Goal: Task Accomplishment & Management: Use online tool/utility

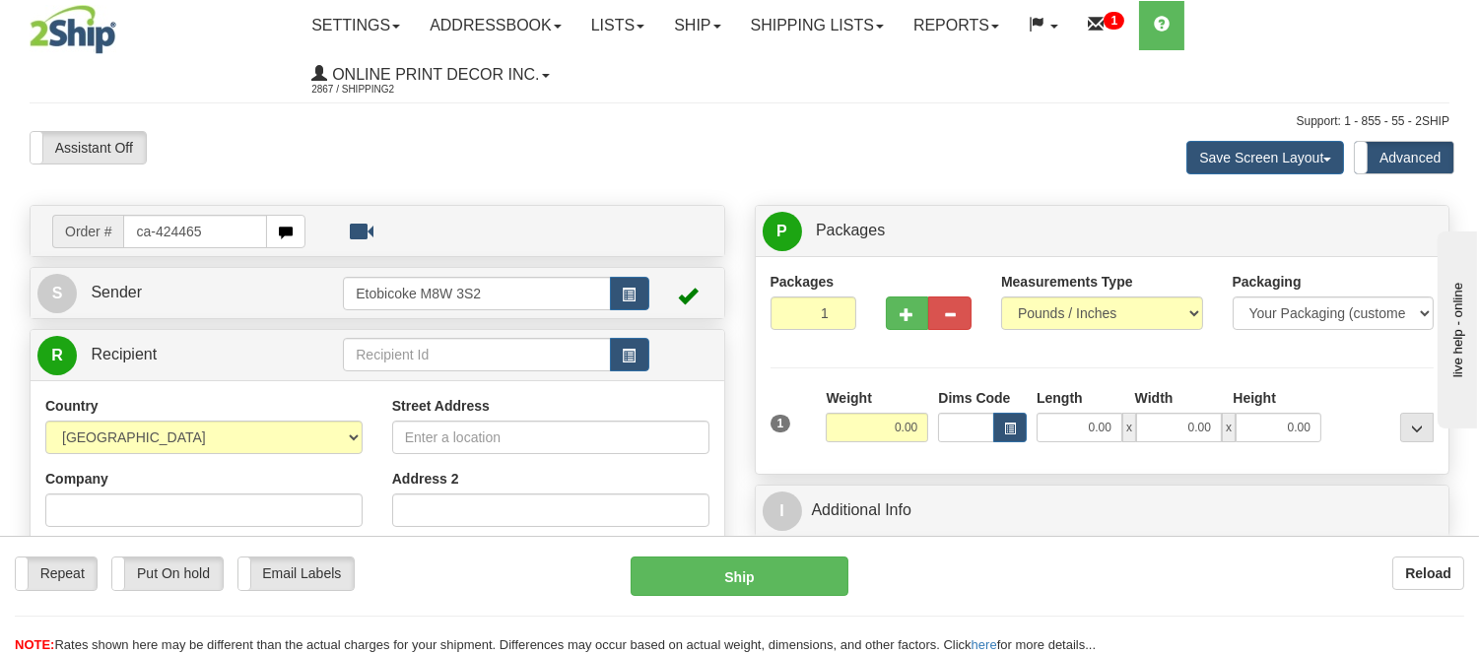
type input "ca-424465"
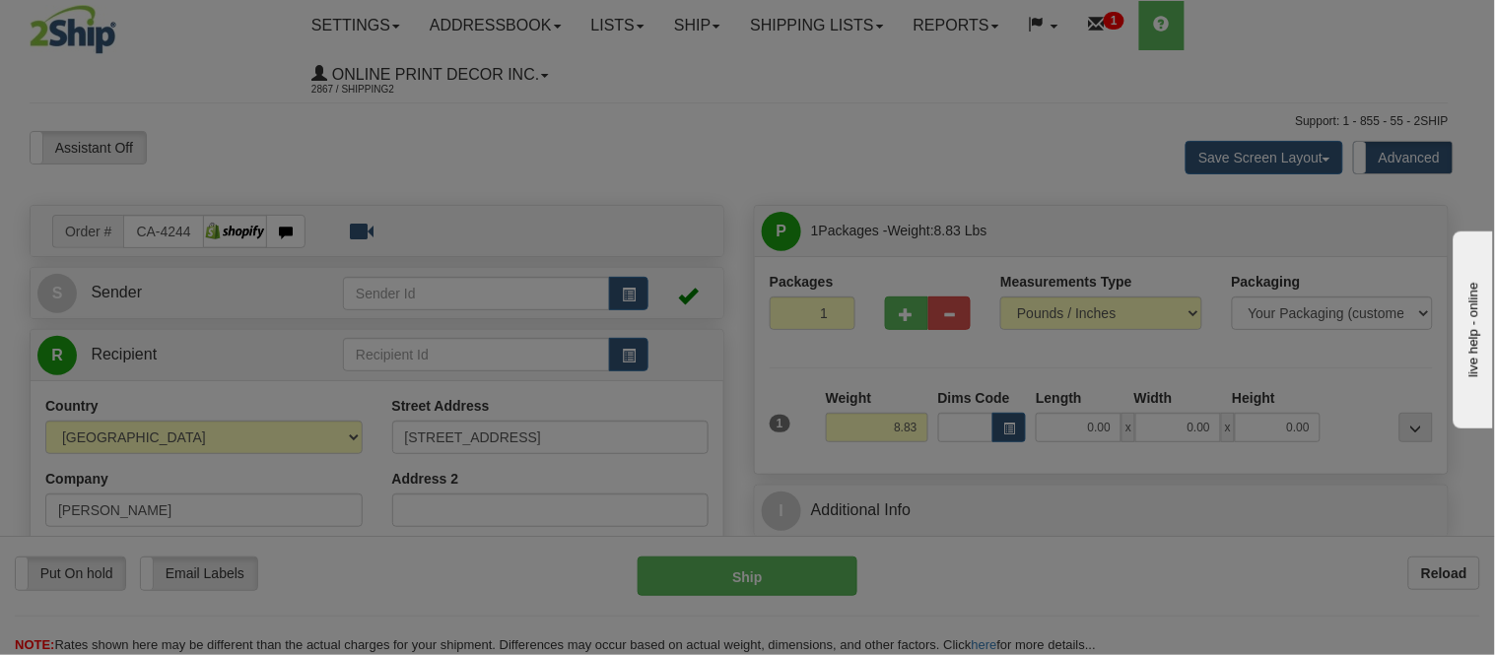
type input "WHISTLER"
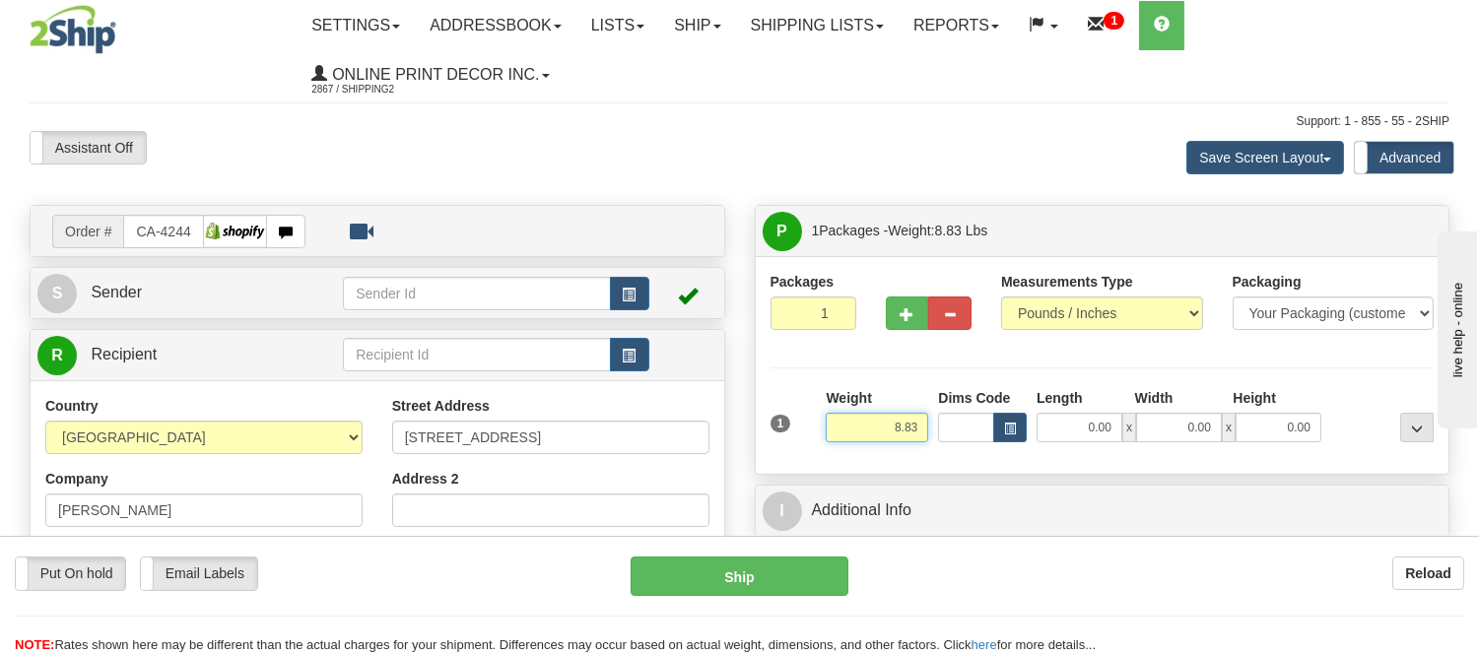
drag, startPoint x: 927, startPoint y: 430, endPoint x: 839, endPoint y: 430, distance: 88.7
click at [839, 430] on input "8.83" at bounding box center [877, 428] width 103 height 30
type input "13.98"
click at [1010, 425] on span "button" at bounding box center [1010, 429] width 12 height 11
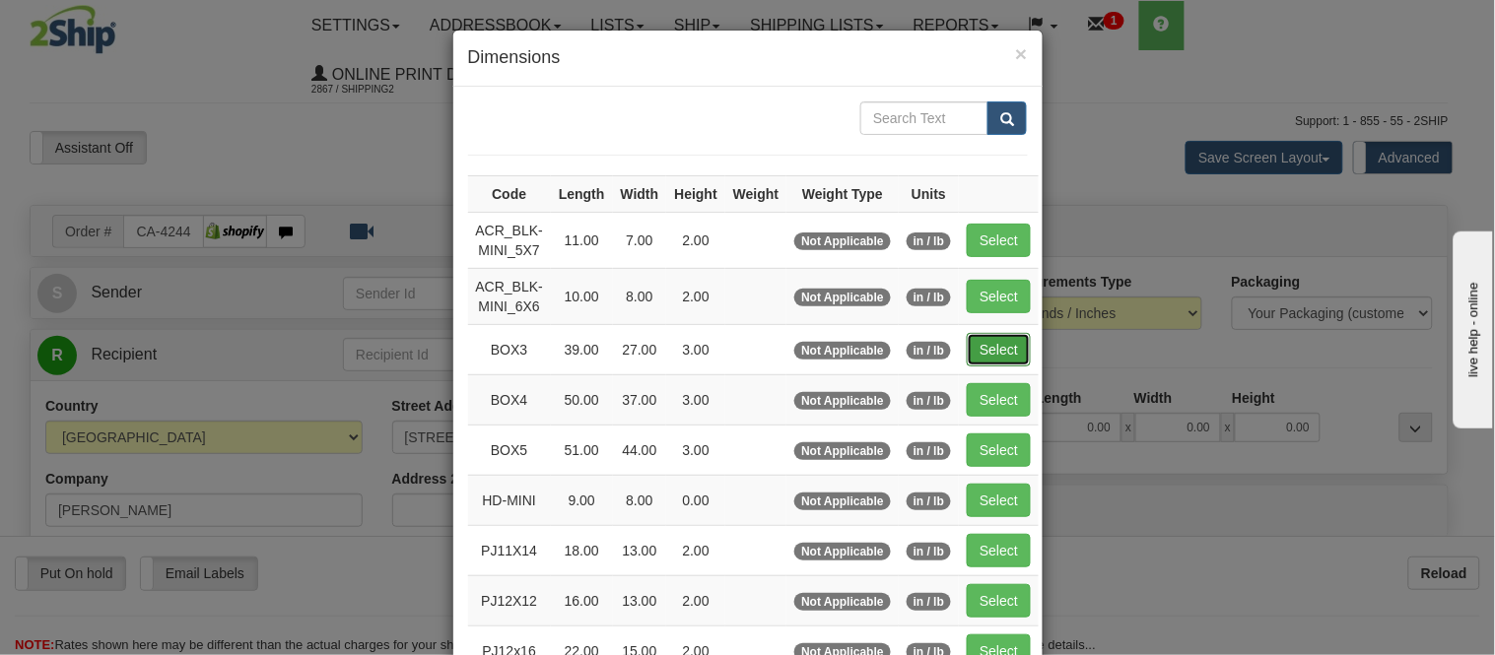
click at [972, 351] on button "Select" at bounding box center [999, 350] width 64 height 34
type input "BOX3"
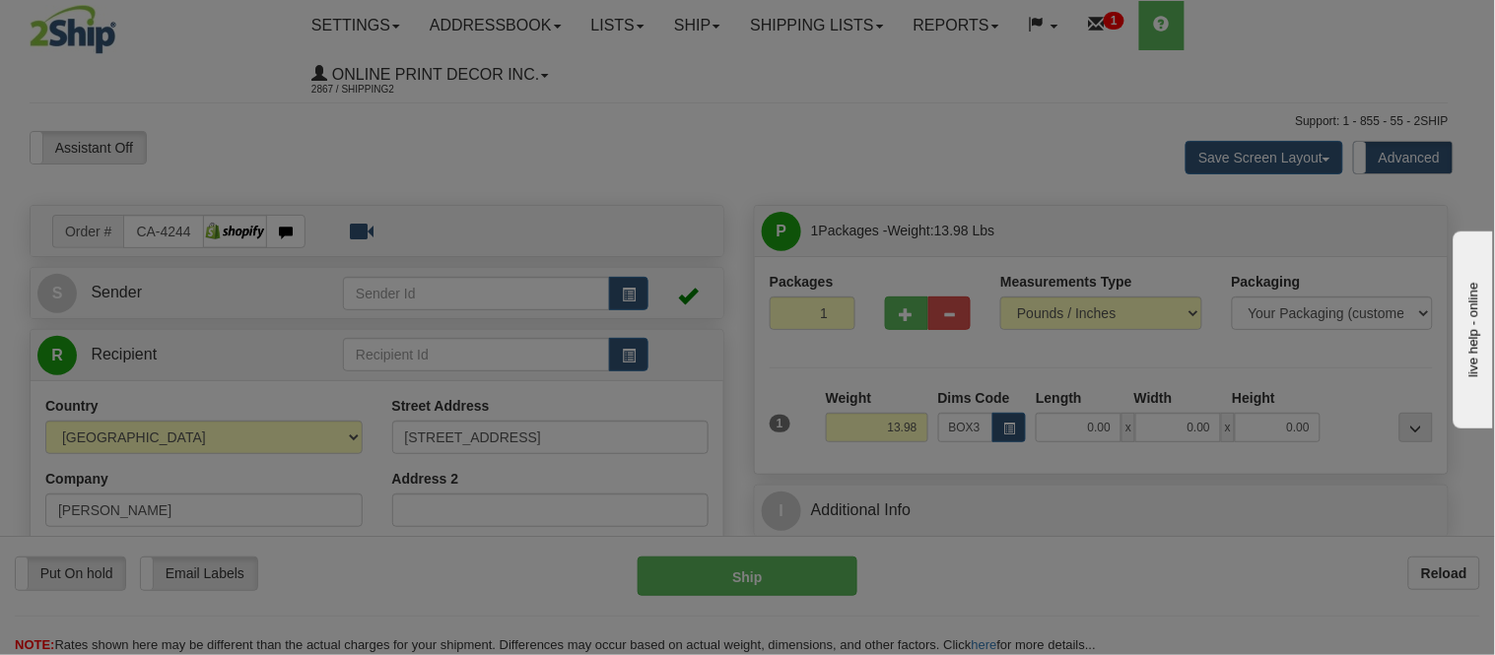
type input "39.00"
type input "27.00"
type input "3.00"
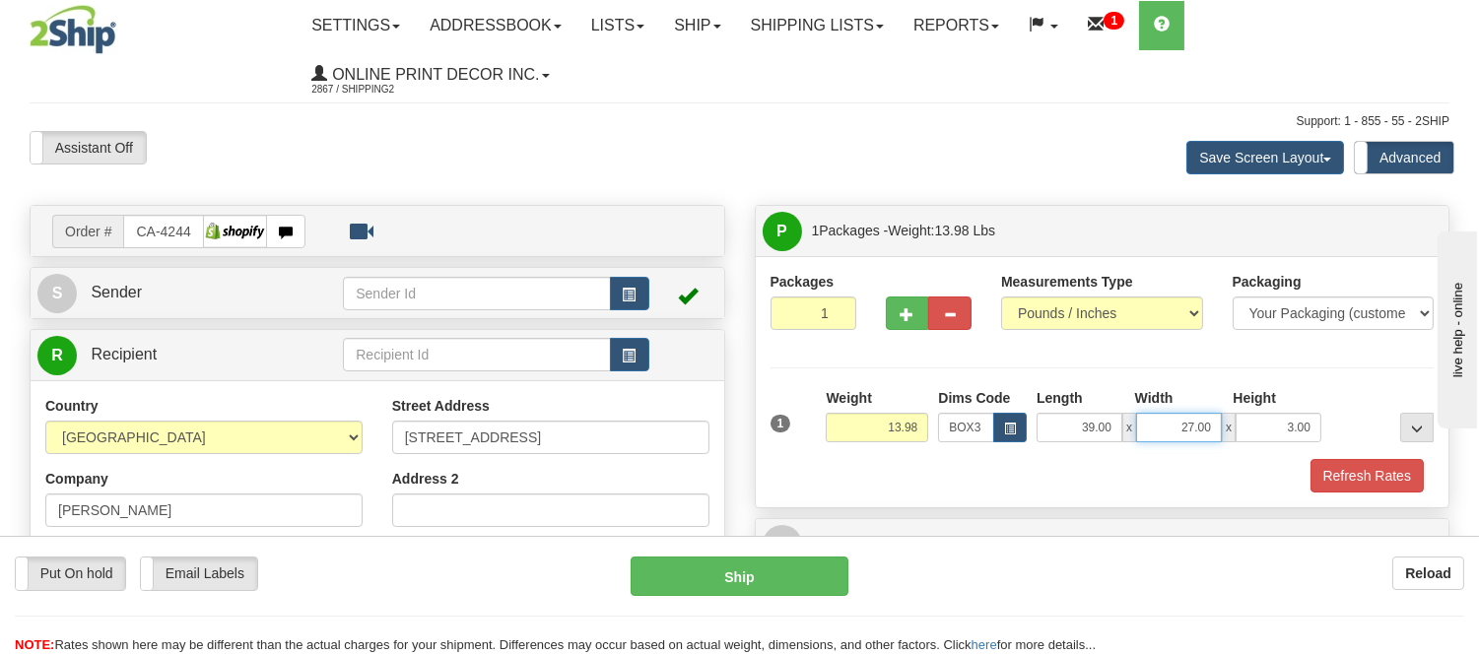
drag, startPoint x: 1206, startPoint y: 422, endPoint x: 1144, endPoint y: 441, distance: 64.9
click at [1144, 441] on input "27.00" at bounding box center [1179, 428] width 86 height 30
click at [1208, 382] on div "Packages 1 1 Measurements Type" at bounding box center [1103, 382] width 664 height 221
drag, startPoint x: 1208, startPoint y: 428, endPoint x: 1154, endPoint y: 421, distance: 54.6
click at [1154, 421] on input "27.00" at bounding box center [1179, 428] width 86 height 30
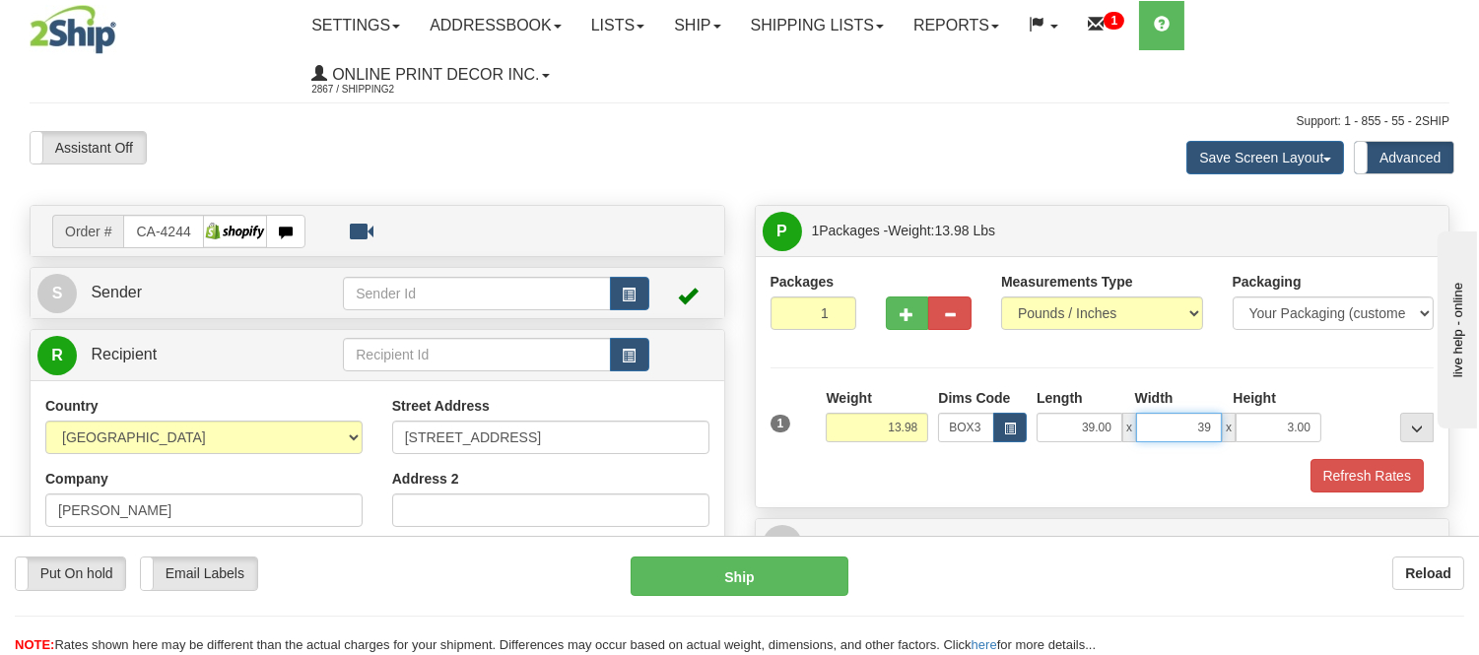
click button "Delete" at bounding box center [0, 0] width 0 height 0
type input "39.00"
click at [1329, 473] on button "Refresh Rates" at bounding box center [1367, 476] width 113 height 34
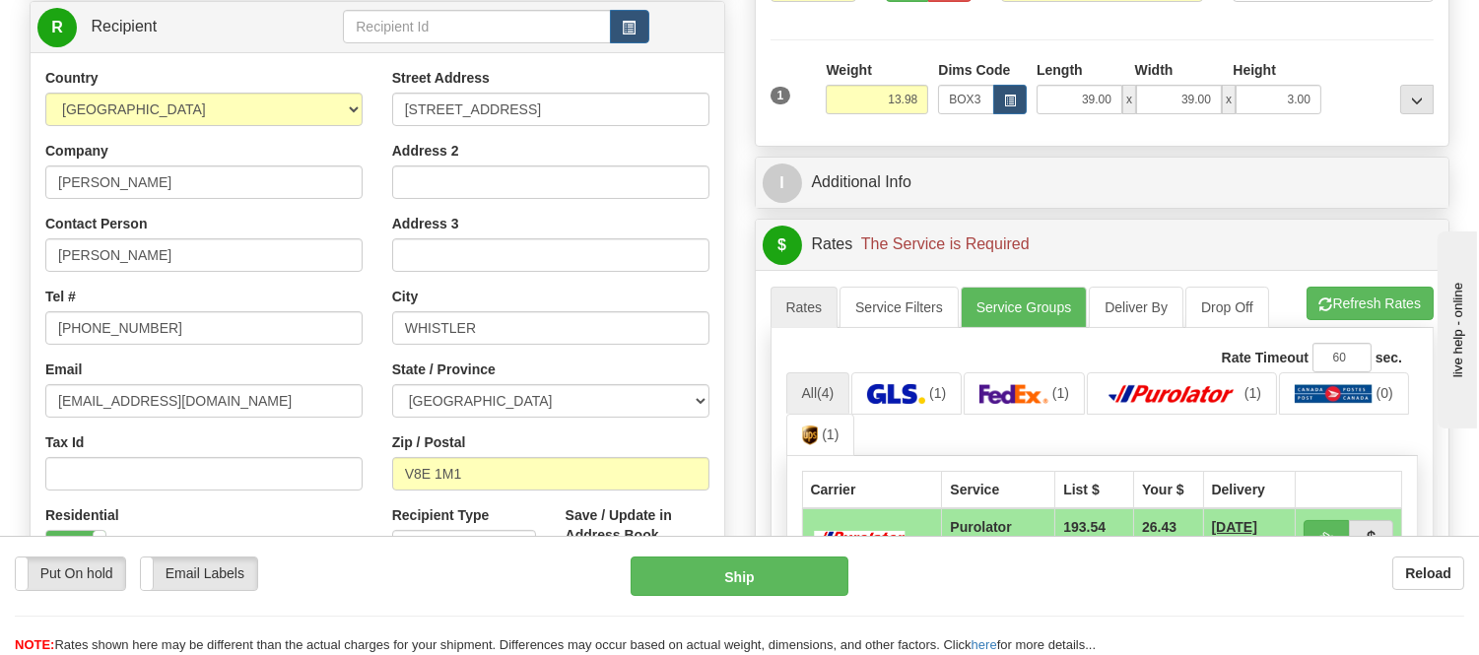
scroll to position [438, 0]
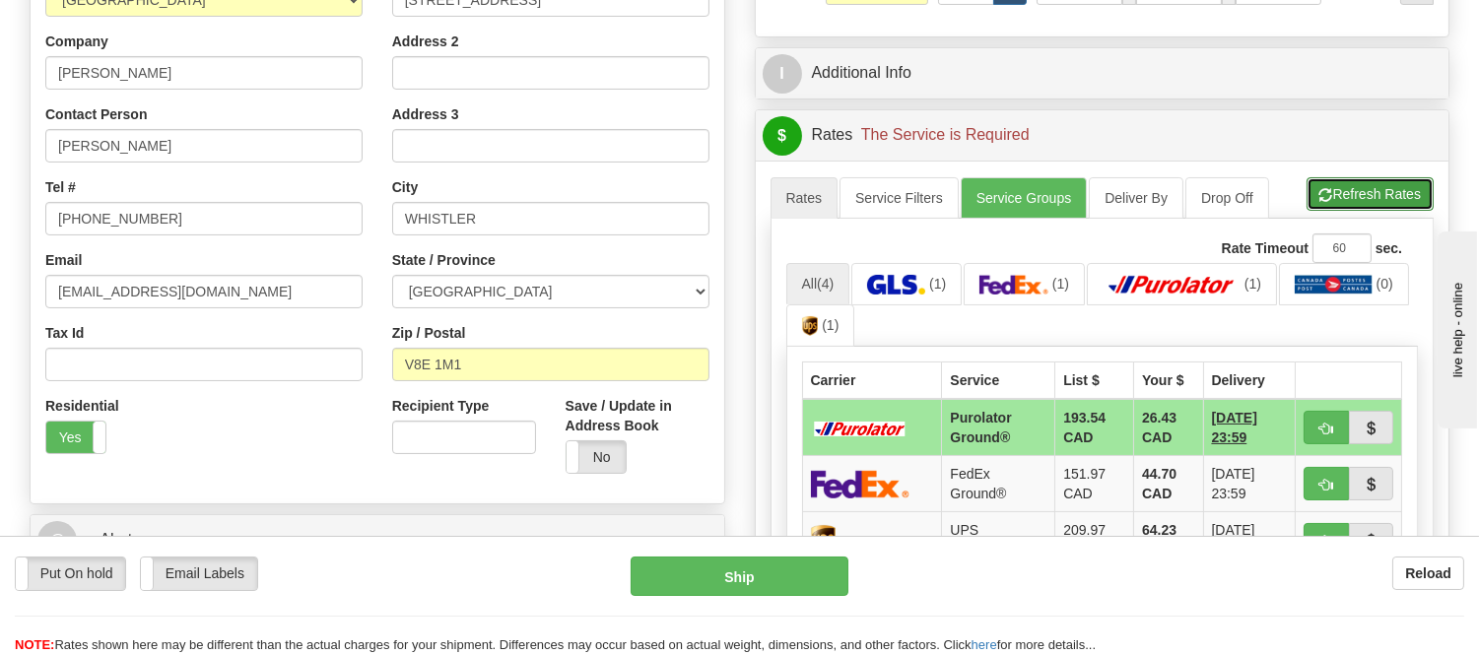
click at [1334, 192] on button "Refresh Rates" at bounding box center [1370, 194] width 127 height 34
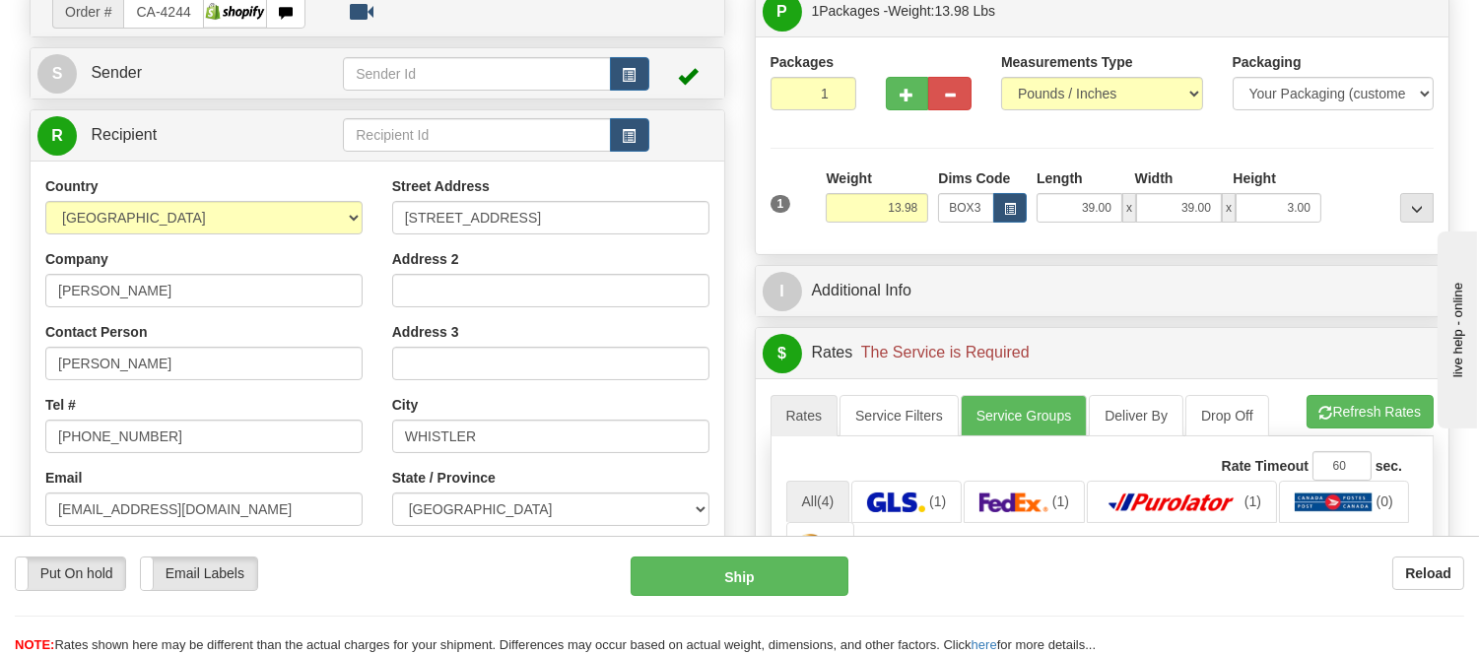
scroll to position [219, 0]
click at [1007, 208] on span "button" at bounding box center [1010, 210] width 12 height 11
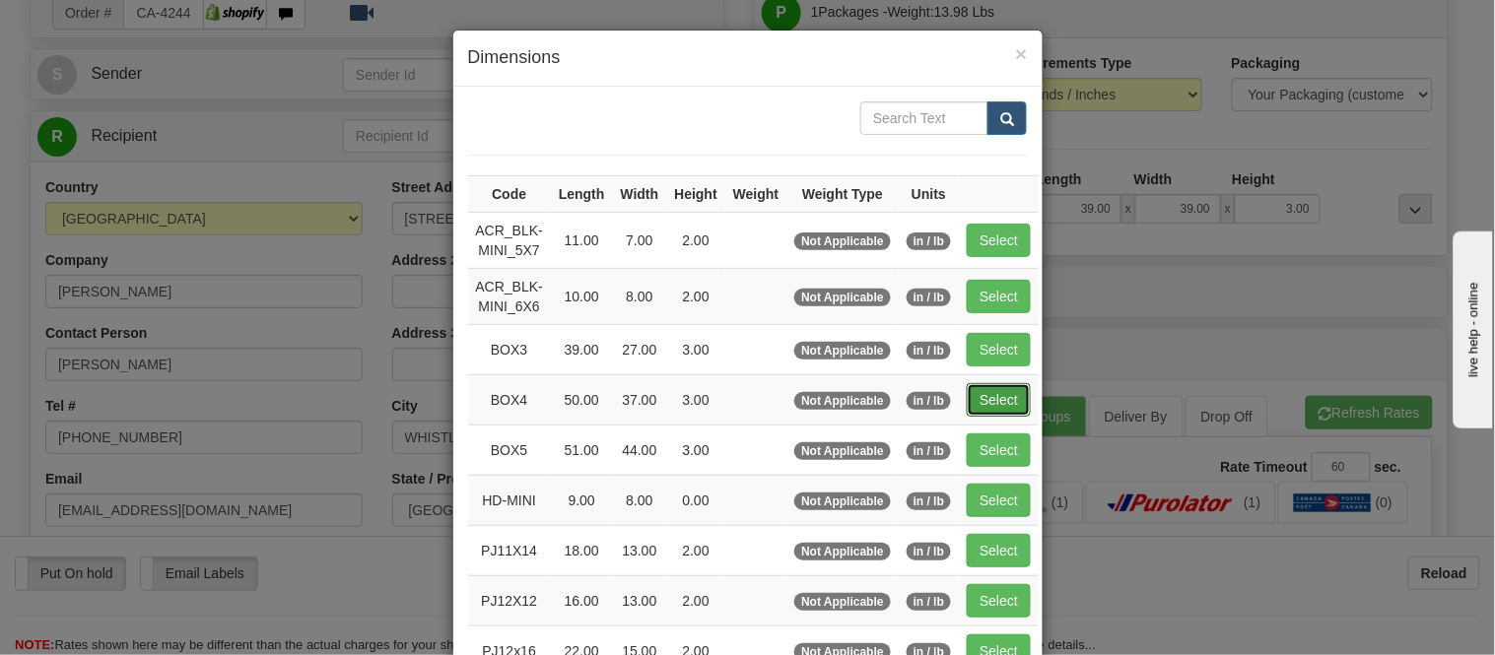
drag, startPoint x: 983, startPoint y: 386, endPoint x: 1040, endPoint y: 385, distance: 57.2
click at [983, 385] on button "Select" at bounding box center [999, 400] width 64 height 34
type input "BOX4"
type input "50.00"
type input "37.00"
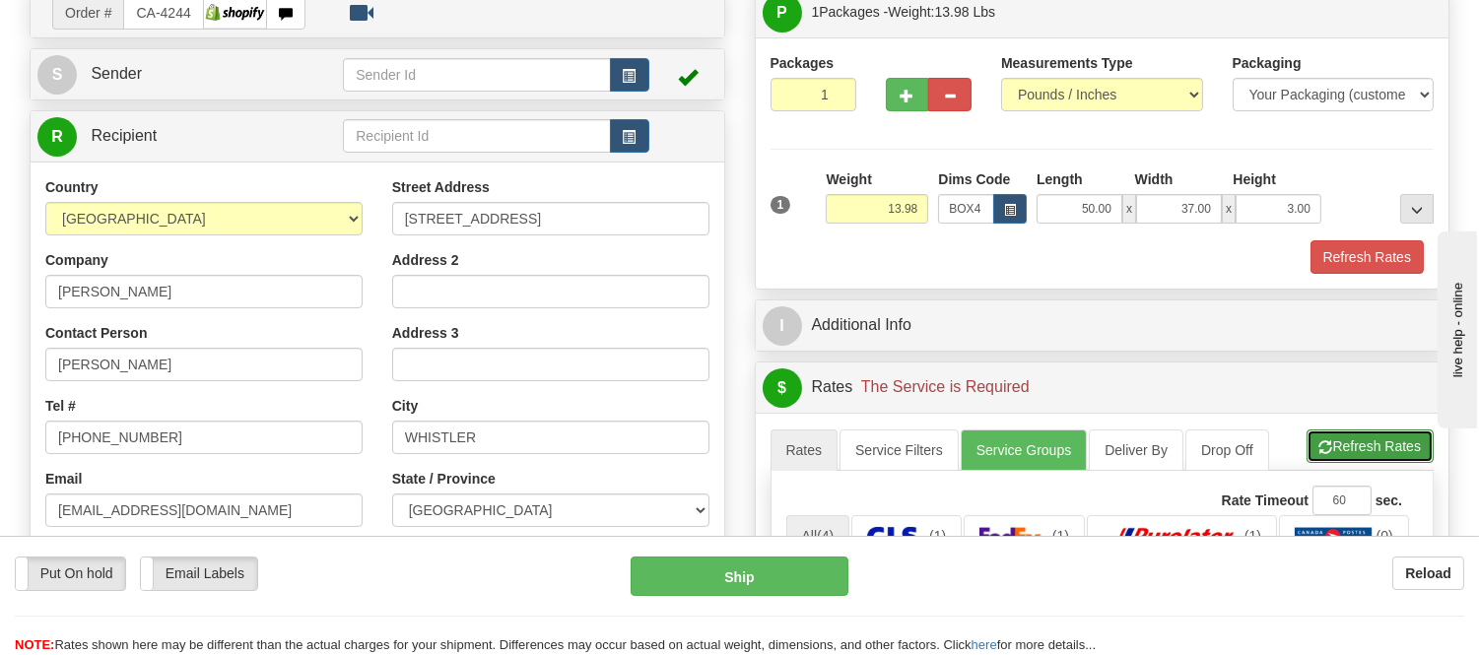
click at [1329, 441] on button "Refresh Rates" at bounding box center [1370, 447] width 127 height 34
click at [1009, 205] on span "button" at bounding box center [1010, 210] width 12 height 11
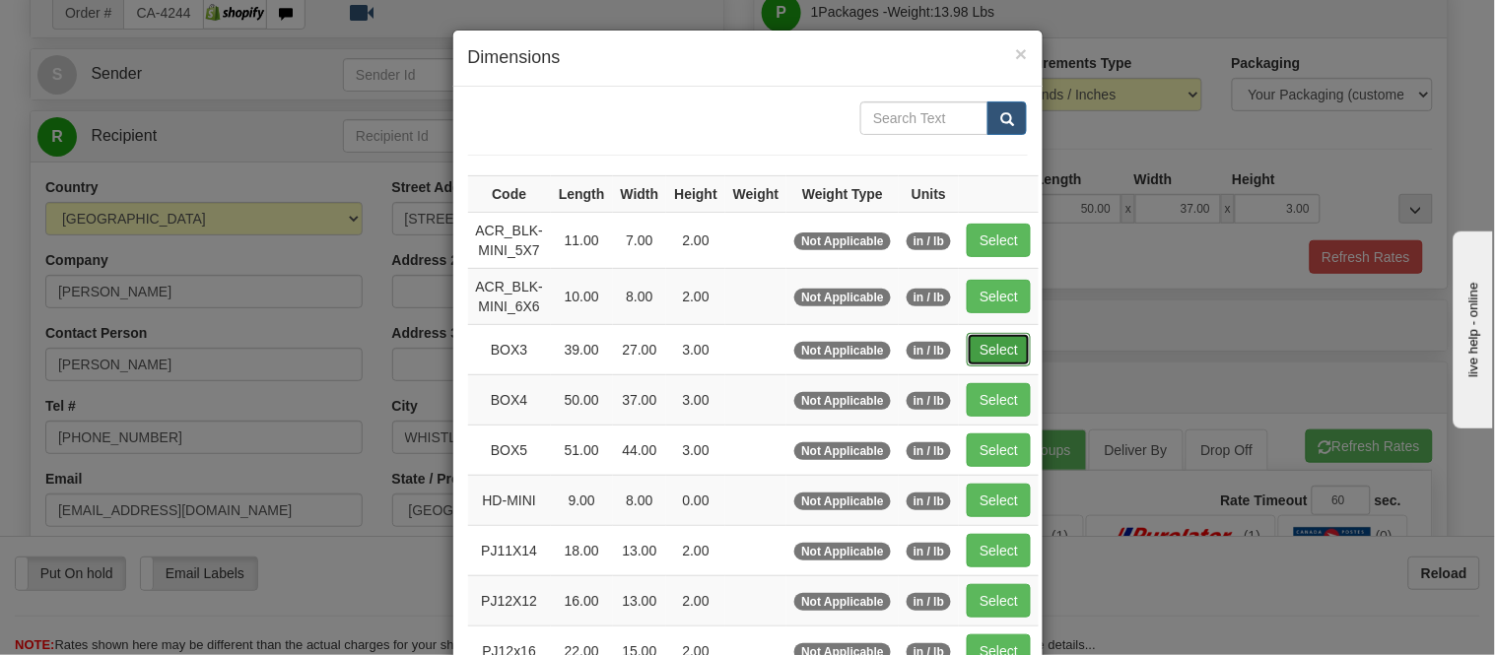
click at [979, 336] on button "Select" at bounding box center [999, 350] width 64 height 34
type input "BOX3"
type input "39.00"
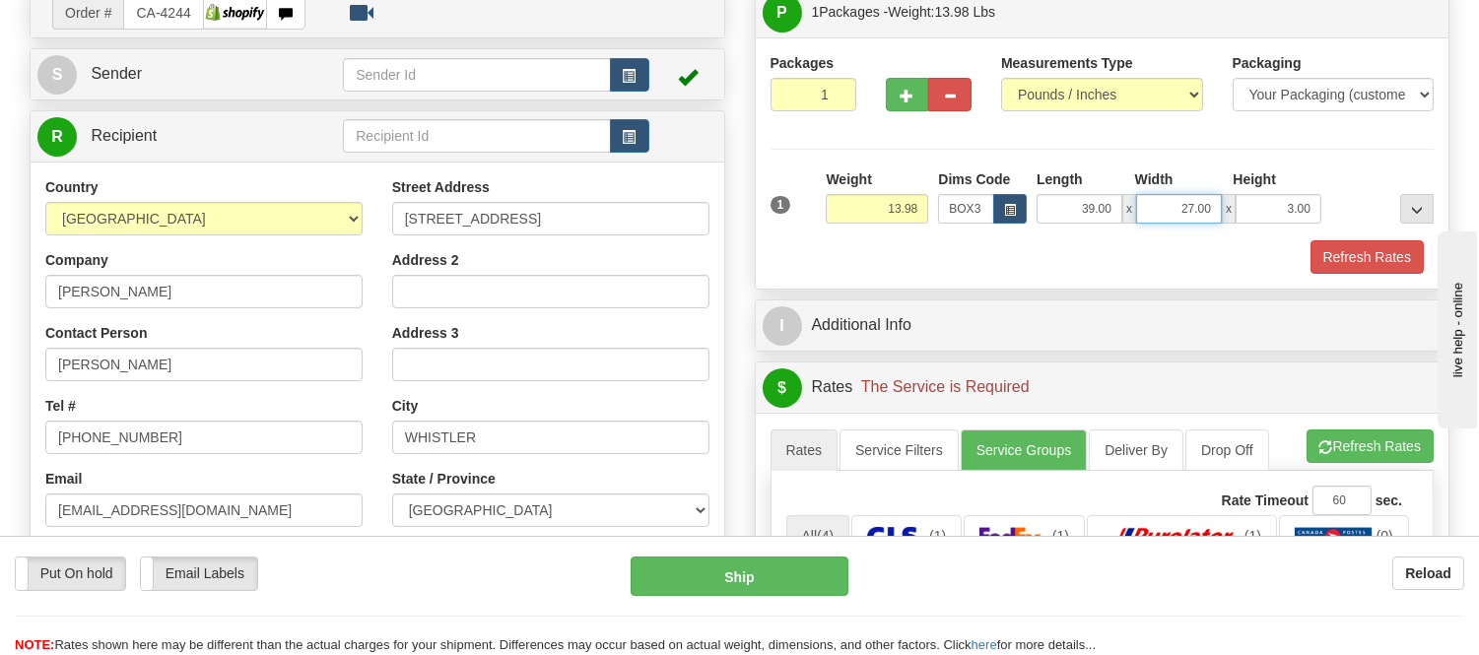
drag, startPoint x: 1218, startPoint y: 209, endPoint x: 1136, endPoint y: 217, distance: 82.2
click at [1136, 217] on input "27.00" at bounding box center [1179, 209] width 86 height 30
click button "Delete" at bounding box center [0, 0] width 0 height 0
click at [1328, 250] on button "Refresh Rates" at bounding box center [1367, 257] width 113 height 34
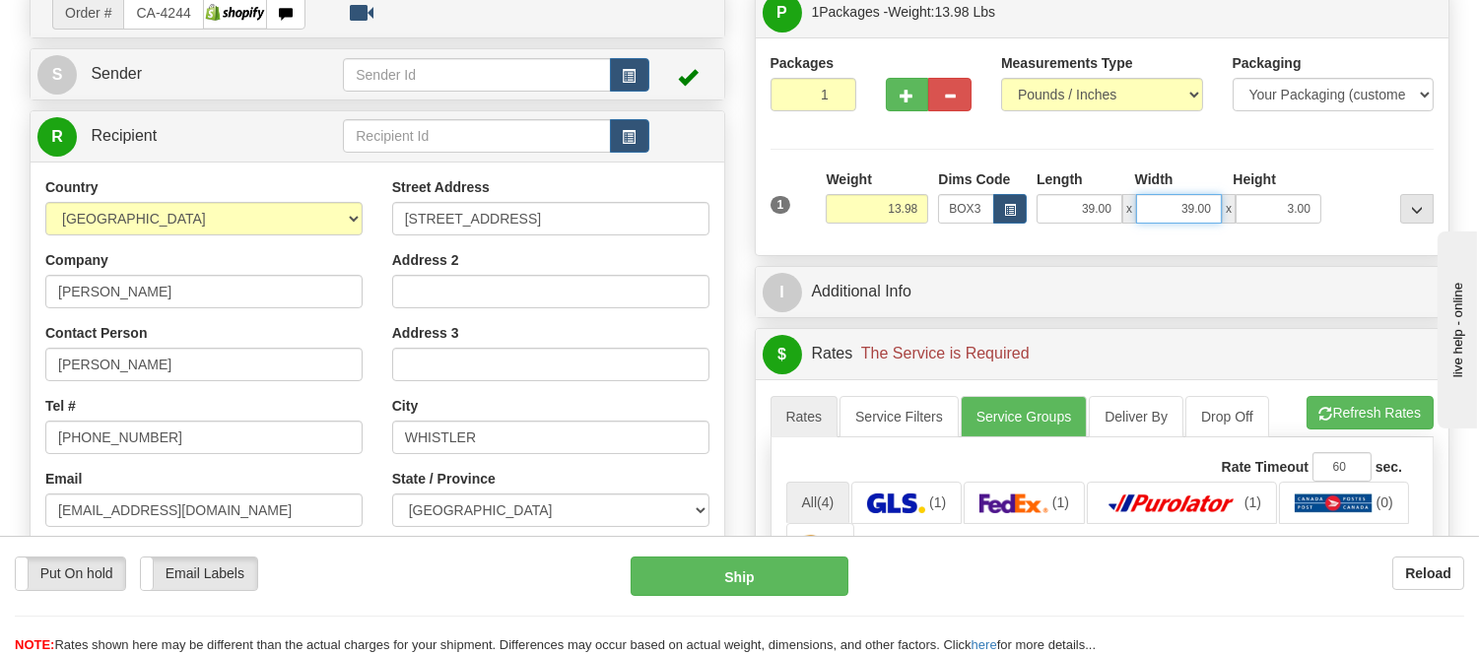
drag, startPoint x: 1213, startPoint y: 208, endPoint x: 1163, endPoint y: 233, distance: 56.0
click at [1163, 233] on div "1 Weight 13.98 Dims Code x x" at bounding box center [1103, 205] width 674 height 70
type input "31.00"
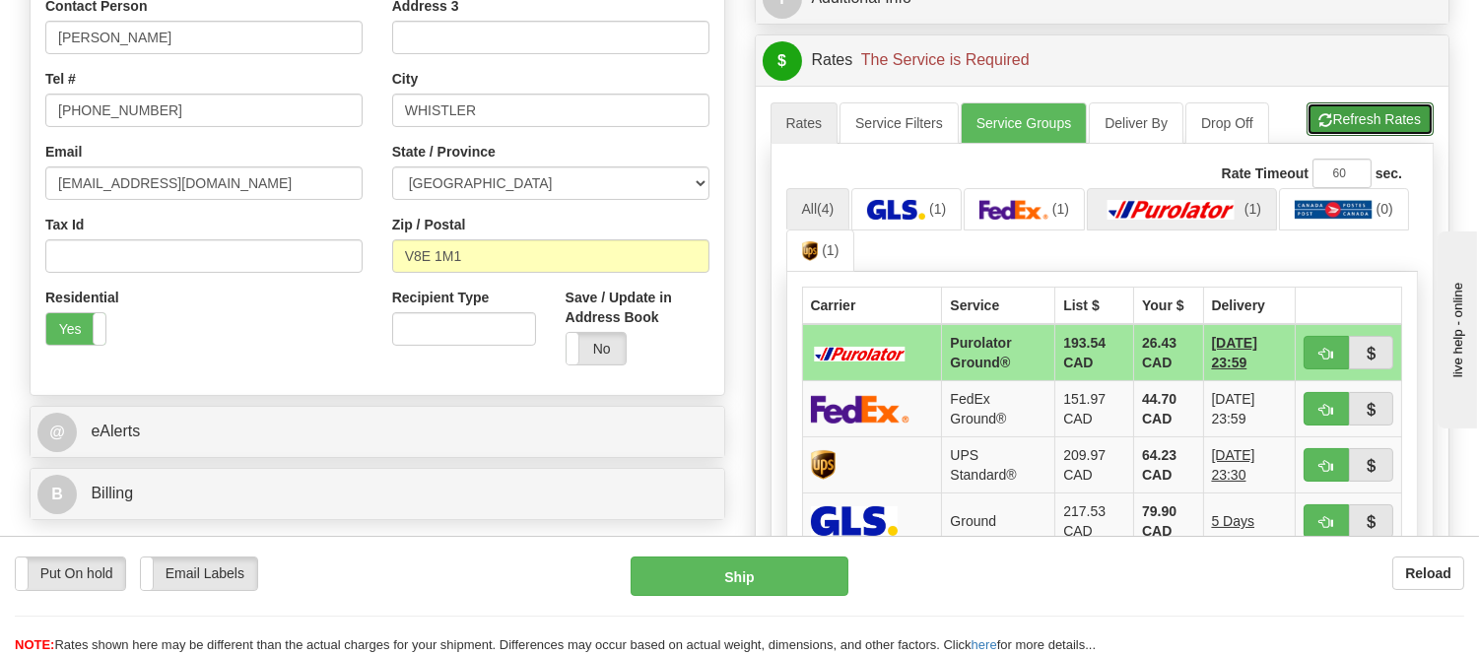
scroll to position [547, 0]
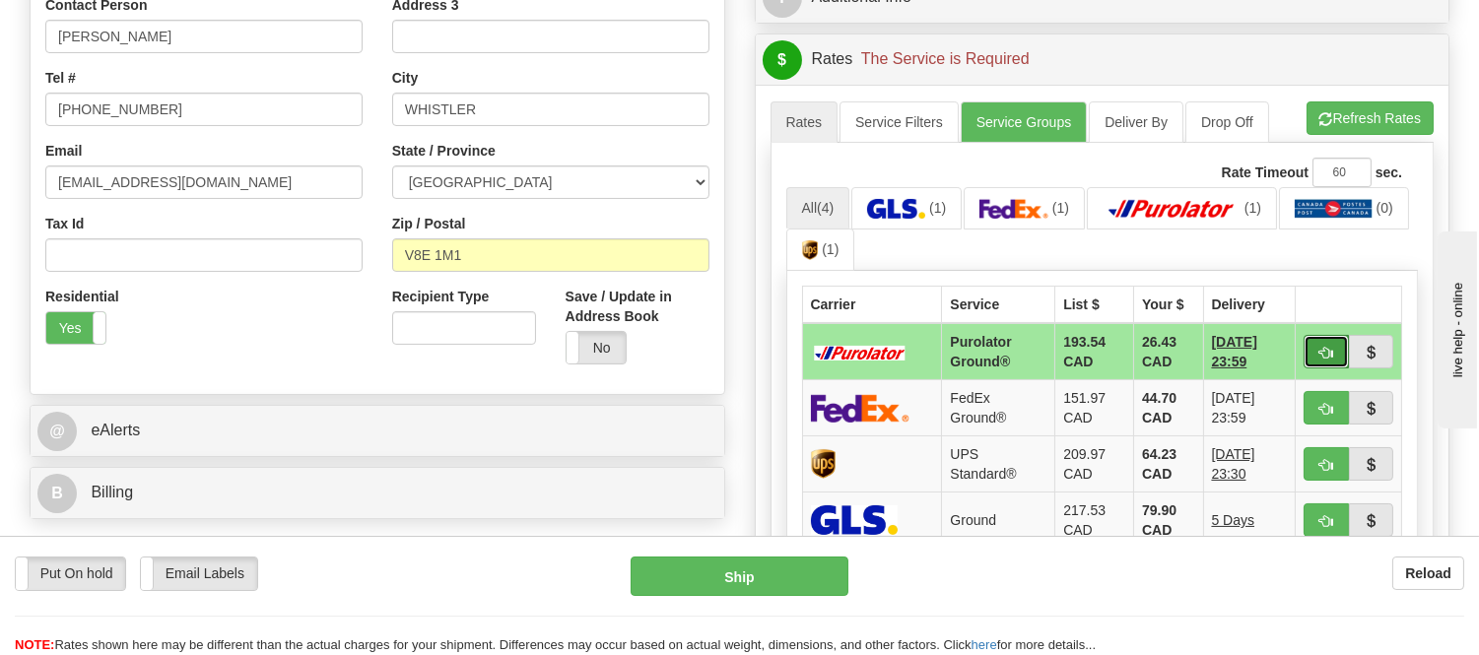
click at [1328, 351] on span "button" at bounding box center [1327, 353] width 14 height 13
type input "260"
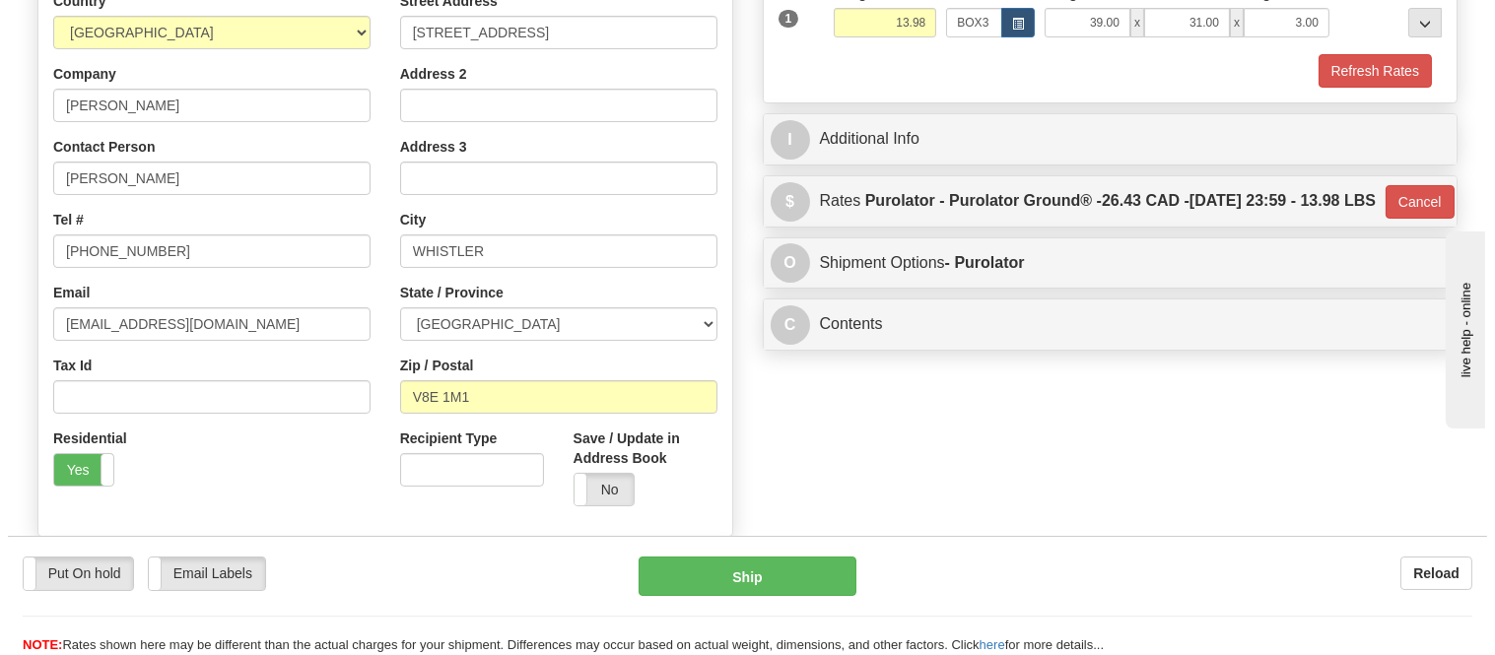
scroll to position [219, 0]
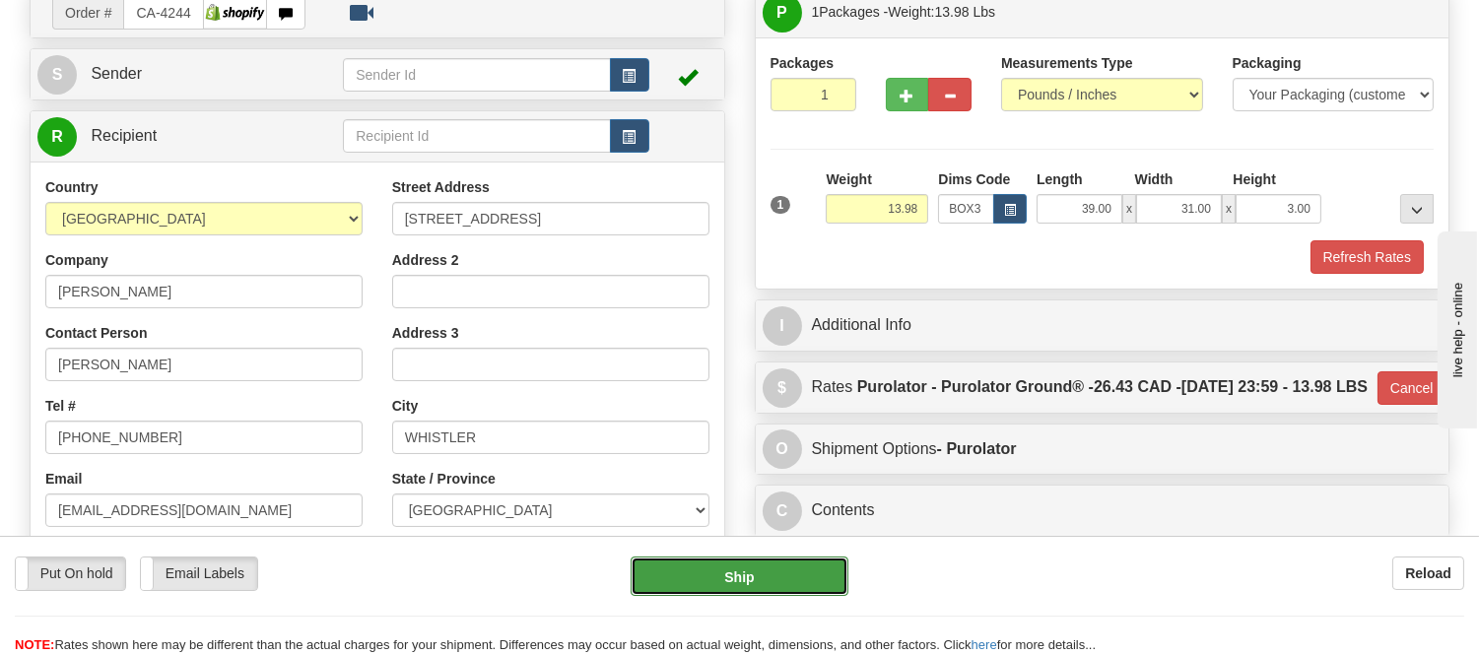
click at [751, 580] on button "Ship" at bounding box center [739, 576] width 217 height 39
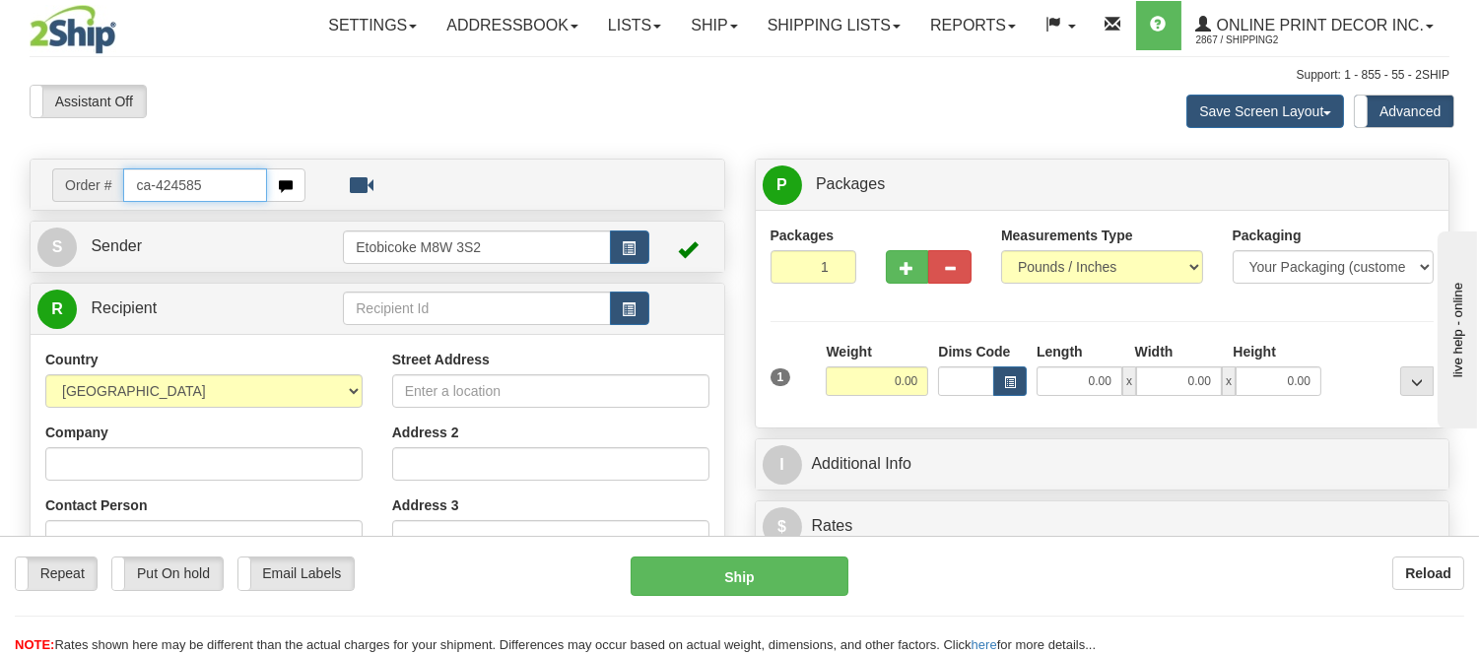
type input "ca-424585"
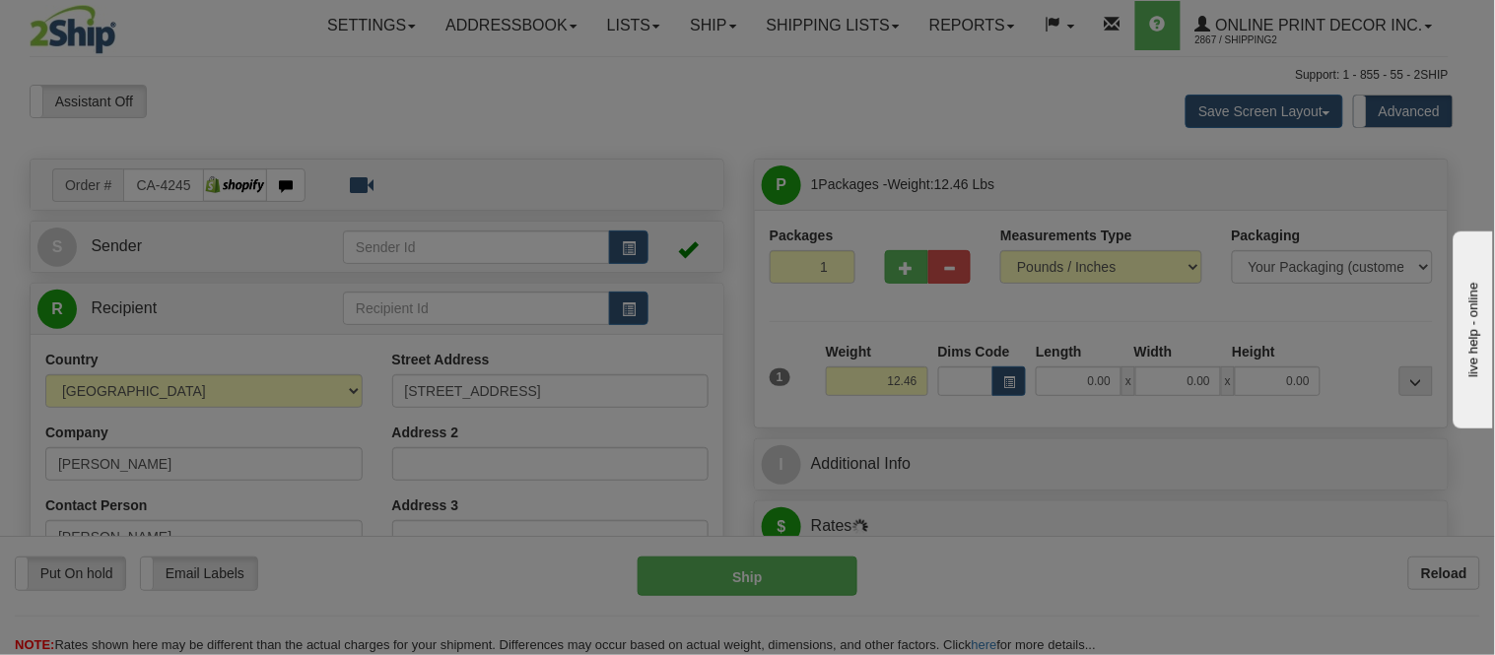
type input "LACOMBE"
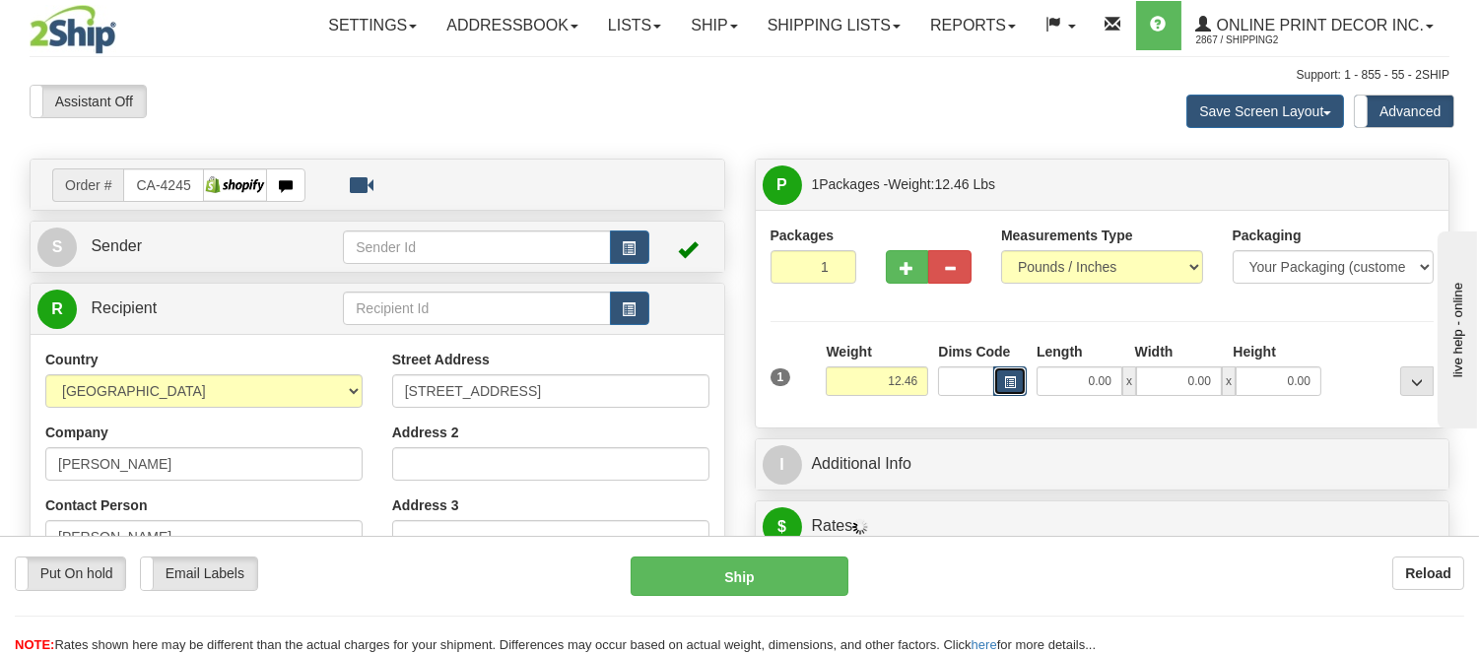
click at [1019, 384] on button "button" at bounding box center [1010, 382] width 34 height 30
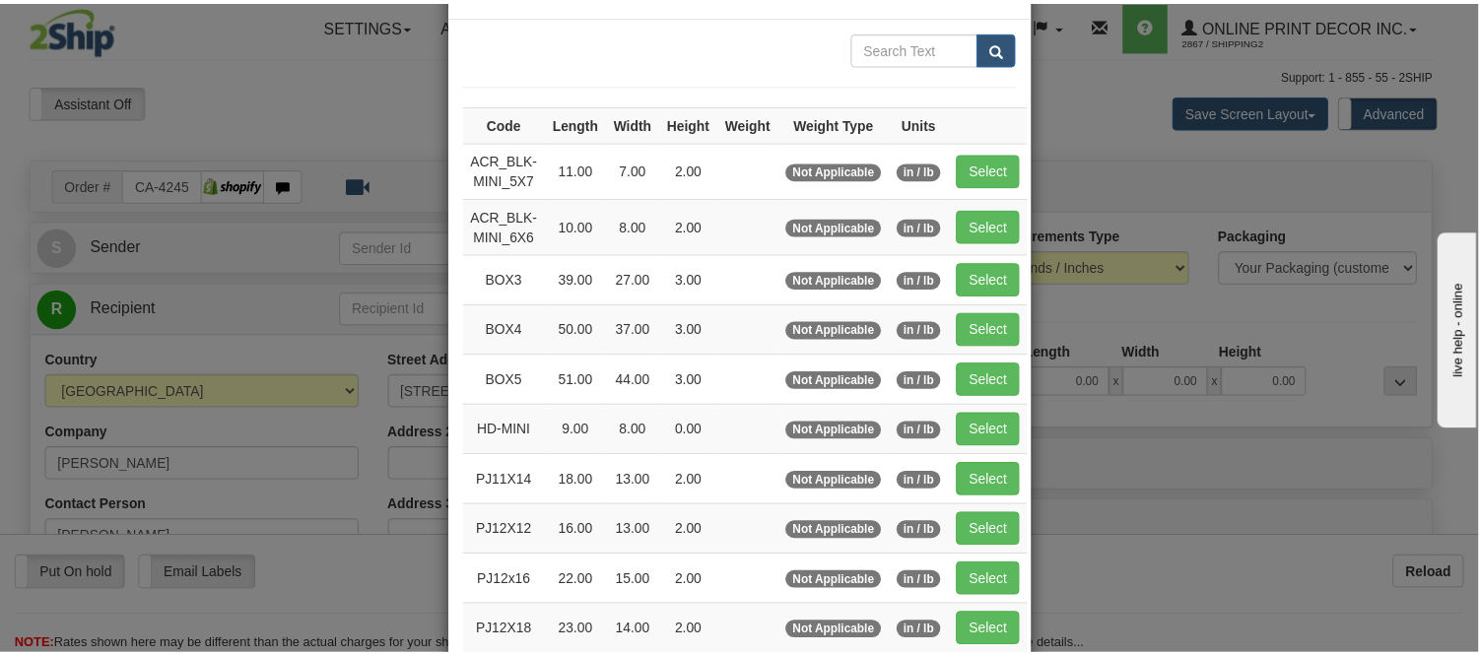
scroll to position [109, 0]
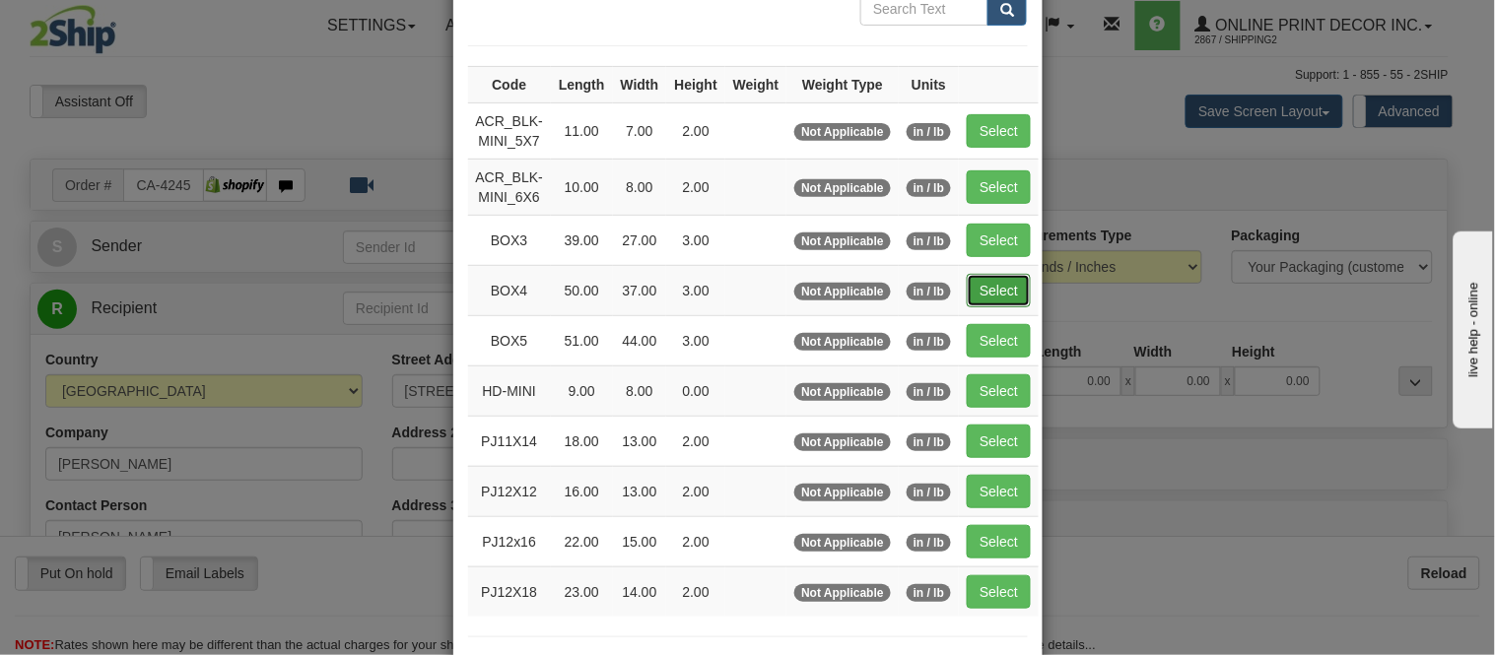
click at [1013, 288] on button "Select" at bounding box center [999, 291] width 64 height 34
type input "BOX4"
type input "50.00"
type input "37.00"
type input "3.00"
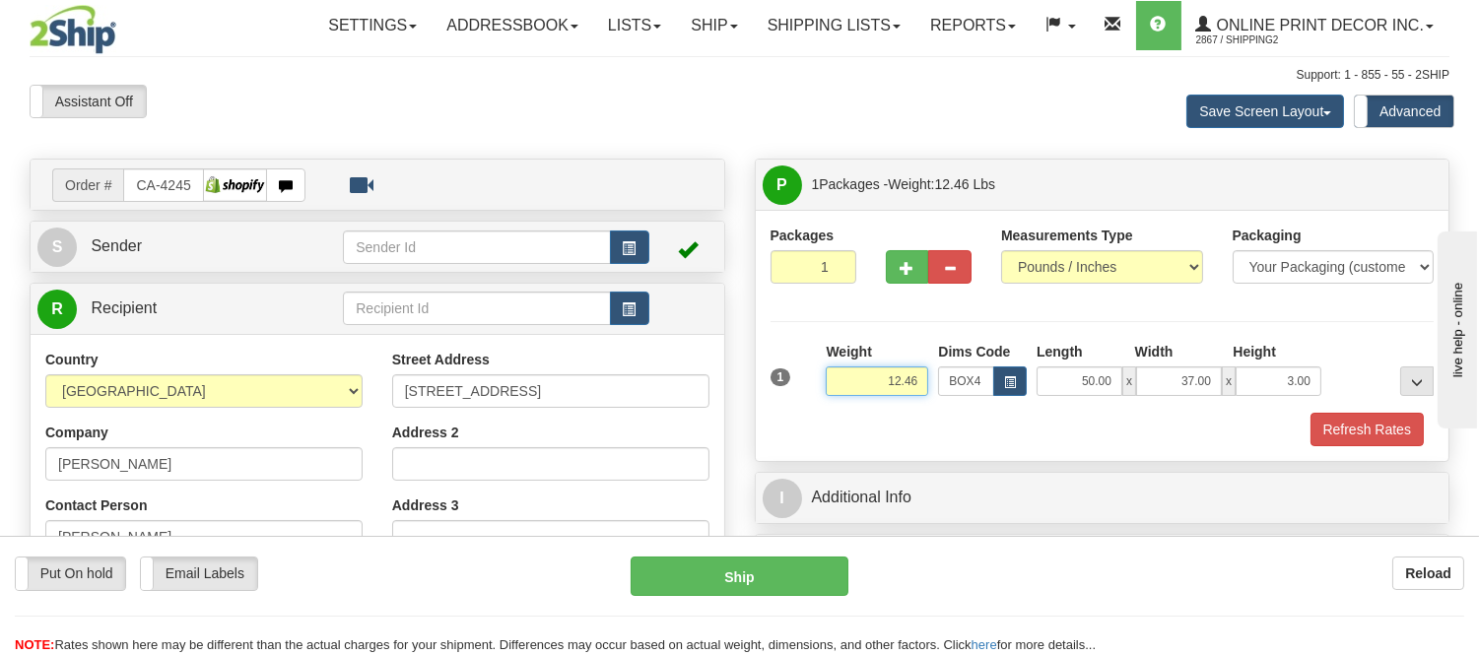
drag, startPoint x: 922, startPoint y: 380, endPoint x: 832, endPoint y: 358, distance: 92.5
click at [832, 358] on div "Weight 12.46" at bounding box center [877, 369] width 103 height 54
type input "17.98"
click at [1371, 434] on button "Refresh Rates" at bounding box center [1367, 430] width 113 height 34
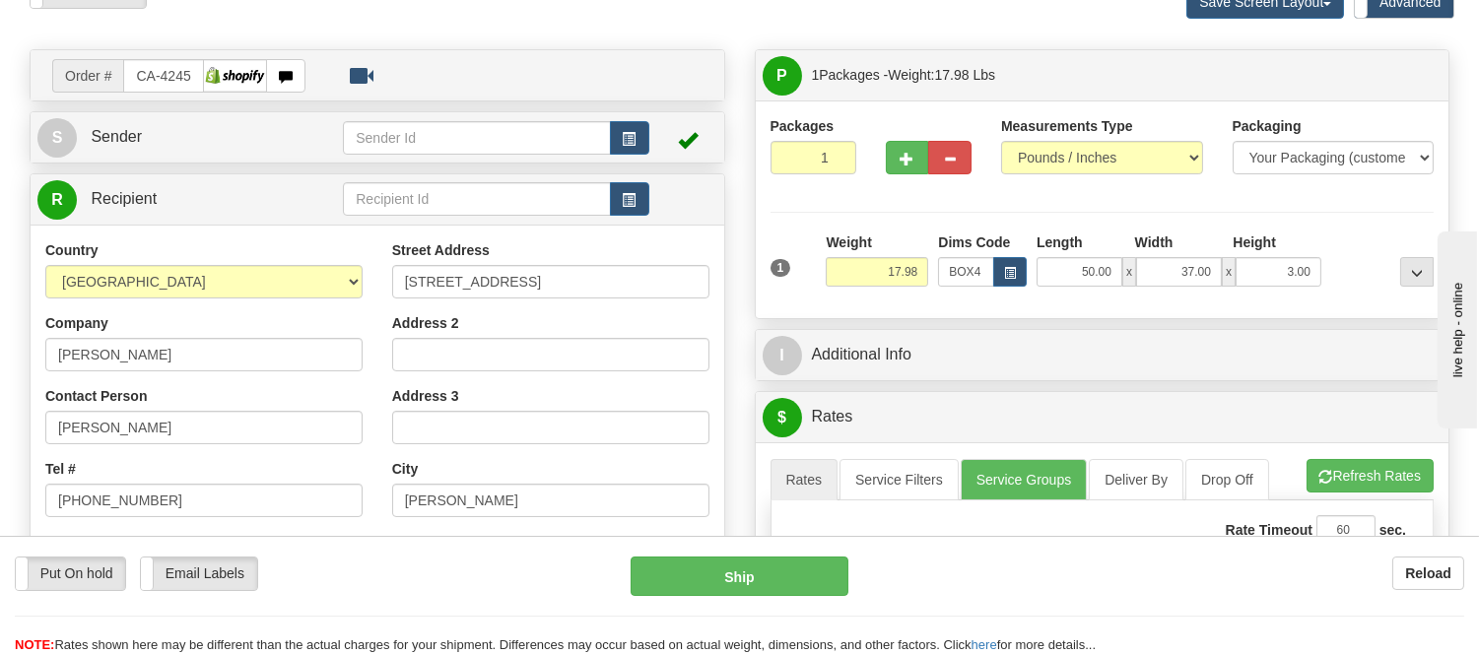
scroll to position [328, 0]
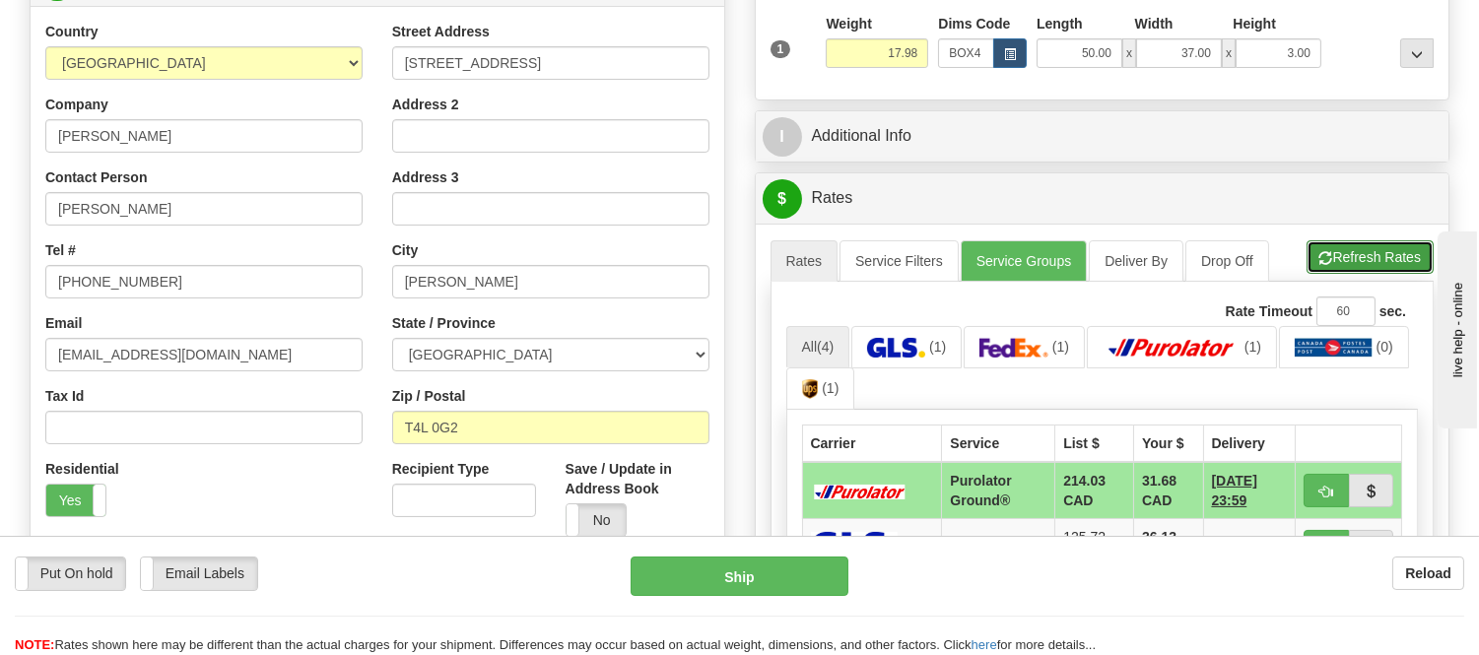
click at [1358, 242] on button "Refresh Rates" at bounding box center [1370, 257] width 127 height 34
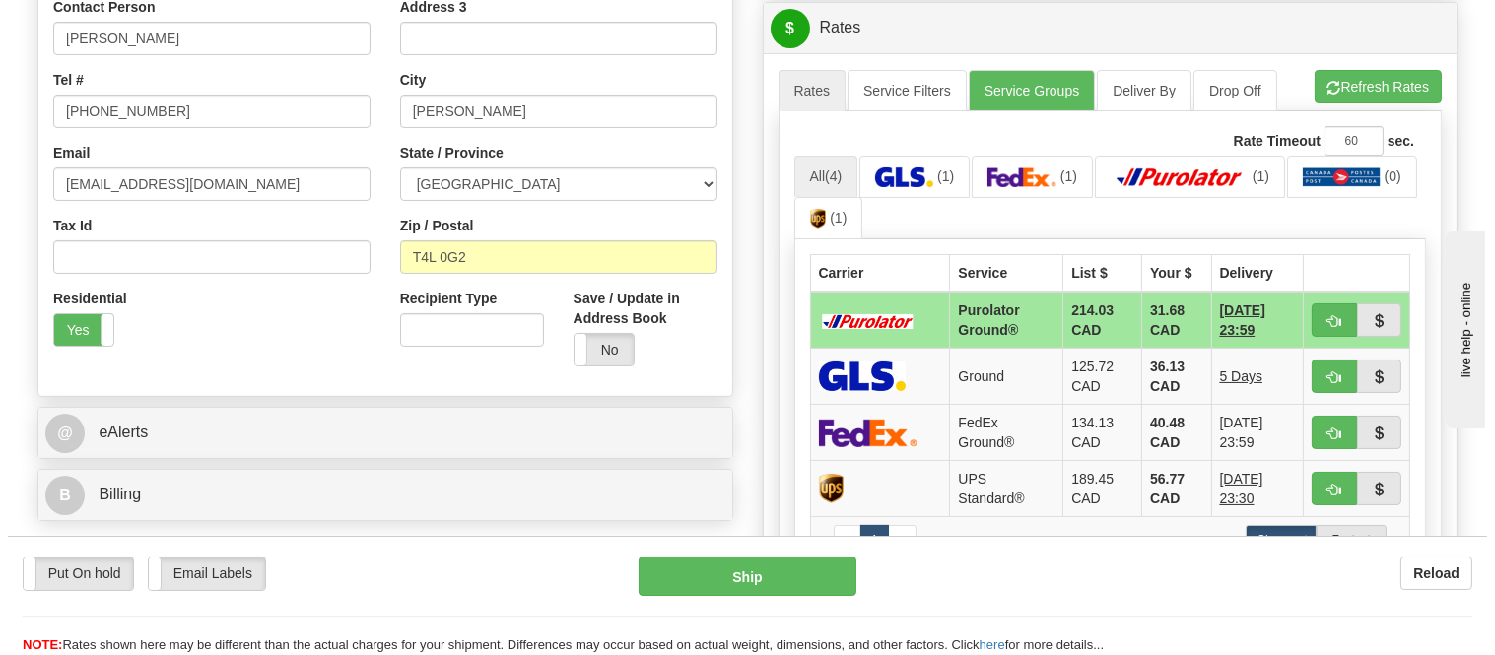
scroll to position [547, 0]
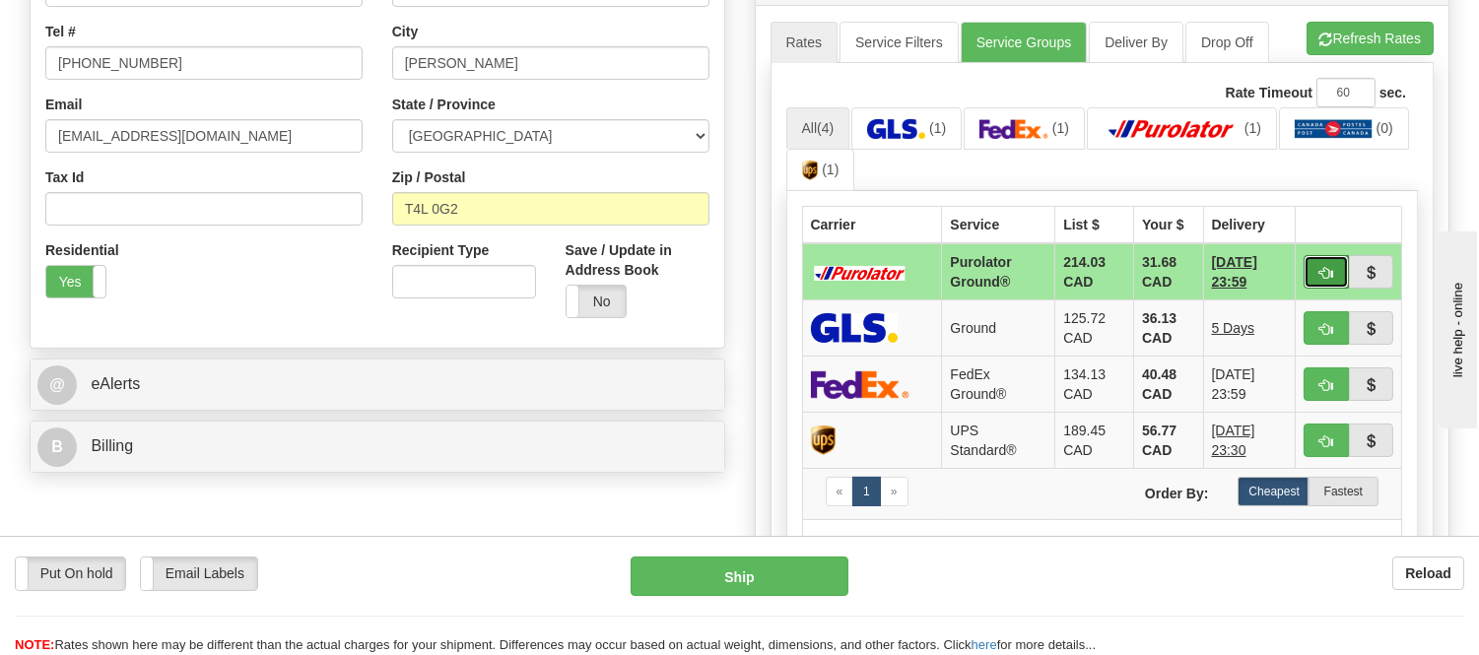
click at [1323, 268] on span "button" at bounding box center [1327, 273] width 14 height 13
type input "260"
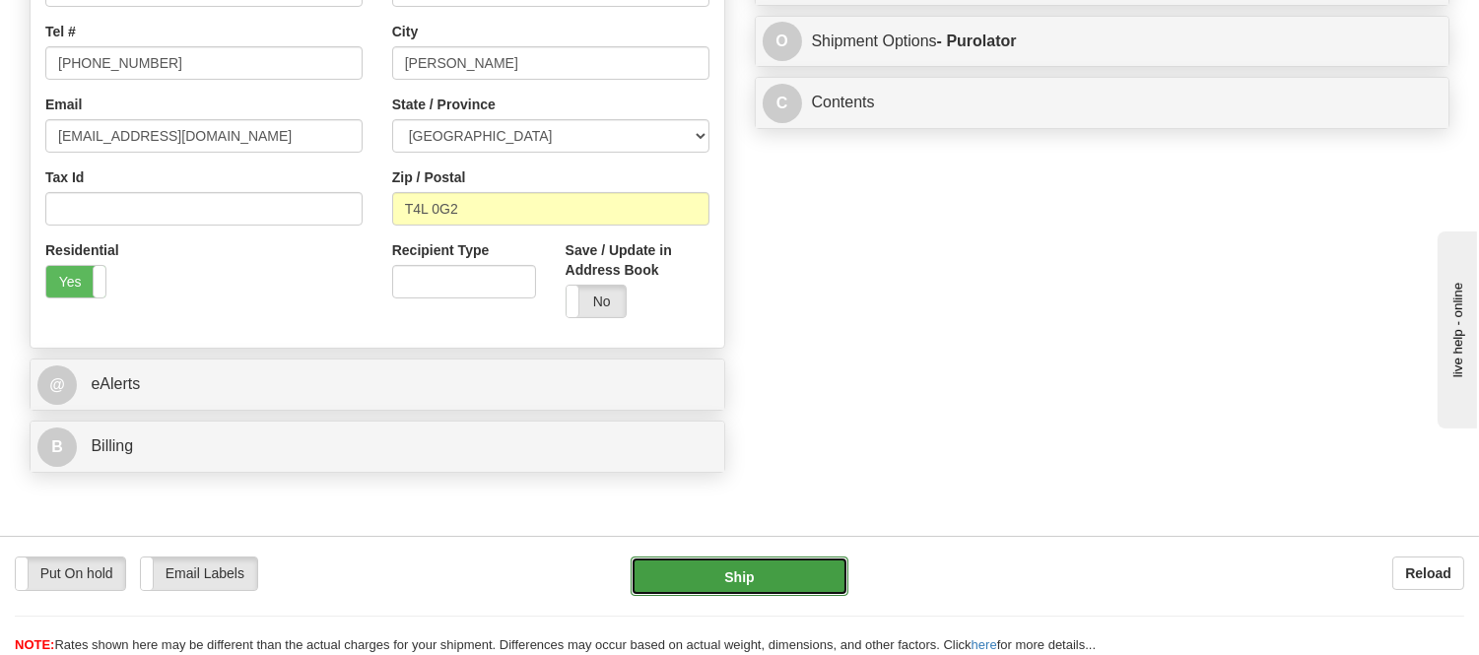
click at [751, 578] on button "Ship" at bounding box center [739, 576] width 217 height 39
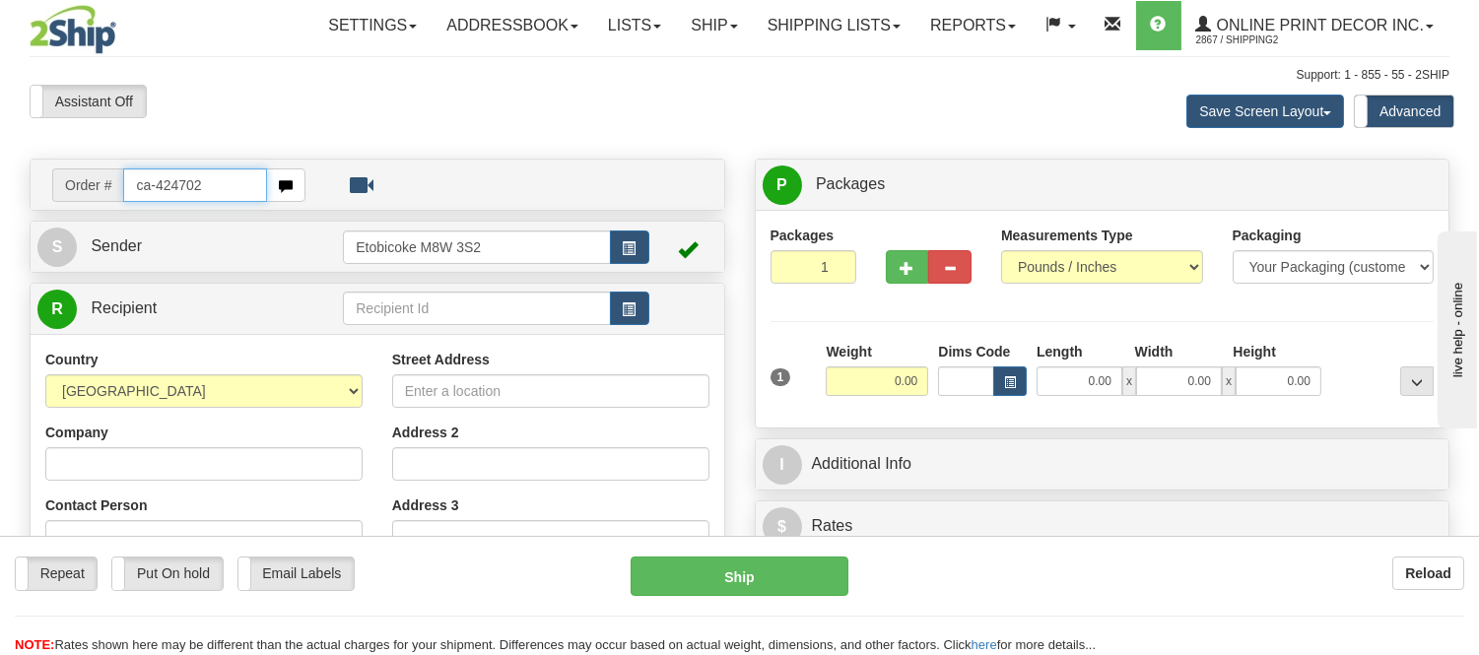
type input "ca-424702"
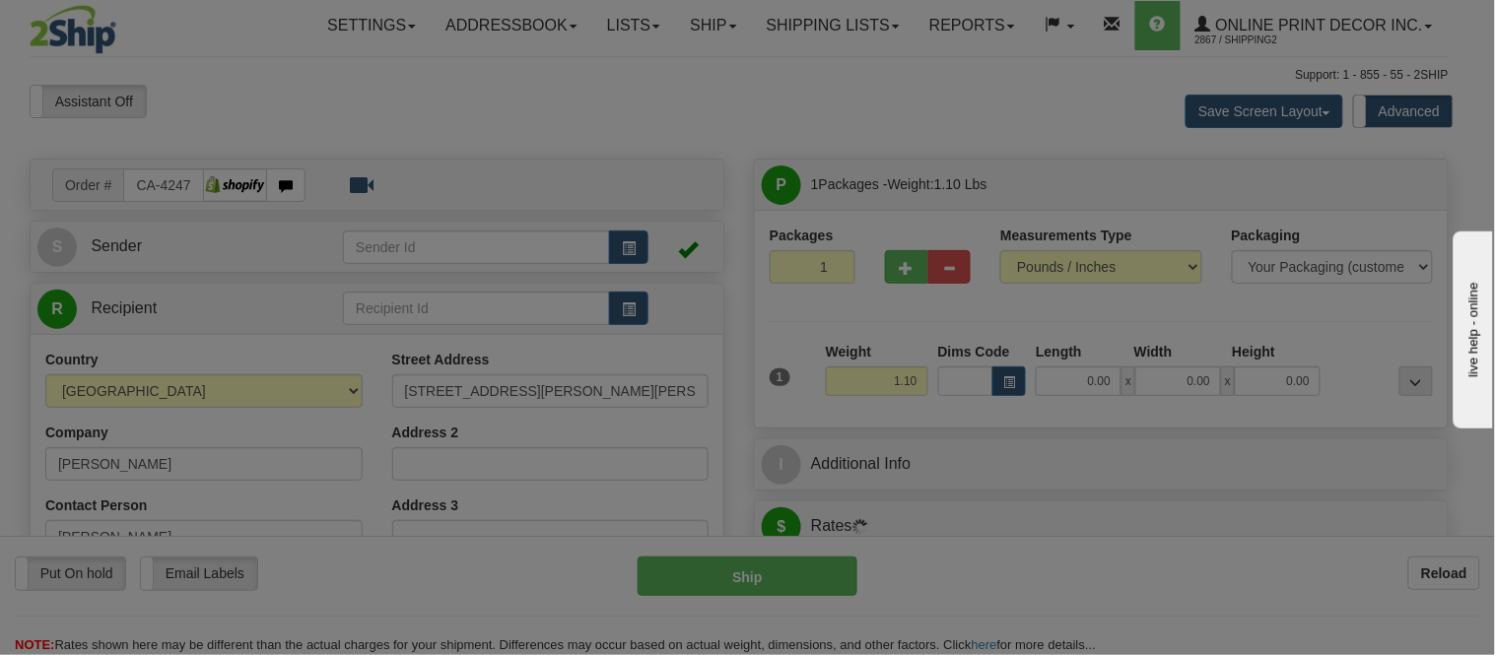
type input "THORNHILL"
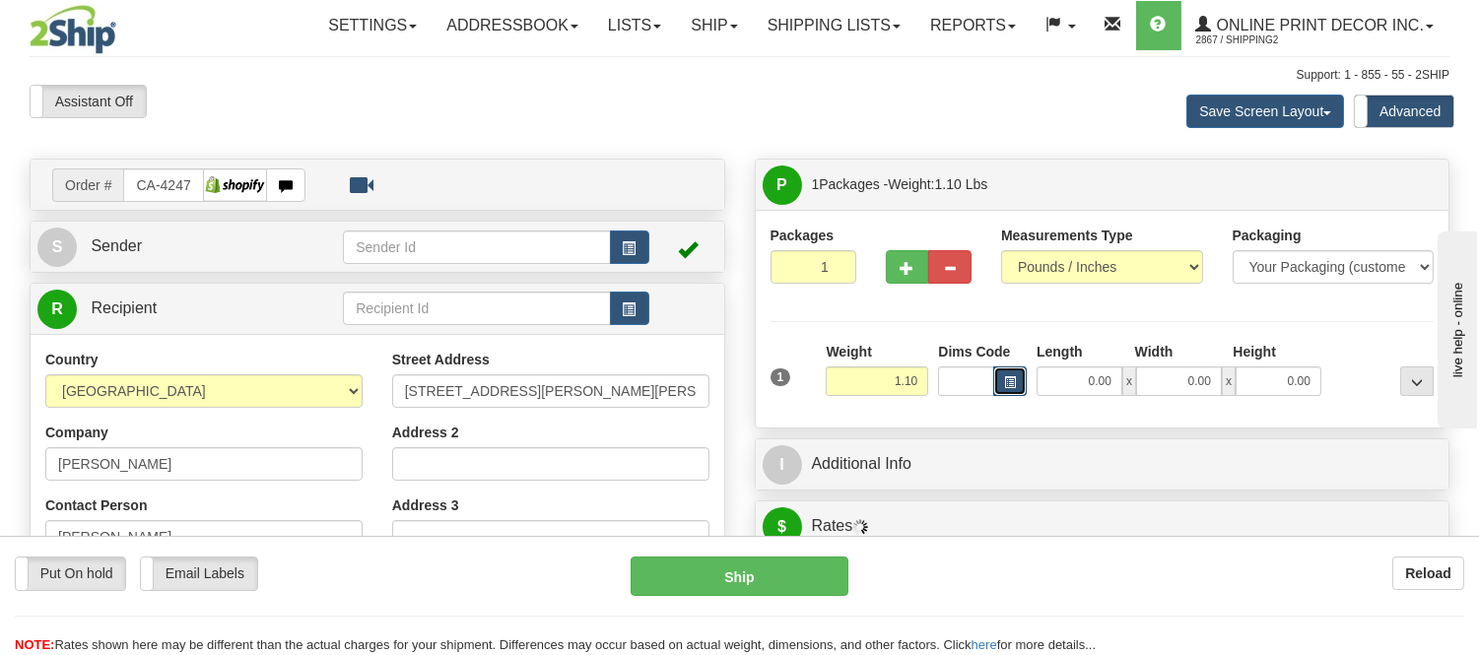
click at [1007, 377] on span "button" at bounding box center [1010, 382] width 12 height 11
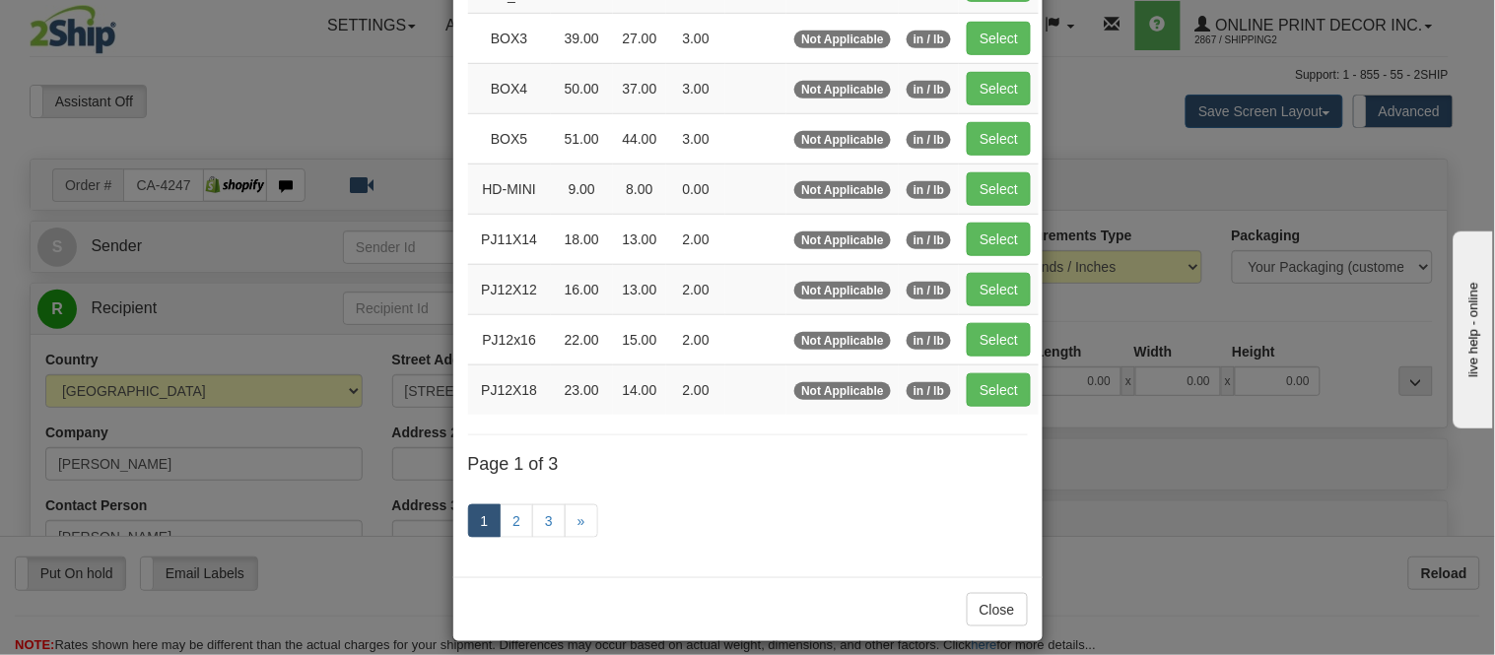
scroll to position [331, 0]
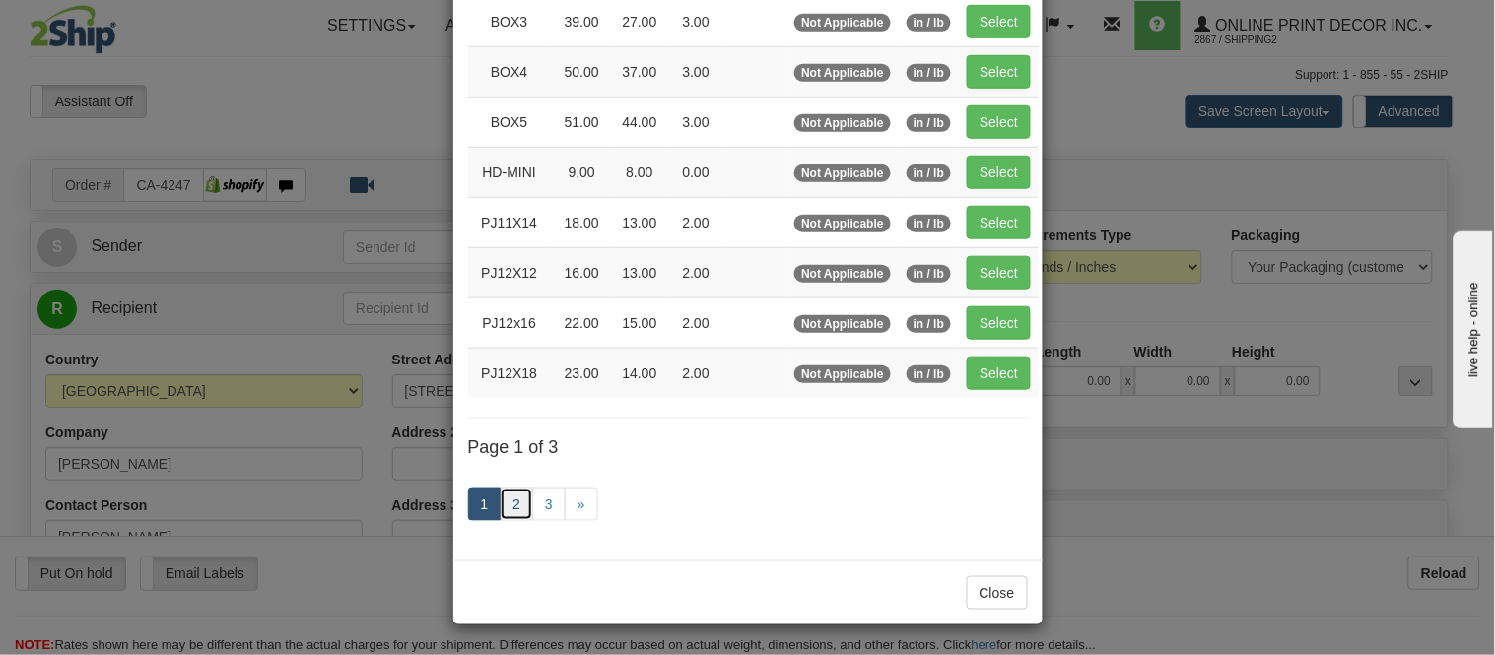
click at [505, 497] on link "2" at bounding box center [517, 505] width 34 height 34
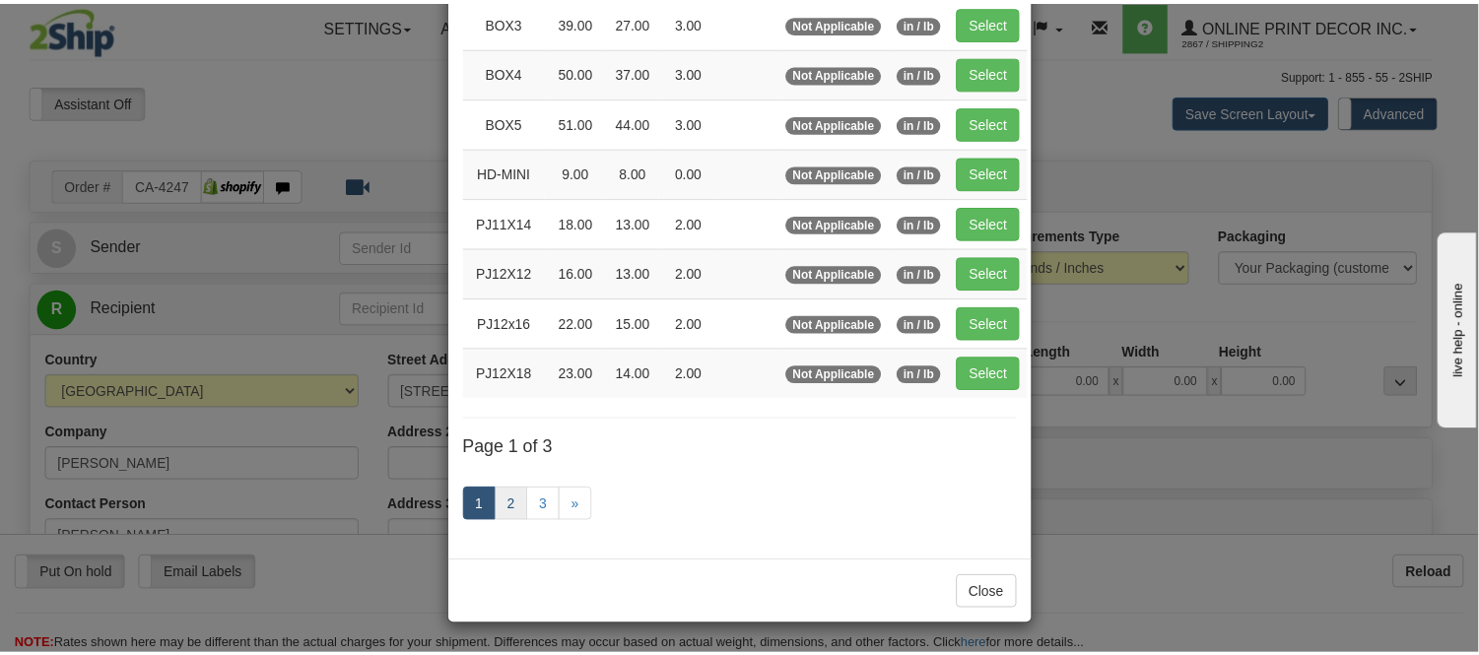
scroll to position [320, 0]
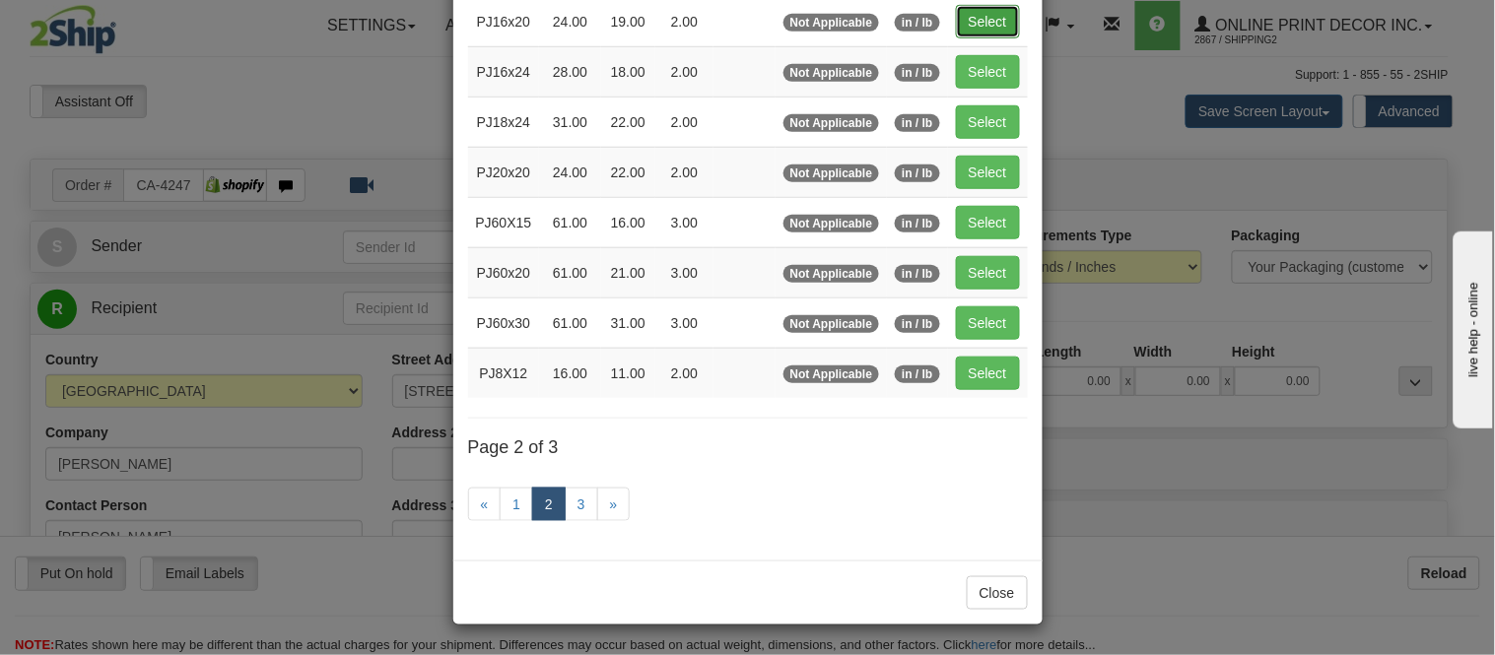
click at [988, 20] on button "Select" at bounding box center [988, 22] width 64 height 34
type input "PJ16x20"
type input "24.00"
type input "19.00"
type input "2.00"
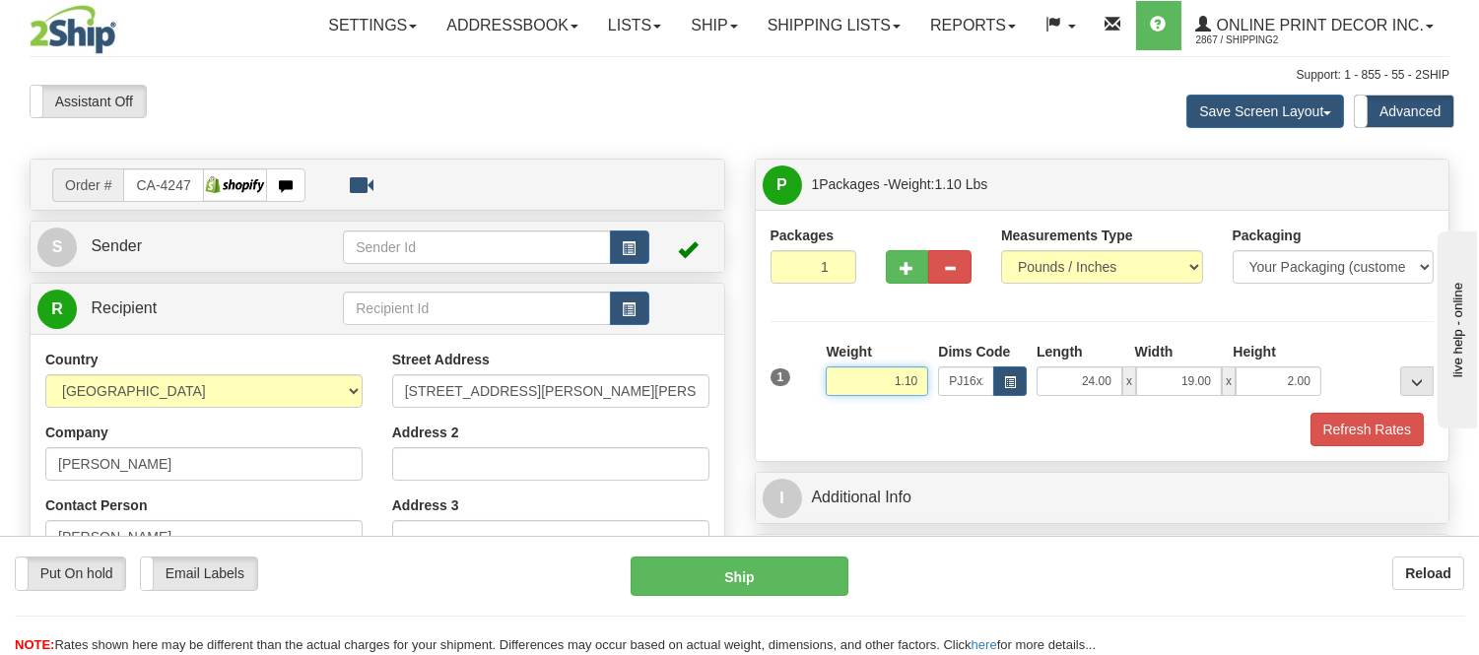
drag, startPoint x: 922, startPoint y: 379, endPoint x: 830, endPoint y: 389, distance: 92.2
click at [830, 389] on input "1.10" at bounding box center [877, 382] width 103 height 30
type input "2.10"
click at [1356, 434] on button "Refresh Rates" at bounding box center [1367, 430] width 113 height 34
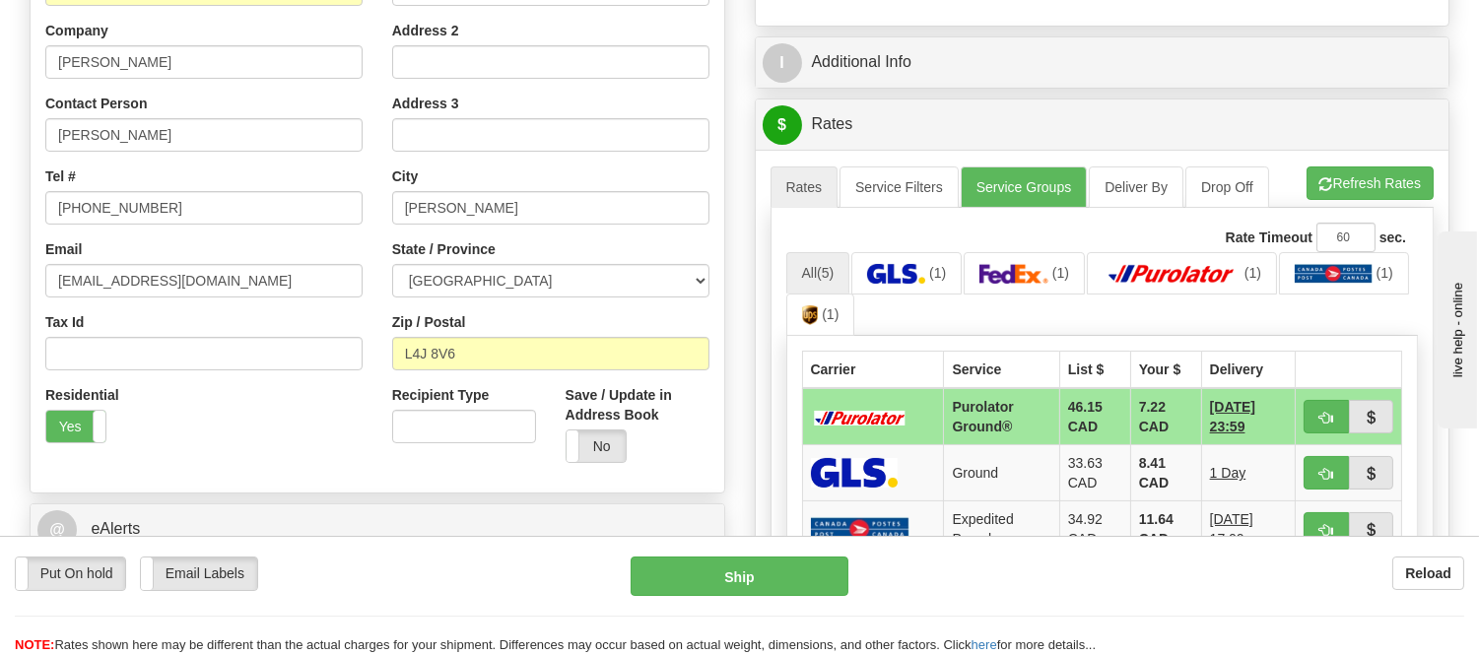
scroll to position [438, 0]
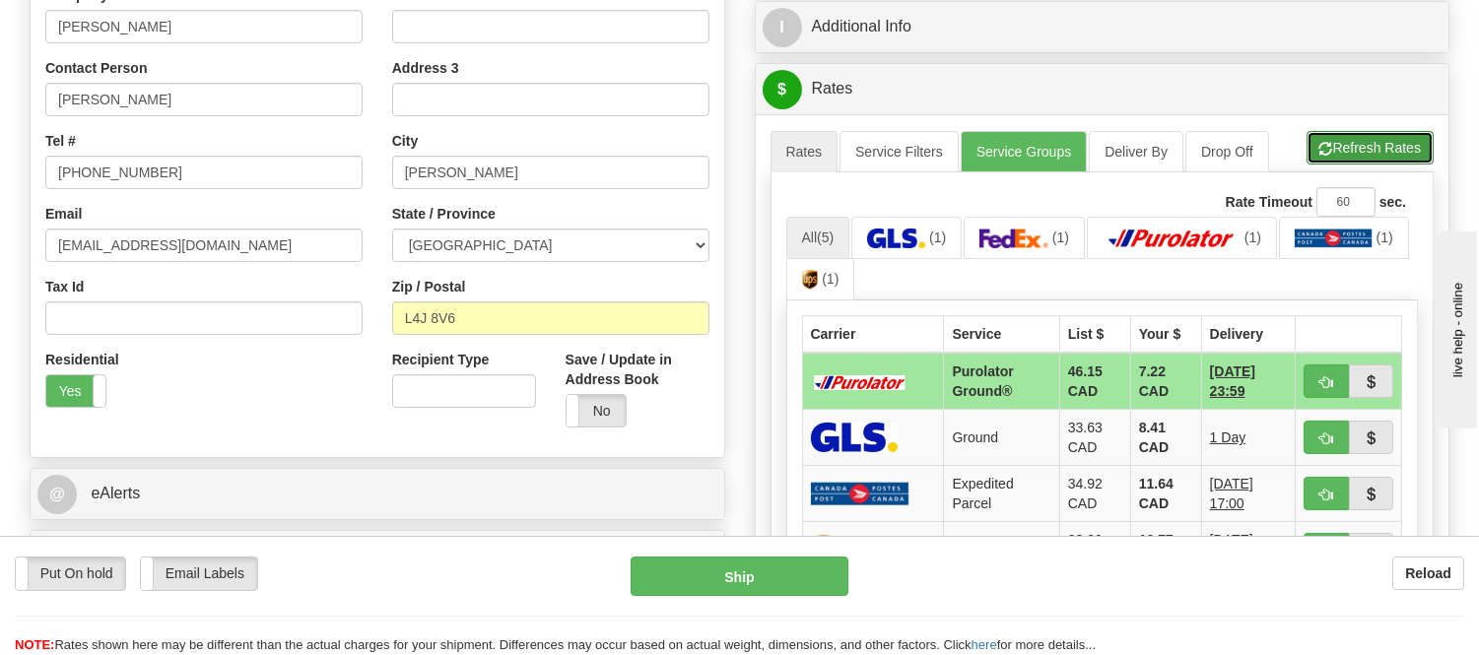
click at [1353, 144] on button "Refresh Rates" at bounding box center [1370, 148] width 127 height 34
click at [1315, 381] on button "button" at bounding box center [1326, 382] width 45 height 34
type input "260"
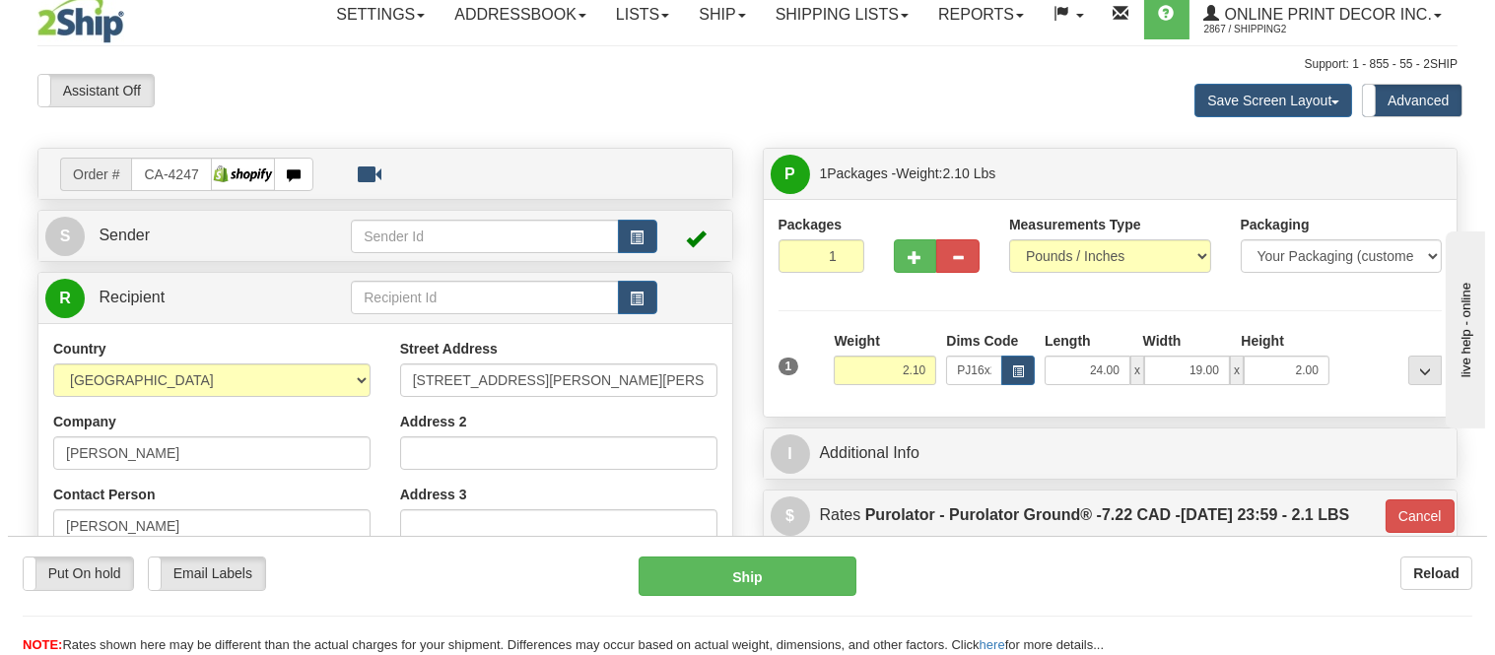
scroll to position [0, 0]
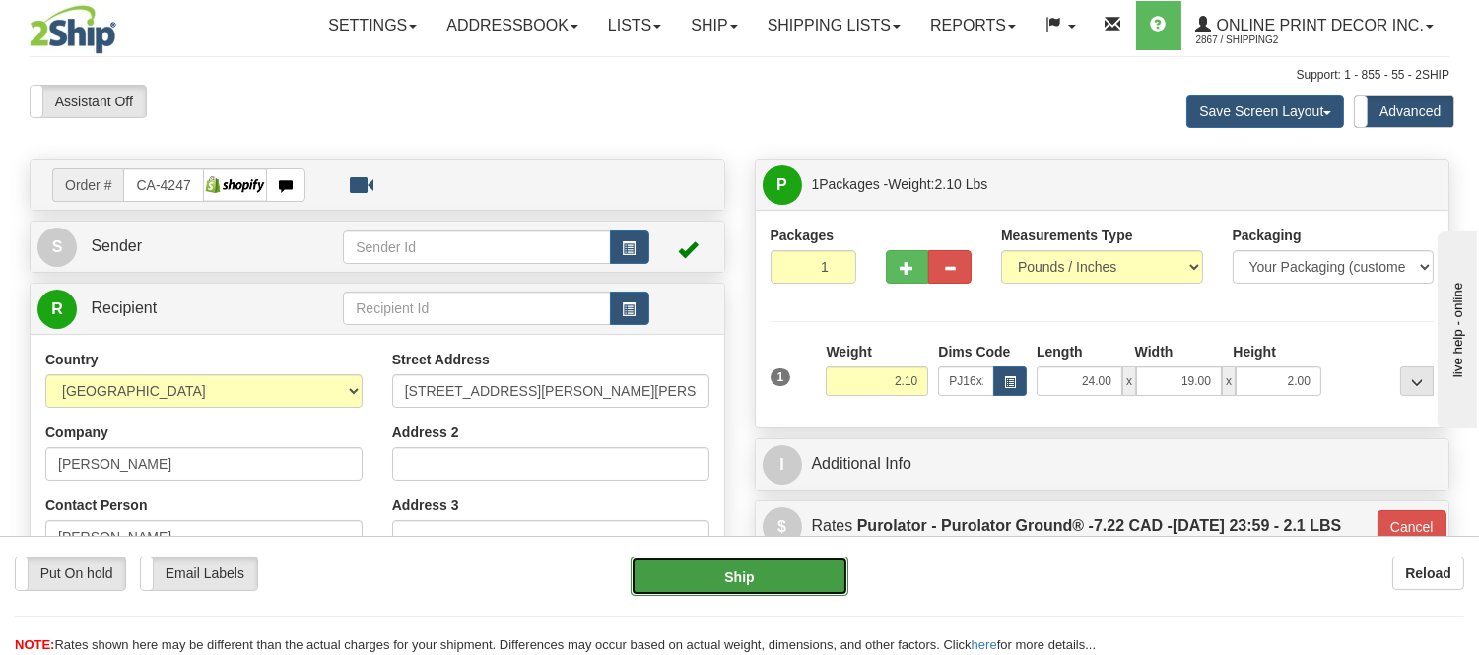
click at [710, 566] on button "Ship" at bounding box center [739, 576] width 217 height 39
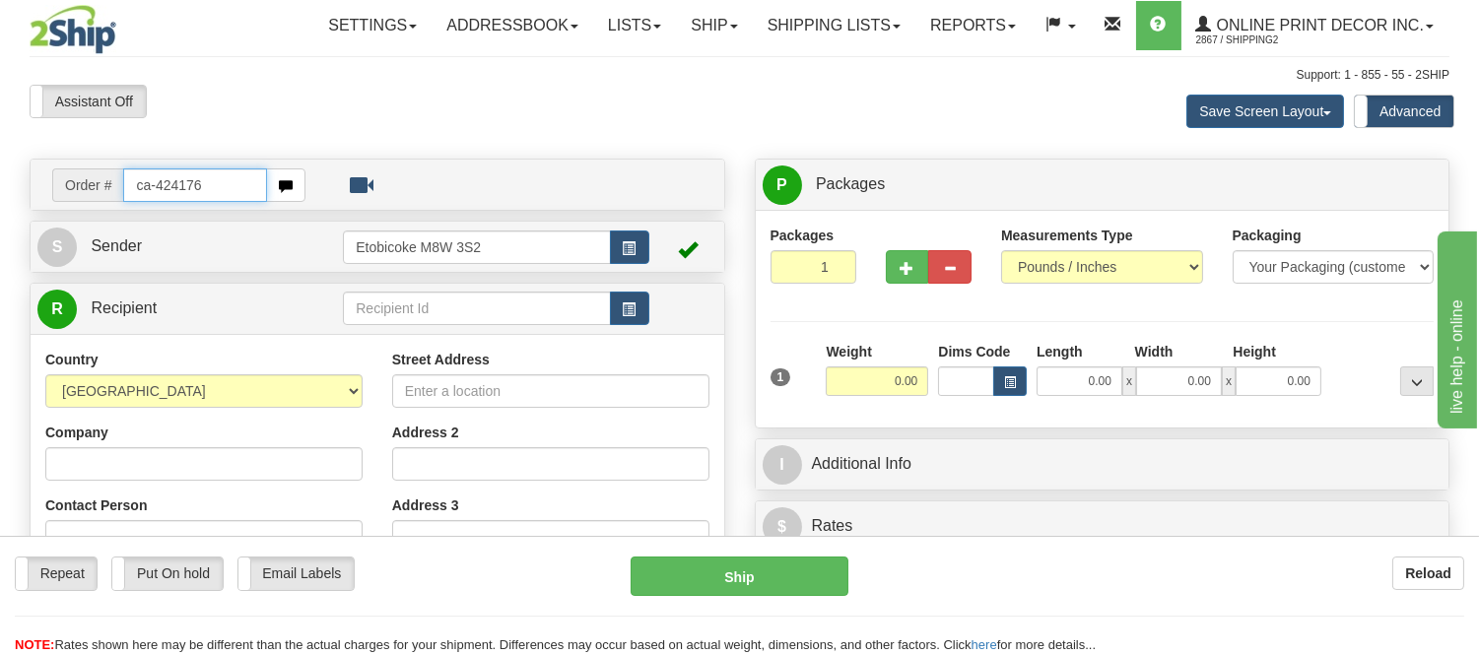
type input "ca-424176"
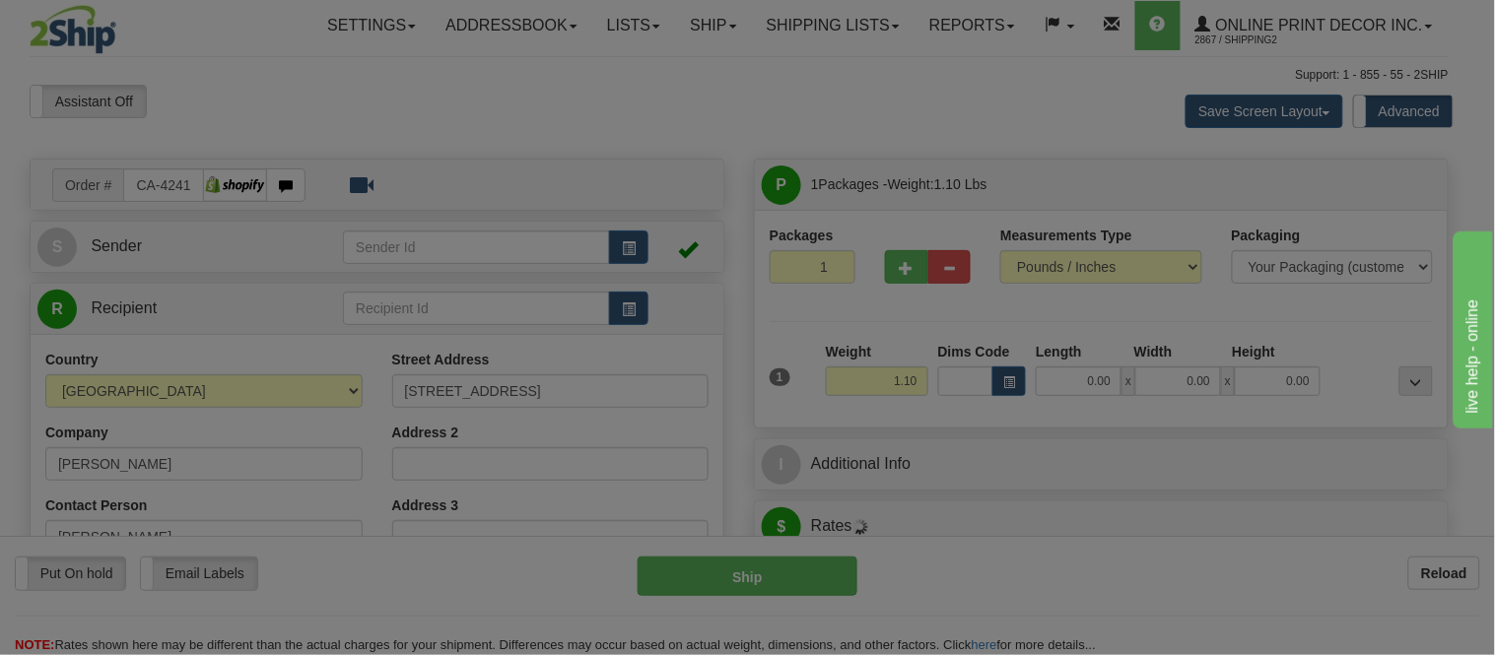
type input "[GEOGRAPHIC_DATA]"
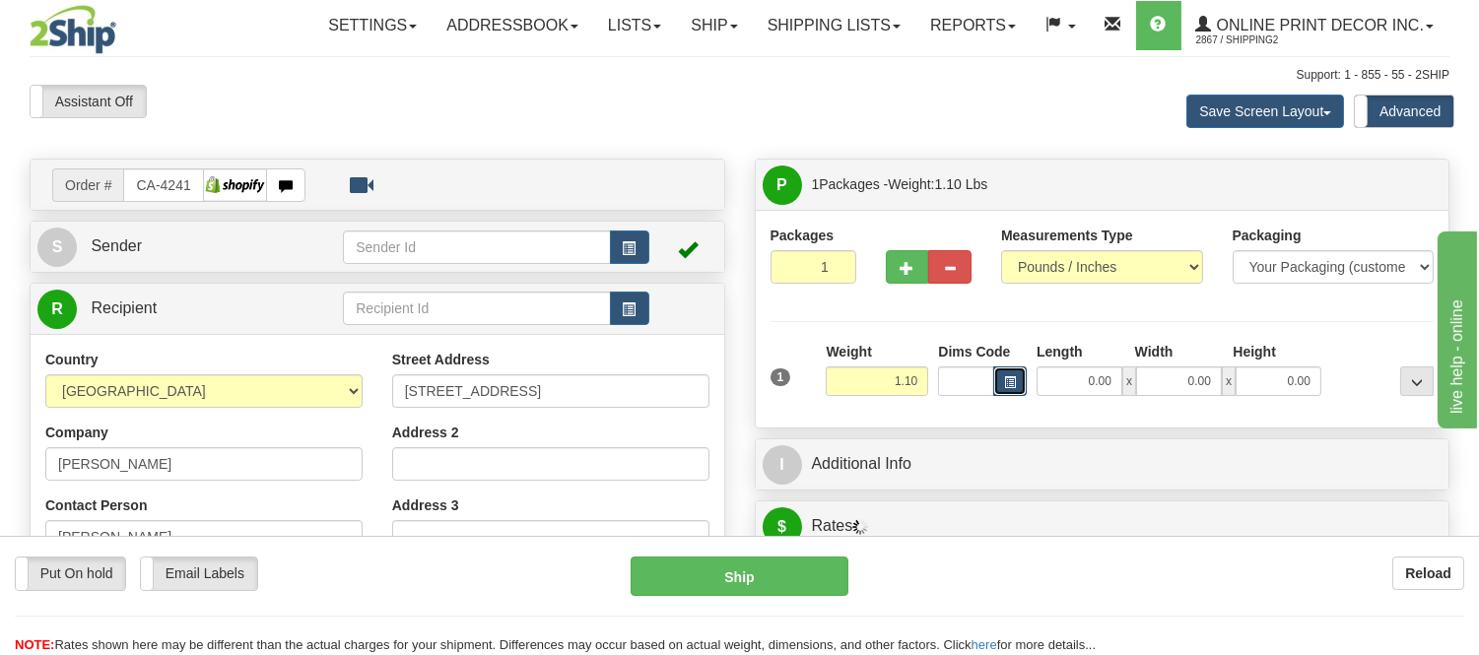
click at [1007, 373] on button "button" at bounding box center [1010, 382] width 34 height 30
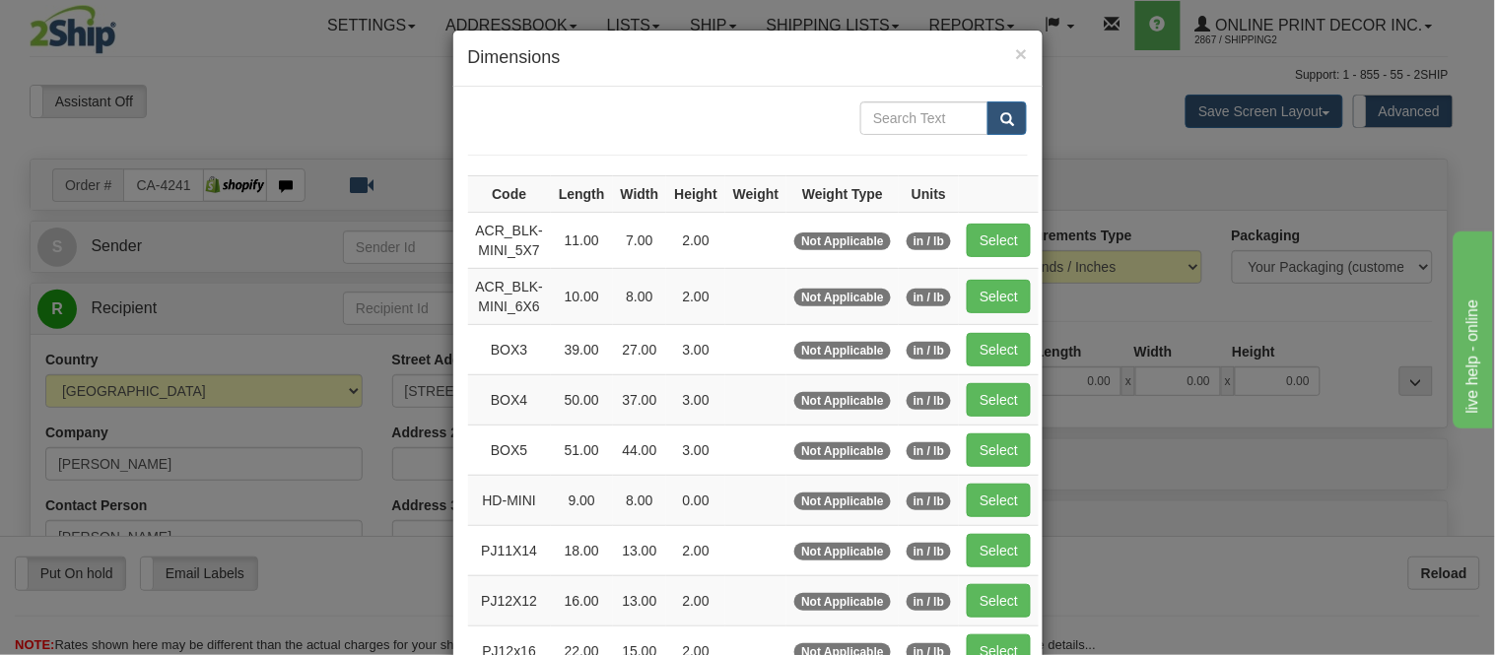
scroll to position [219, 0]
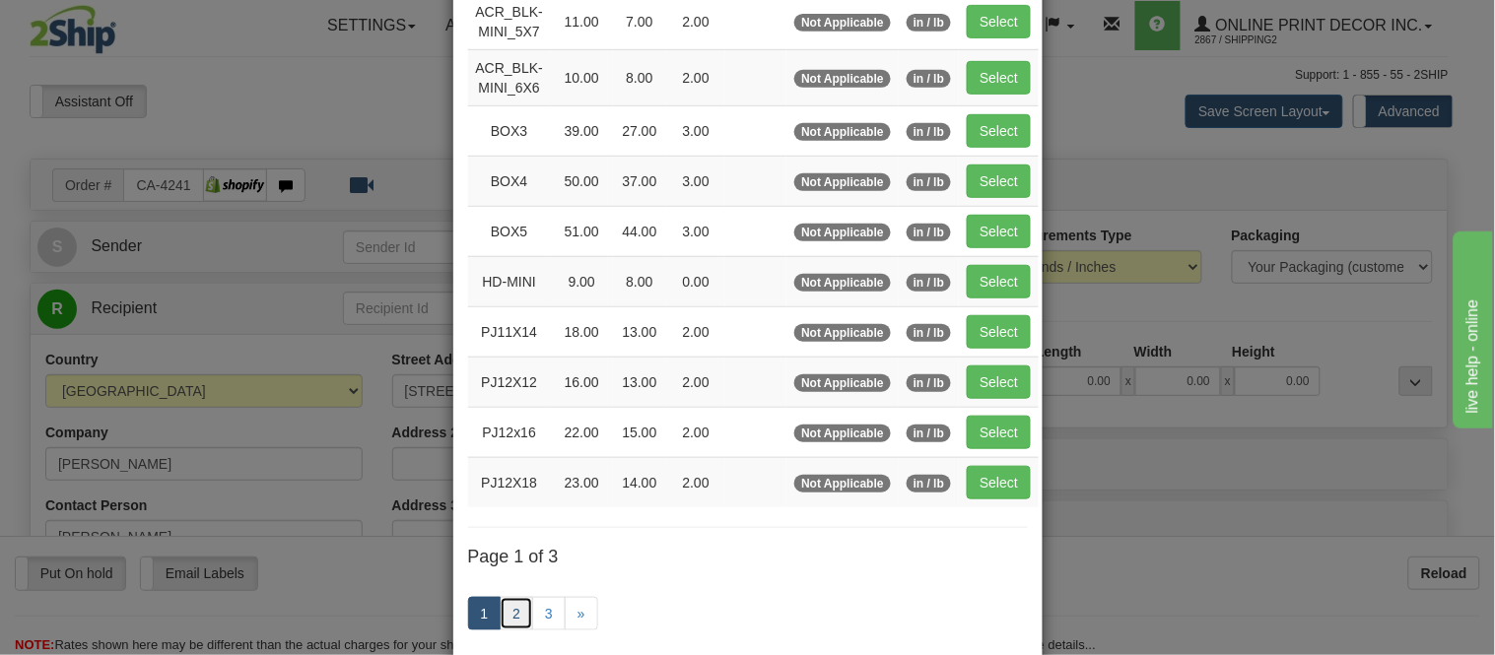
click at [516, 614] on link "2" at bounding box center [517, 614] width 34 height 34
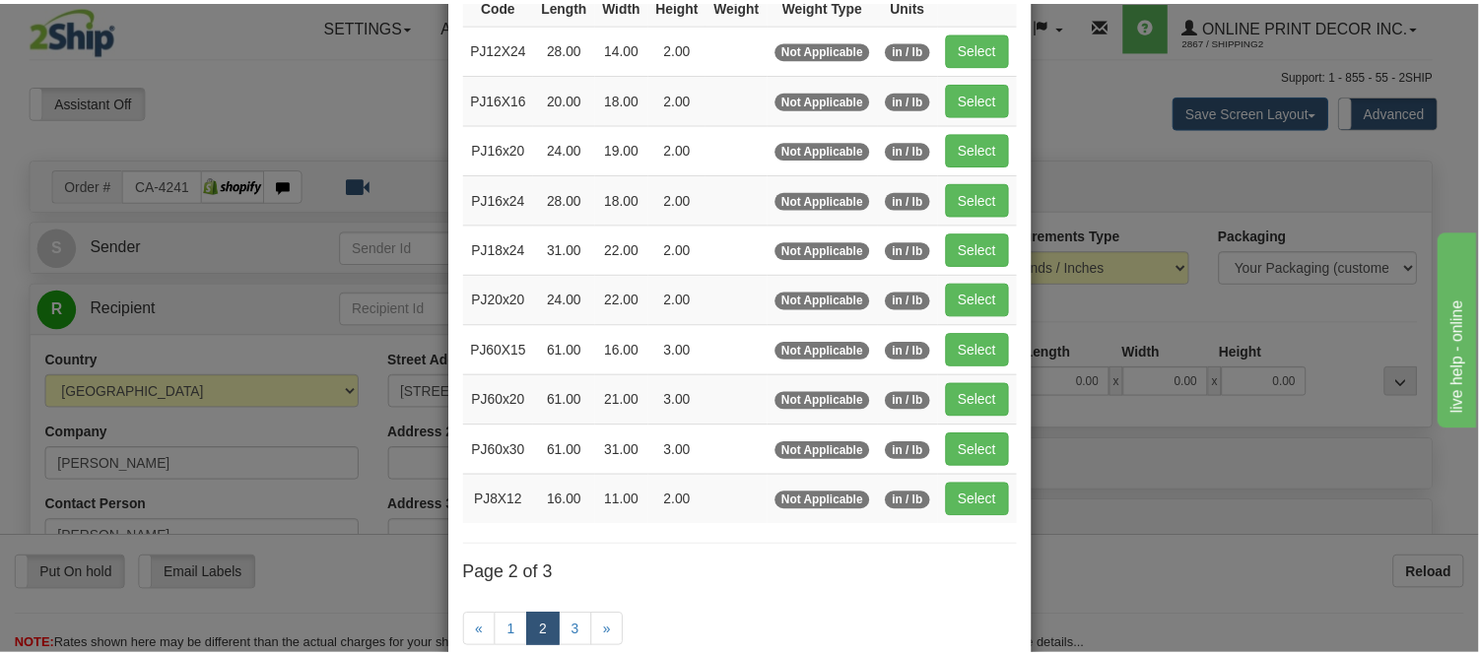
scroll to position [320, 0]
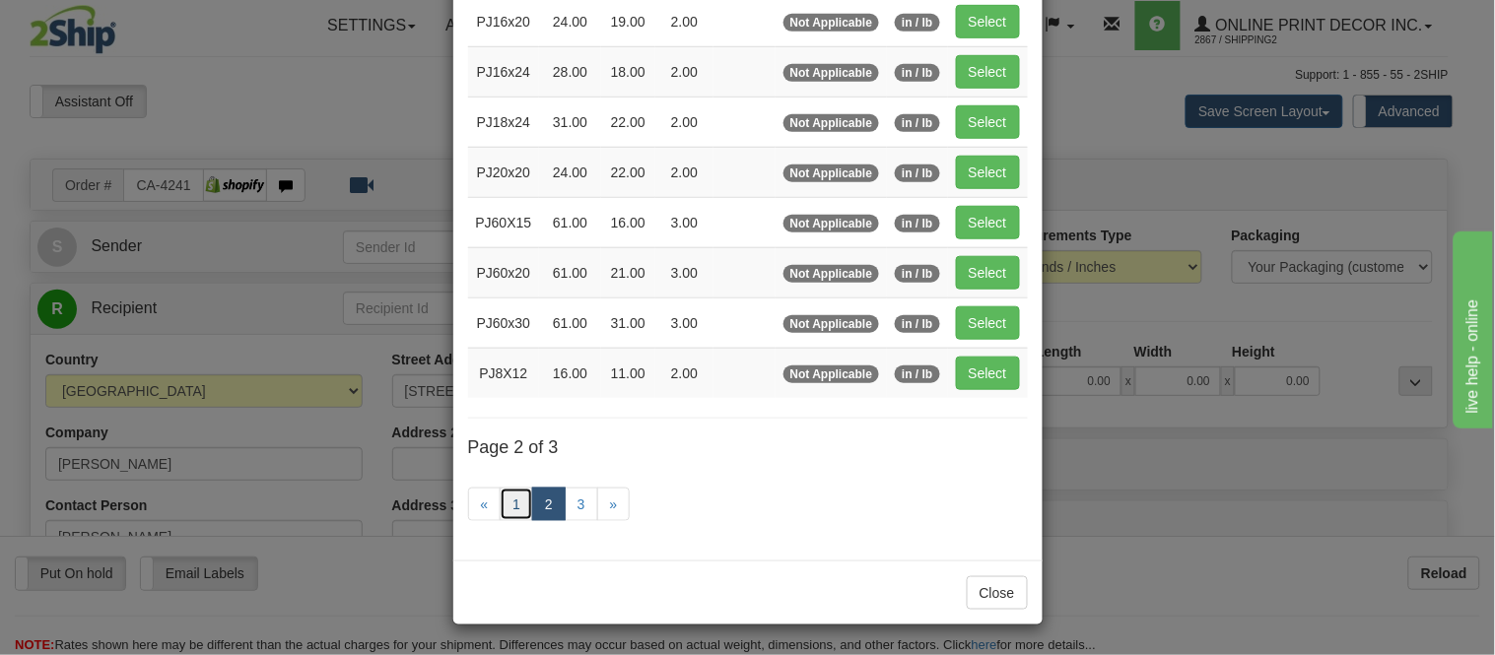
click at [507, 510] on link "1" at bounding box center [517, 505] width 34 height 34
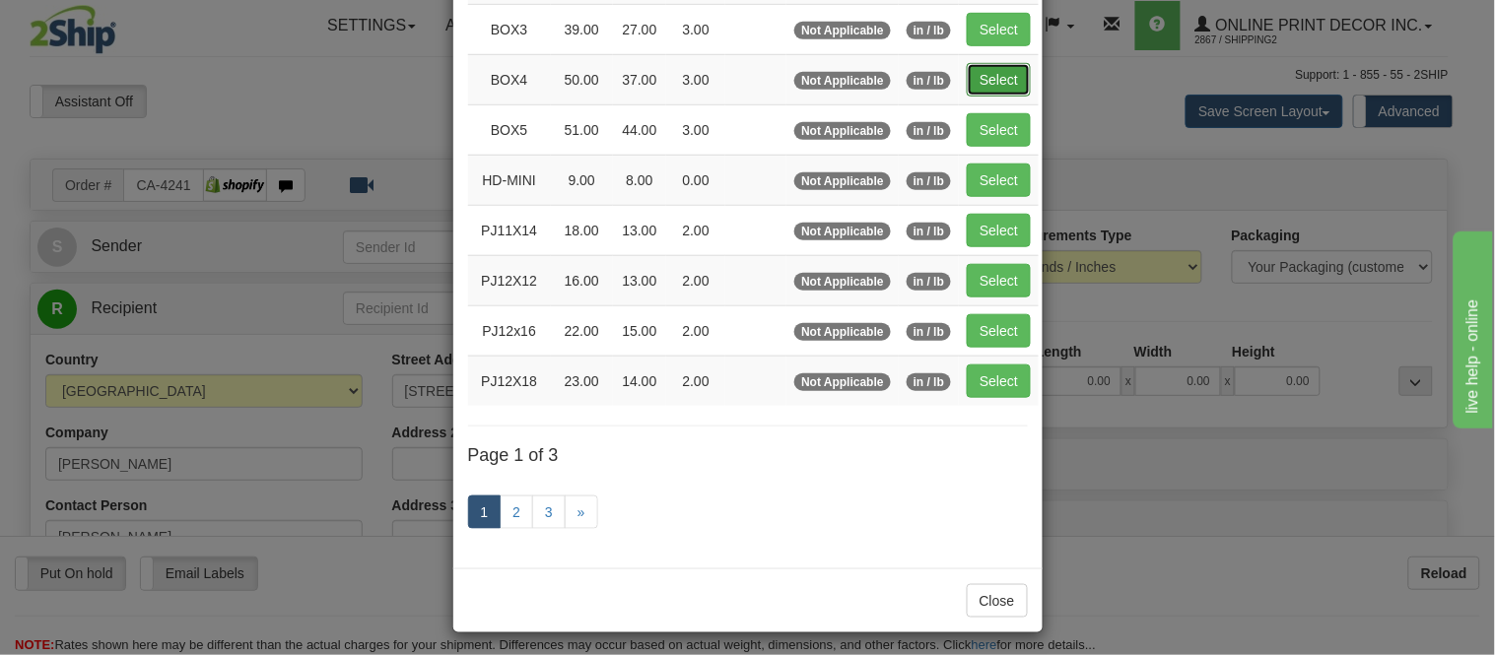
click at [979, 87] on button "Select" at bounding box center [999, 80] width 64 height 34
type input "BOX4"
type input "50.00"
type input "37.00"
type input "3.00"
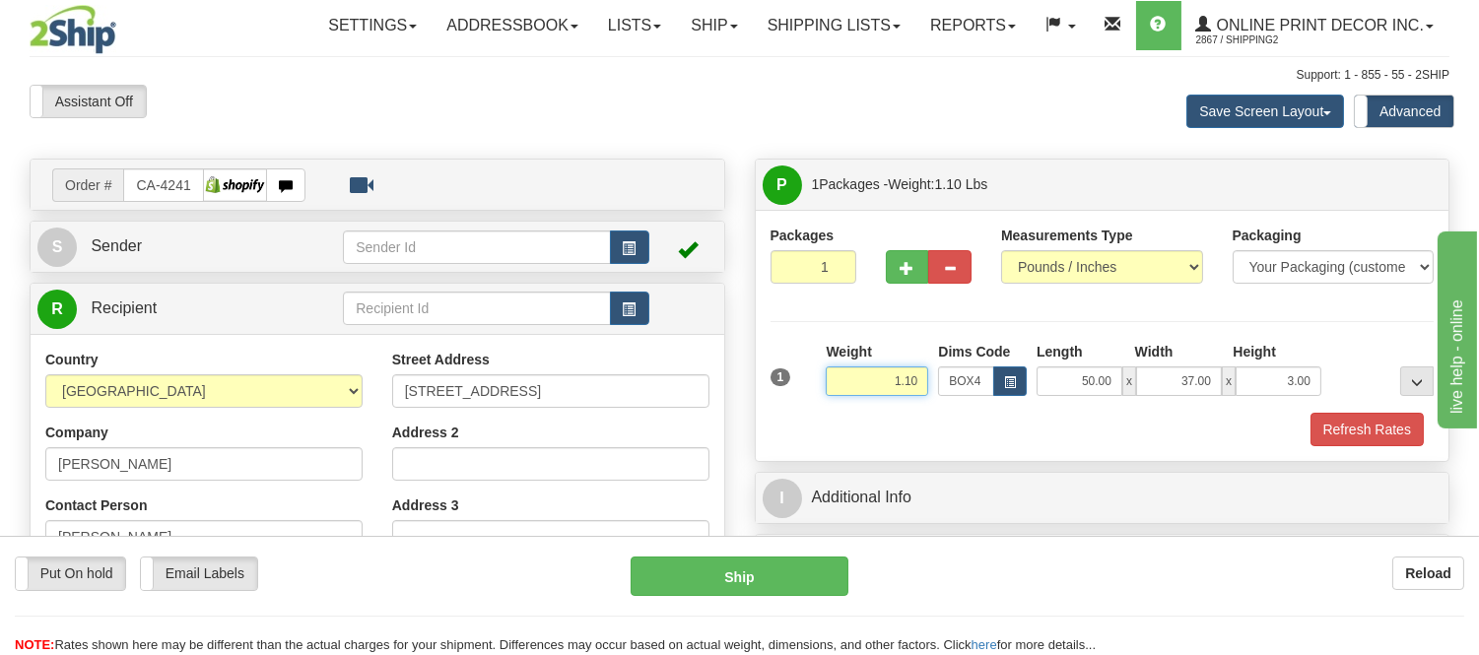
drag, startPoint x: 924, startPoint y: 373, endPoint x: 802, endPoint y: 405, distance: 126.5
click at [802, 405] on div "1 Weight 1.10 Dims Code BOX4" at bounding box center [1103, 377] width 674 height 70
type input "16.98"
click at [1355, 408] on div "1 Weight 16.98 Dims Code x x" at bounding box center [1103, 377] width 674 height 70
click at [1357, 425] on button "Refresh Rates" at bounding box center [1367, 430] width 113 height 34
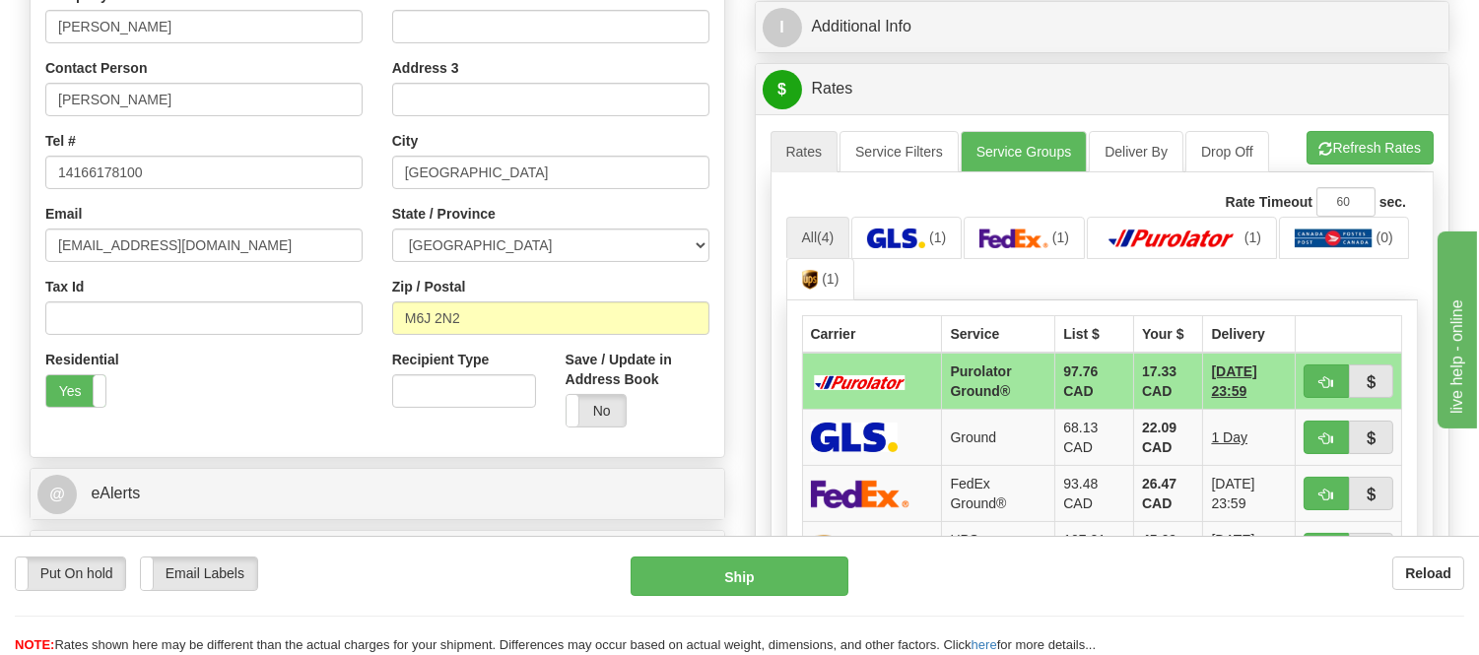
scroll to position [547, 0]
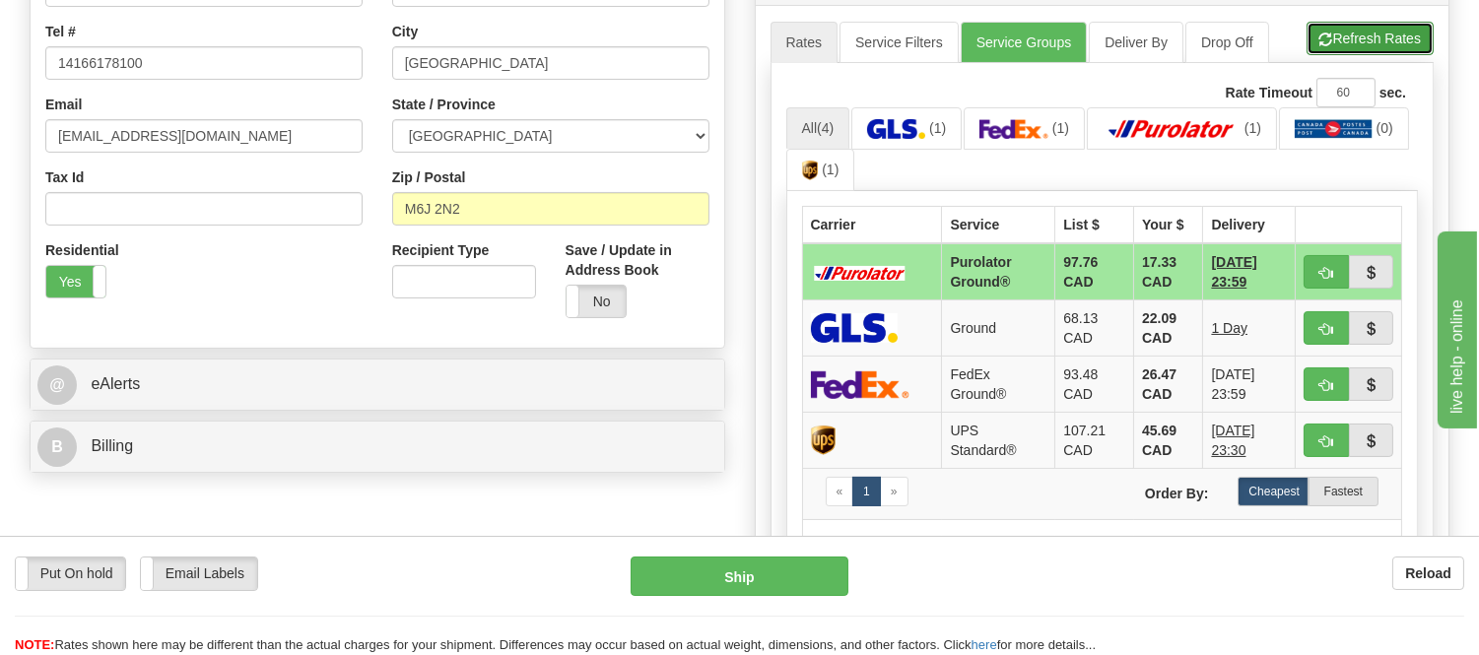
click at [1341, 33] on button "Refresh Rates" at bounding box center [1370, 39] width 127 height 34
click at [1320, 267] on span "button" at bounding box center [1327, 273] width 14 height 13
type input "260"
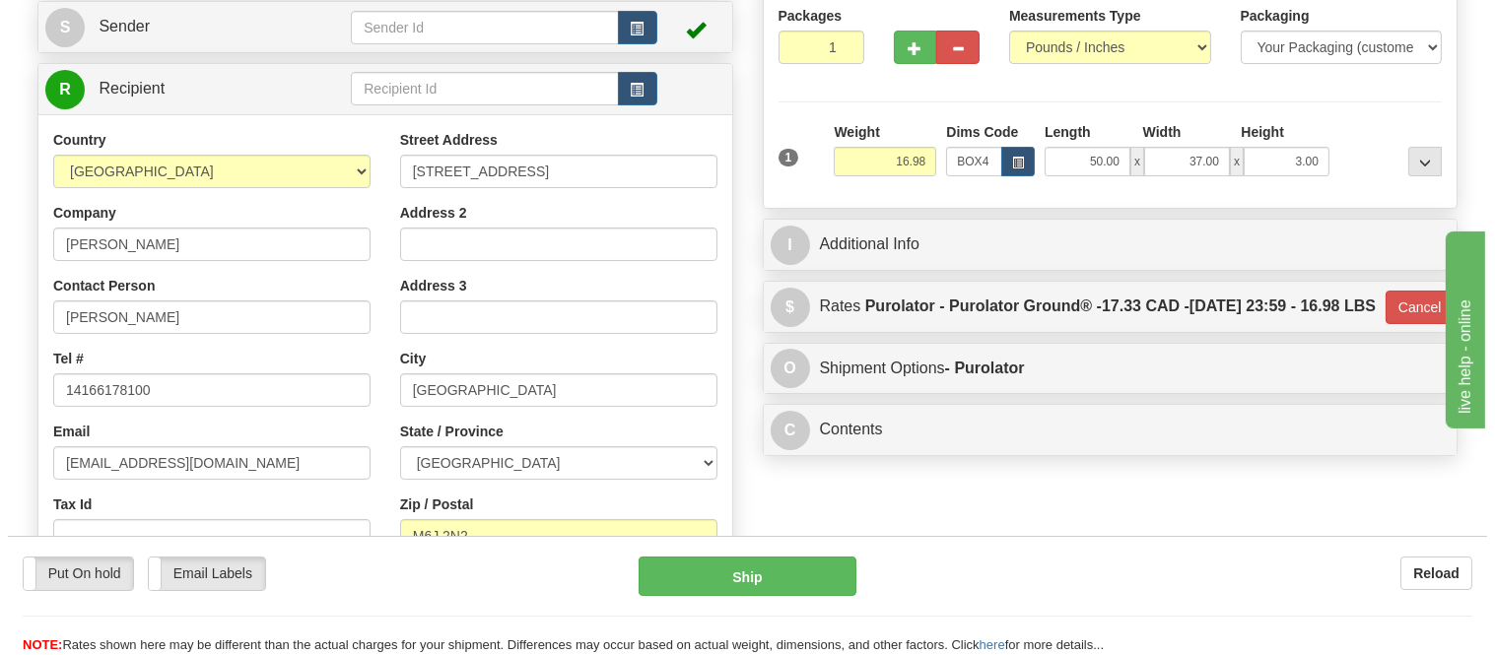
scroll to position [219, 0]
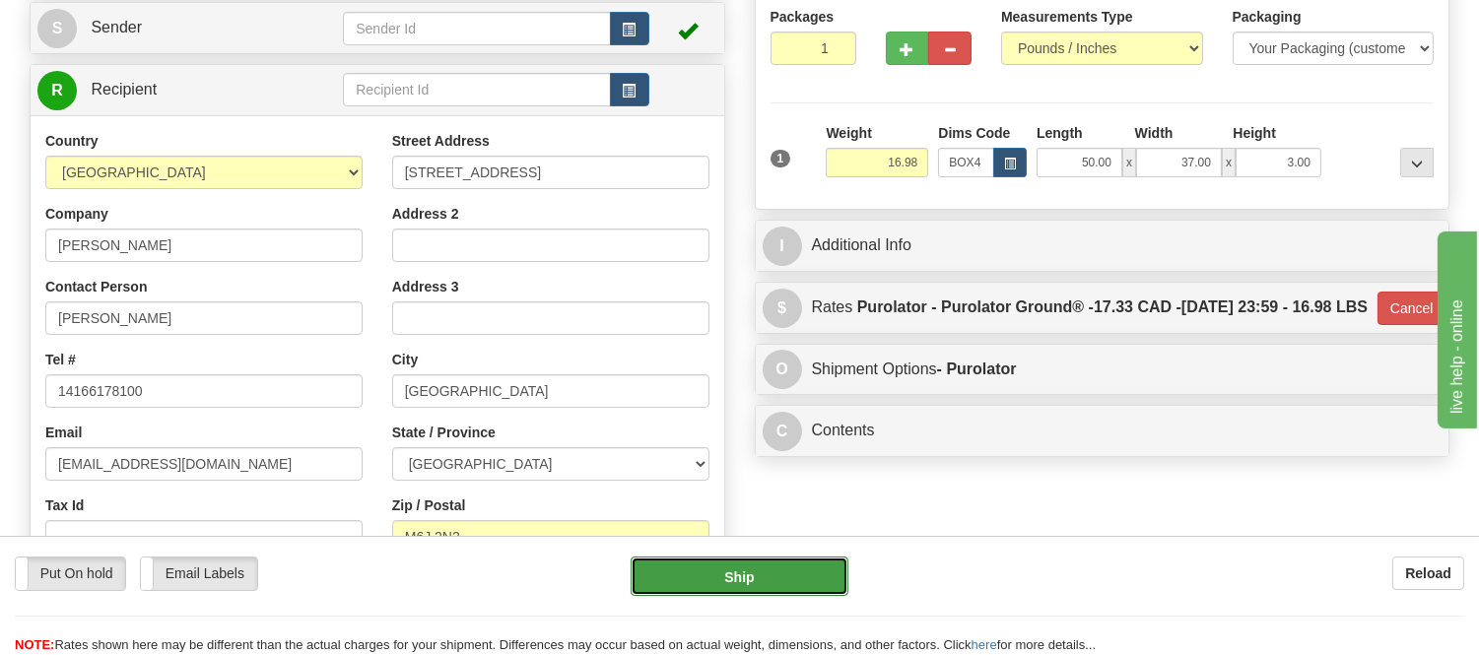
click at [818, 566] on button "Ship" at bounding box center [739, 576] width 217 height 39
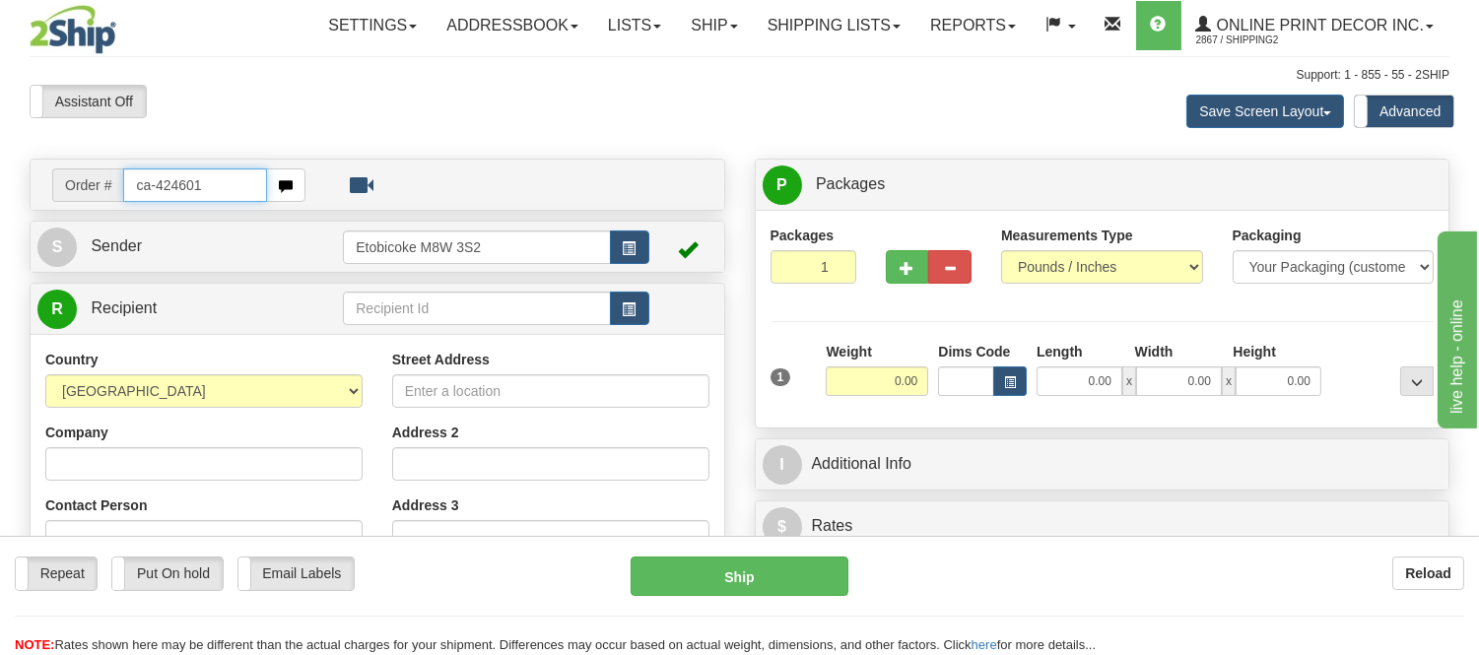
type input "ca-424601"
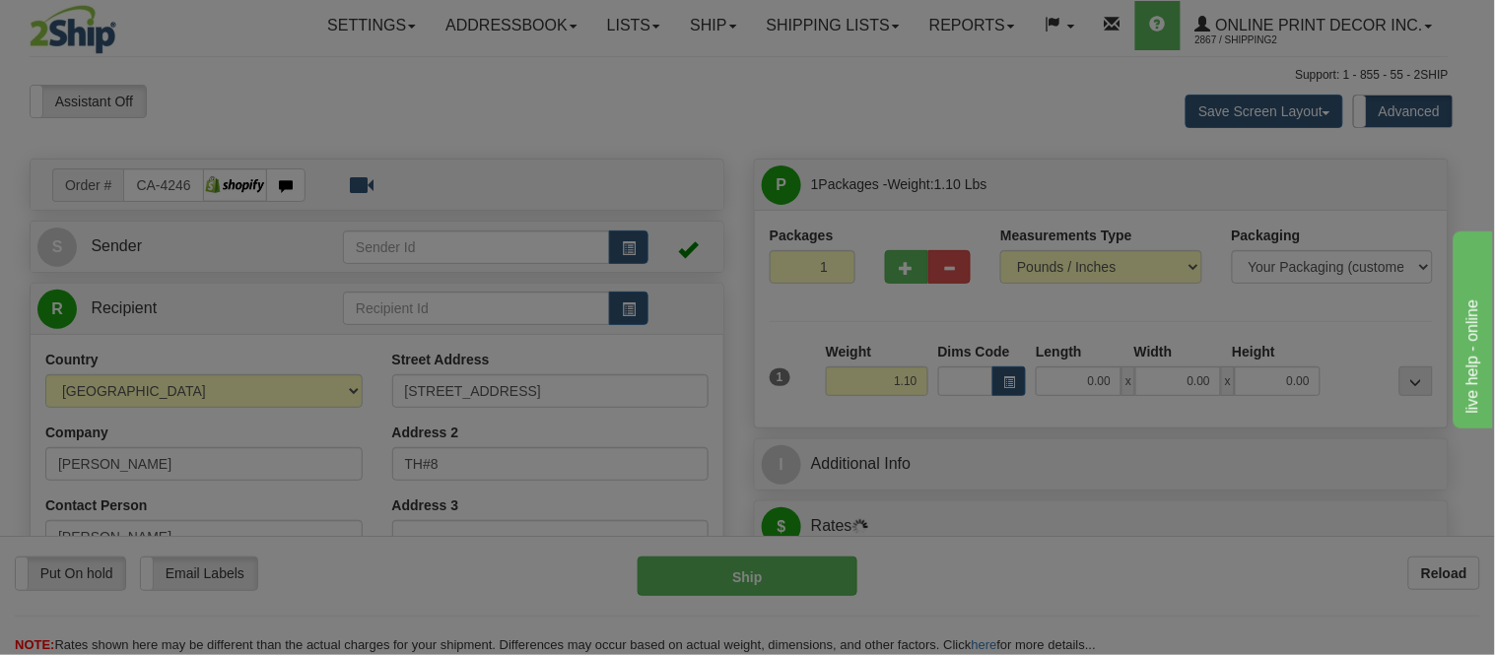
type input "ESQUIMALT"
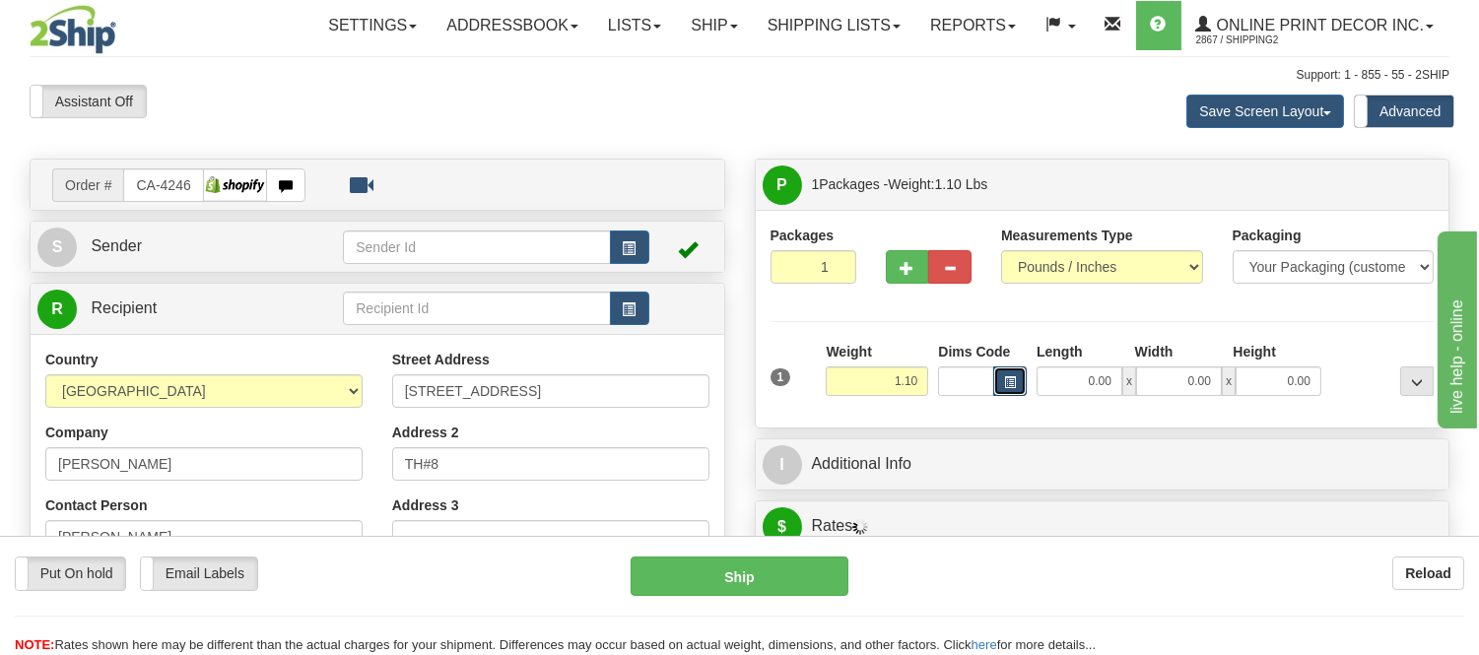
click at [1016, 389] on button "button" at bounding box center [1010, 382] width 34 height 30
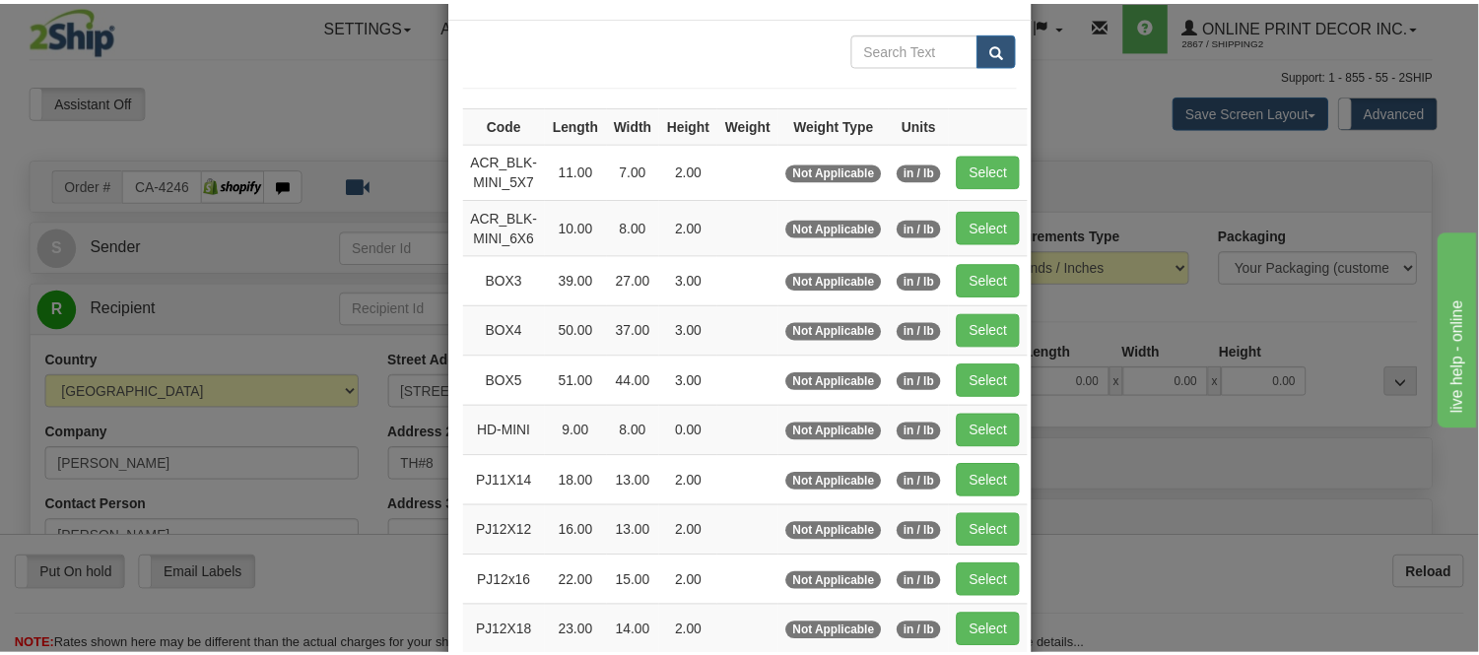
scroll to position [109, 0]
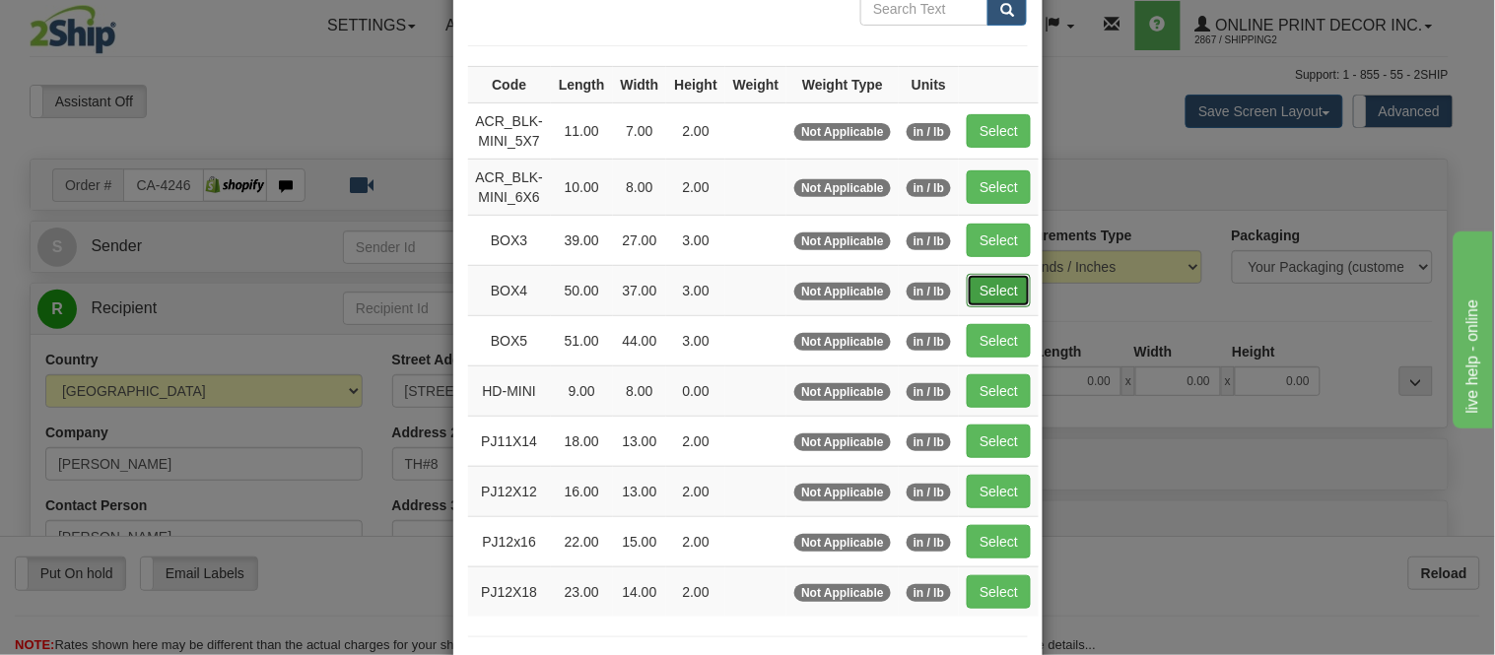
click at [979, 278] on button "Select" at bounding box center [999, 291] width 64 height 34
type input "BOX4"
type input "50.00"
type input "37.00"
type input "3.00"
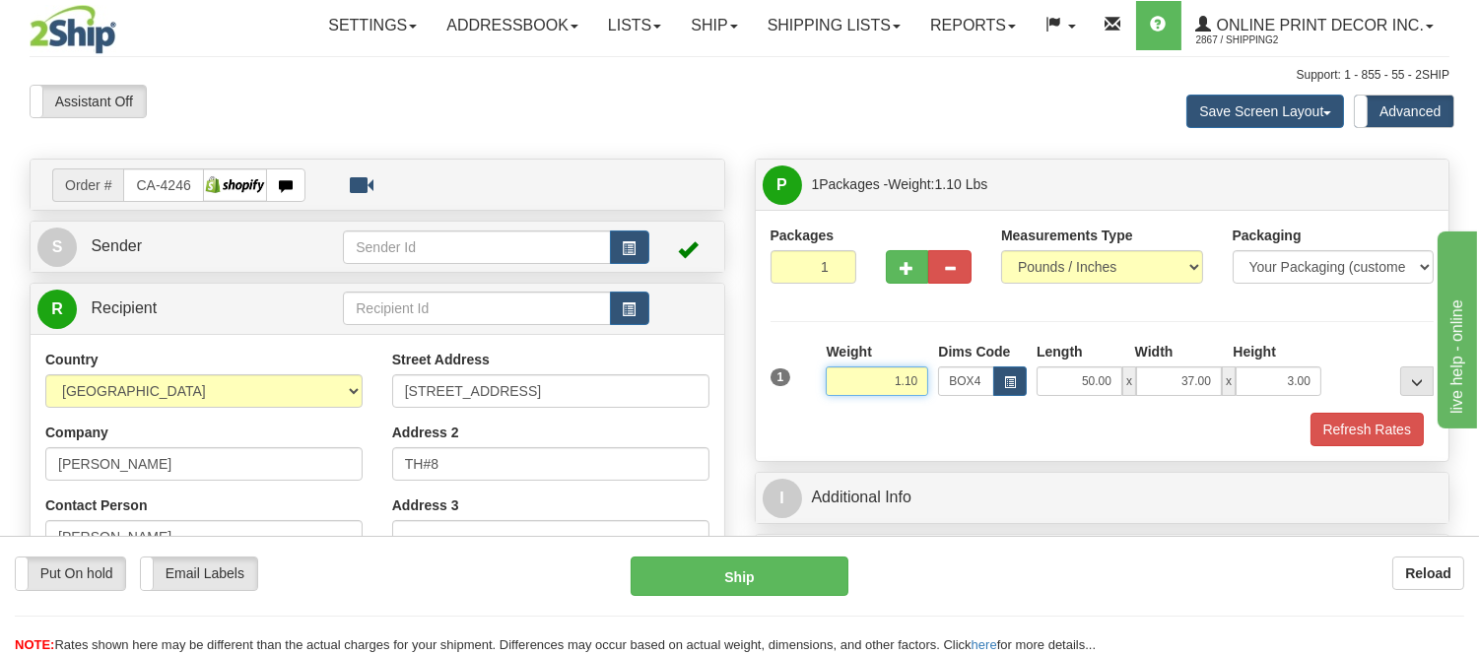
drag, startPoint x: 920, startPoint y: 382, endPoint x: 800, endPoint y: 389, distance: 119.5
click at [800, 389] on div "1 Weight 1.10 Dims Code BOX4" at bounding box center [1103, 377] width 674 height 70
type input "11.98"
click at [1396, 417] on button "Refresh Rates" at bounding box center [1367, 430] width 113 height 34
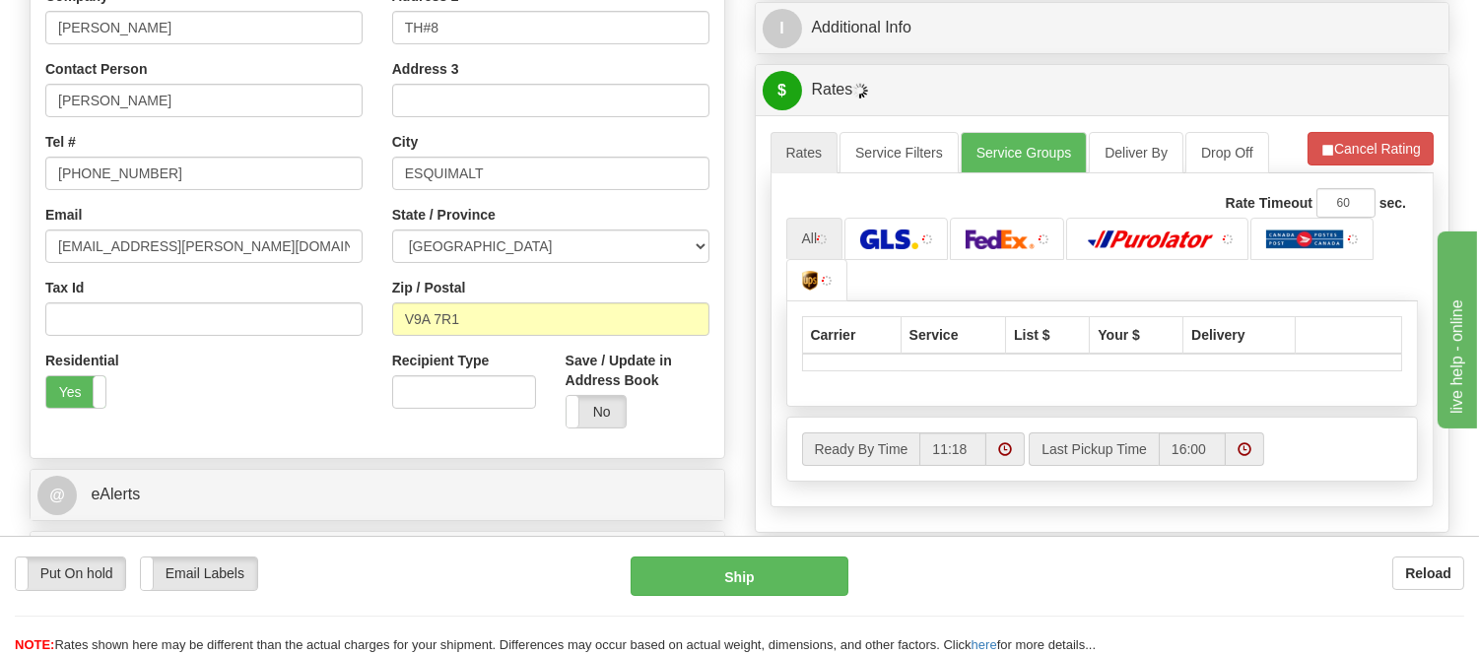
scroll to position [438, 0]
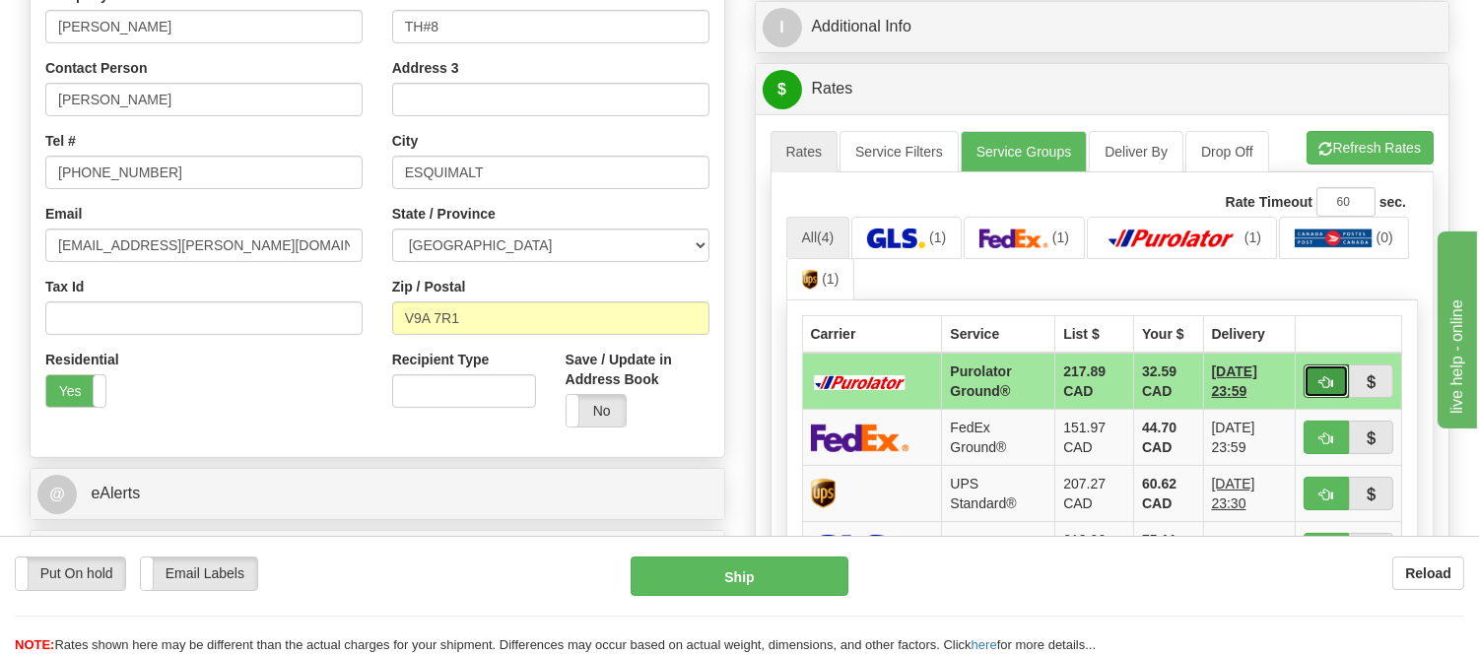
click at [1320, 381] on span "button" at bounding box center [1327, 382] width 14 height 13
type input "260"
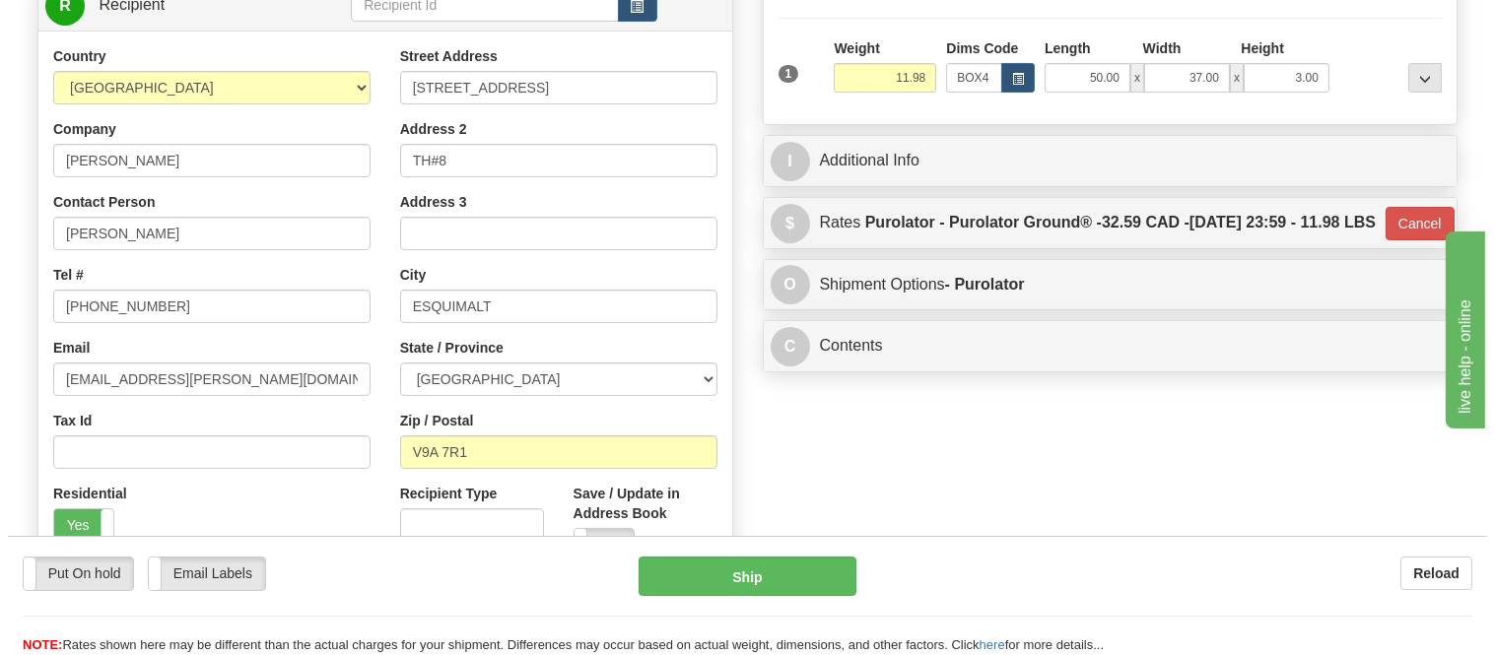
scroll to position [0, 0]
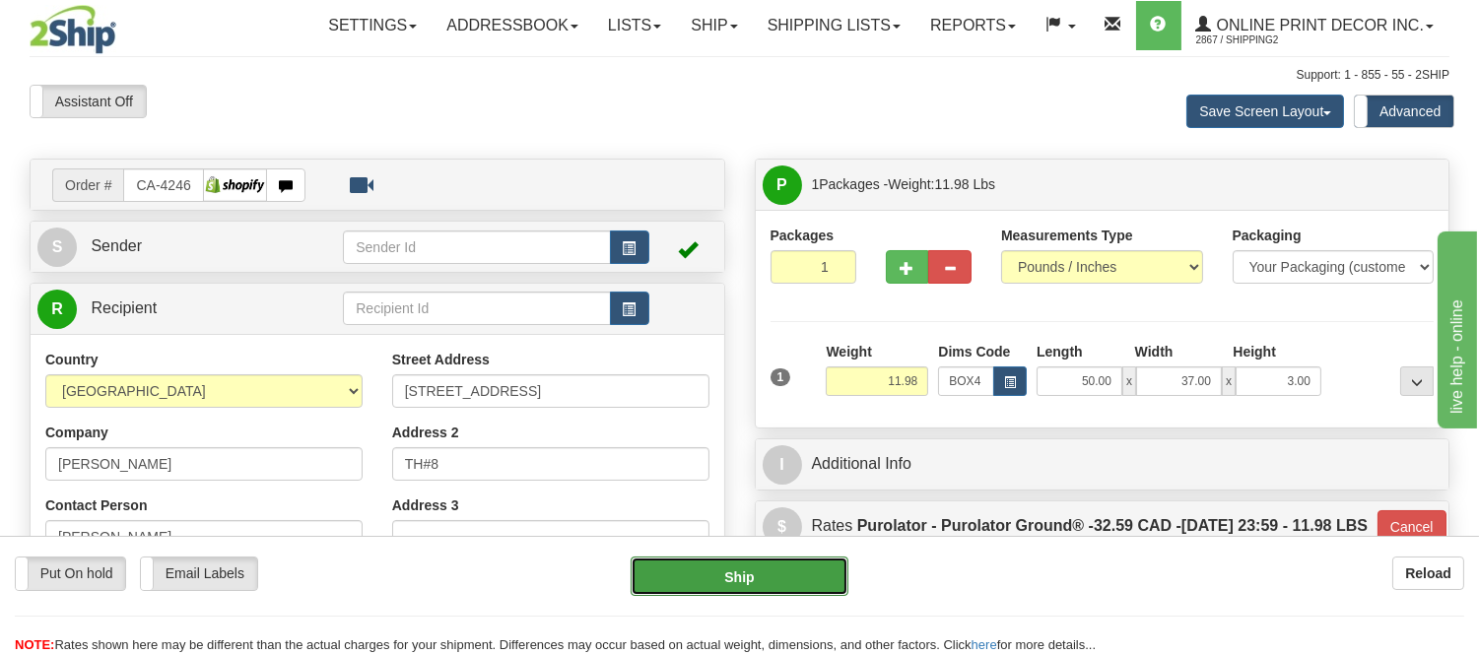
click at [661, 569] on button "Ship" at bounding box center [739, 576] width 217 height 39
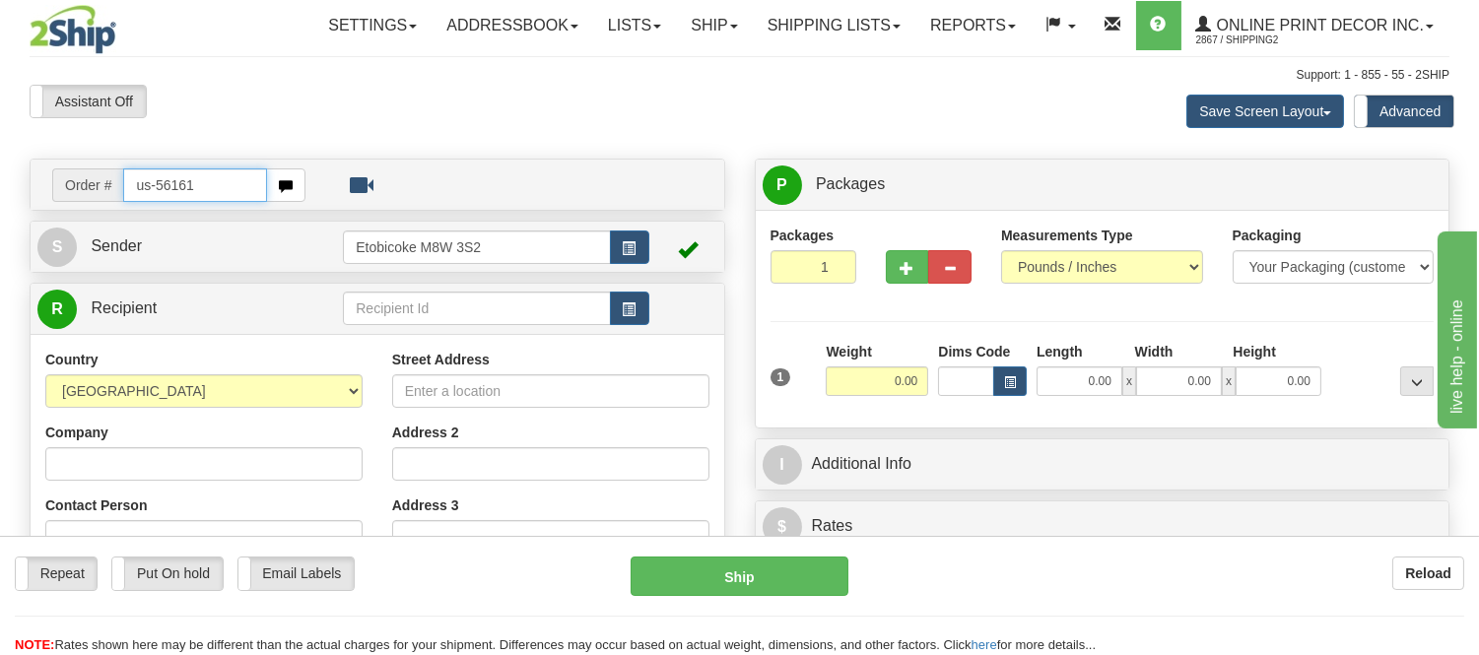
type input "us-56161"
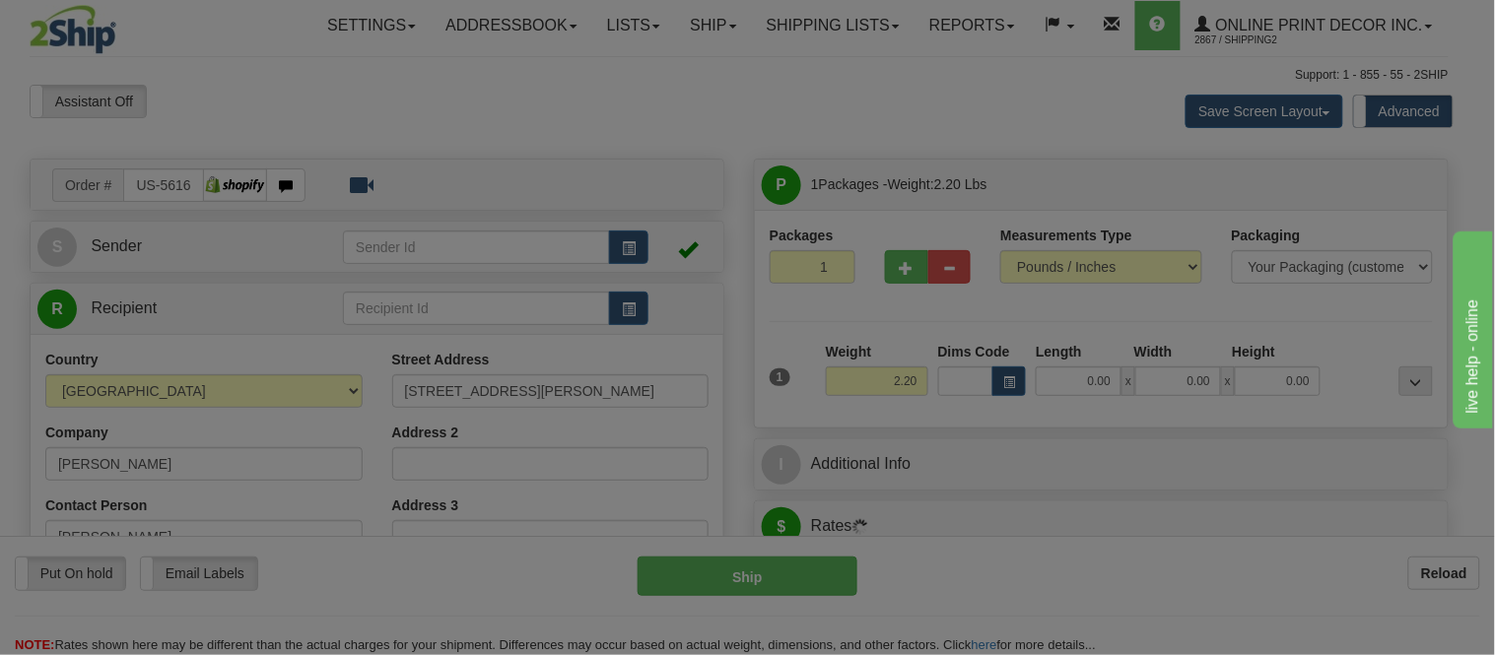
type input "CANTON"
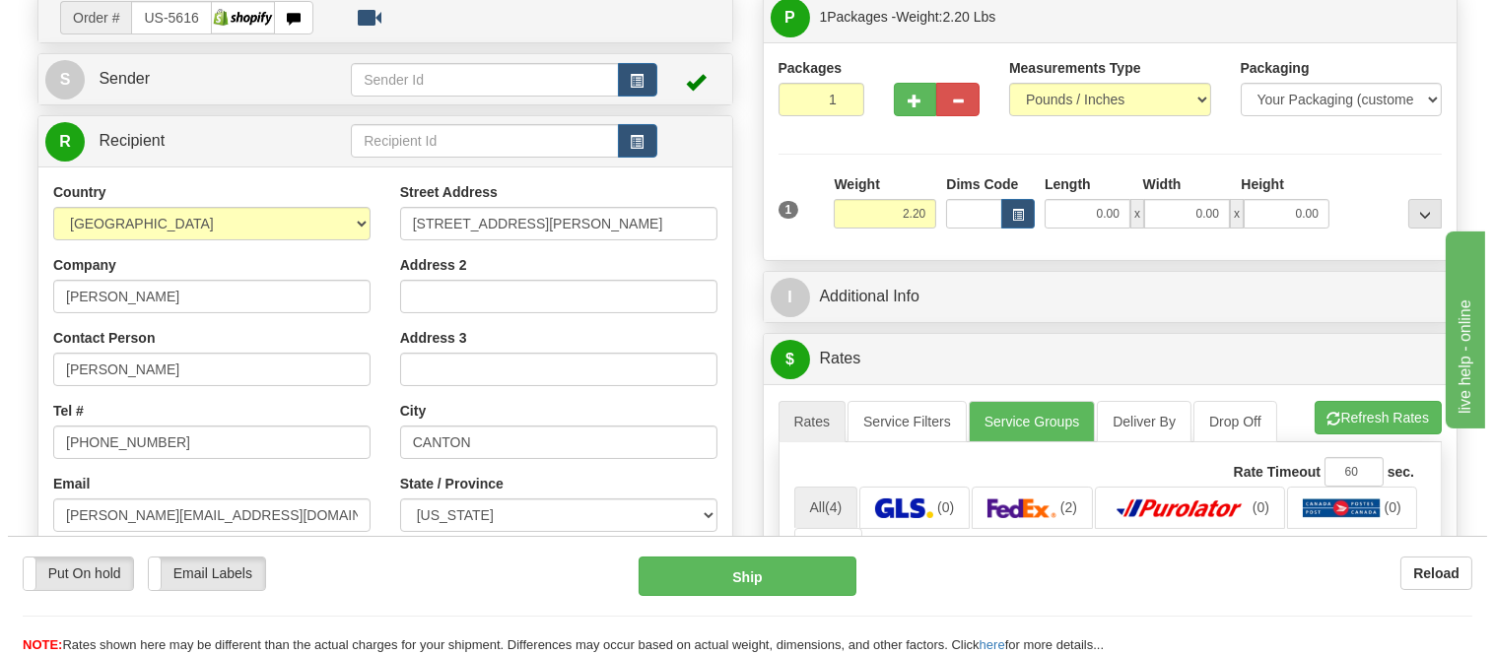
scroll to position [219, 0]
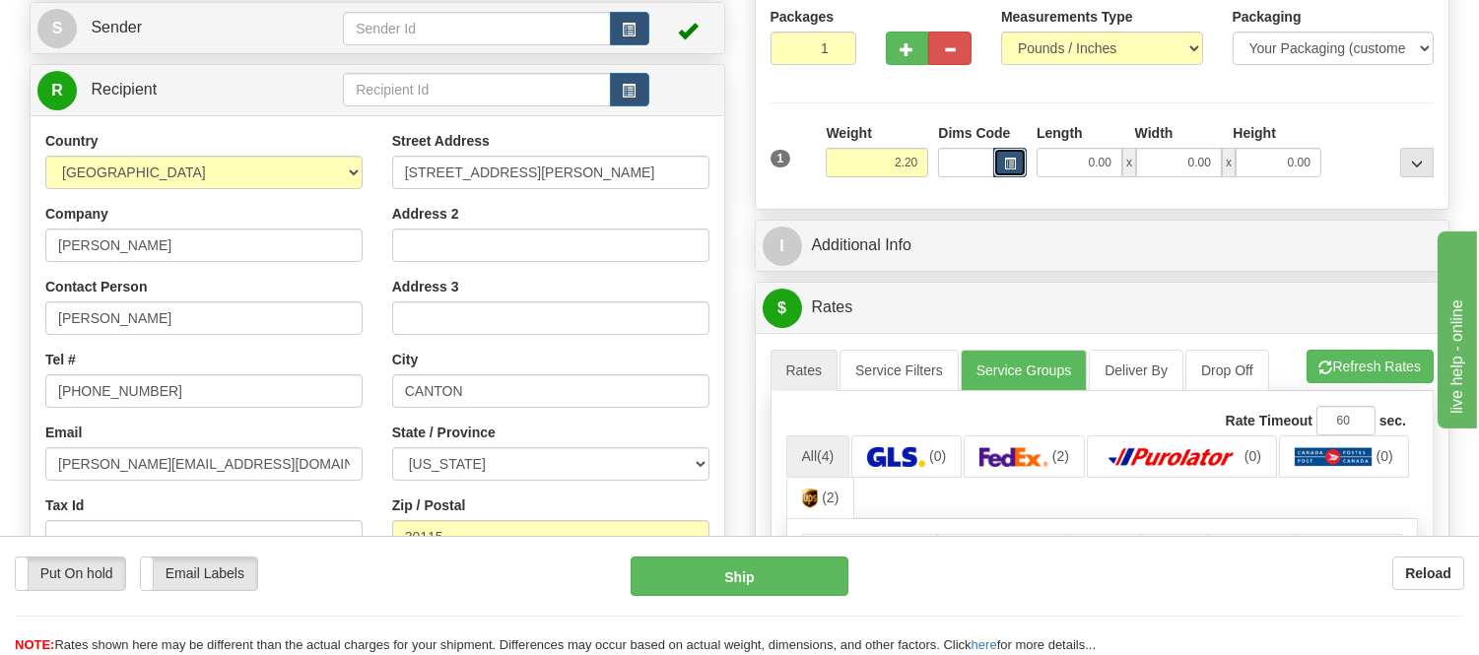
click at [1012, 155] on button "button" at bounding box center [1010, 163] width 34 height 30
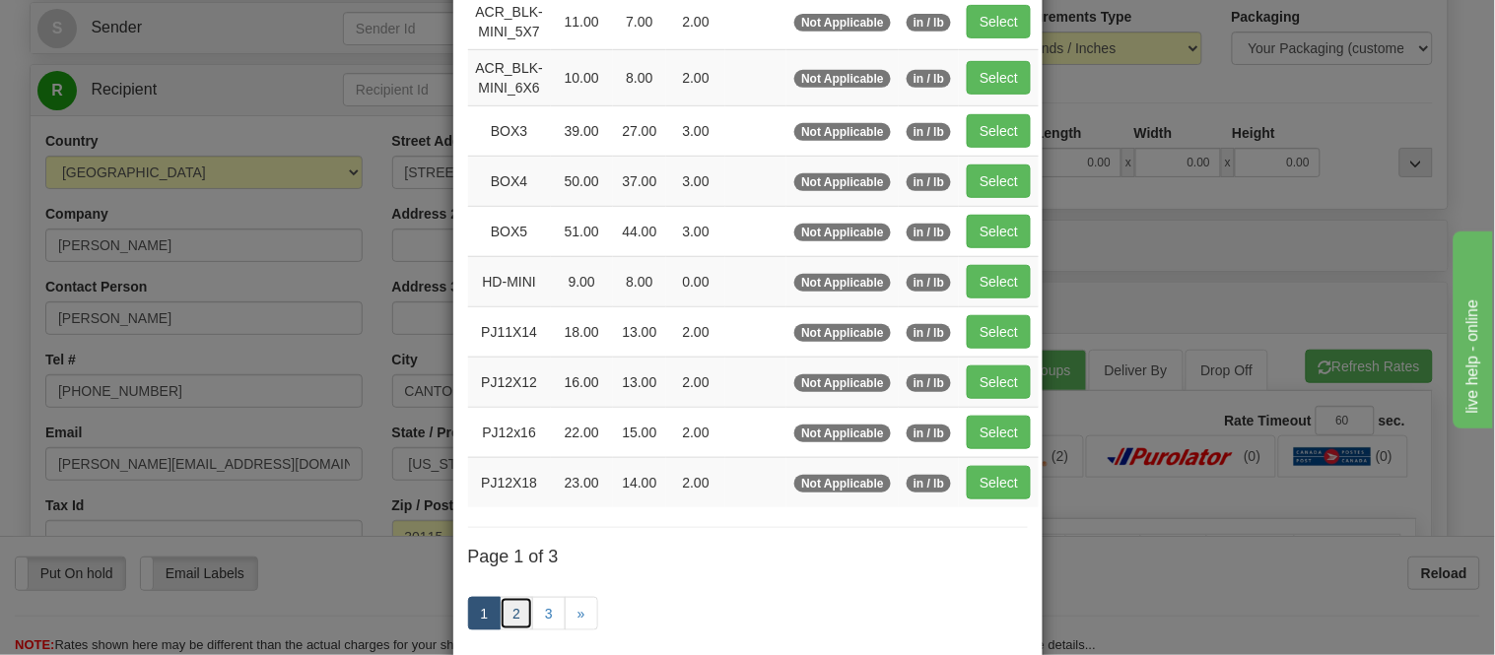
click at [505, 607] on link "2" at bounding box center [517, 614] width 34 height 34
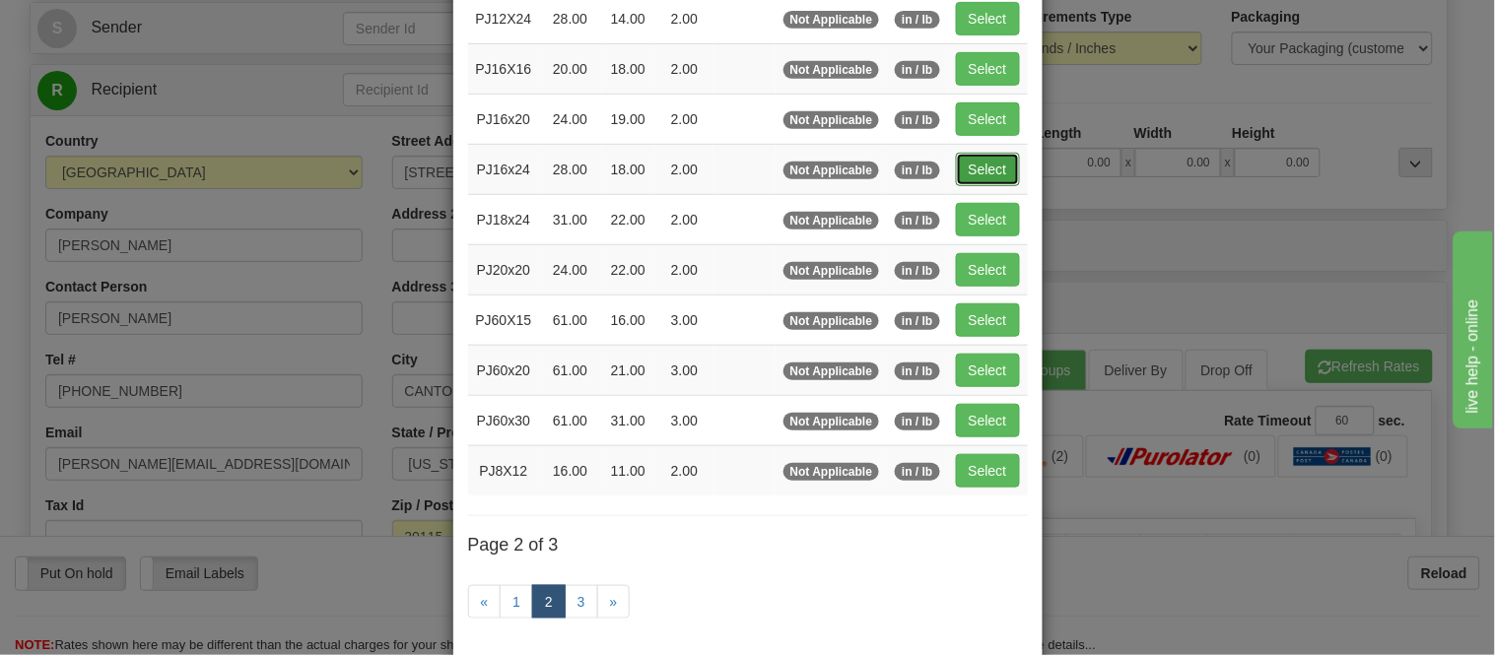
click at [970, 162] on button "Select" at bounding box center [988, 170] width 64 height 34
type input "PJ16x24"
type input "28.00"
type input "18.00"
type input "2.00"
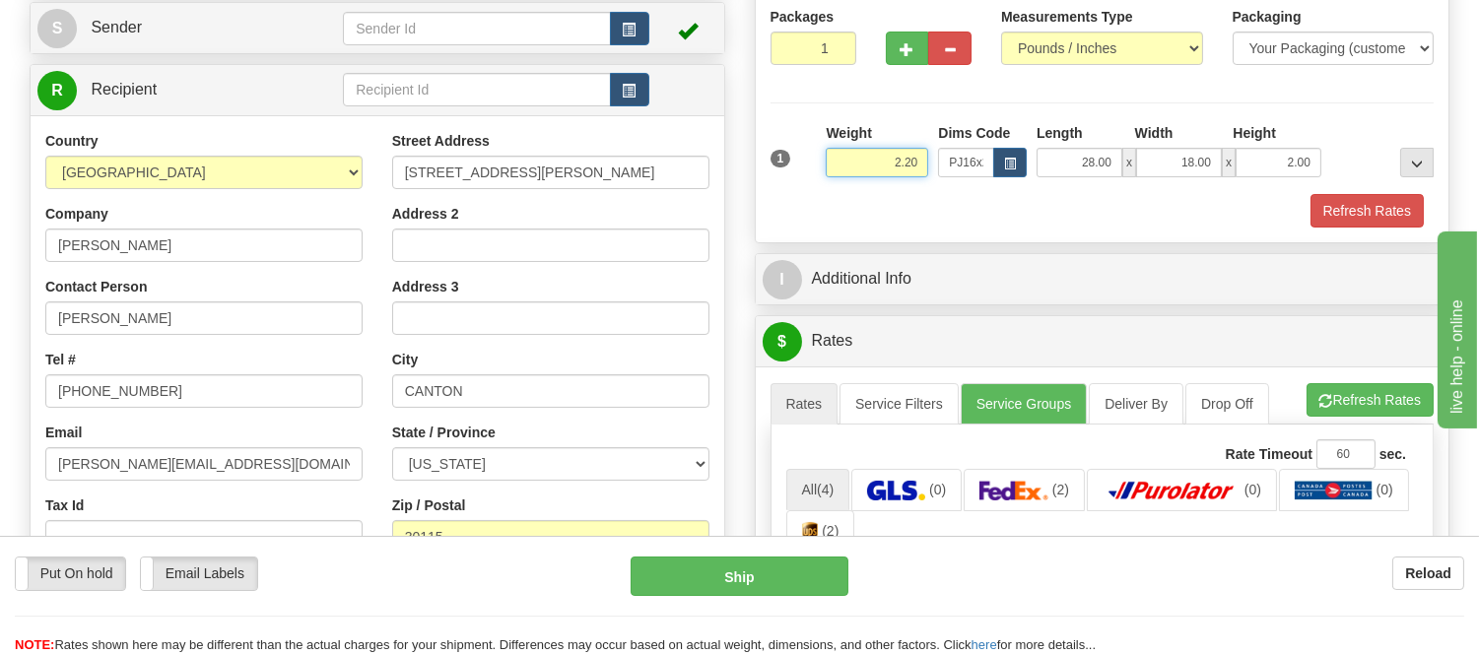
drag, startPoint x: 921, startPoint y: 165, endPoint x: 804, endPoint y: 142, distance: 118.5
click at [804, 142] on div "1 Weight 2.20 Dims Code x x" at bounding box center [1103, 158] width 674 height 70
type input "5.98"
click at [1338, 211] on button "Refresh Rates" at bounding box center [1367, 211] width 113 height 34
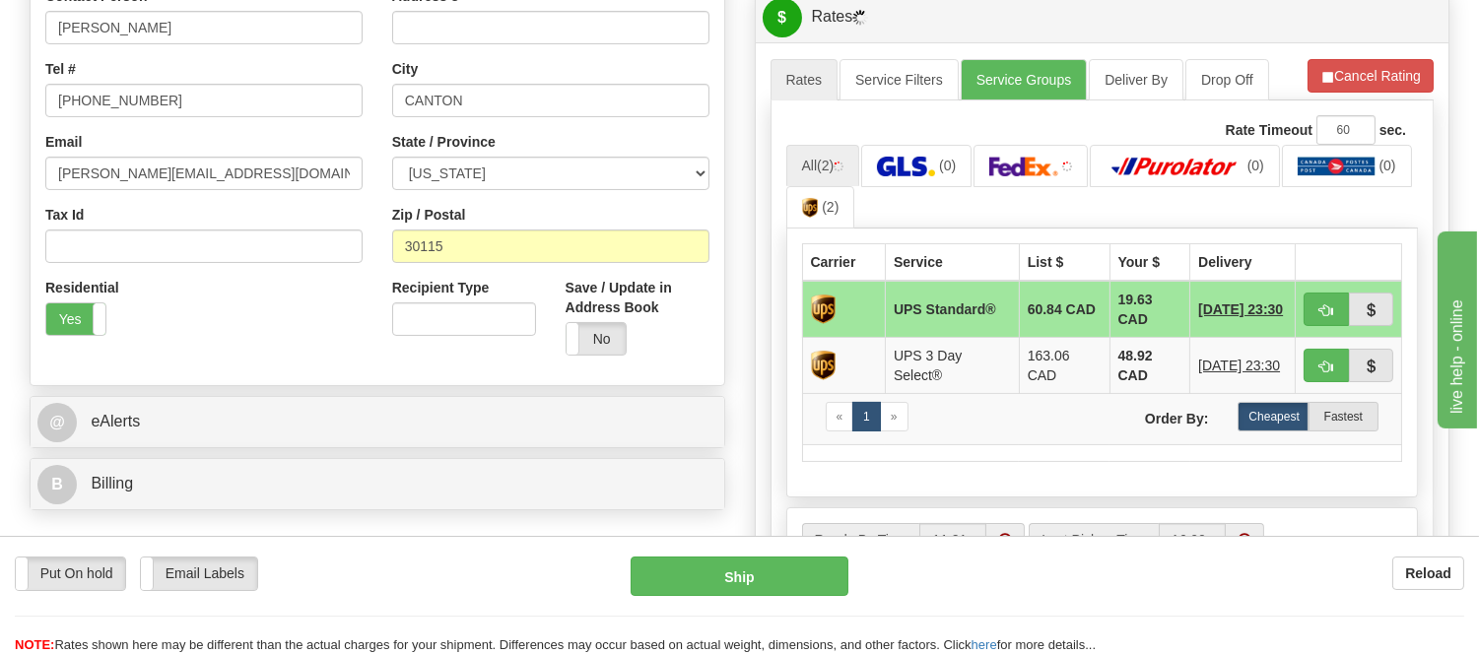
scroll to position [547, 0]
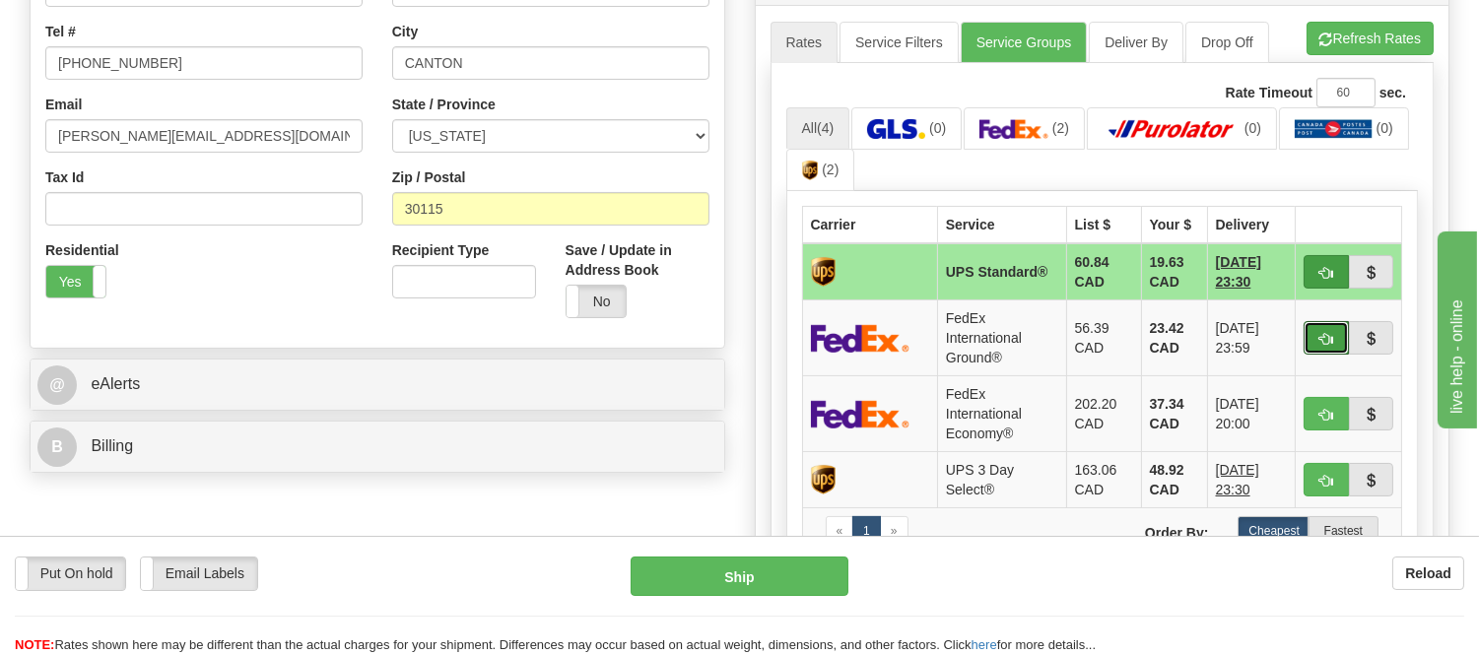
click at [1315, 336] on button "button" at bounding box center [1326, 338] width 45 height 34
type input "92"
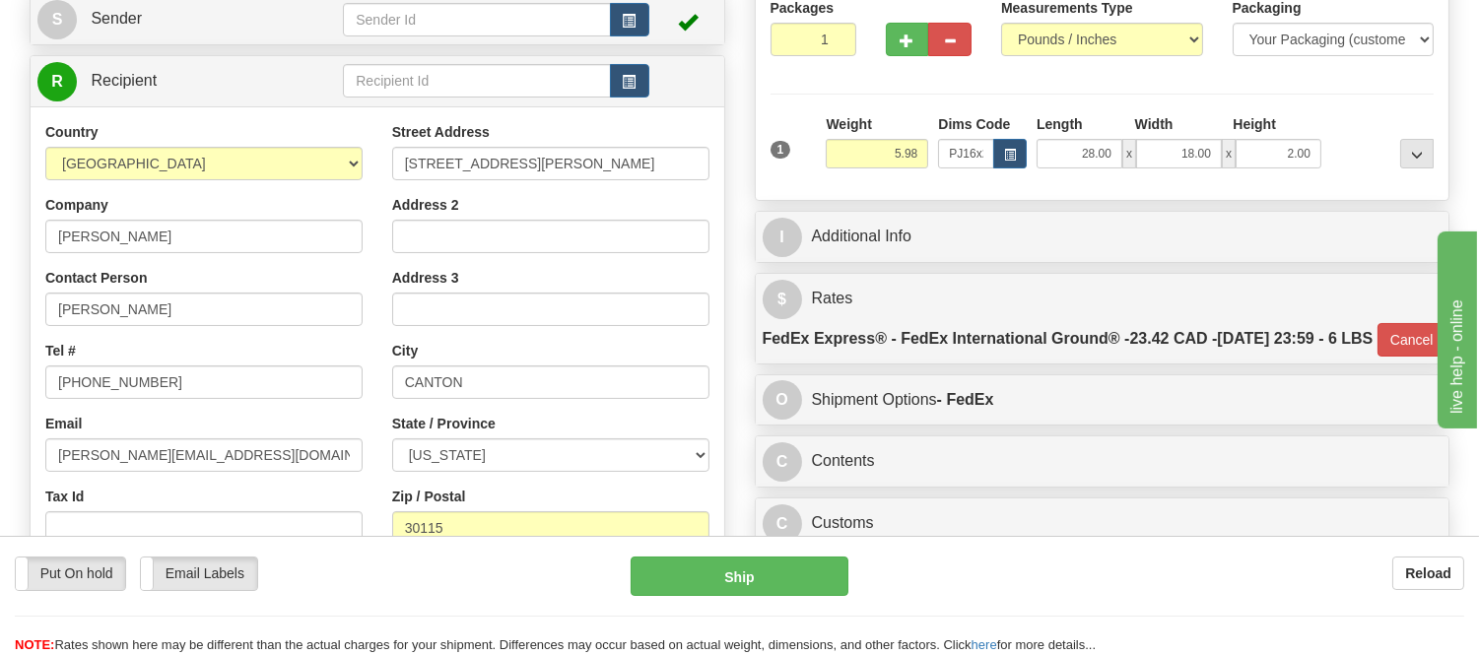
scroll to position [219, 0]
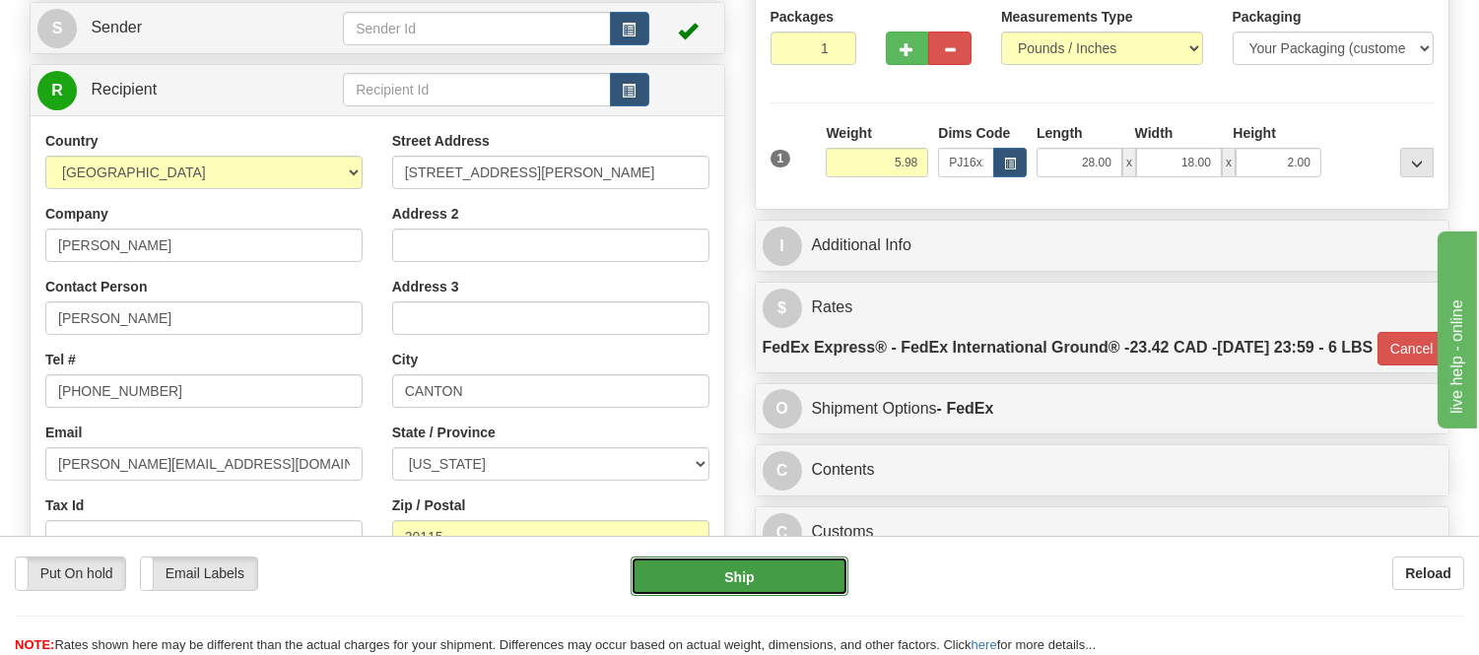
click at [823, 559] on button "Ship" at bounding box center [739, 576] width 217 height 39
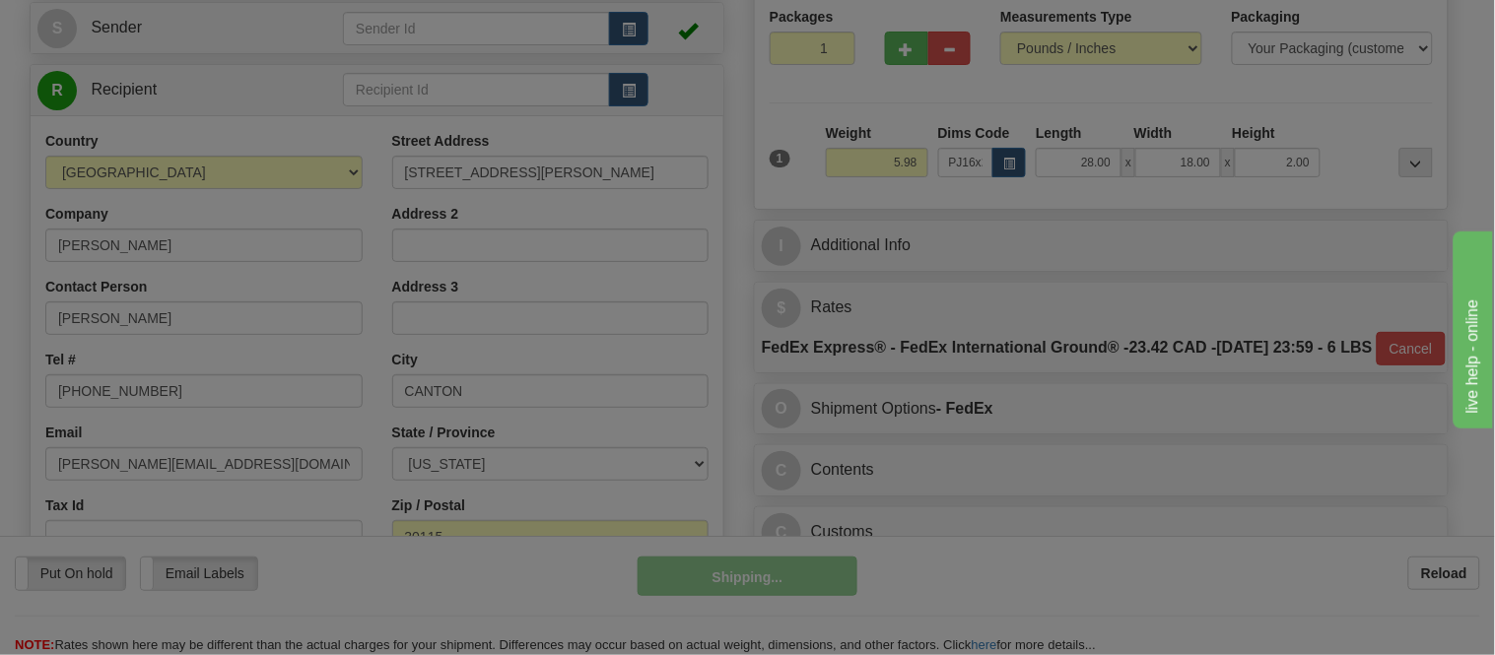
click at [823, 559] on div at bounding box center [747, 327] width 1495 height 655
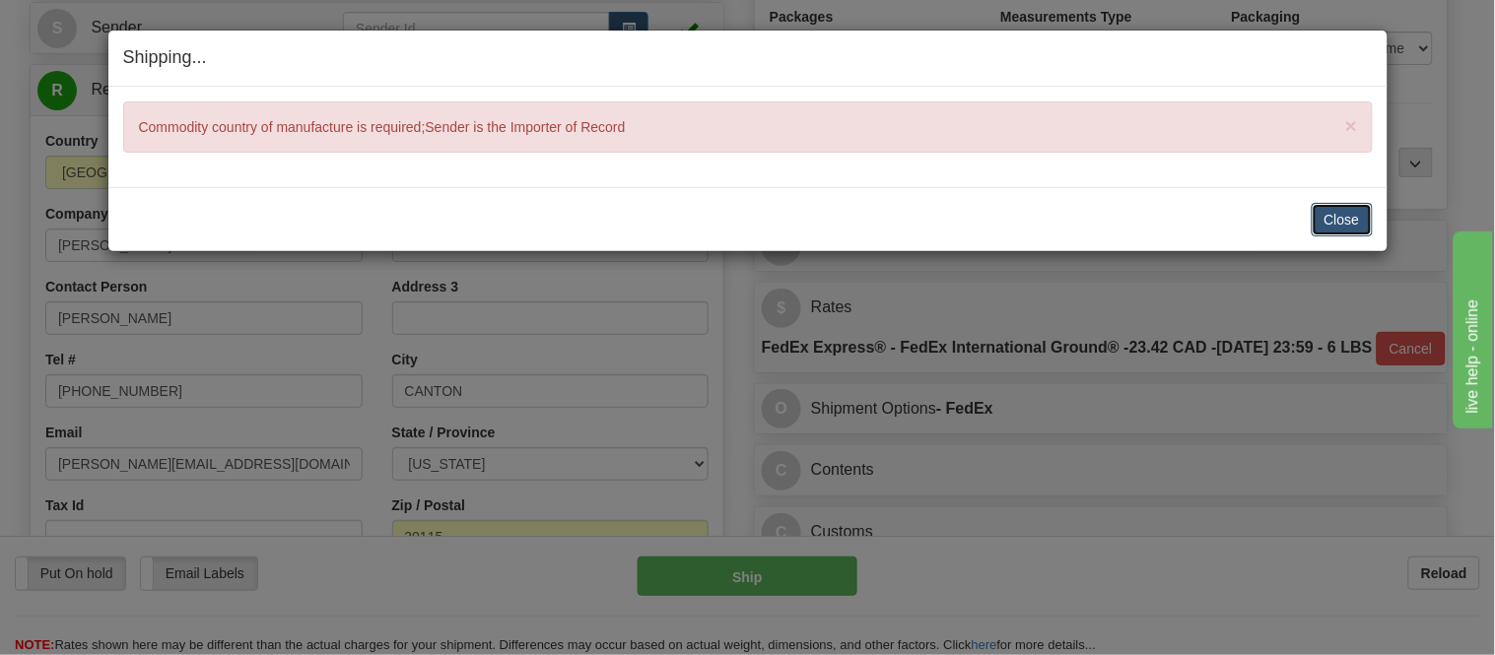
click at [1364, 209] on button "Close" at bounding box center [1342, 220] width 61 height 34
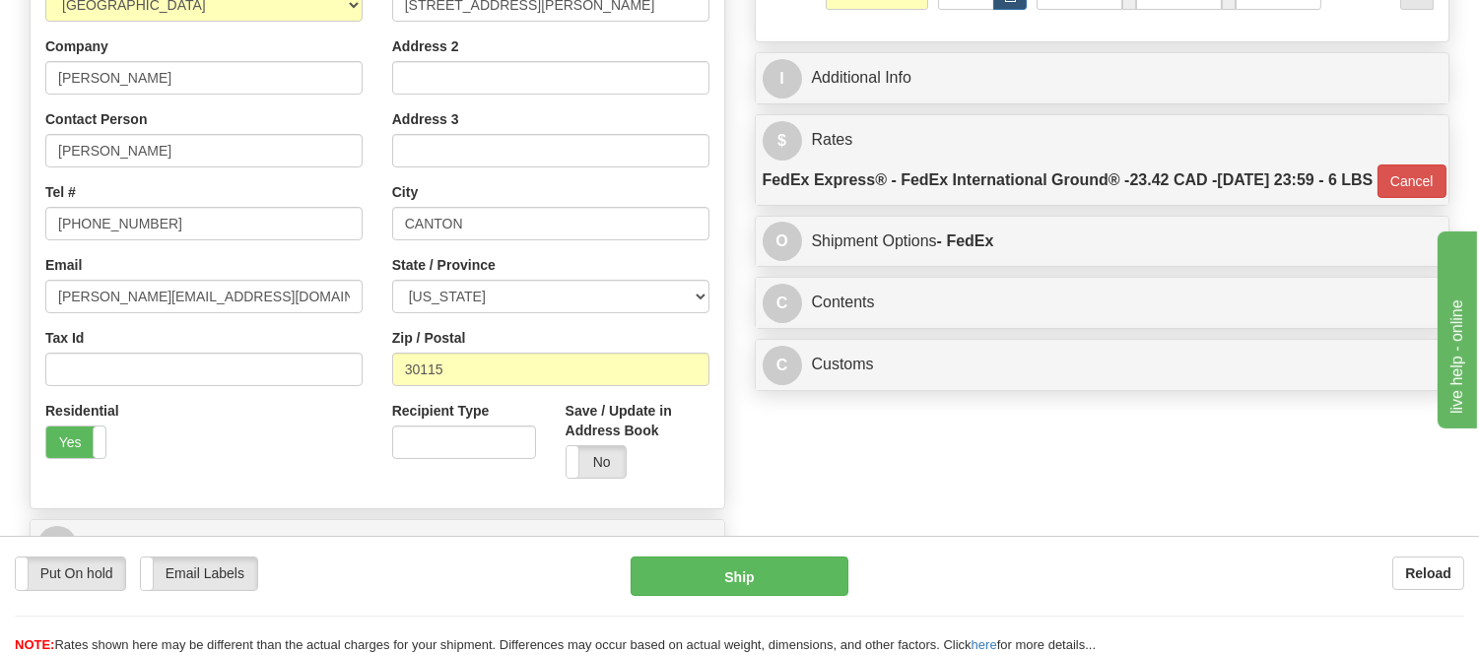
scroll to position [438, 0]
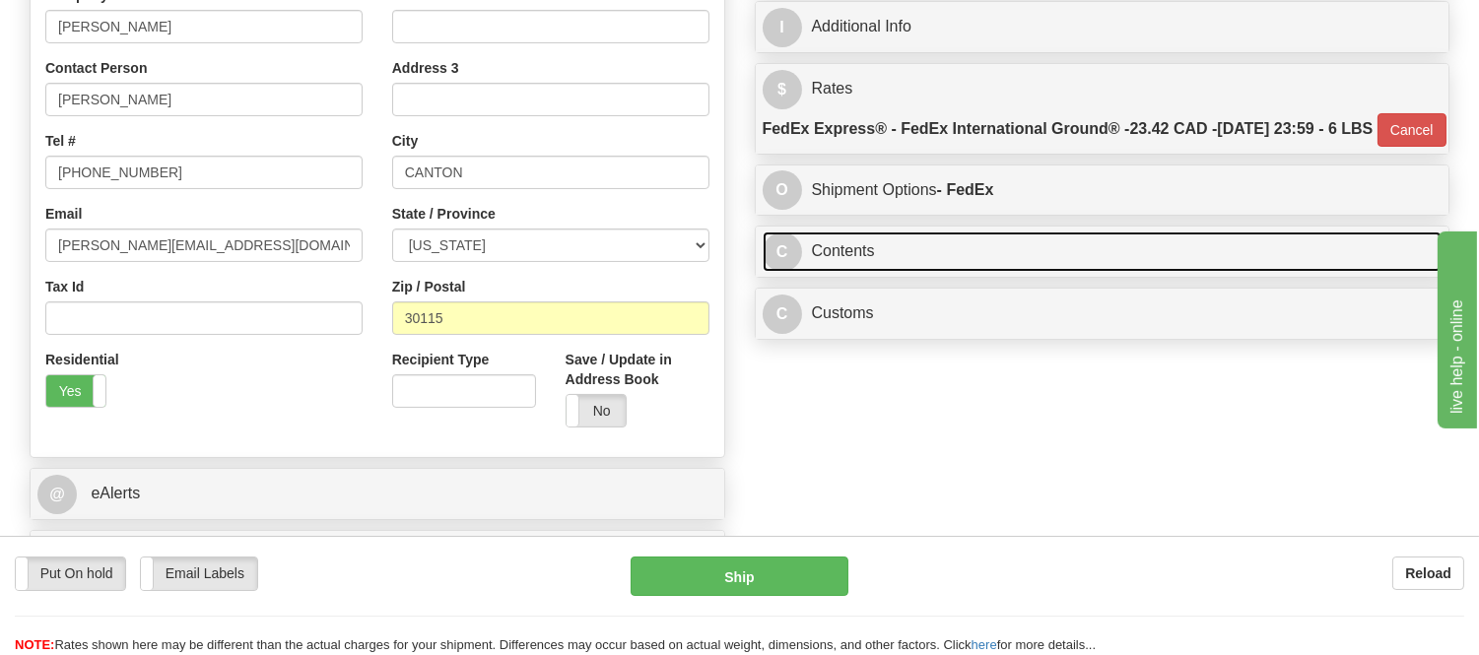
click at [1068, 272] on link "C Contents" at bounding box center [1103, 252] width 680 height 40
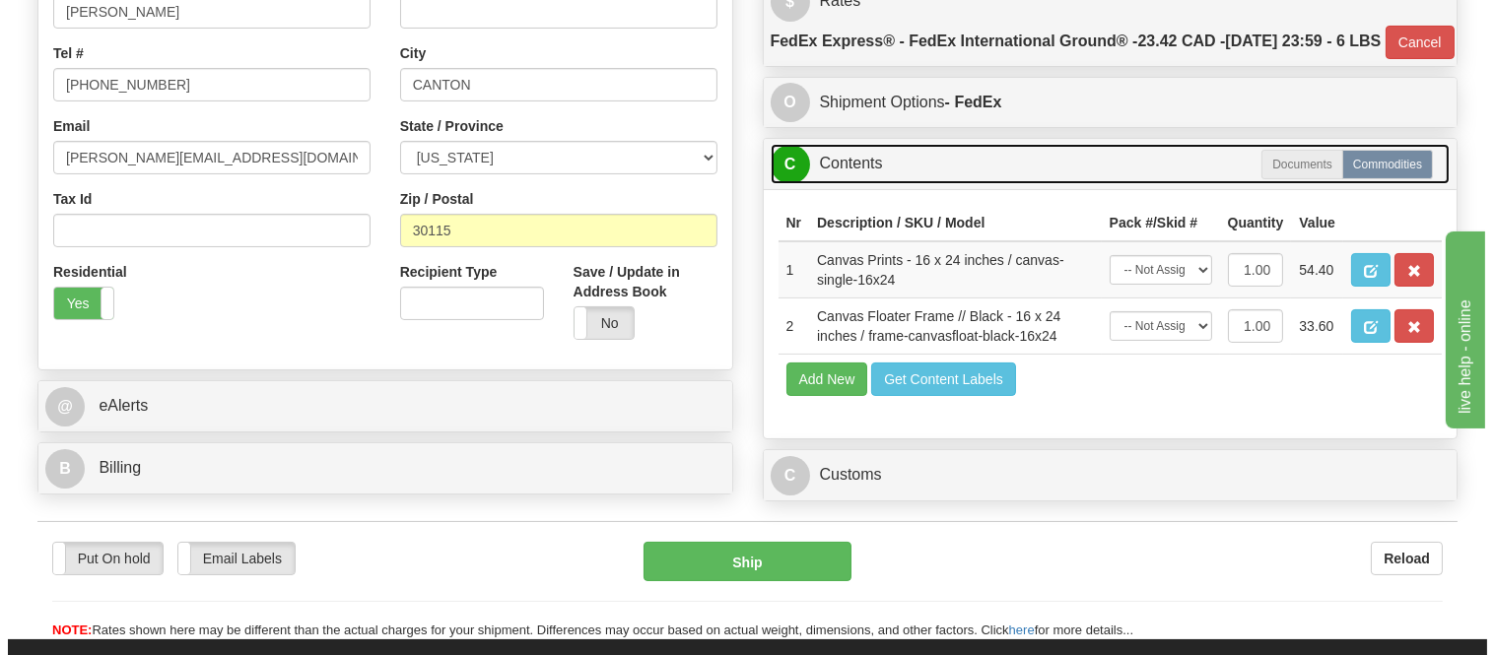
scroll to position [656, 0]
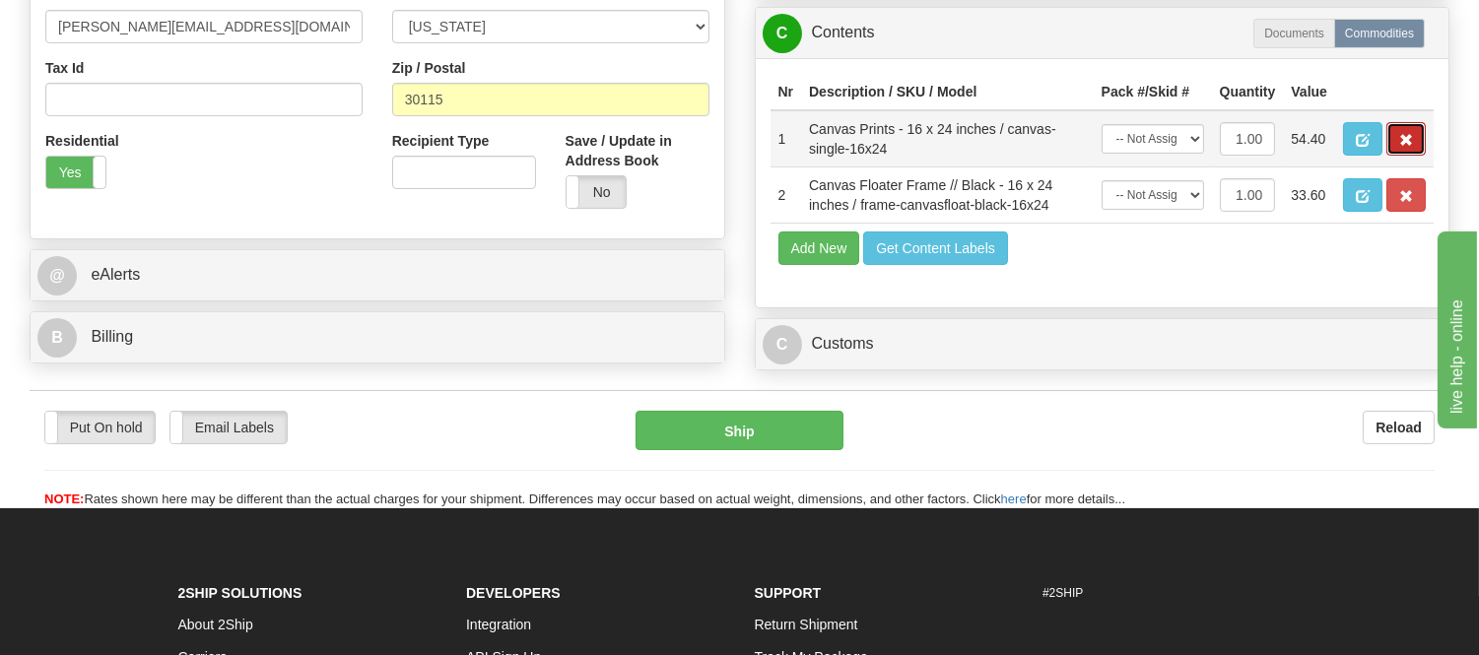
click at [1388, 156] on button "button" at bounding box center [1406, 139] width 39 height 34
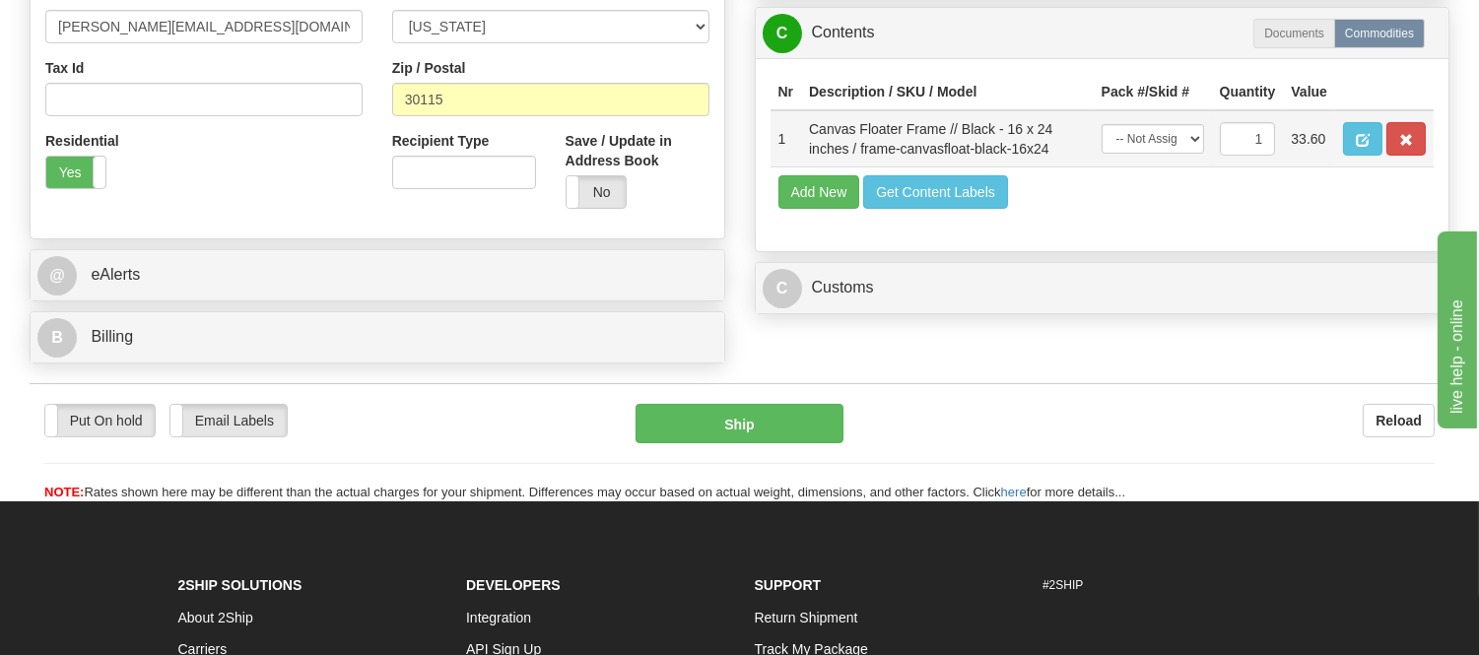
click at [1385, 168] on td at bounding box center [1384, 138] width 99 height 57
click at [1393, 156] on button "button" at bounding box center [1406, 139] width 39 height 34
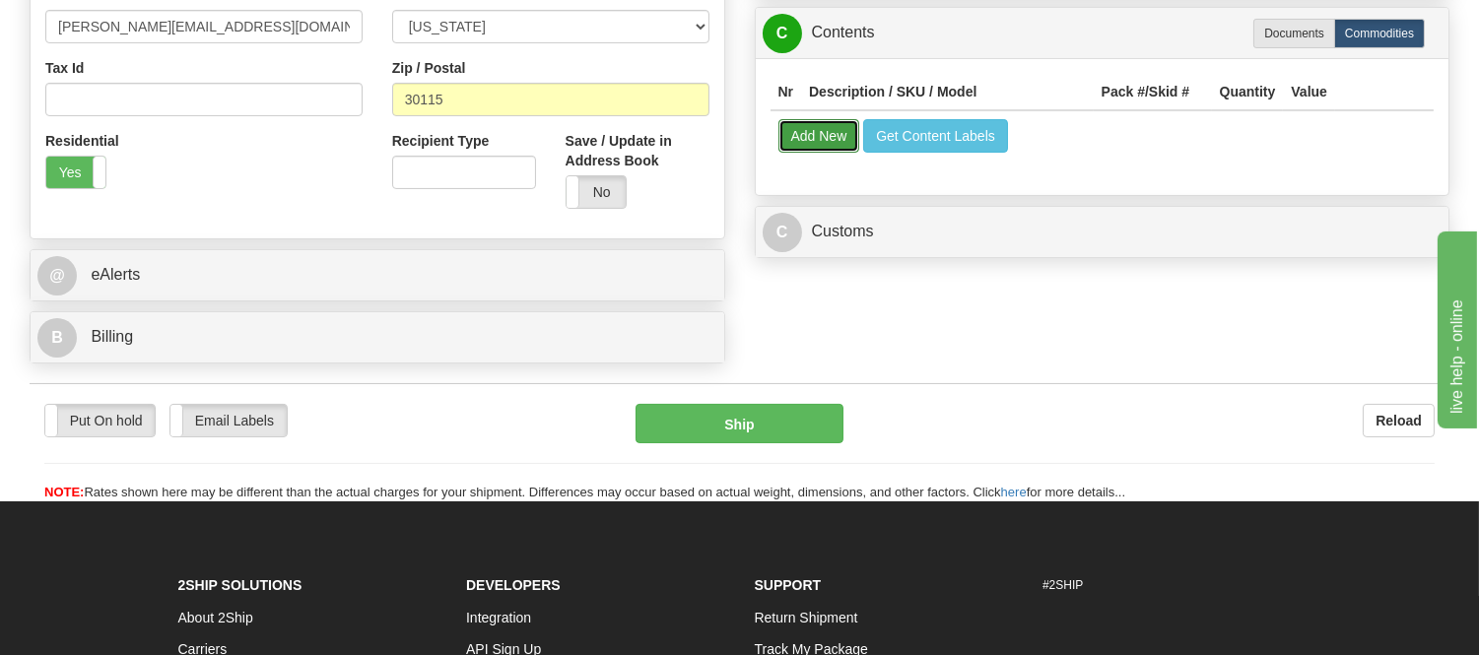
click at [833, 153] on button "Add New" at bounding box center [820, 136] width 82 height 34
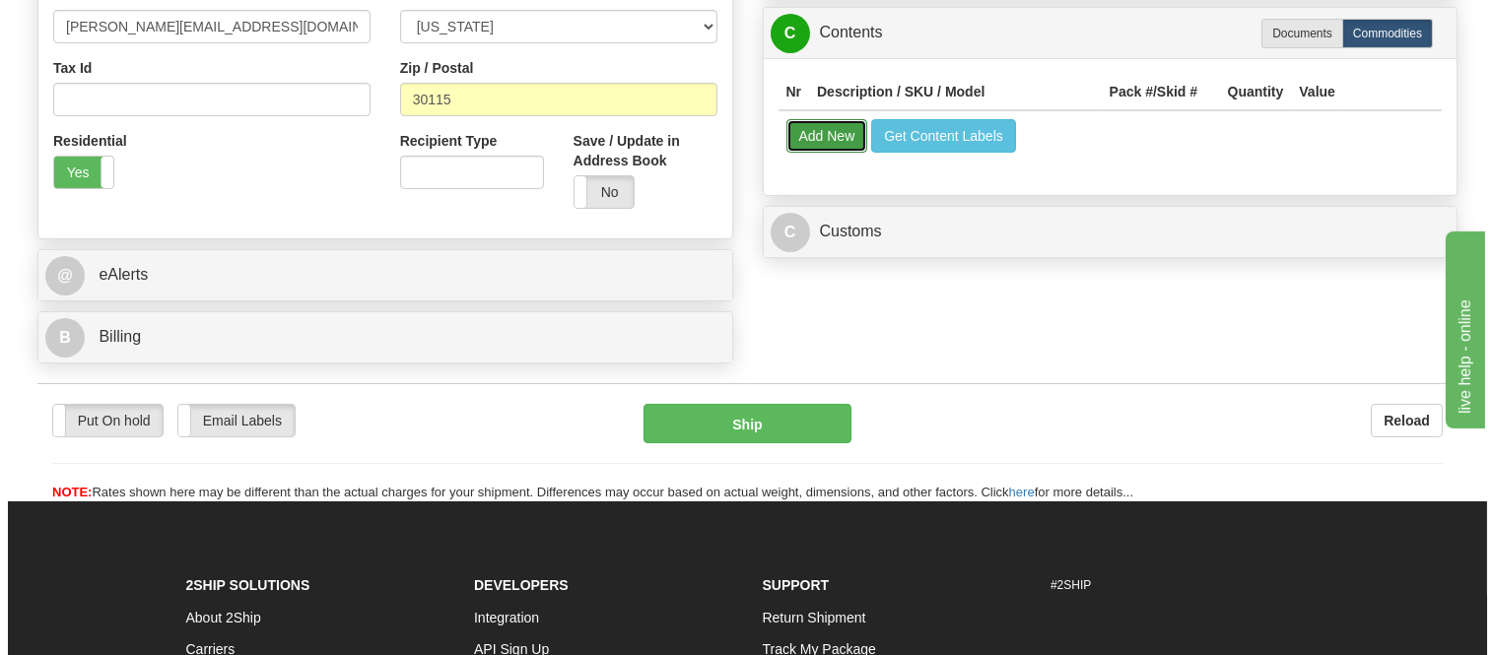
select select
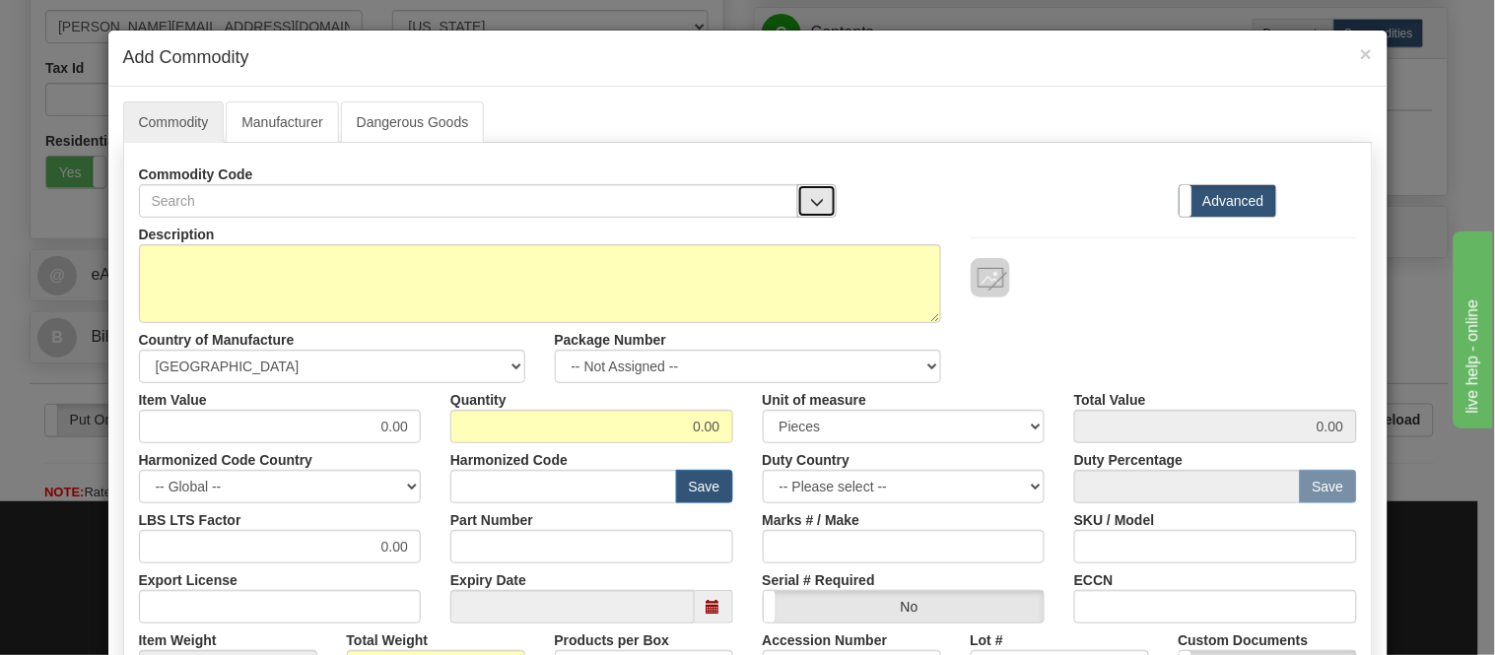
click at [814, 196] on span "button" at bounding box center [817, 202] width 14 height 13
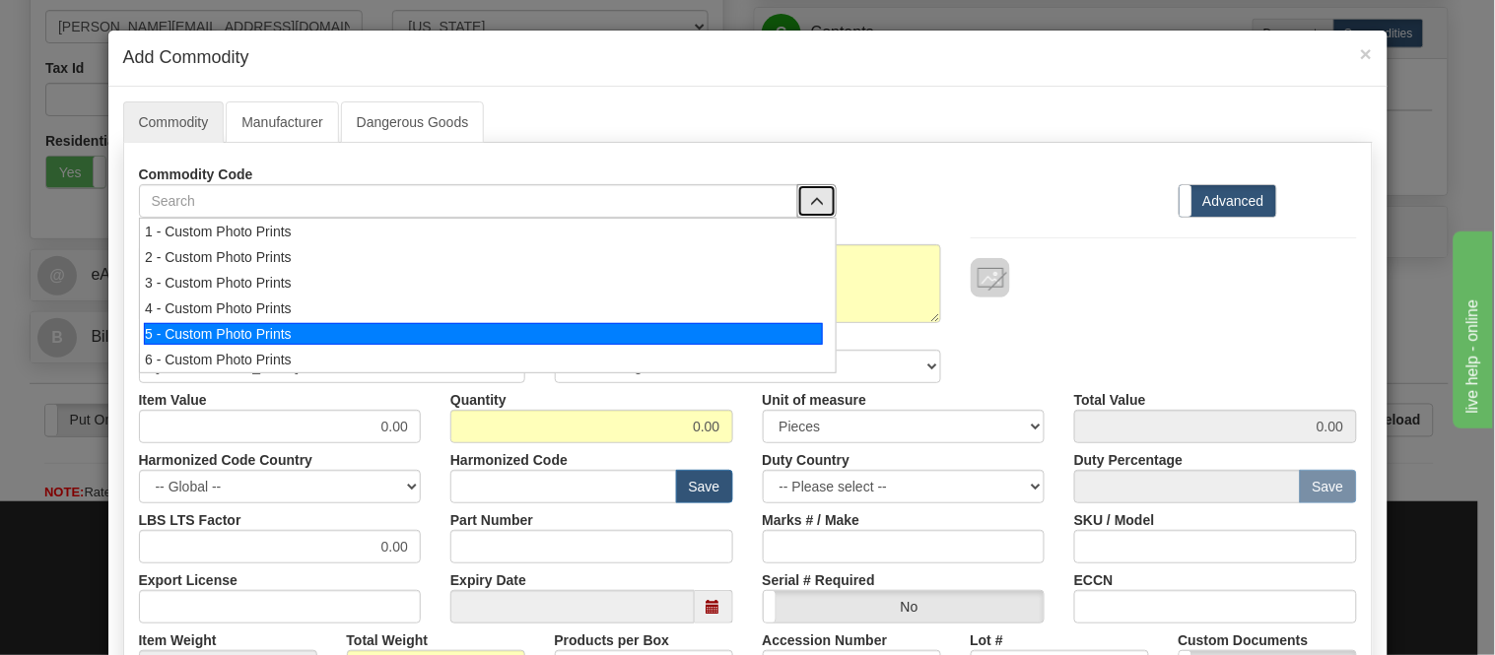
click at [723, 328] on div "5 - Custom Photo Prints" at bounding box center [483, 334] width 679 height 22
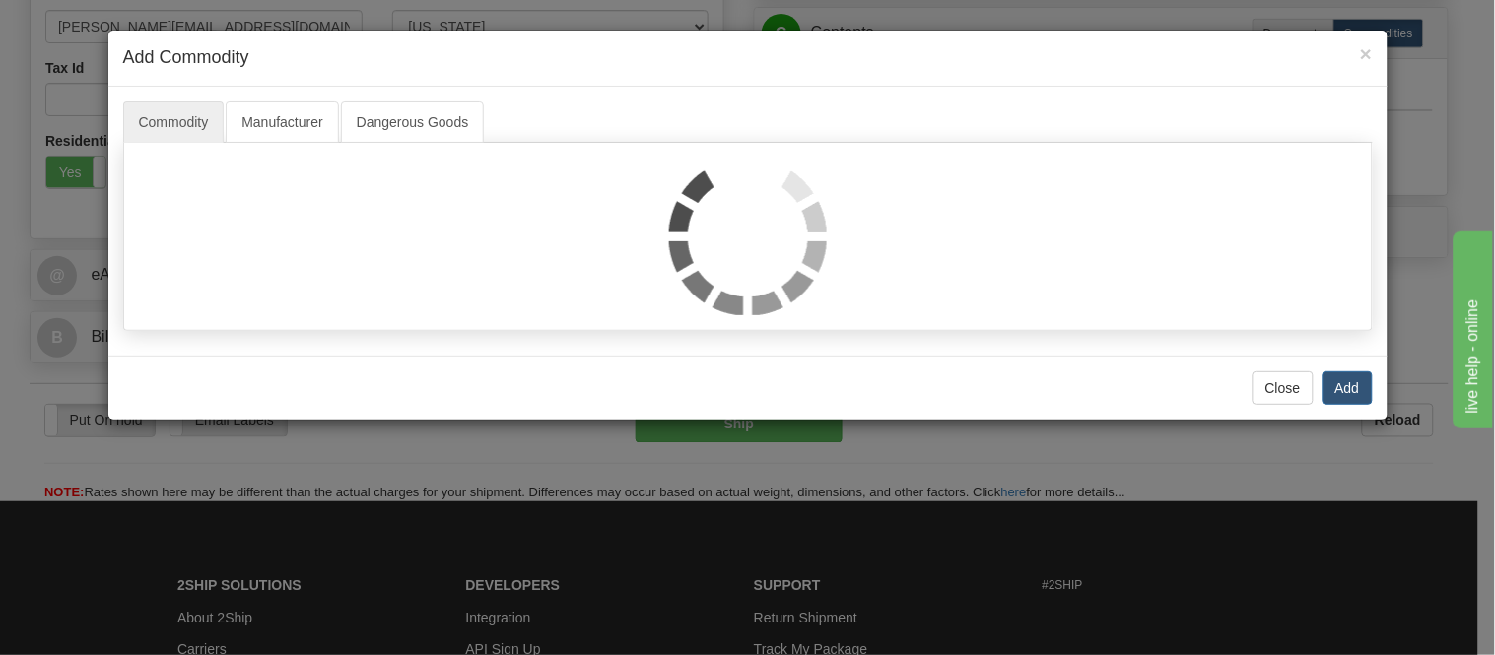
select select "1"
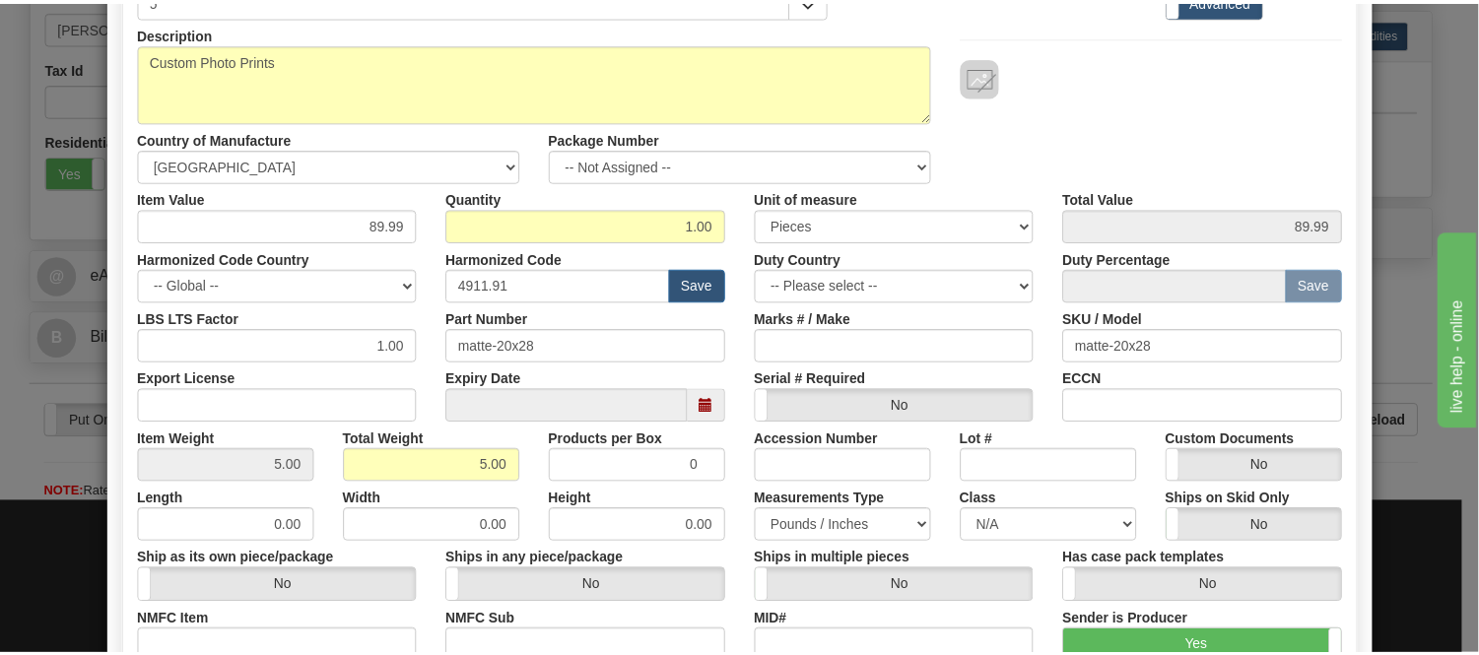
scroll to position [0, 0]
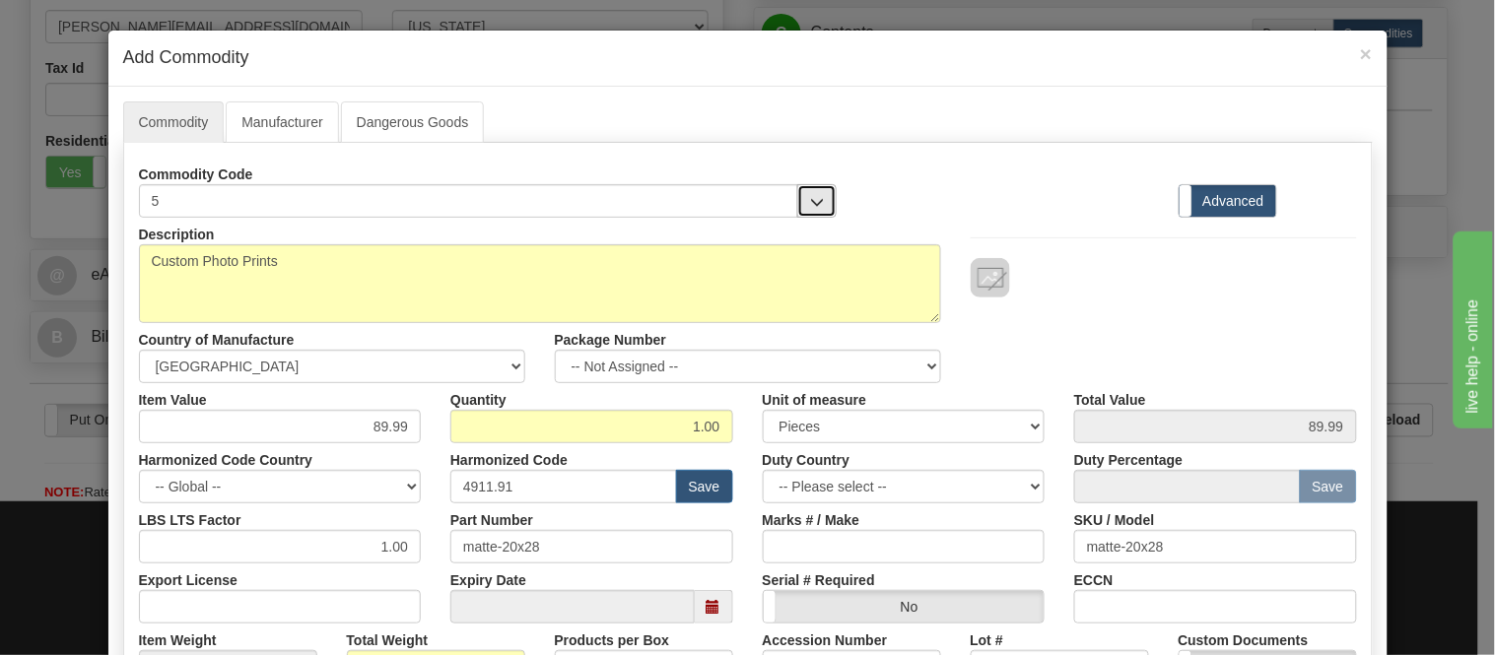
click at [810, 204] on span "button" at bounding box center [817, 202] width 14 height 13
click at [1361, 57] on span "×" at bounding box center [1366, 53] width 12 height 23
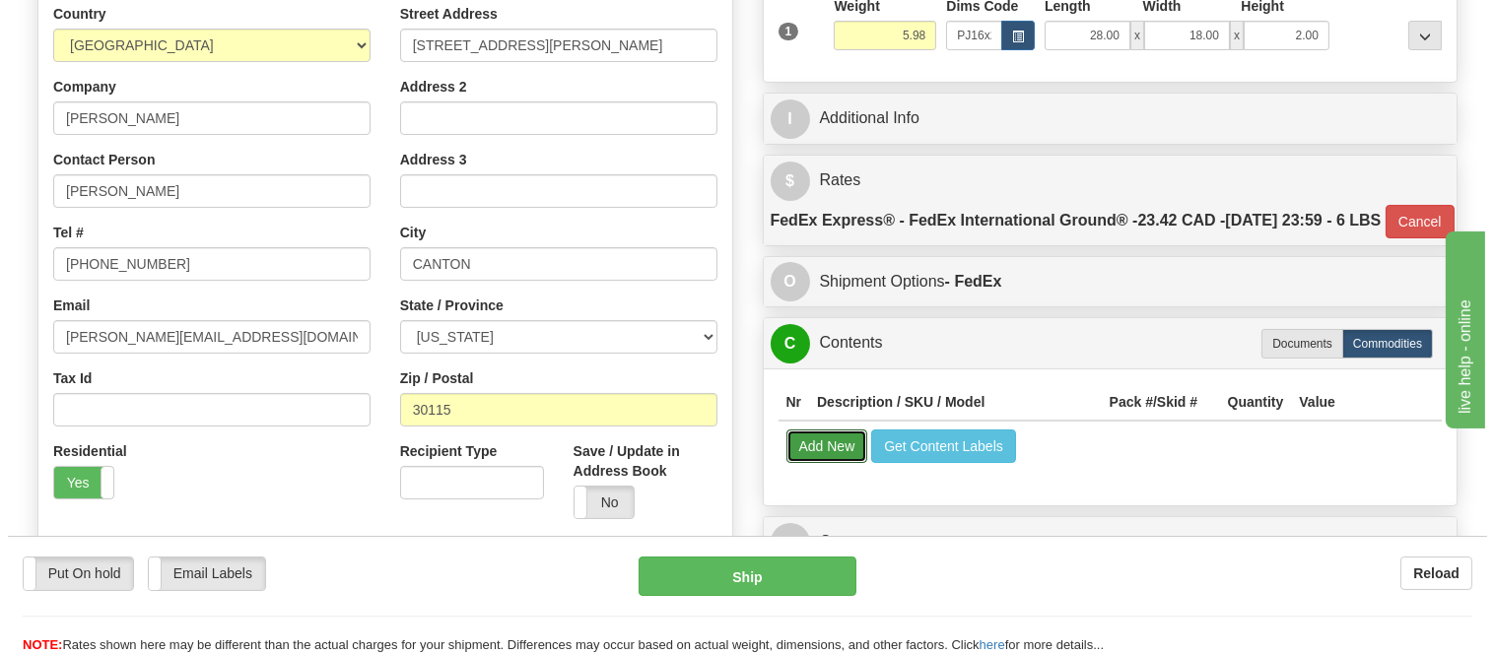
scroll to position [438, 0]
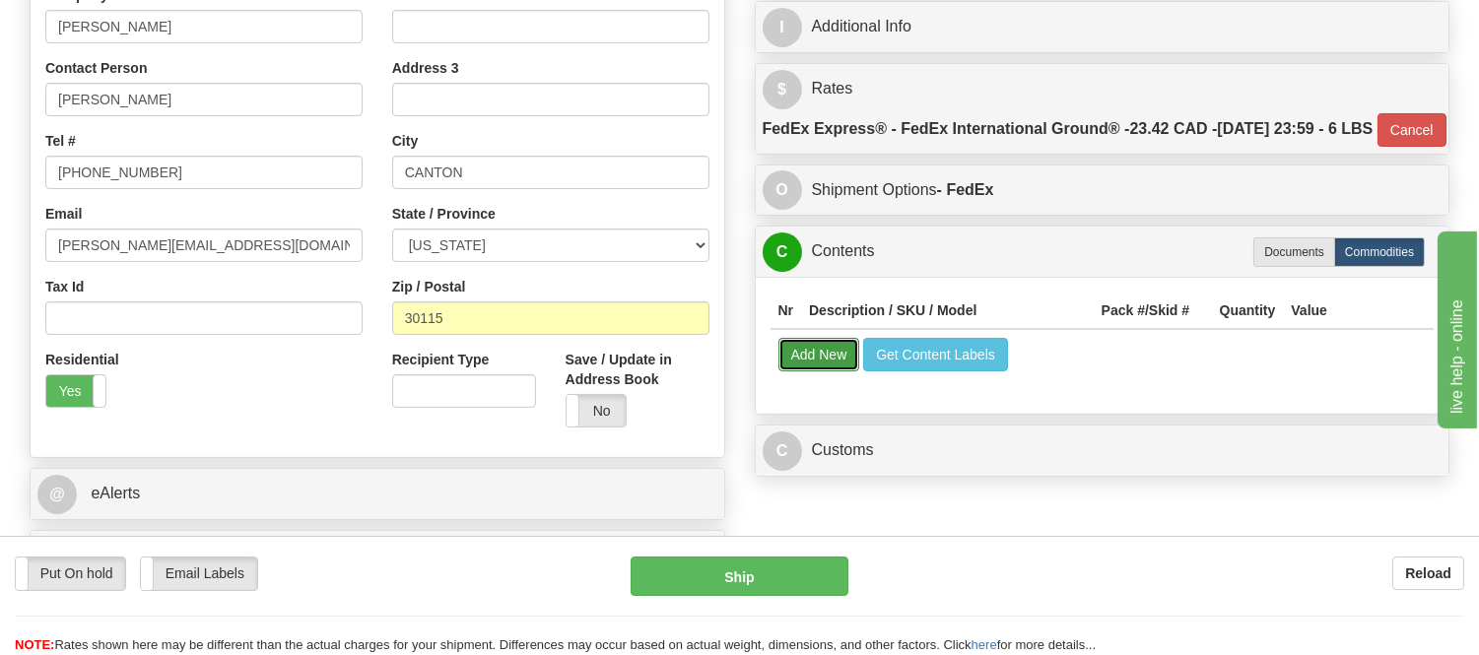
click at [811, 372] on button "Add New" at bounding box center [820, 355] width 82 height 34
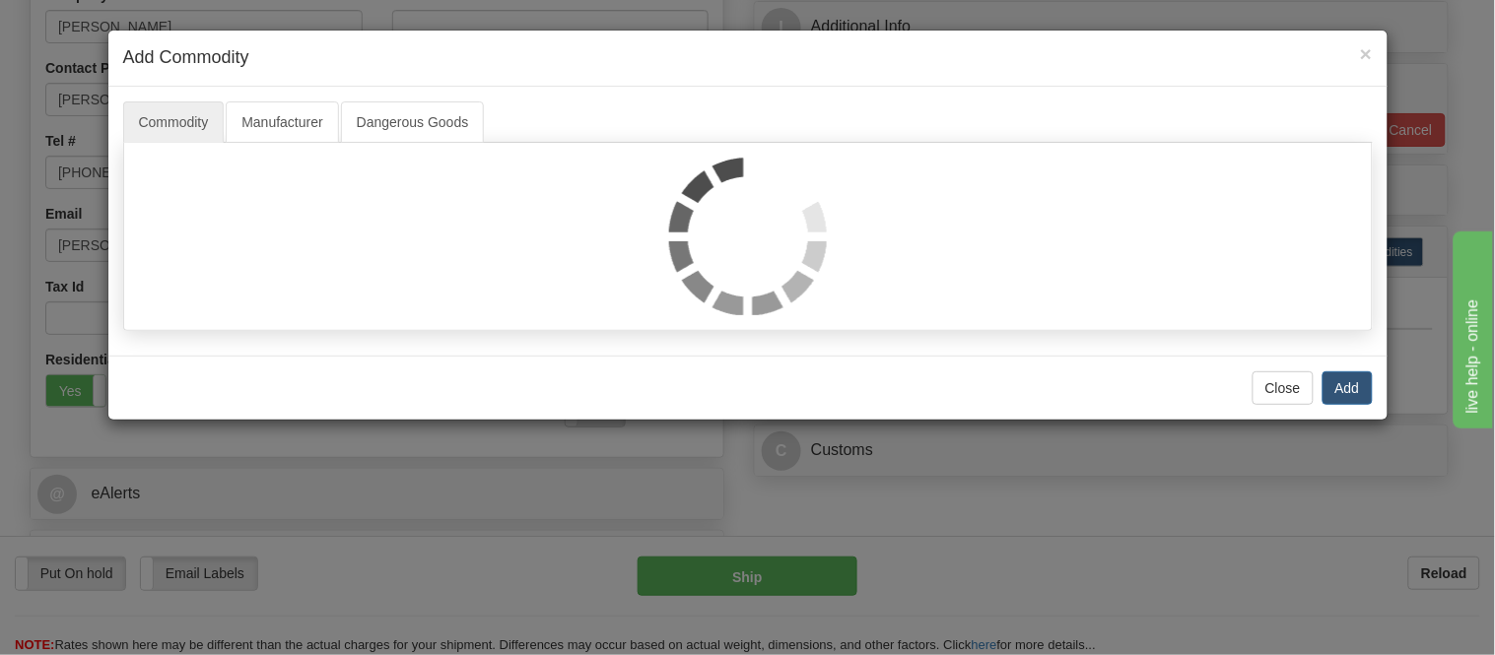
select select
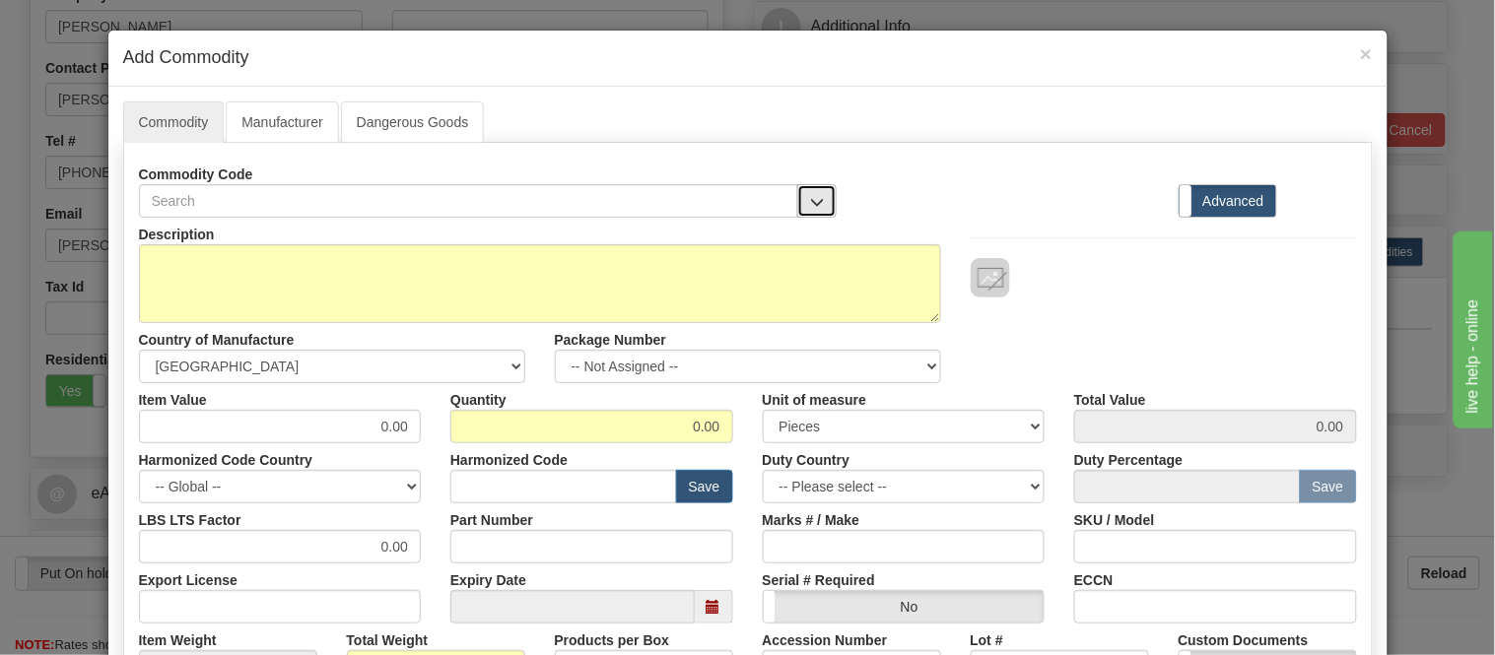
click at [812, 197] on span "button" at bounding box center [817, 202] width 14 height 13
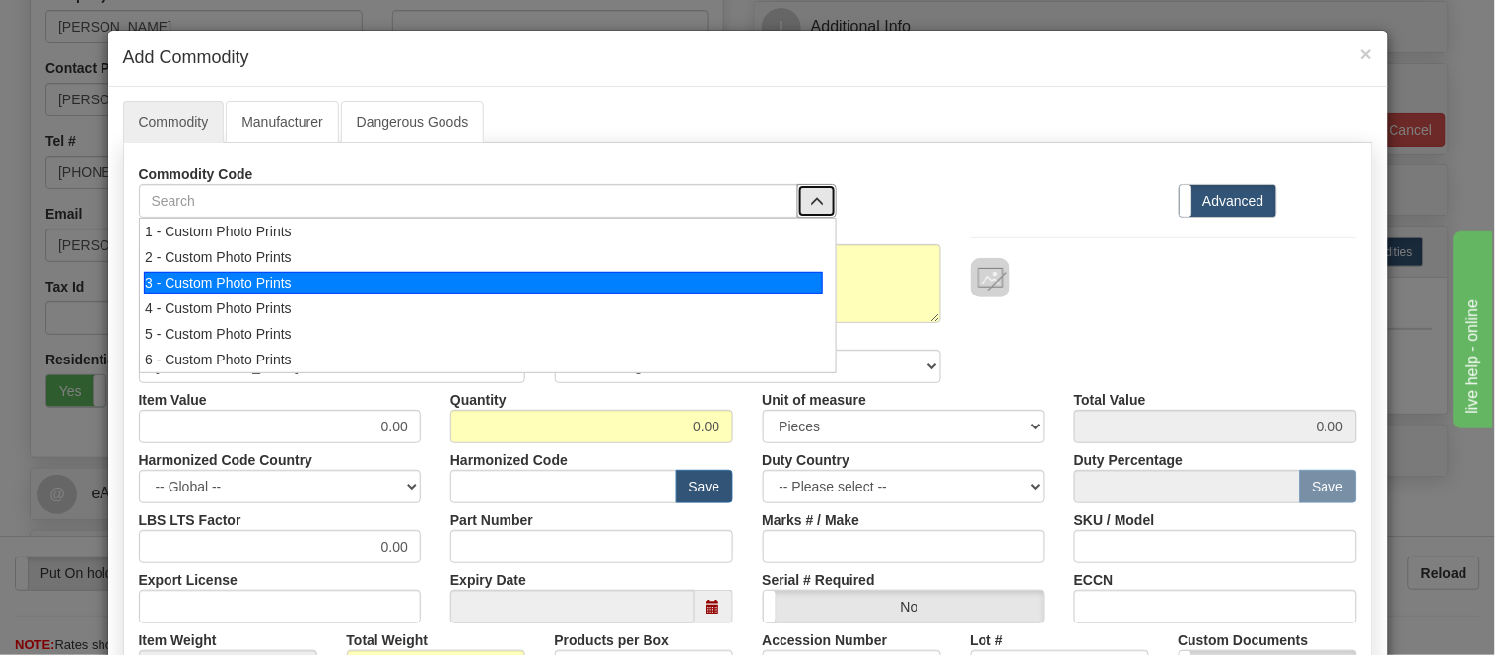
click at [813, 281] on div "3 - Custom Photo Prints" at bounding box center [483, 283] width 679 height 22
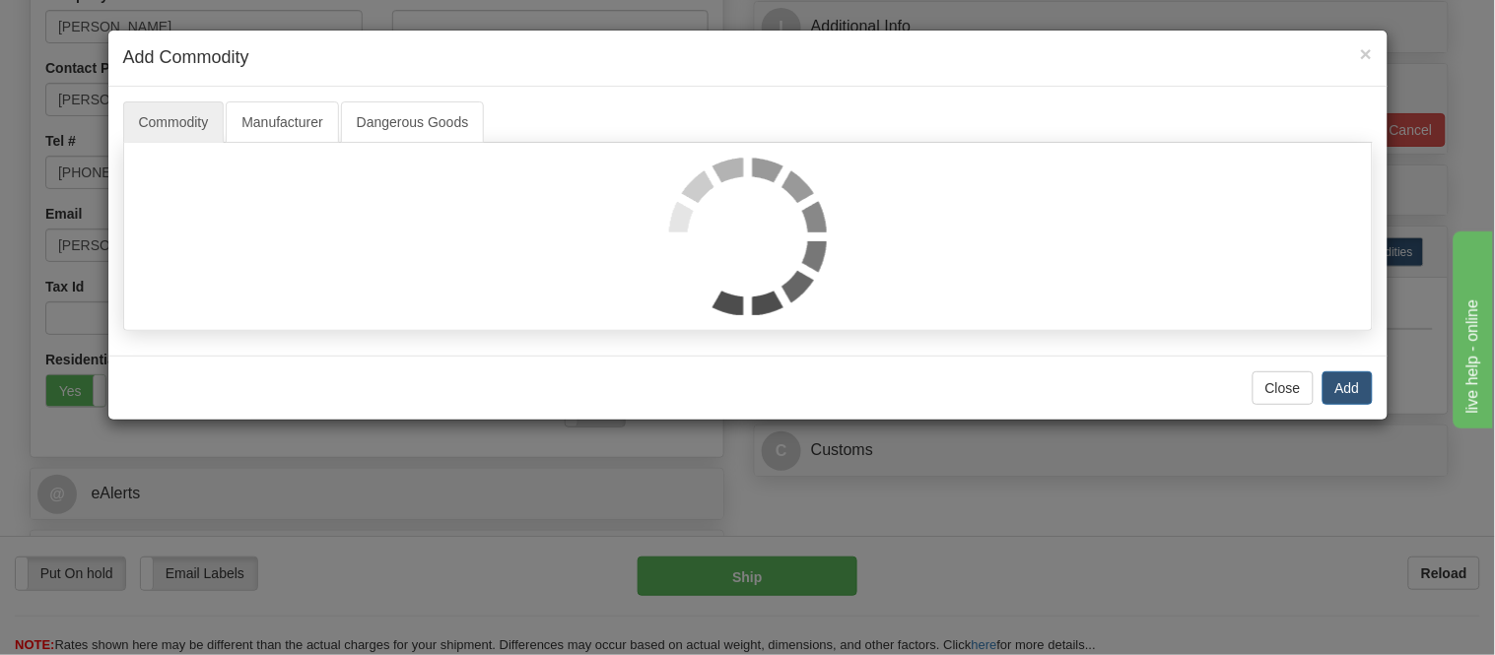
select select "1"
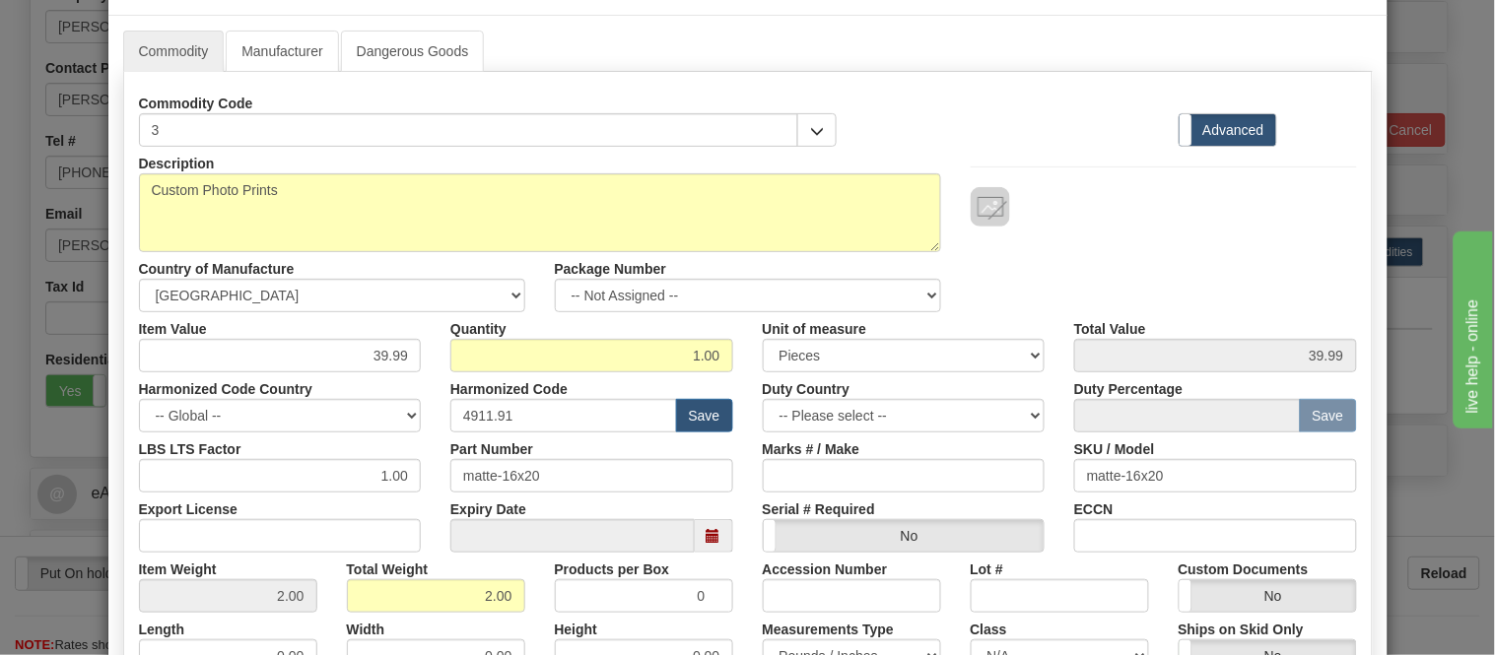
scroll to position [109, 0]
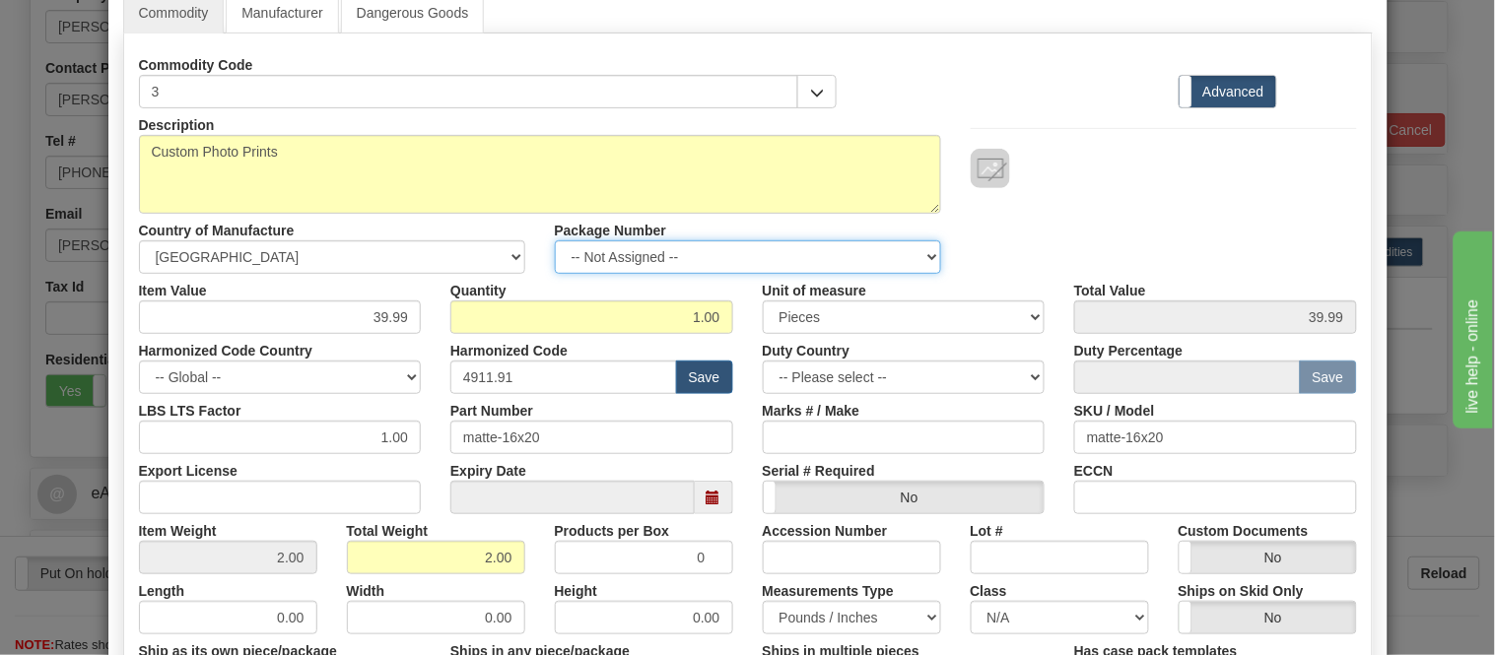
click at [712, 267] on select "-- Not Assigned -- Item 1" at bounding box center [748, 257] width 386 height 34
select select "0"
click at [555, 240] on select "-- Not Assigned -- Item 1" at bounding box center [748, 257] width 386 height 34
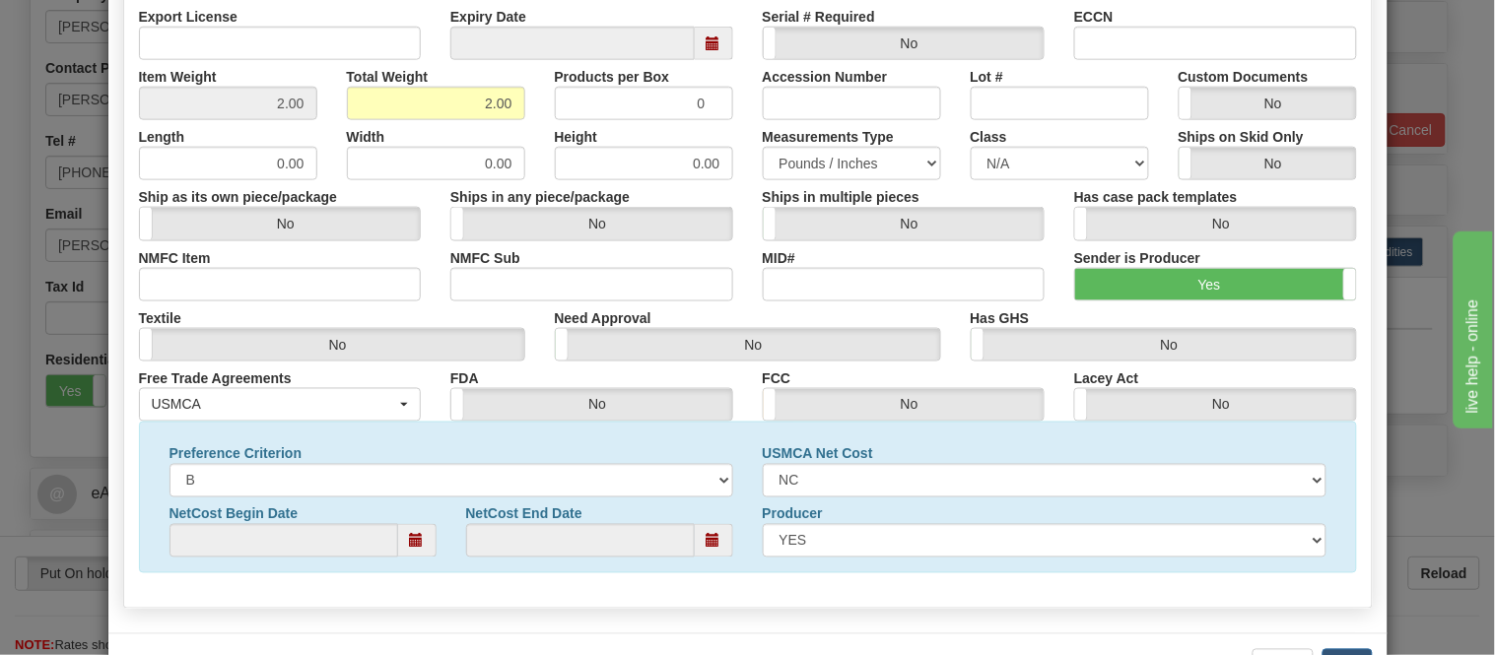
scroll to position [637, 0]
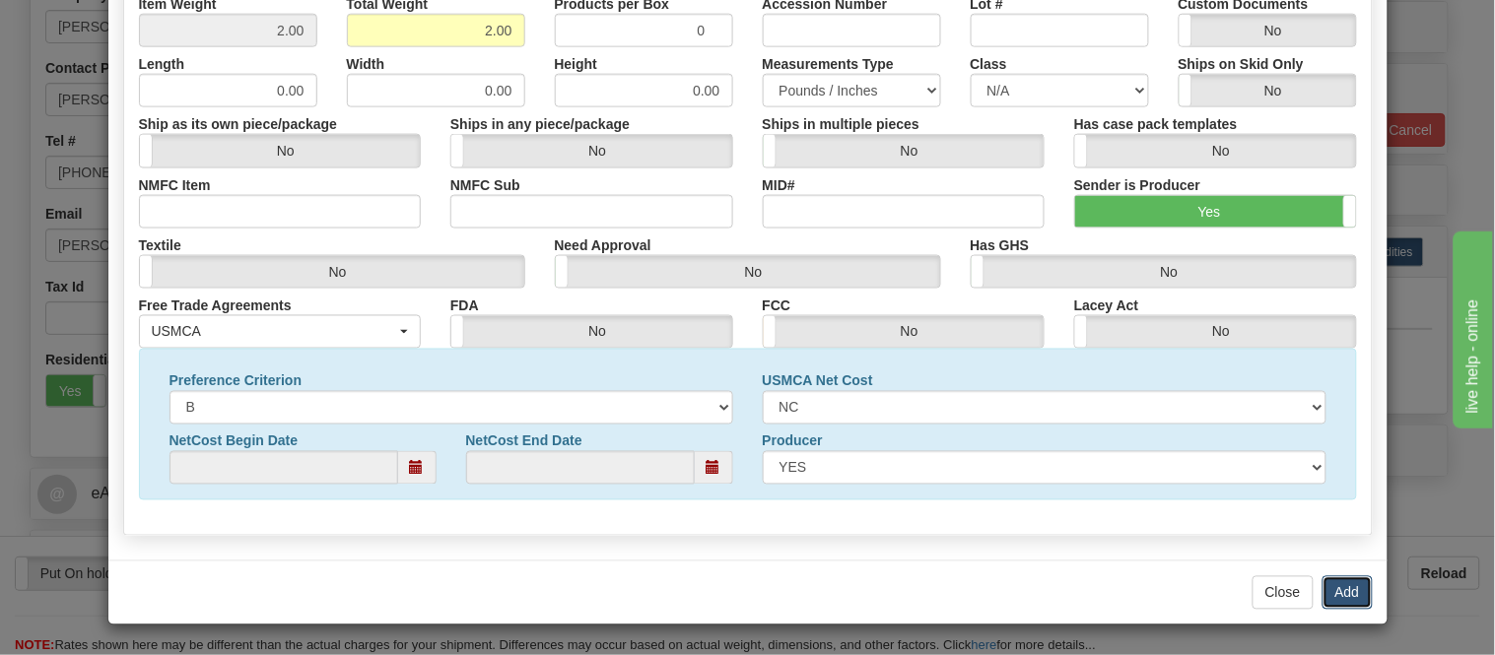
click at [1352, 589] on button "Add" at bounding box center [1348, 594] width 50 height 34
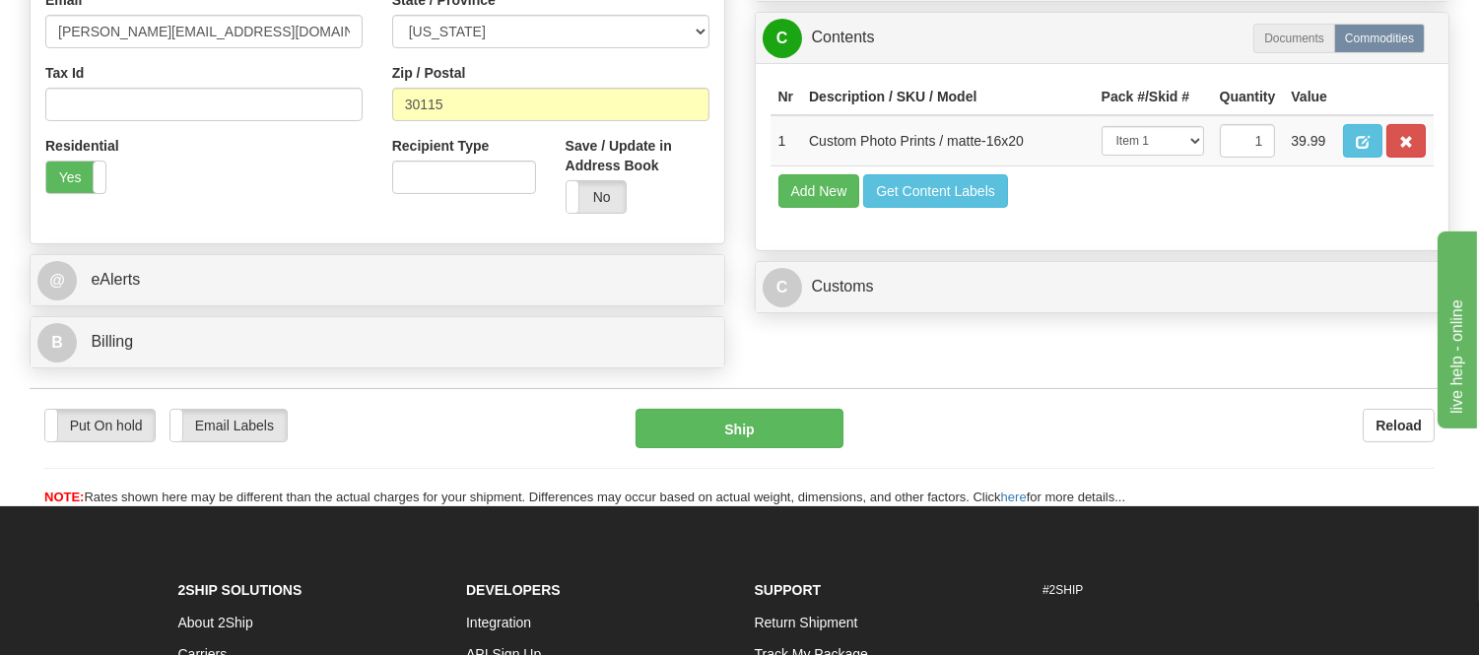
scroll to position [656, 0]
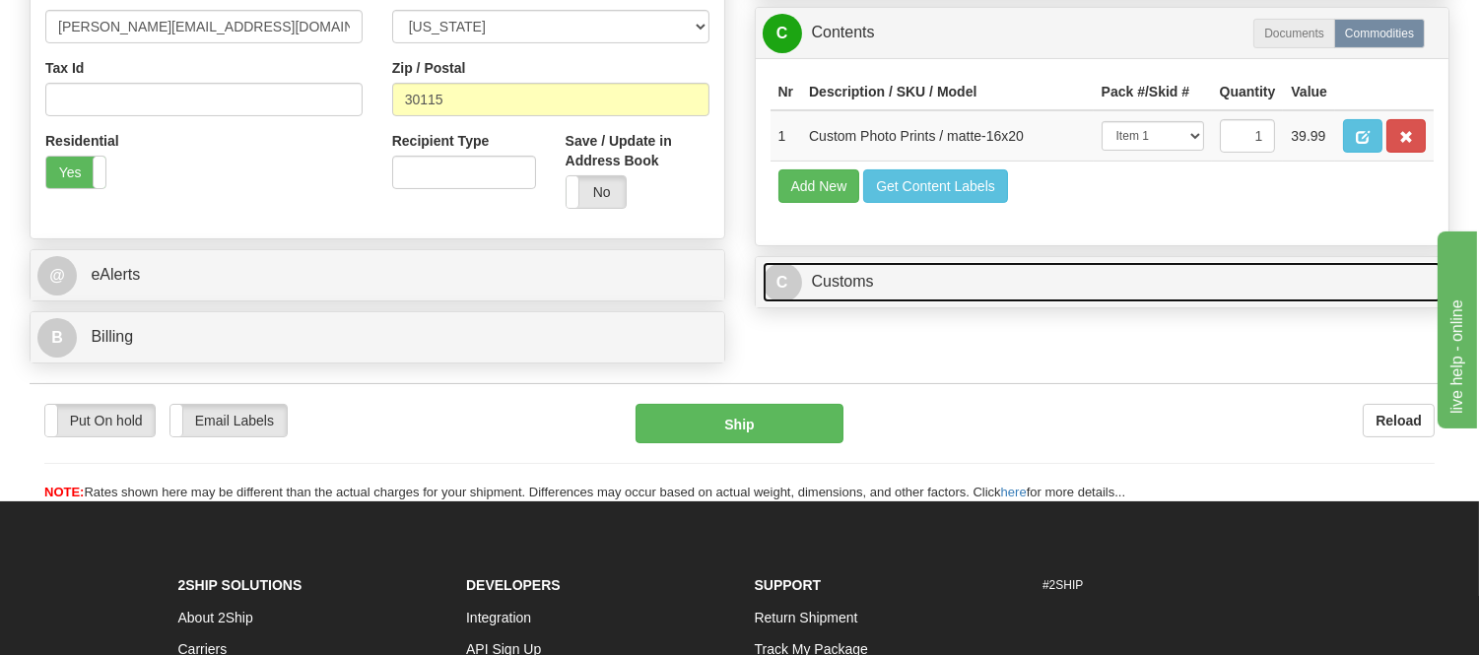
click at [980, 303] on link "C Customs" at bounding box center [1103, 282] width 680 height 40
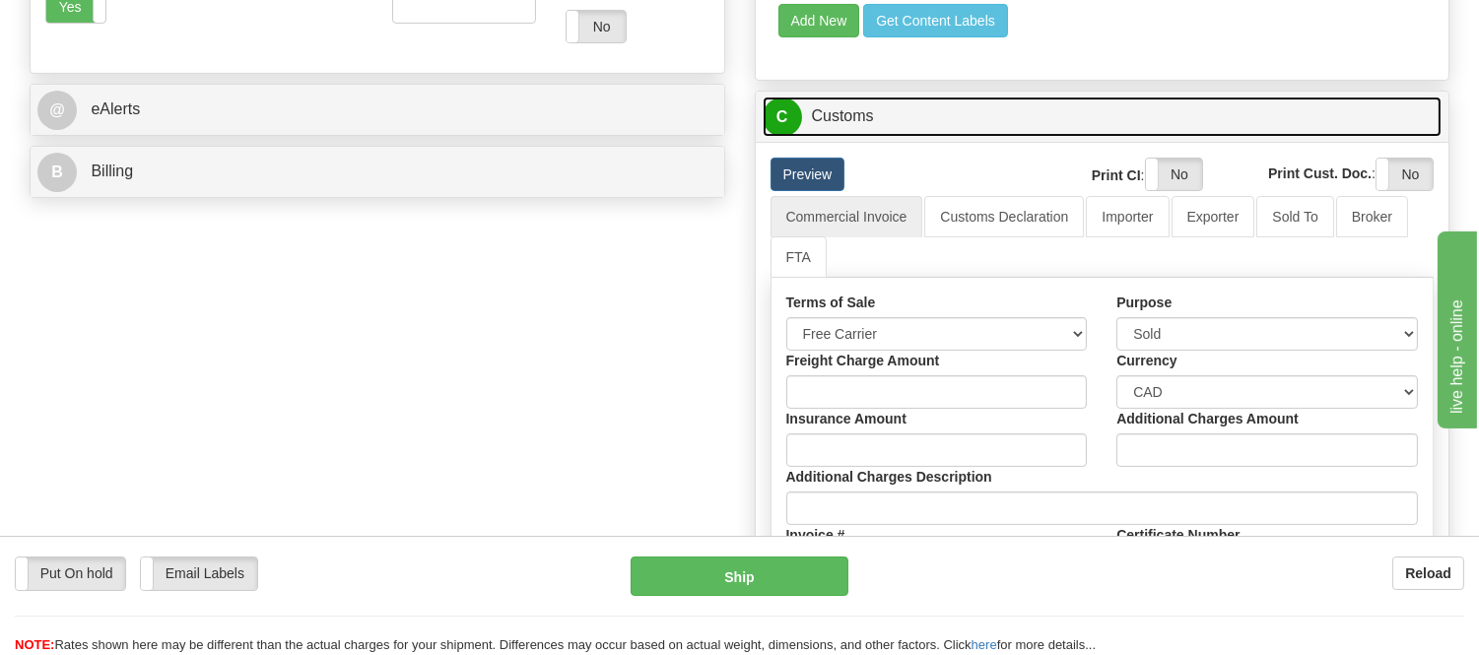
scroll to position [875, 0]
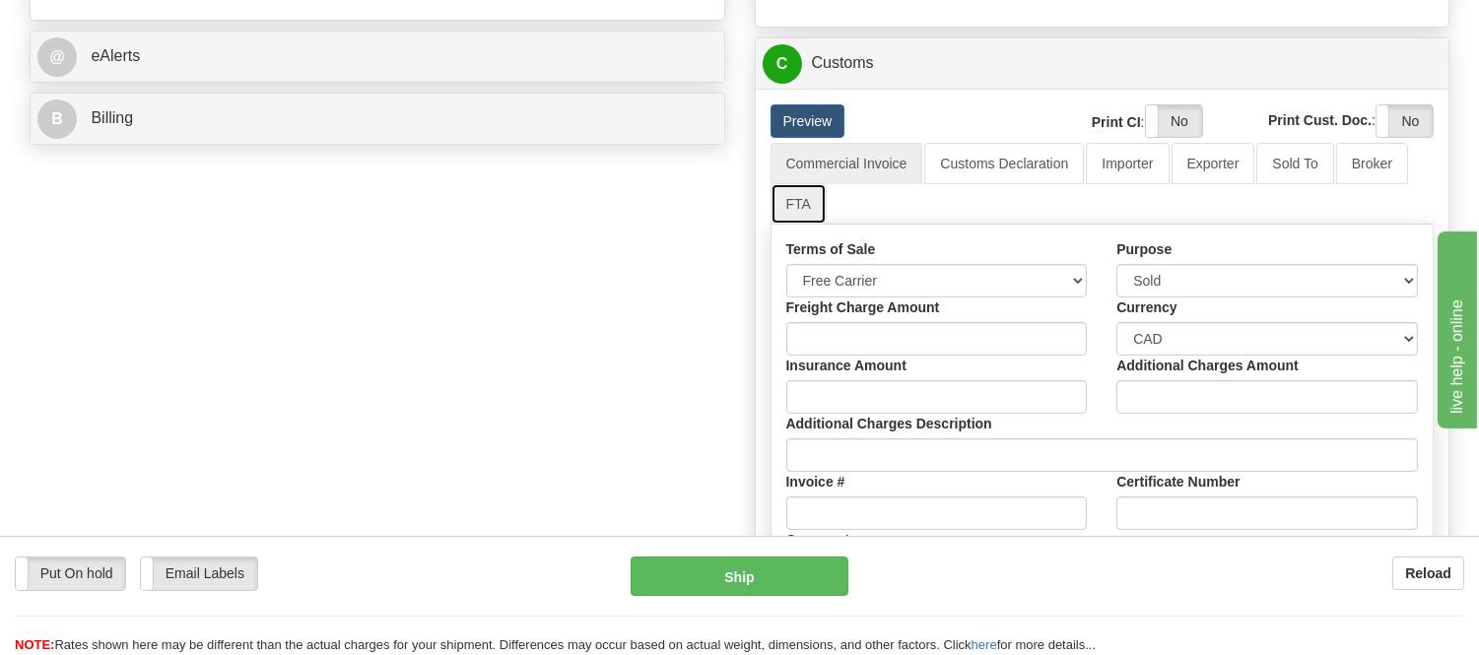
click at [798, 225] on link "FTA" at bounding box center [799, 203] width 56 height 41
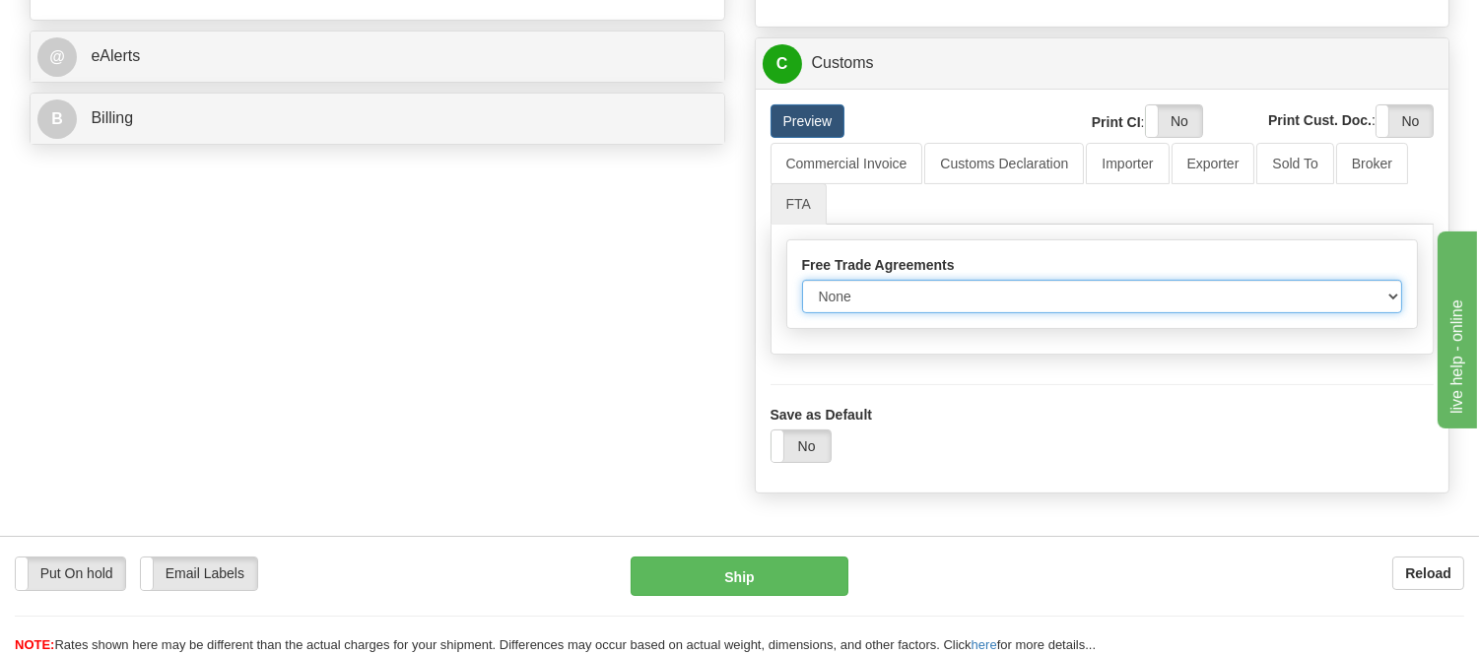
click at [1011, 313] on select "None Other USMCA CETA CUKTCA" at bounding box center [1102, 297] width 601 height 34
select select "1"
click at [802, 313] on select "None Other USMCA CETA CUKTCA" at bounding box center [1102, 297] width 601 height 34
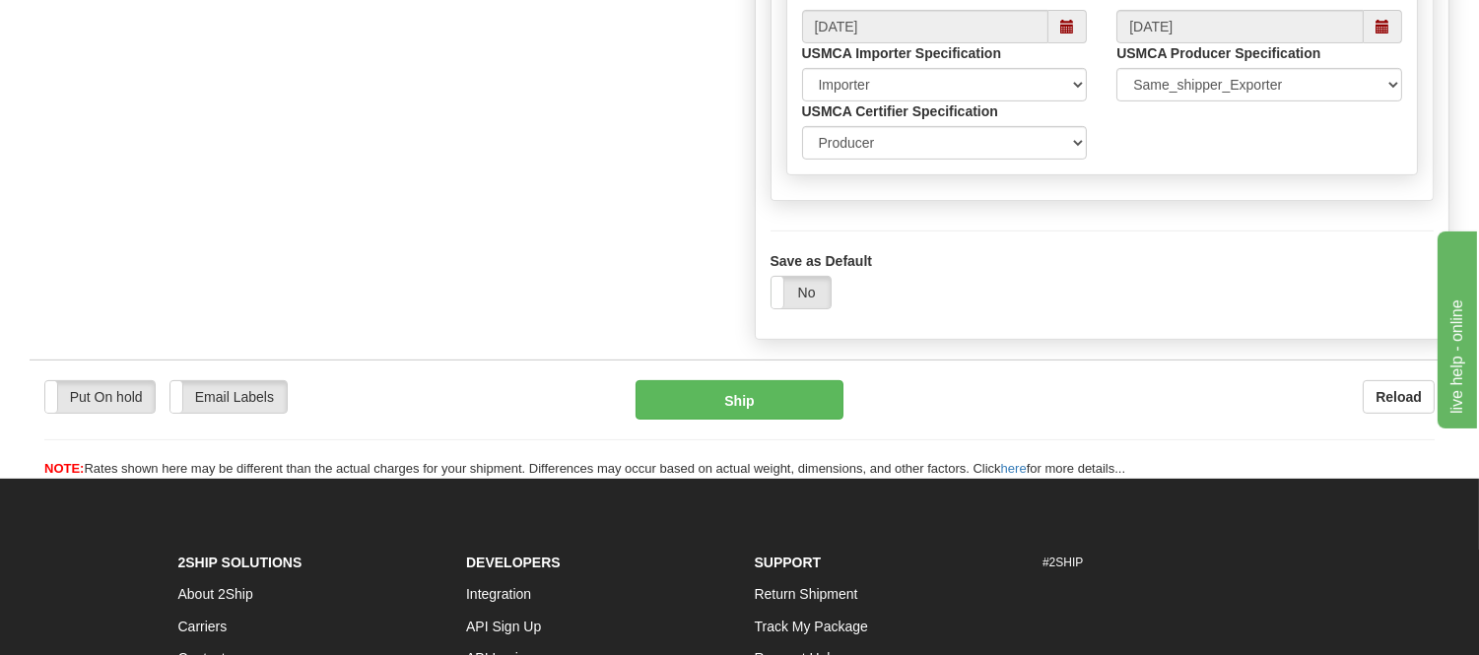
scroll to position [1204, 0]
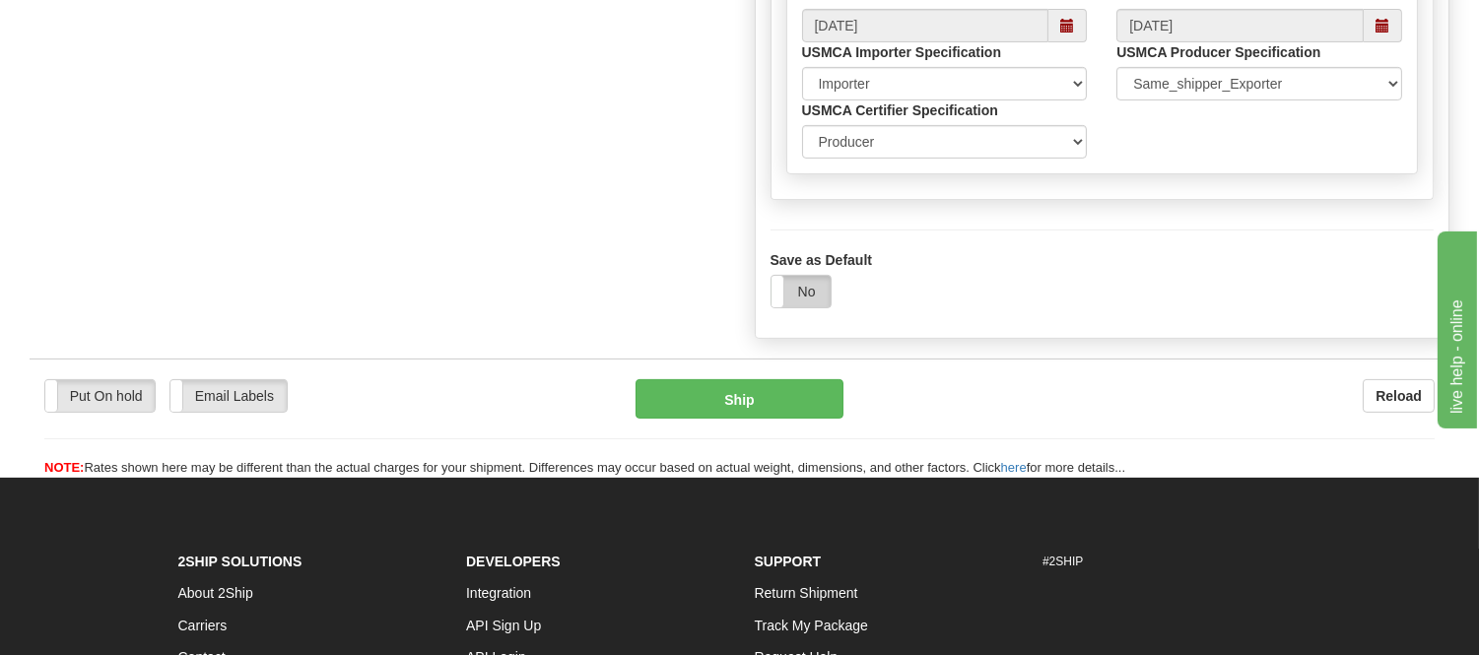
click at [798, 308] on label "No" at bounding box center [801, 292] width 59 height 32
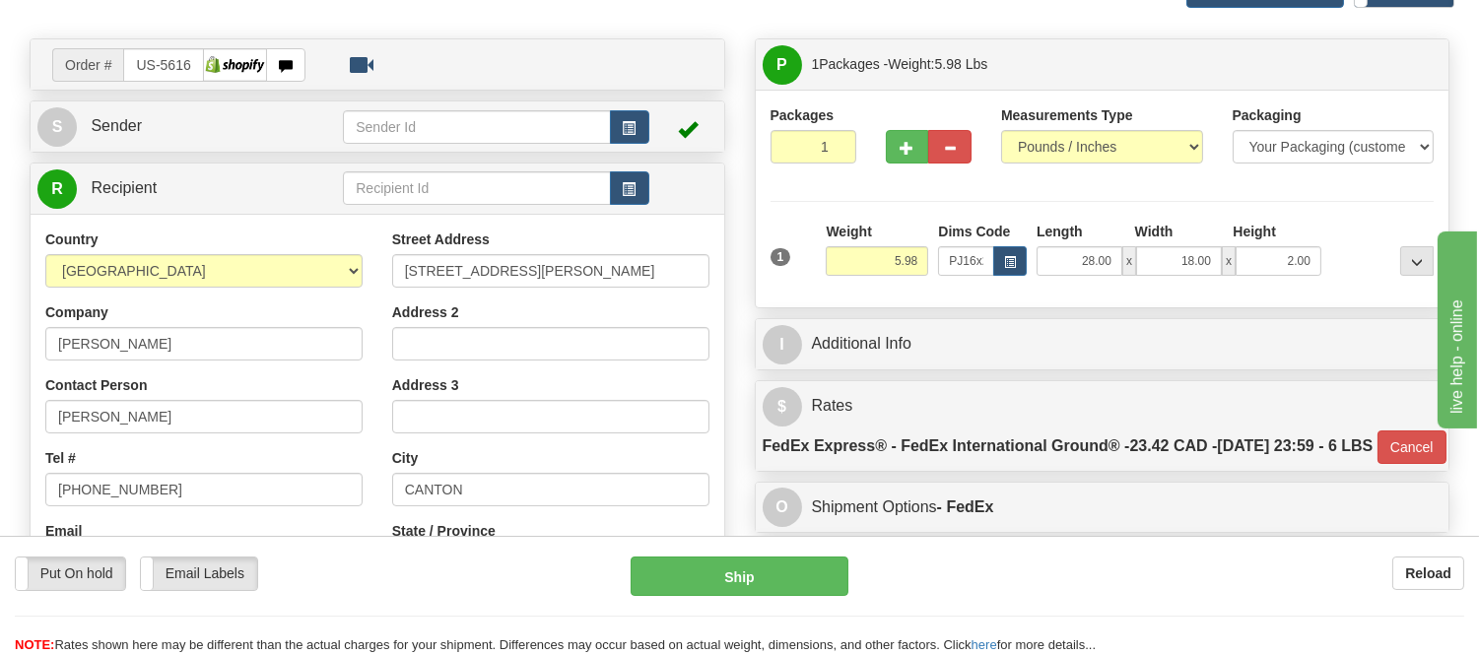
scroll to position [109, 0]
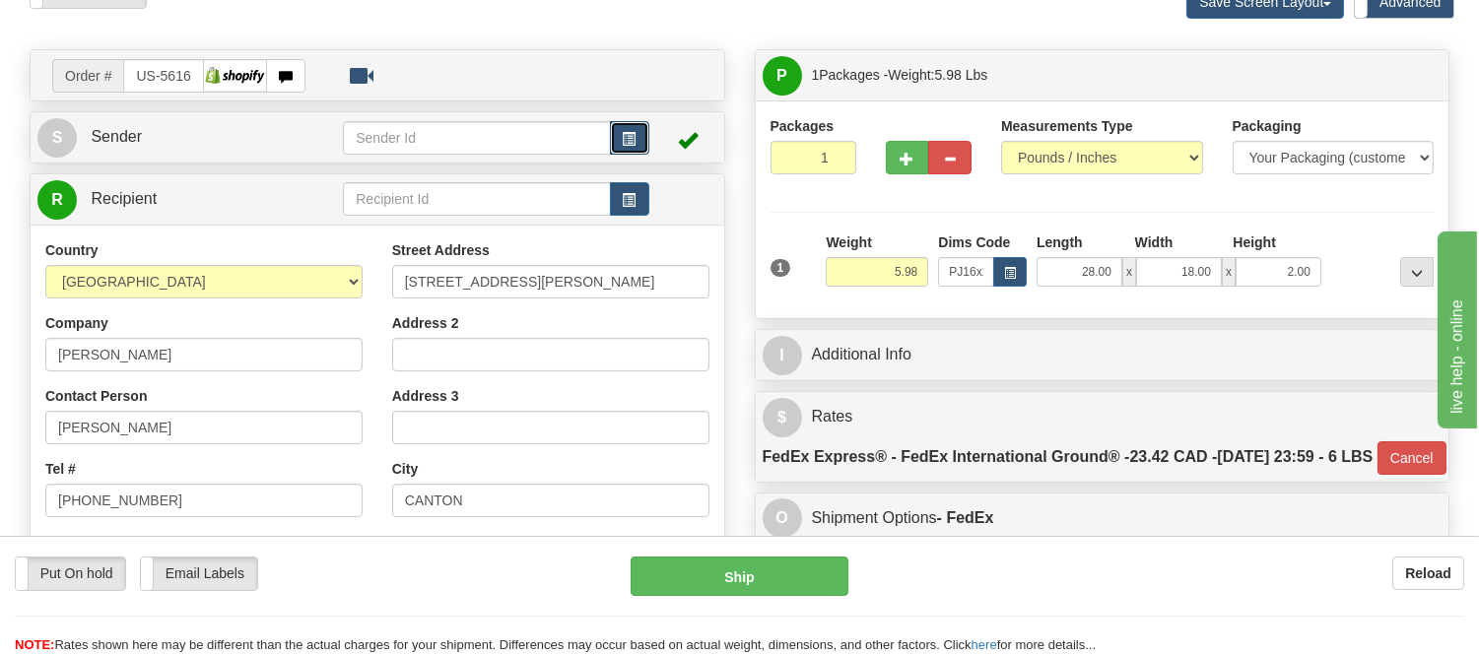
click at [636, 126] on button "button" at bounding box center [629, 138] width 39 height 34
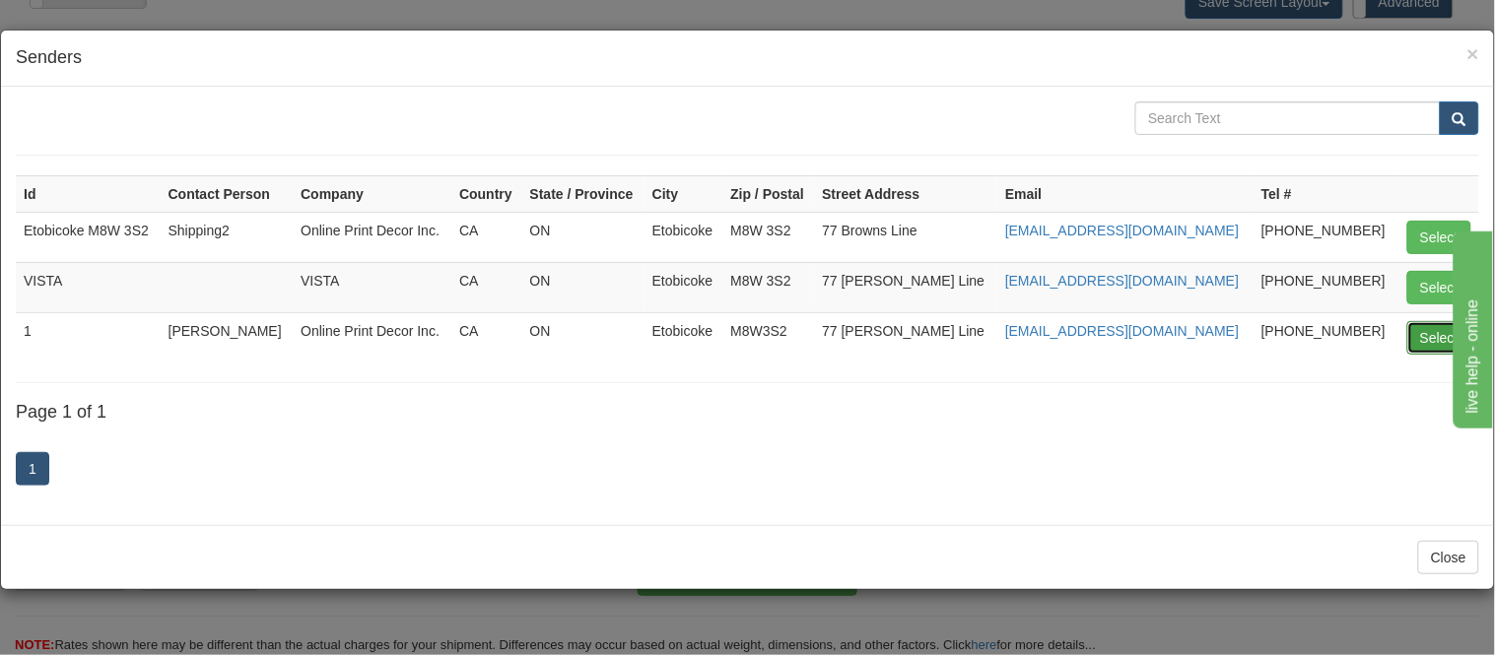
click at [1427, 328] on button "Select" at bounding box center [1439, 338] width 64 height 34
type input "1"
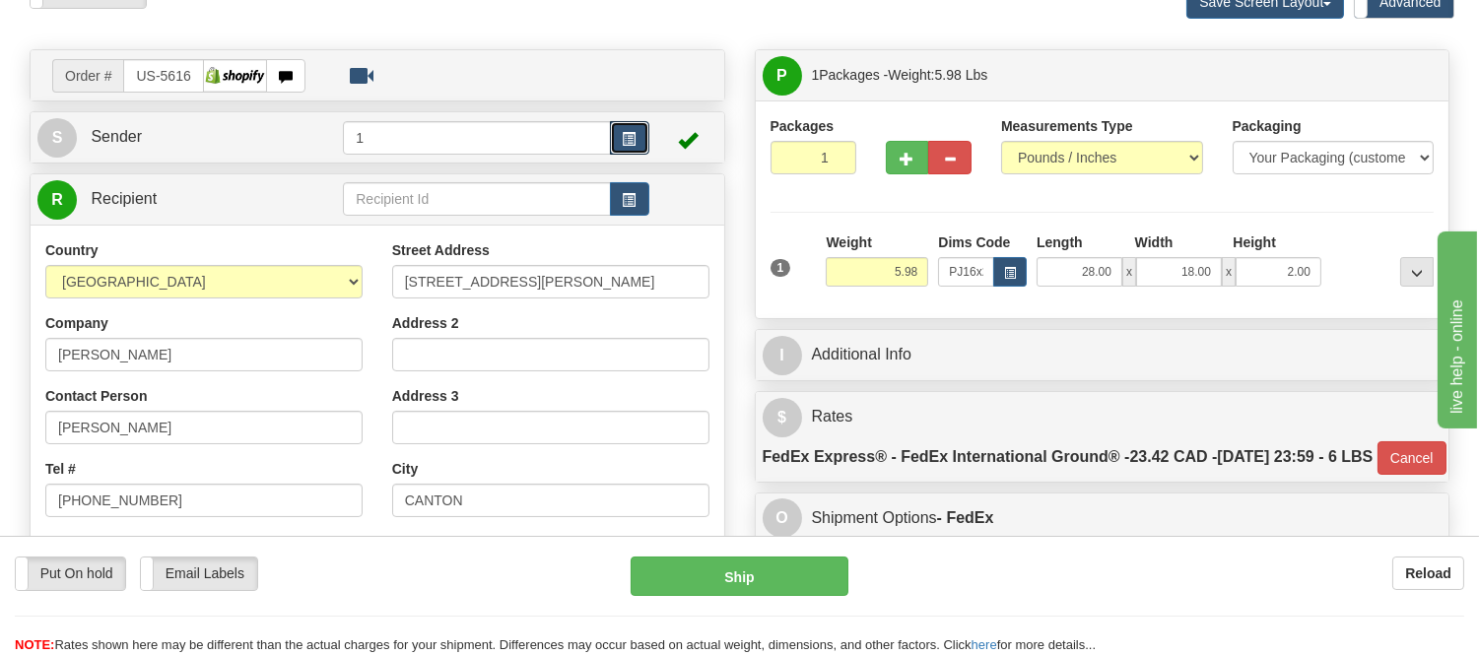
type input "92"
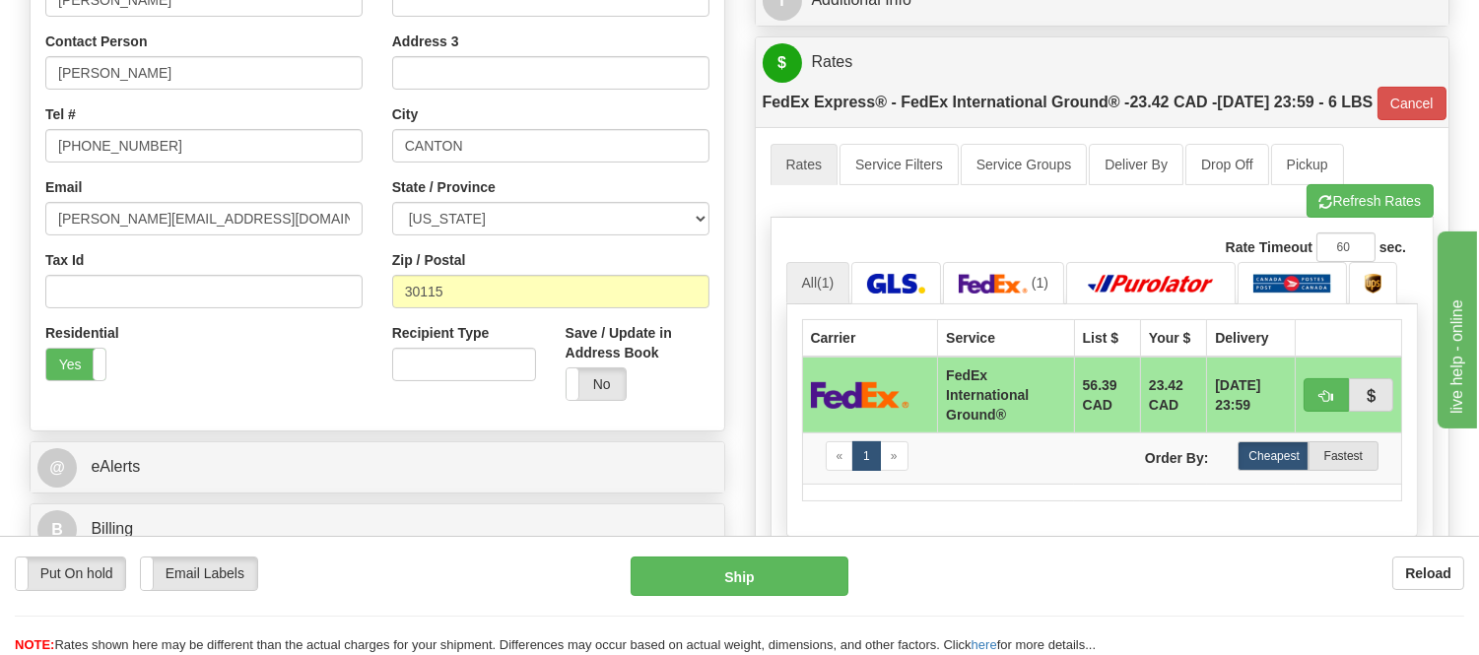
scroll to position [328, 0]
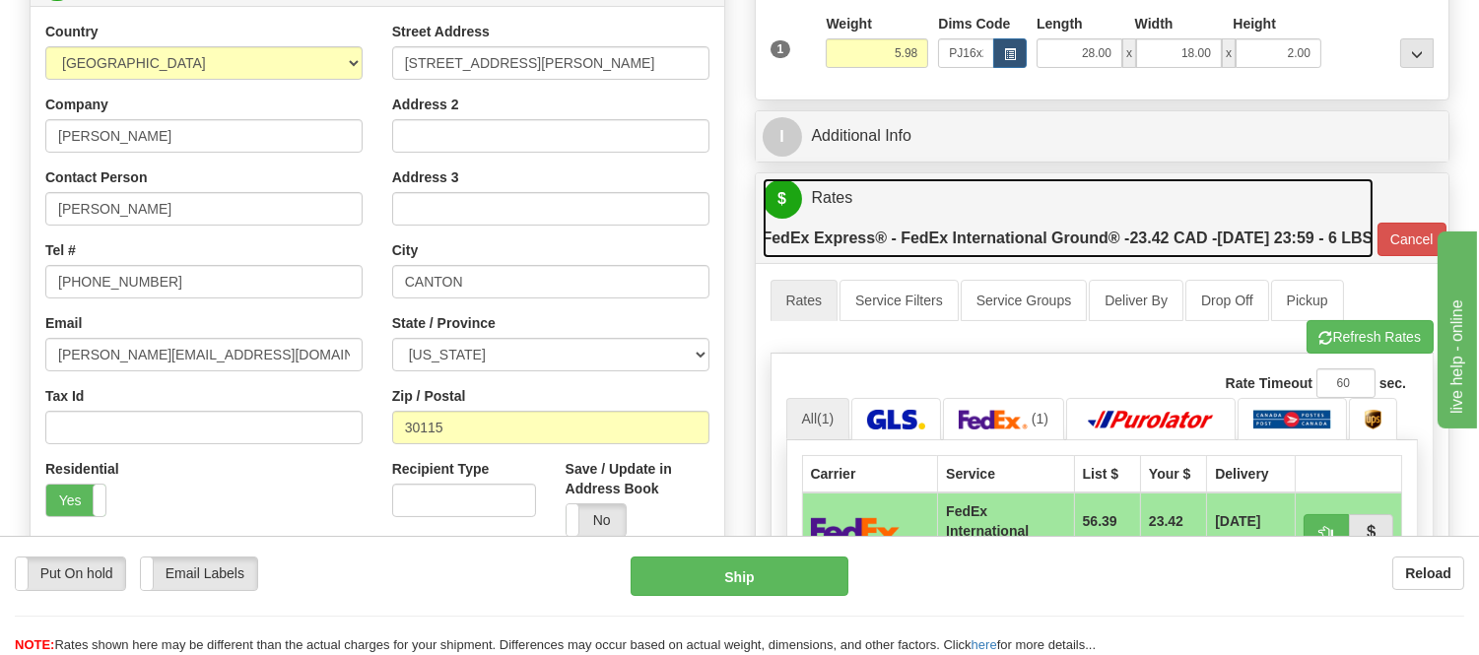
click at [1035, 243] on label "FedEx Express® - FedEx International Ground® - 23.42 CAD - 10/07/2025 23:59 - 6…" at bounding box center [1068, 238] width 611 height 39
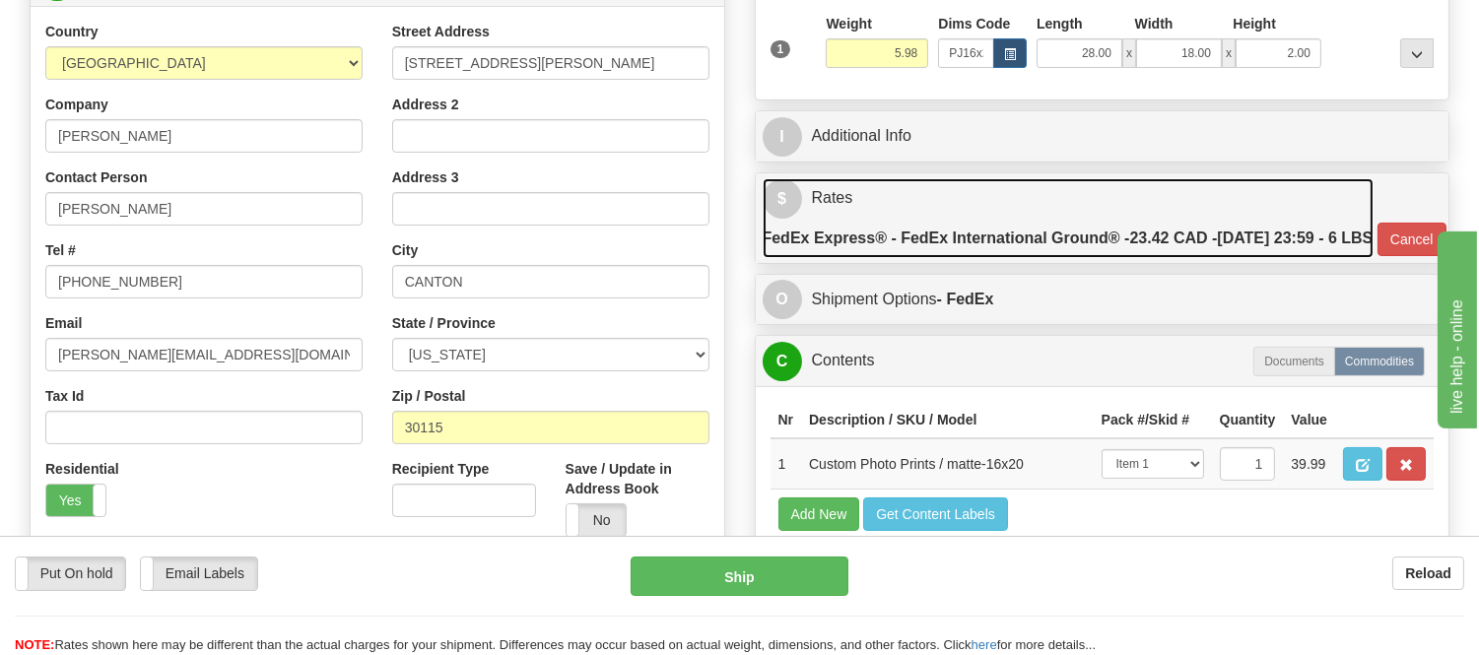
click at [1035, 243] on label "FedEx Express® - FedEx International Ground® - 23.42 CAD - 10/07/2025 23:59 - 6…" at bounding box center [1068, 238] width 611 height 39
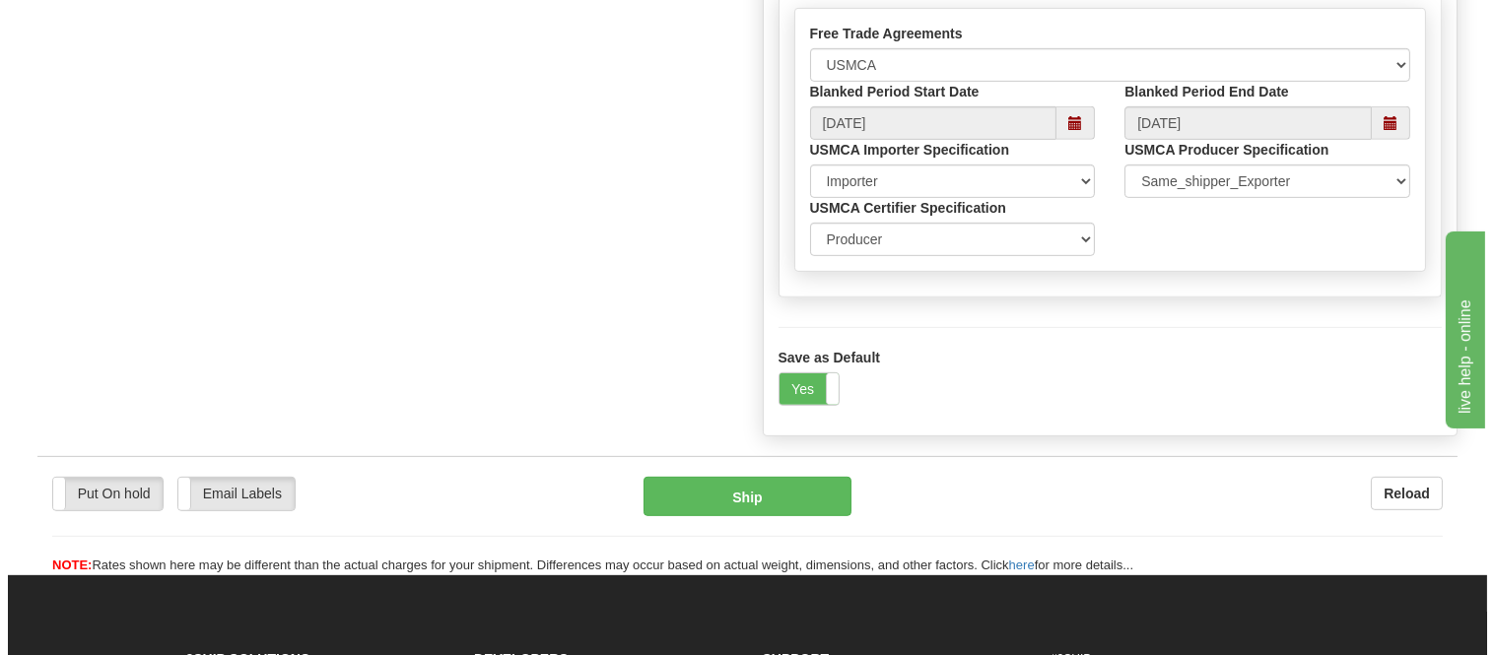
scroll to position [1751, 0]
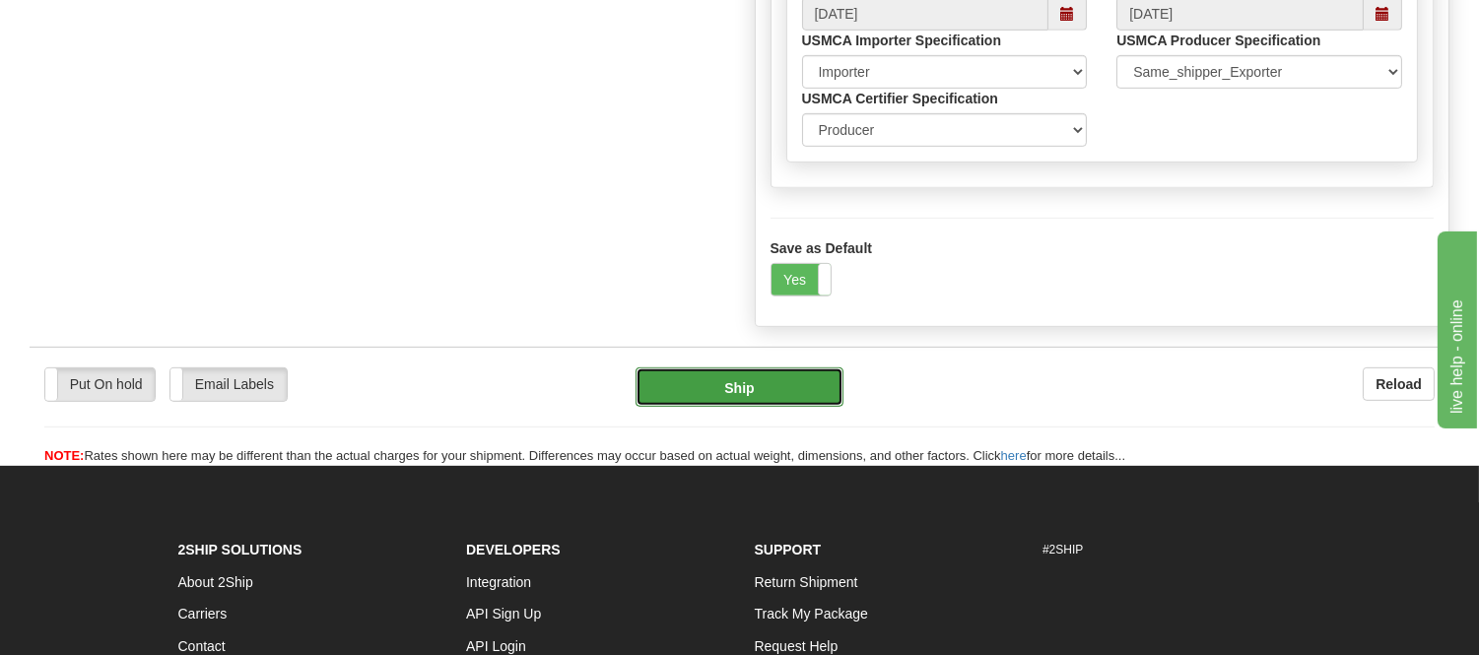
click at [772, 407] on button "Ship" at bounding box center [739, 387] width 207 height 39
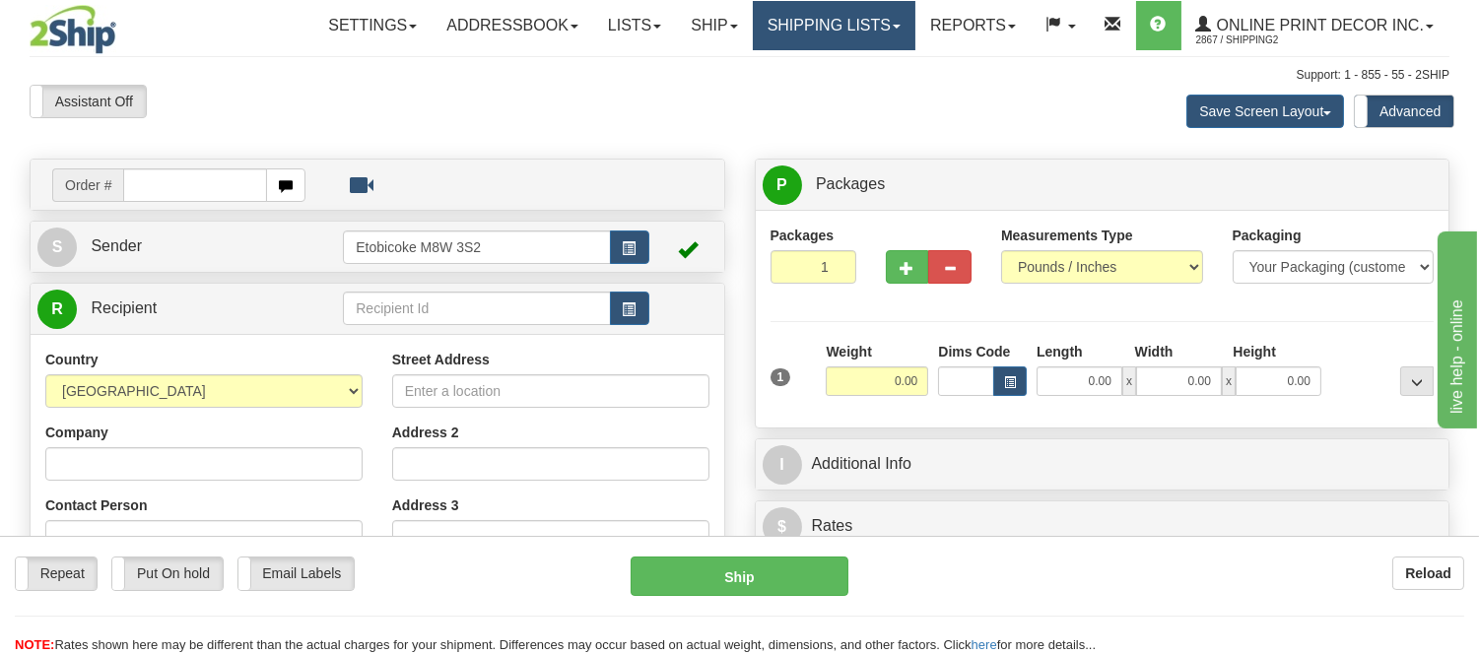
click at [833, 25] on link "Shipping lists" at bounding box center [834, 25] width 163 height 49
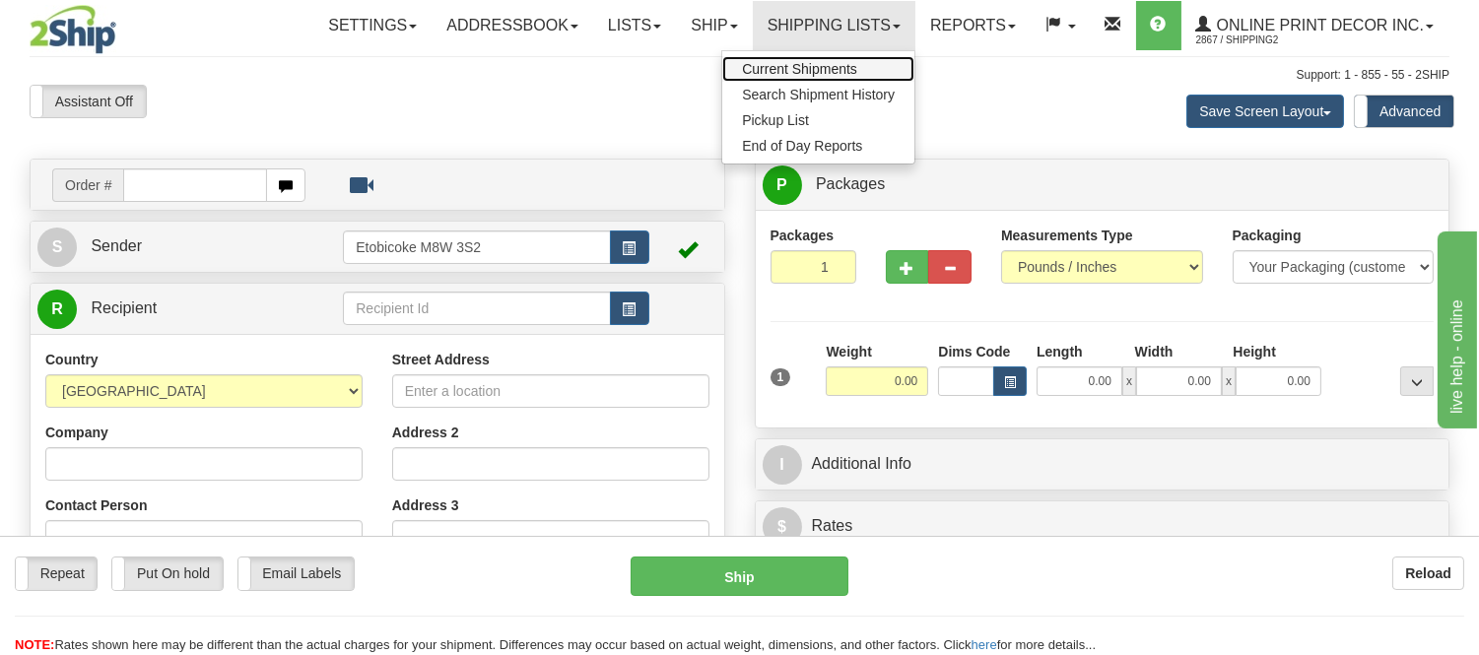
click at [822, 56] on link "Current Shipments" at bounding box center [818, 69] width 192 height 26
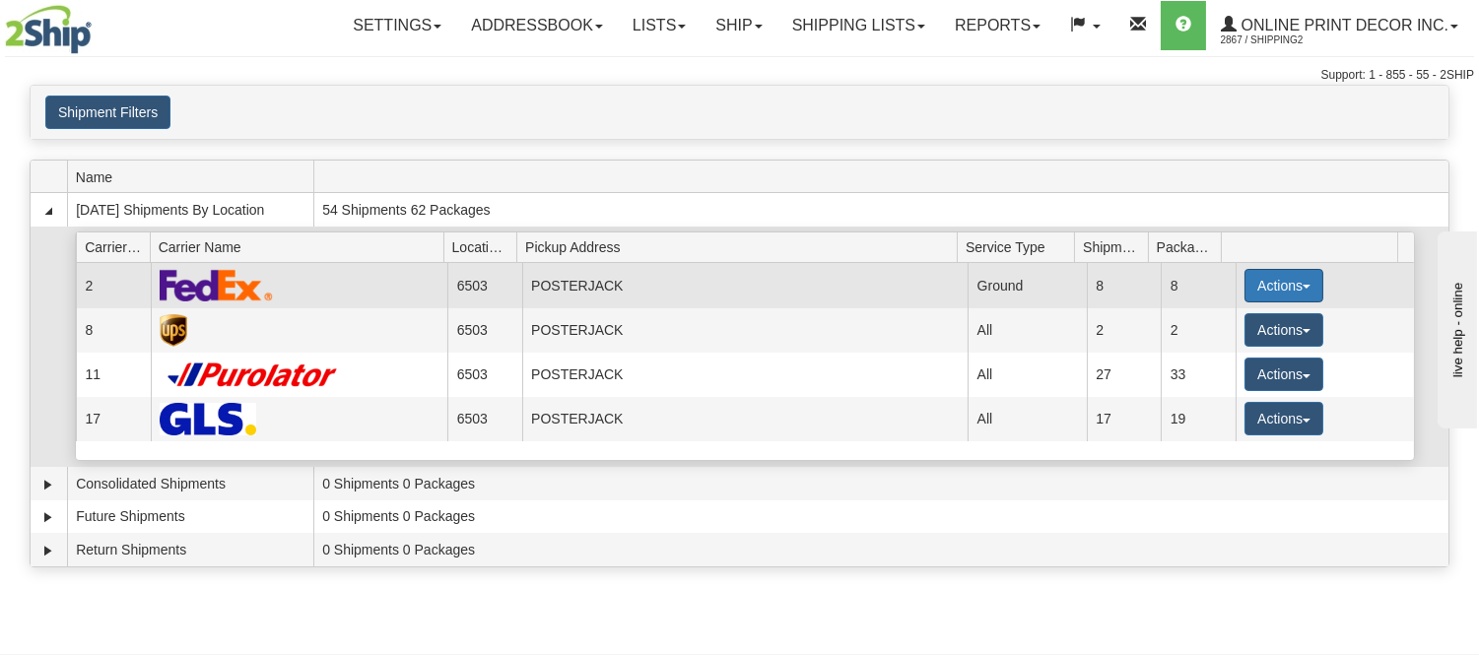
drag, startPoint x: 1257, startPoint y: 286, endPoint x: 1244, endPoint y: 287, distance: 12.9
click at [1255, 283] on button "Actions" at bounding box center [1284, 286] width 79 height 34
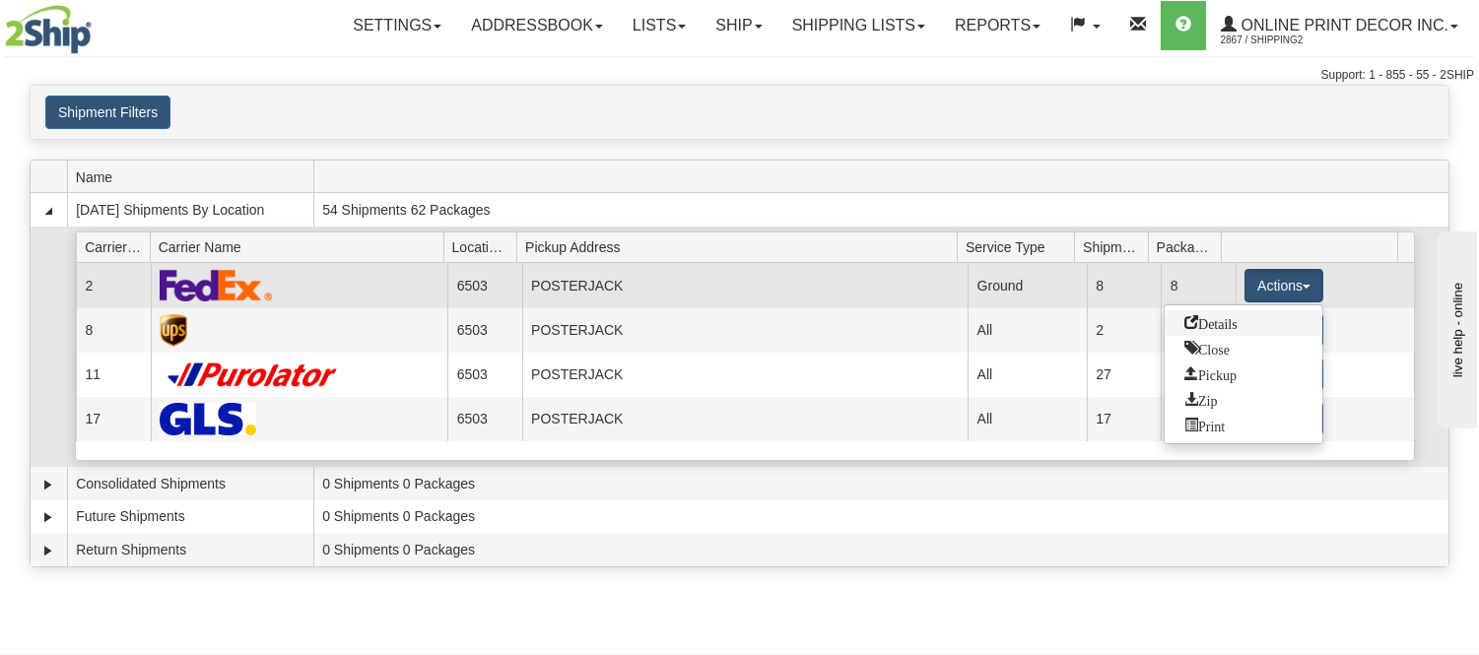
click at [1225, 318] on span "Details" at bounding box center [1211, 322] width 53 height 14
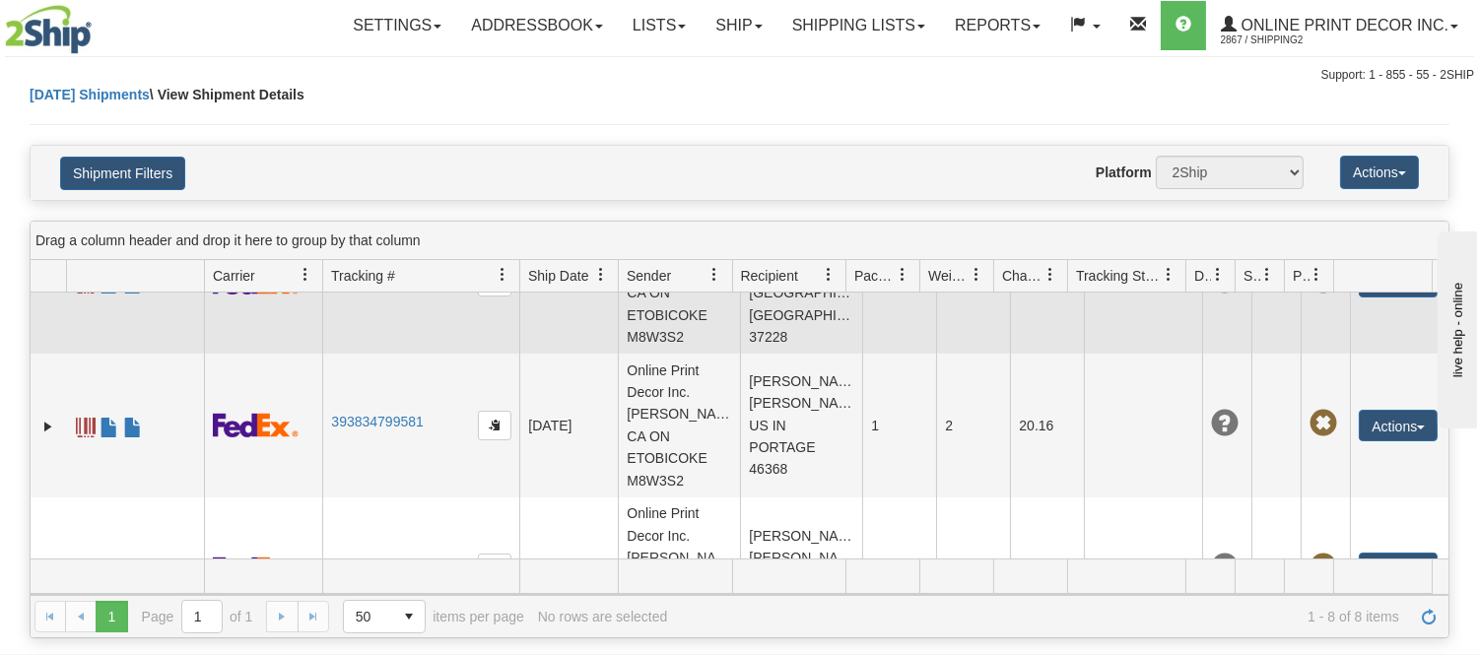
scroll to position [770, 0]
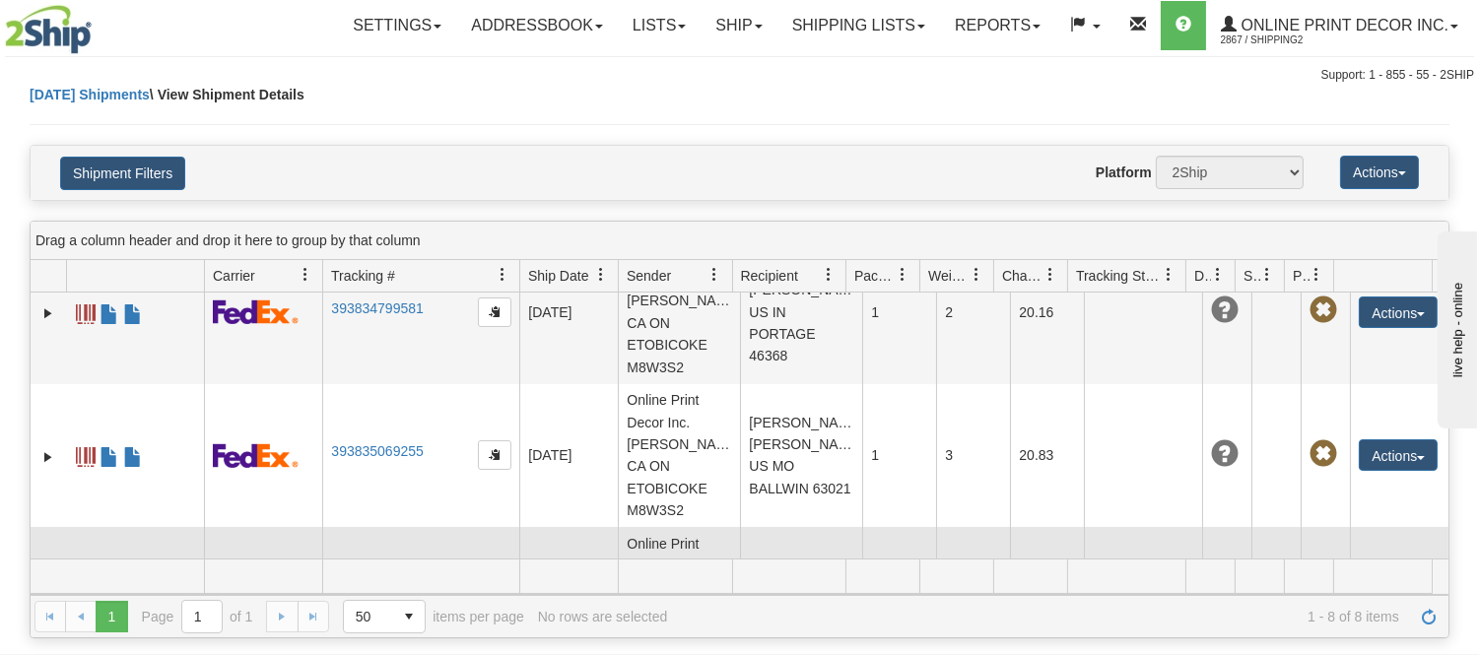
click at [368, 527] on td "393836722355" at bounding box center [420, 599] width 197 height 144
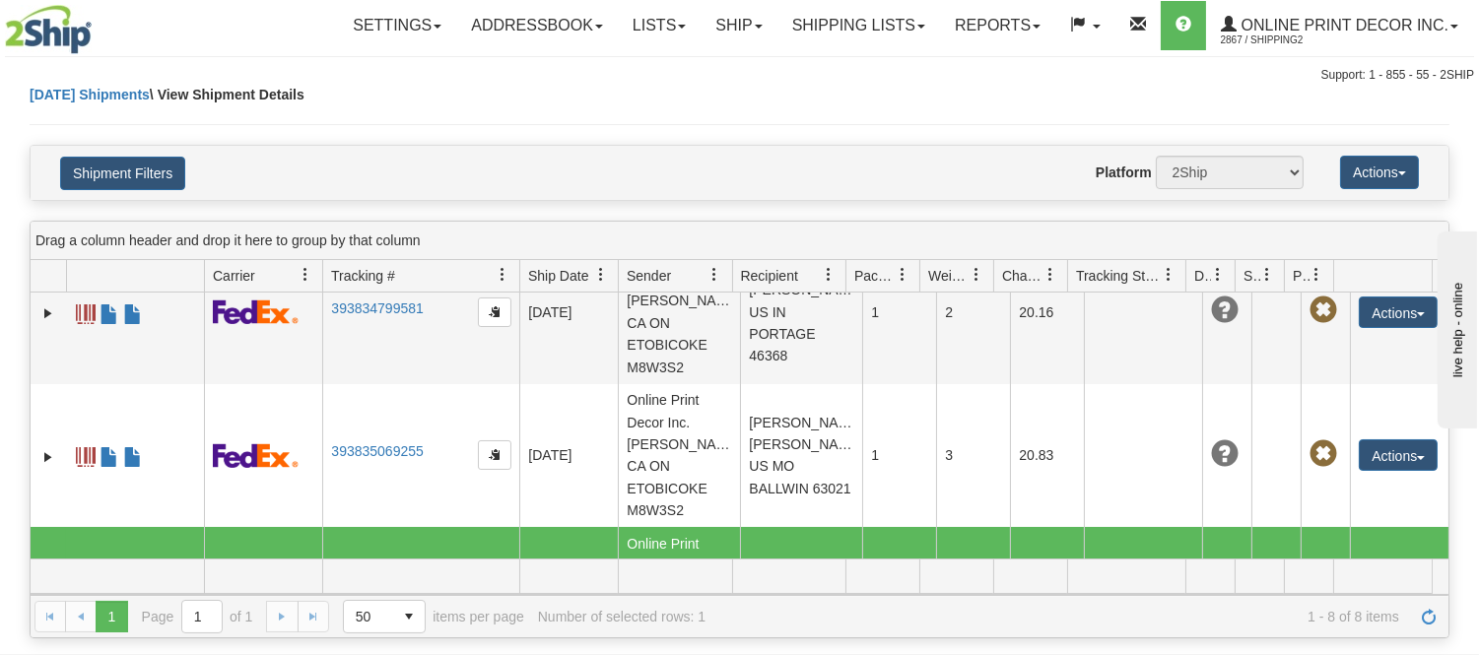
click at [365, 587] on link "393836722355" at bounding box center [377, 595] width 92 height 16
click at [745, 24] on link "Ship" at bounding box center [739, 25] width 76 height 49
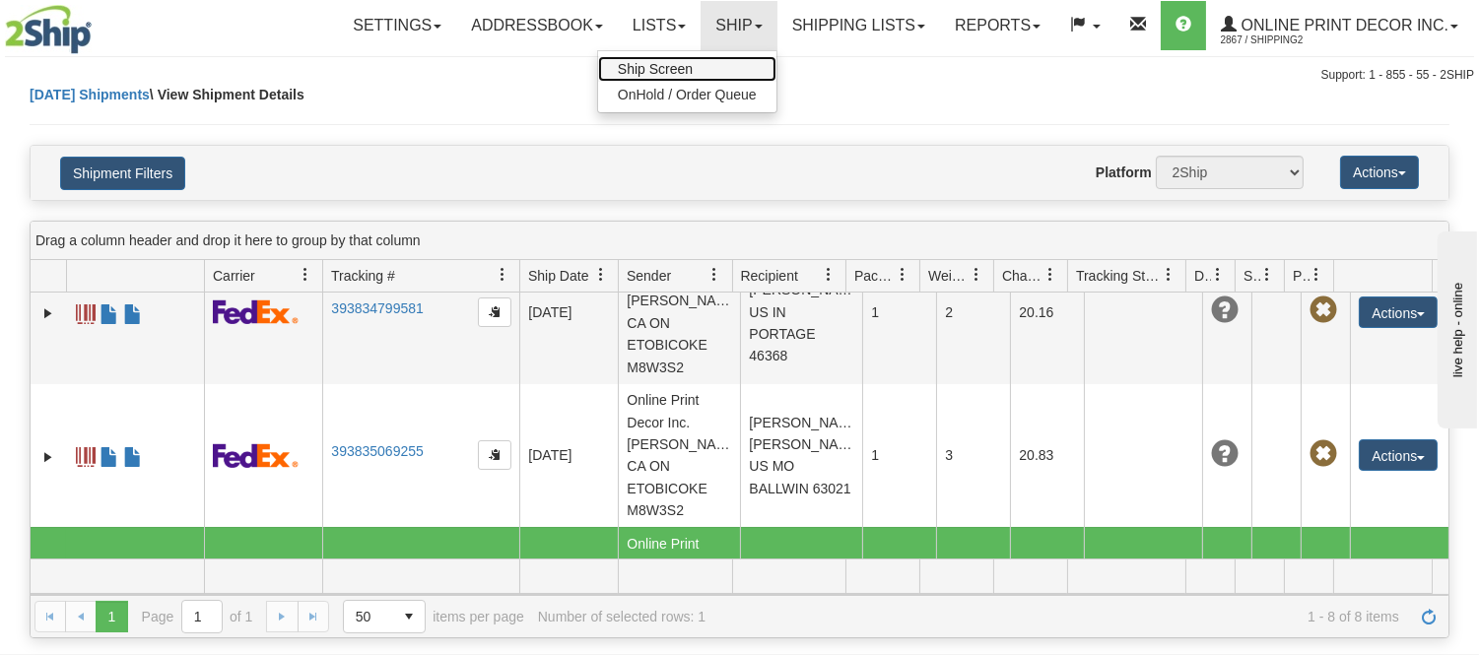
click at [695, 63] on link "Ship Screen" at bounding box center [687, 69] width 178 height 26
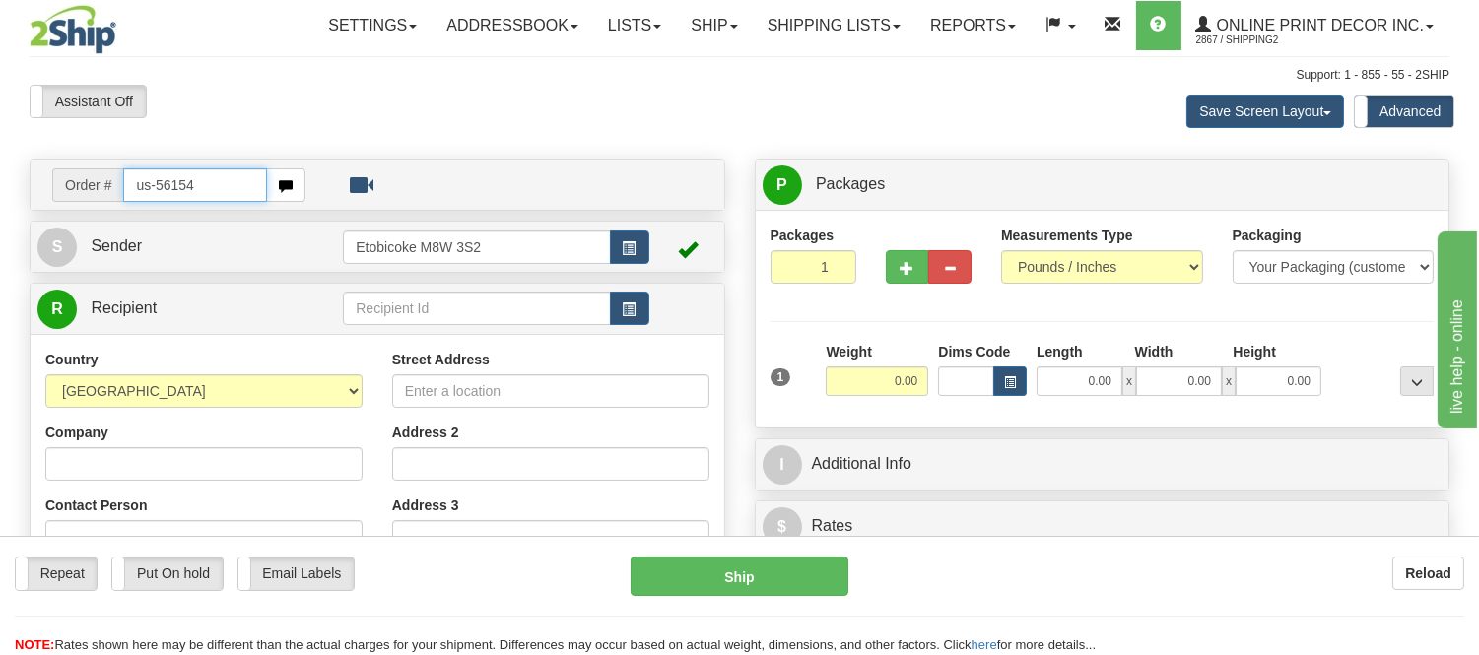
type input "us-56154"
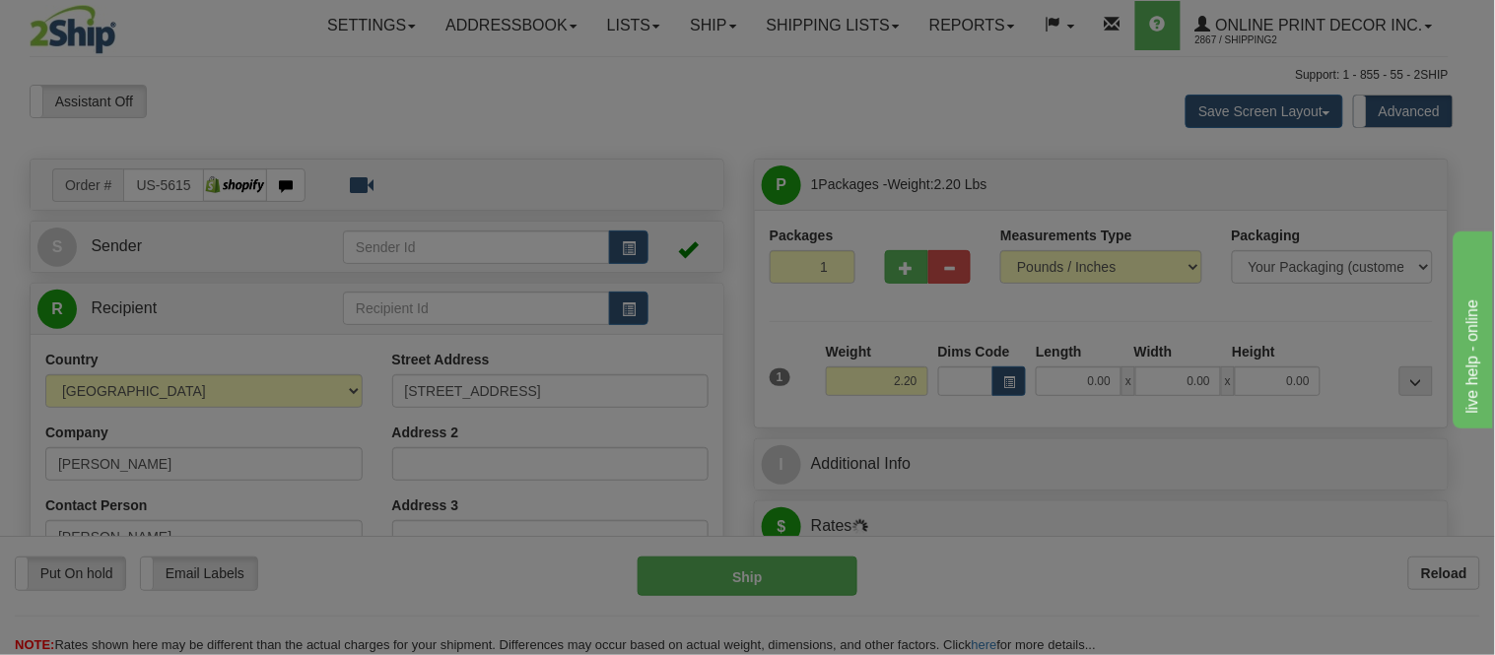
type input "CRETE"
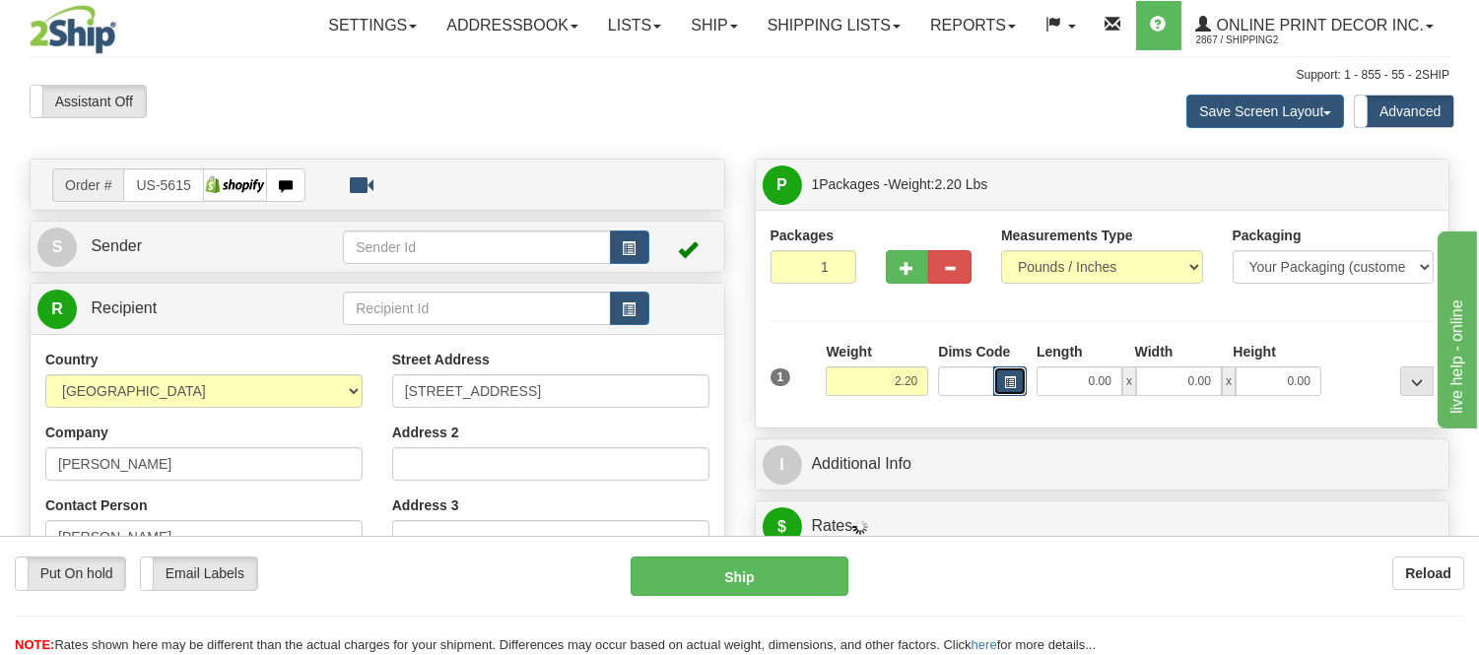
click at [1000, 380] on button "button" at bounding box center [1010, 382] width 34 height 30
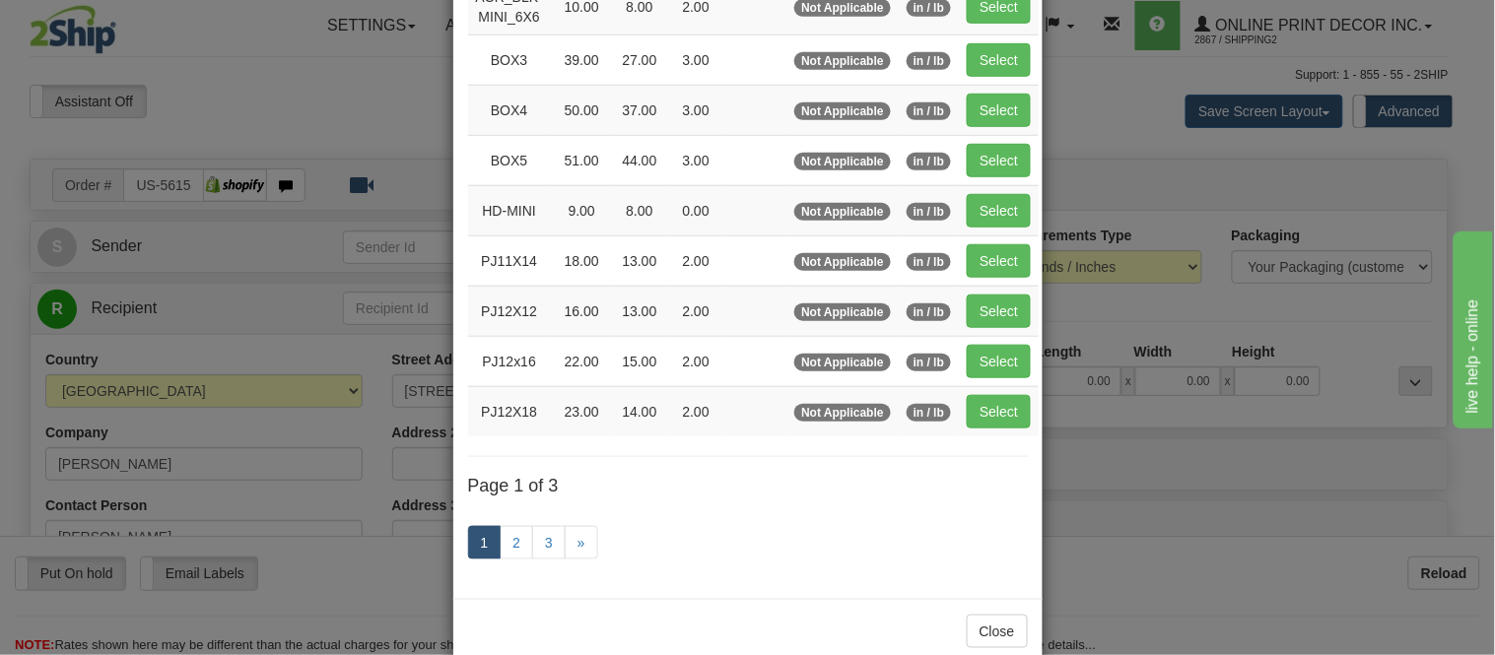
scroll to position [328, 0]
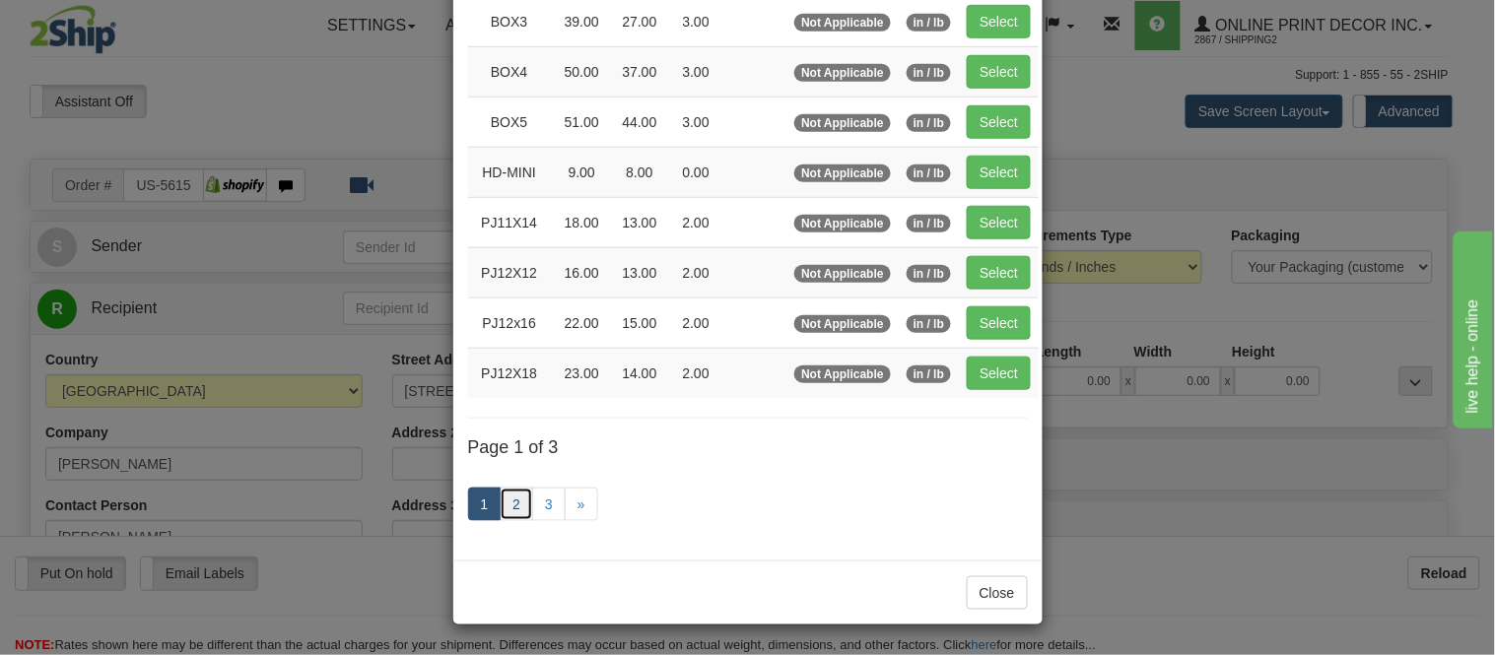
click at [500, 507] on link "2" at bounding box center [517, 505] width 34 height 34
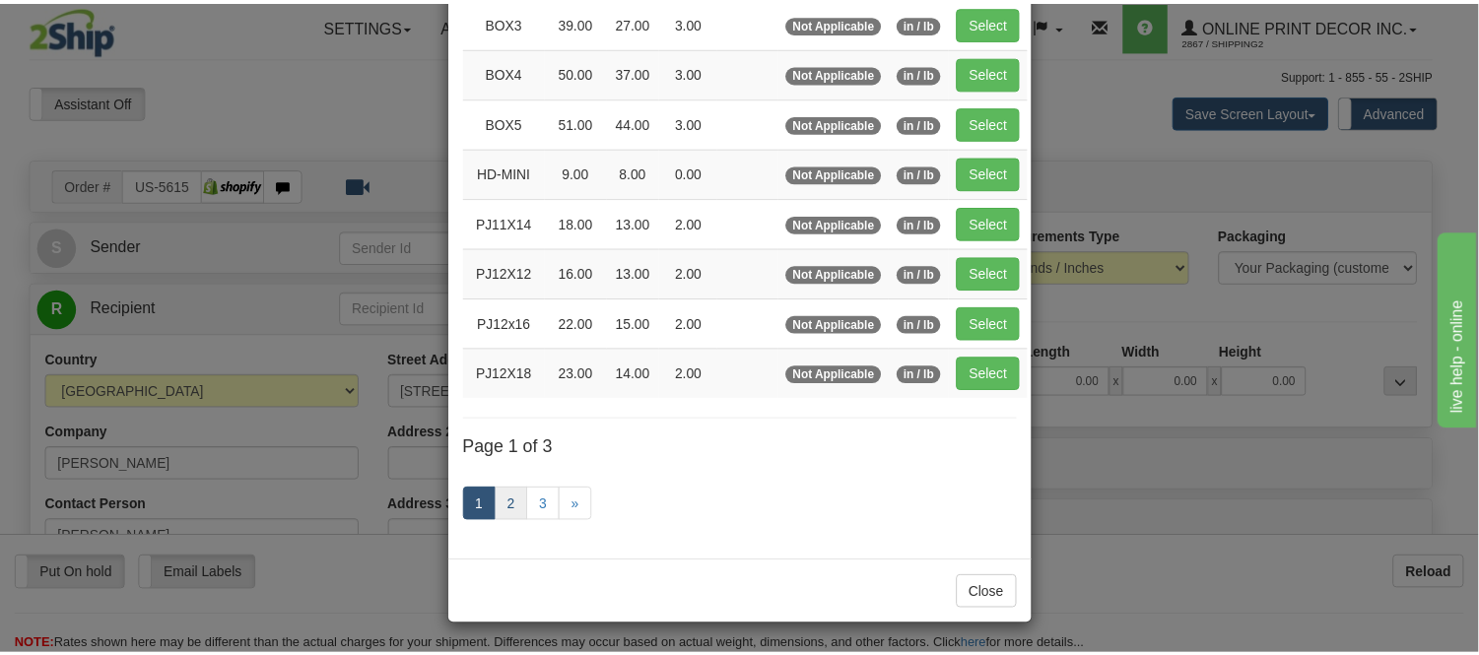
scroll to position [320, 0]
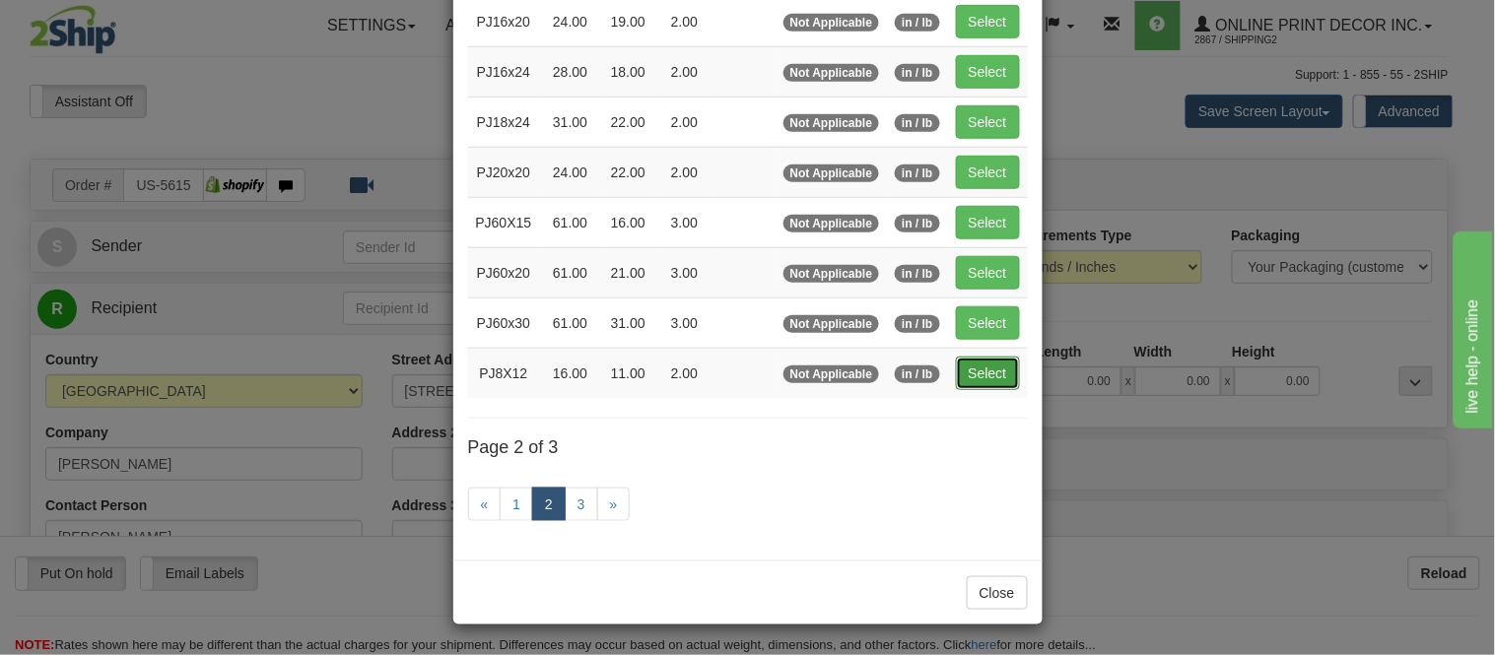
click at [1001, 367] on button "Select" at bounding box center [988, 374] width 64 height 34
type input "PJ8X12"
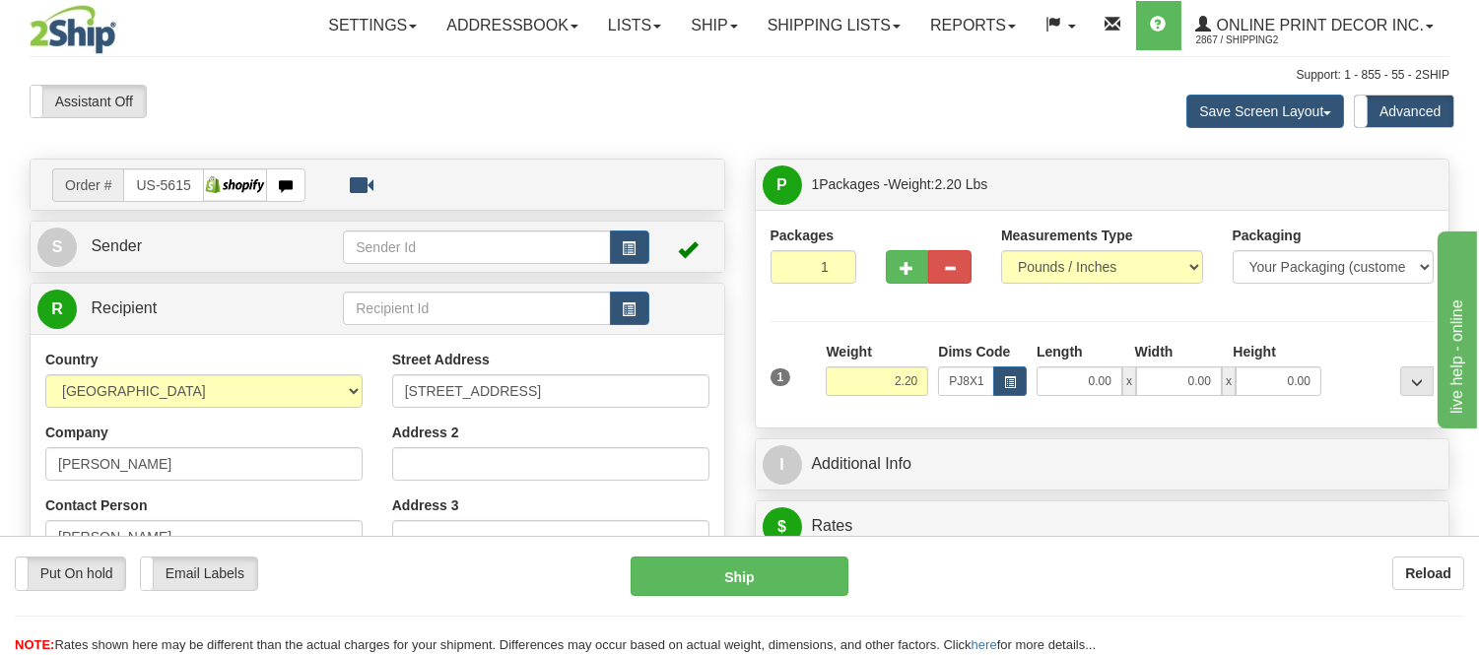
type input "16.00"
type input "11.00"
type input "2.00"
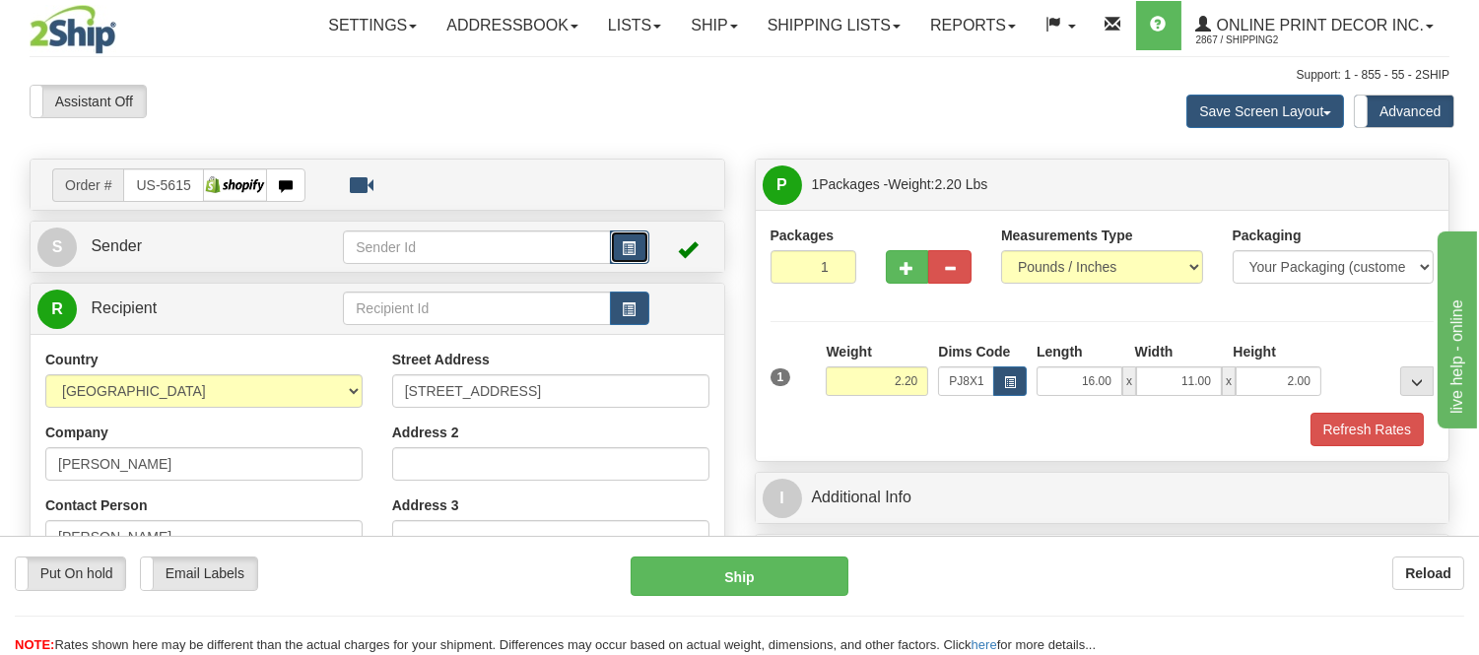
click at [613, 240] on button "button" at bounding box center [629, 248] width 39 height 34
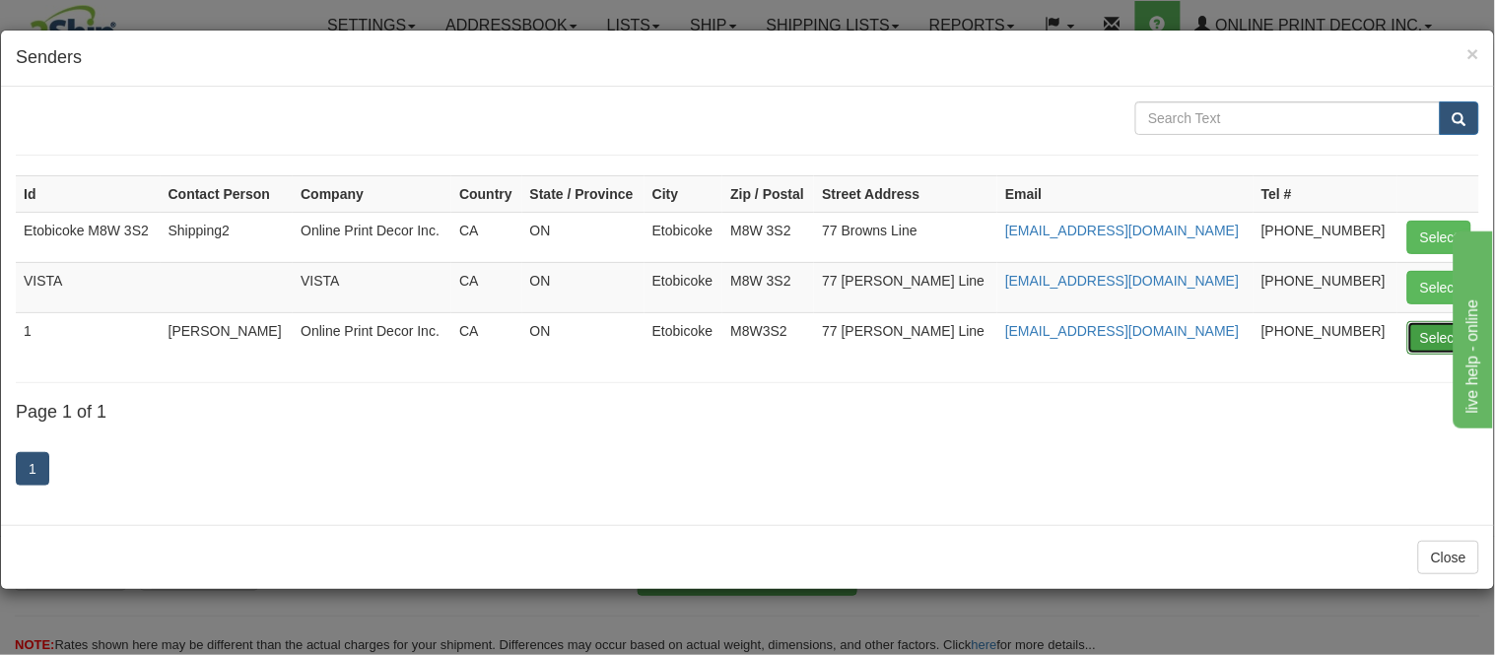
click at [1432, 328] on button "Select" at bounding box center [1439, 338] width 64 height 34
type input "1"
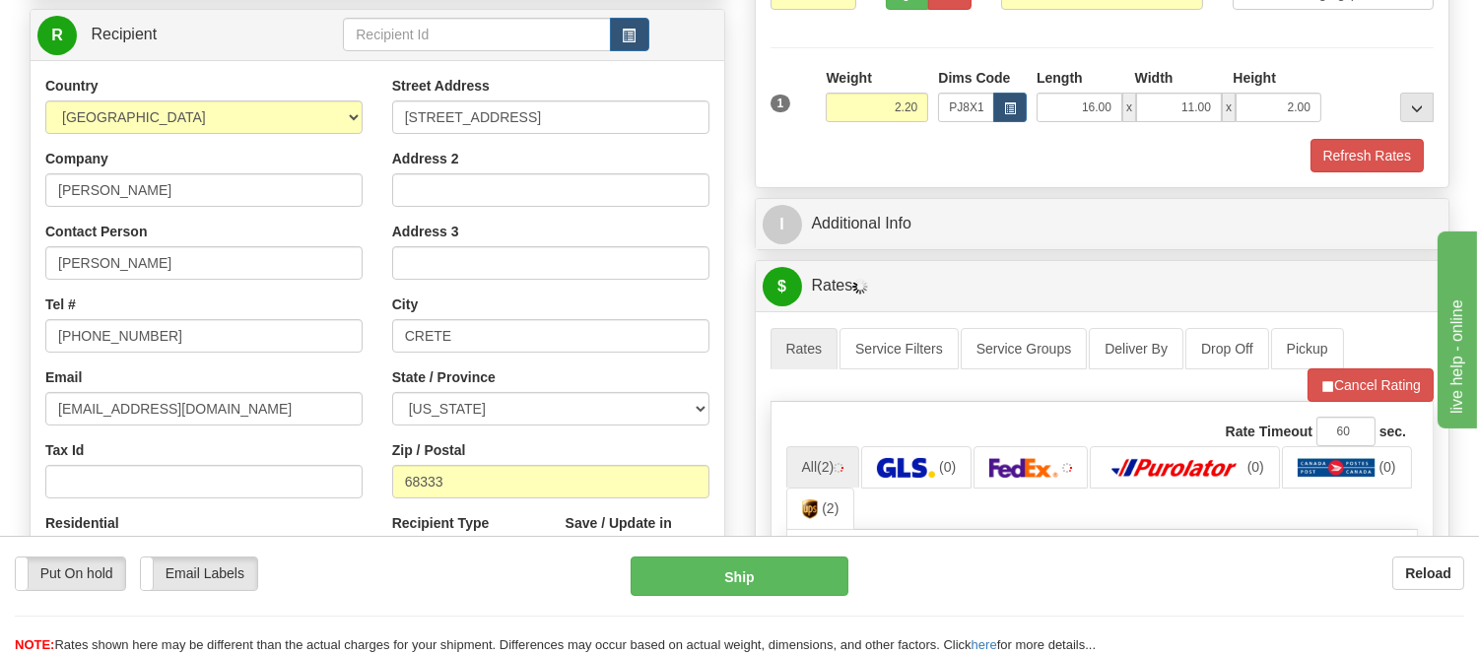
scroll to position [328, 0]
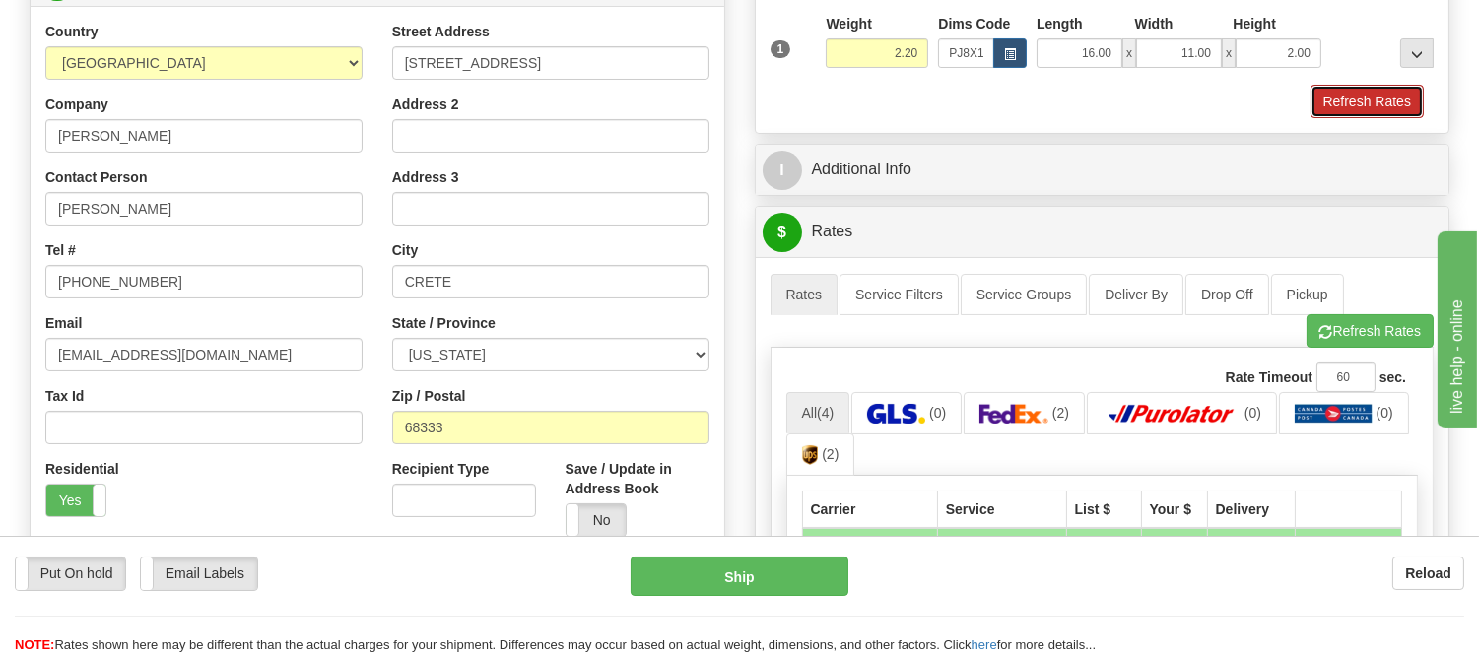
click at [1340, 94] on button "Refresh Rates" at bounding box center [1367, 102] width 113 height 34
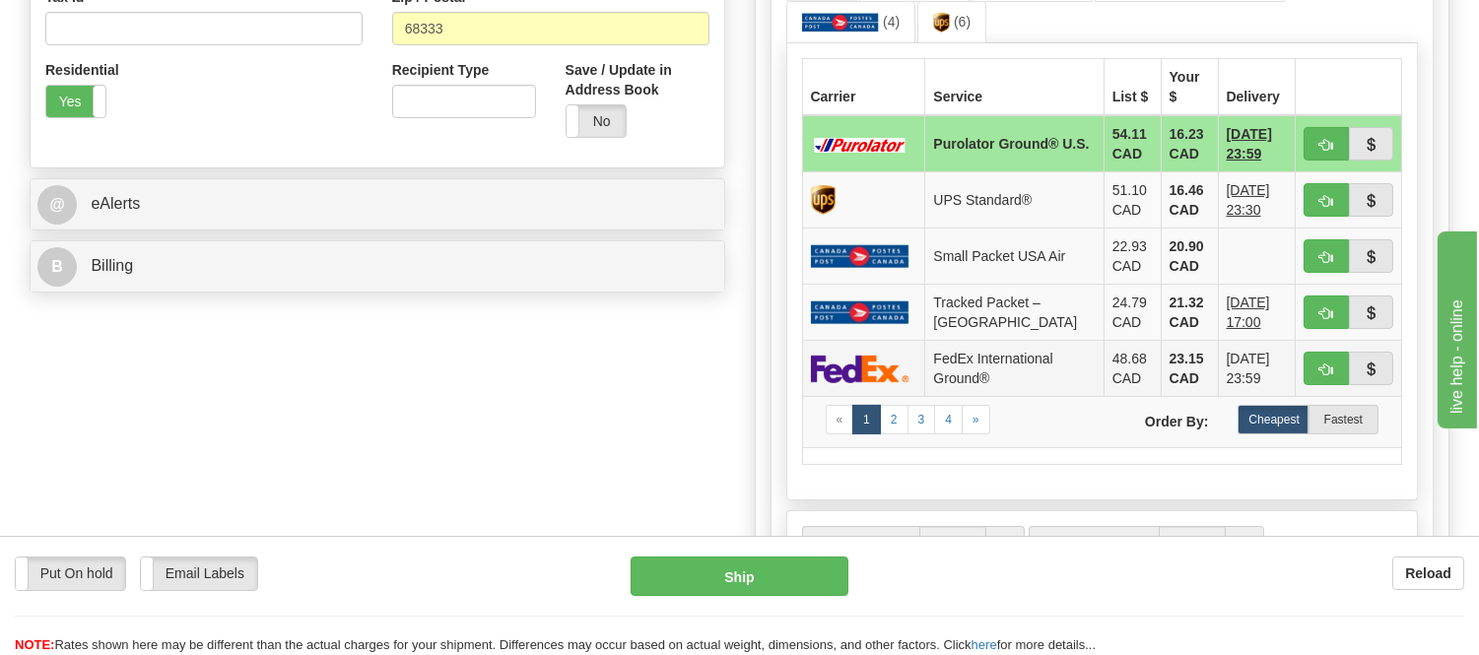
scroll to position [766, 0]
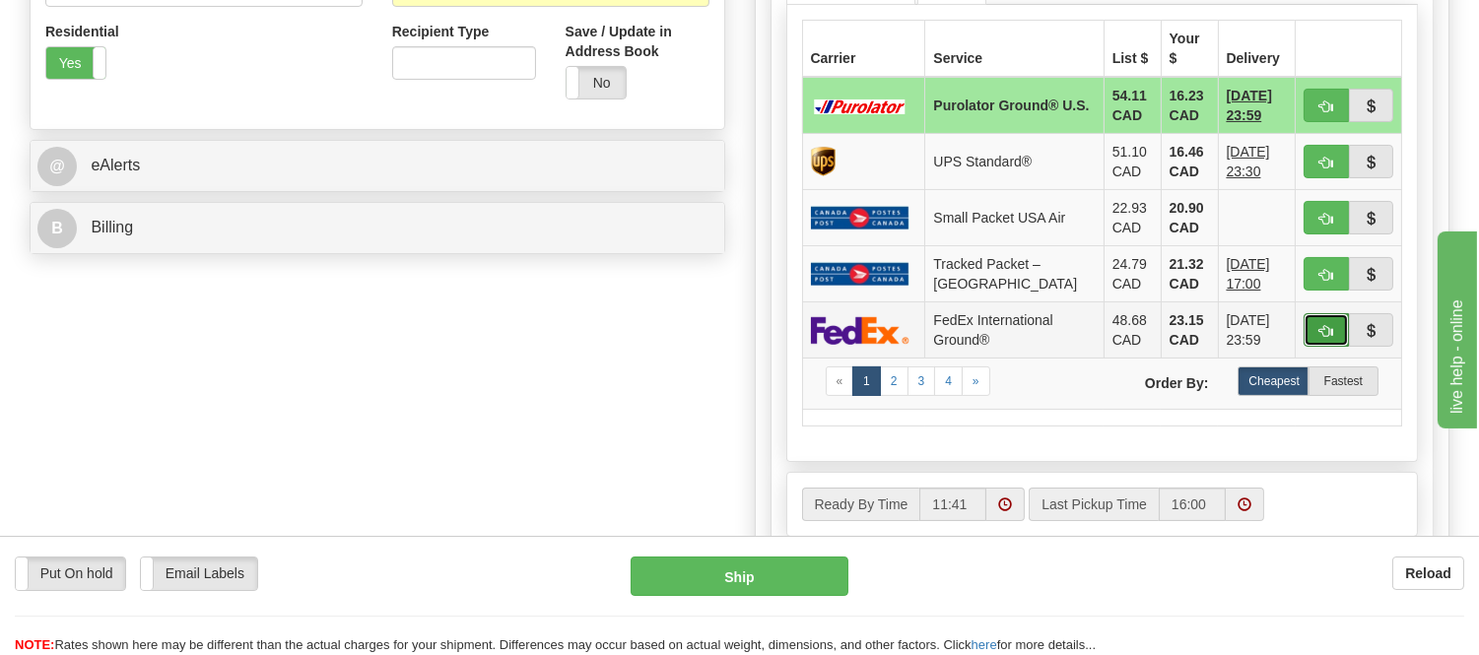
click at [1309, 319] on button "button" at bounding box center [1326, 330] width 45 height 34
type input "92"
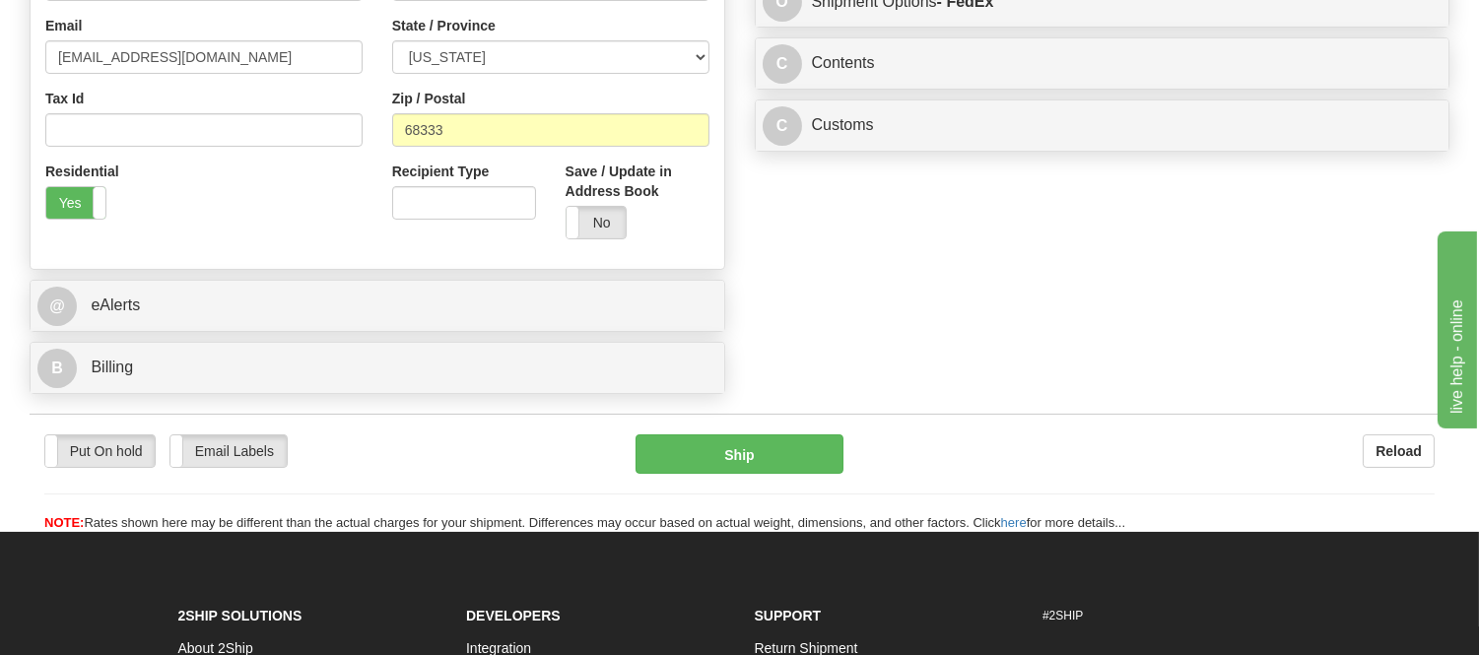
scroll to position [438, 0]
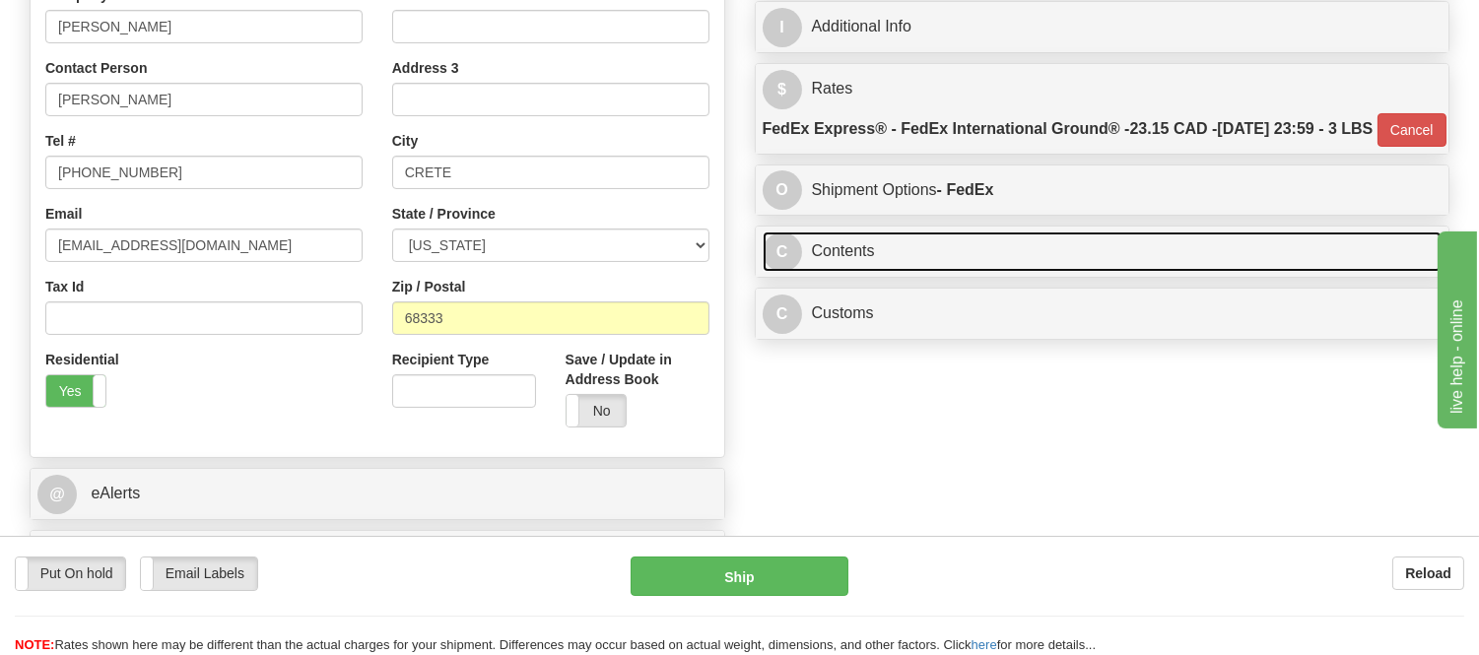
click at [979, 272] on link "C Contents" at bounding box center [1103, 252] width 680 height 40
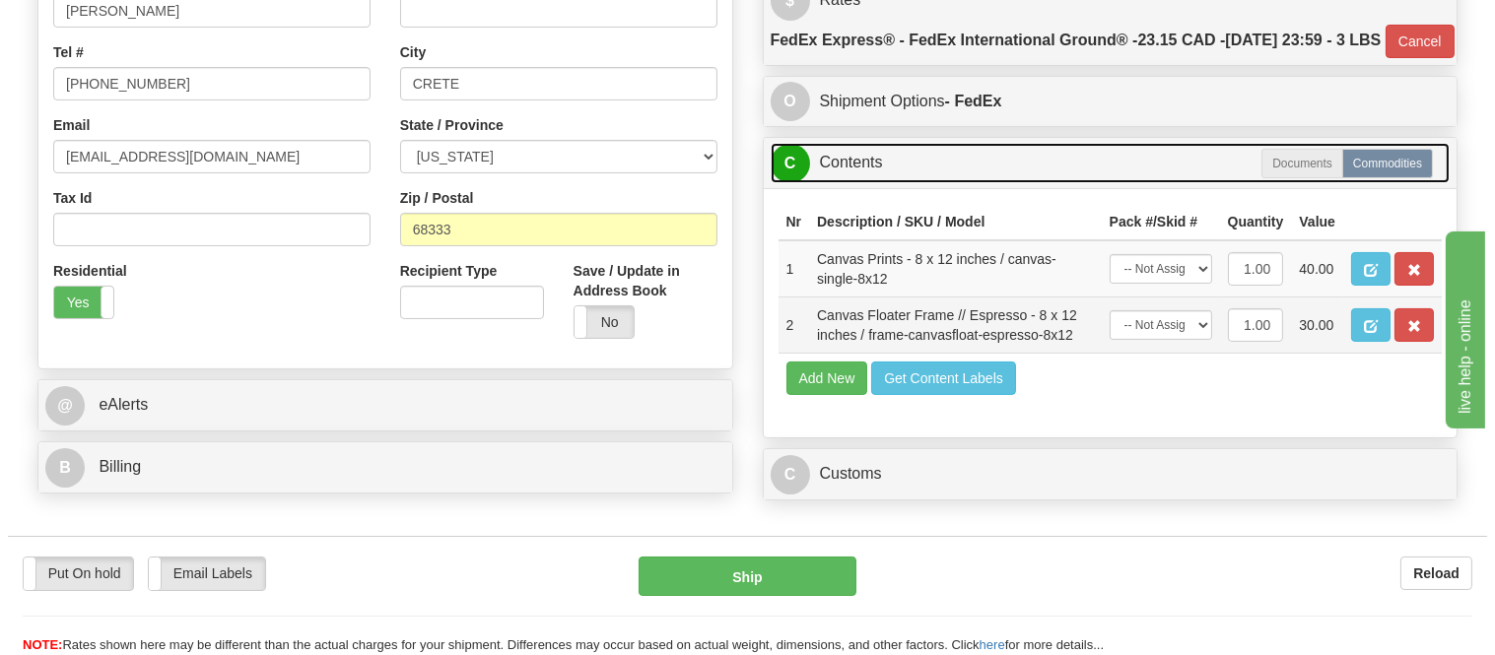
scroll to position [656, 0]
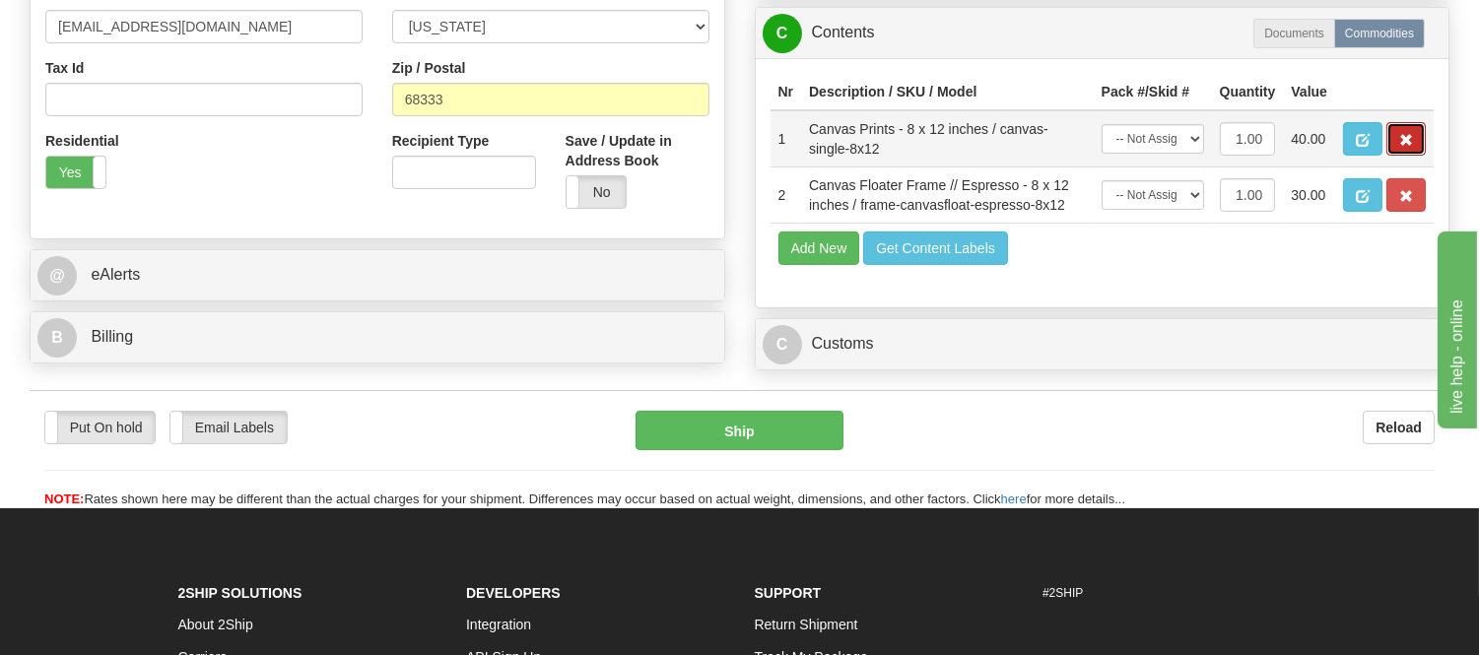
click at [1423, 156] on button "button" at bounding box center [1406, 139] width 39 height 34
click at [1411, 147] on span "button" at bounding box center [1407, 140] width 14 height 13
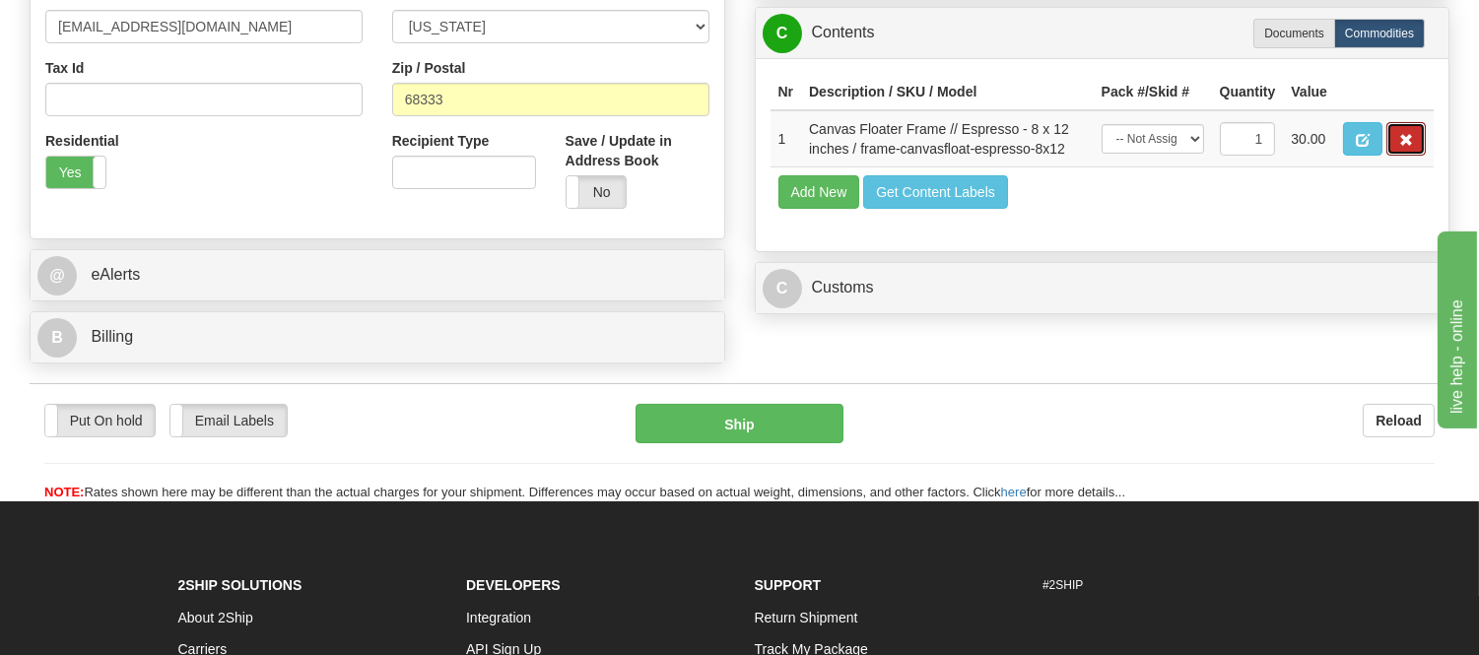
click at [1411, 147] on span "button" at bounding box center [1407, 140] width 14 height 13
click at [1400, 147] on span "button" at bounding box center [1407, 140] width 14 height 13
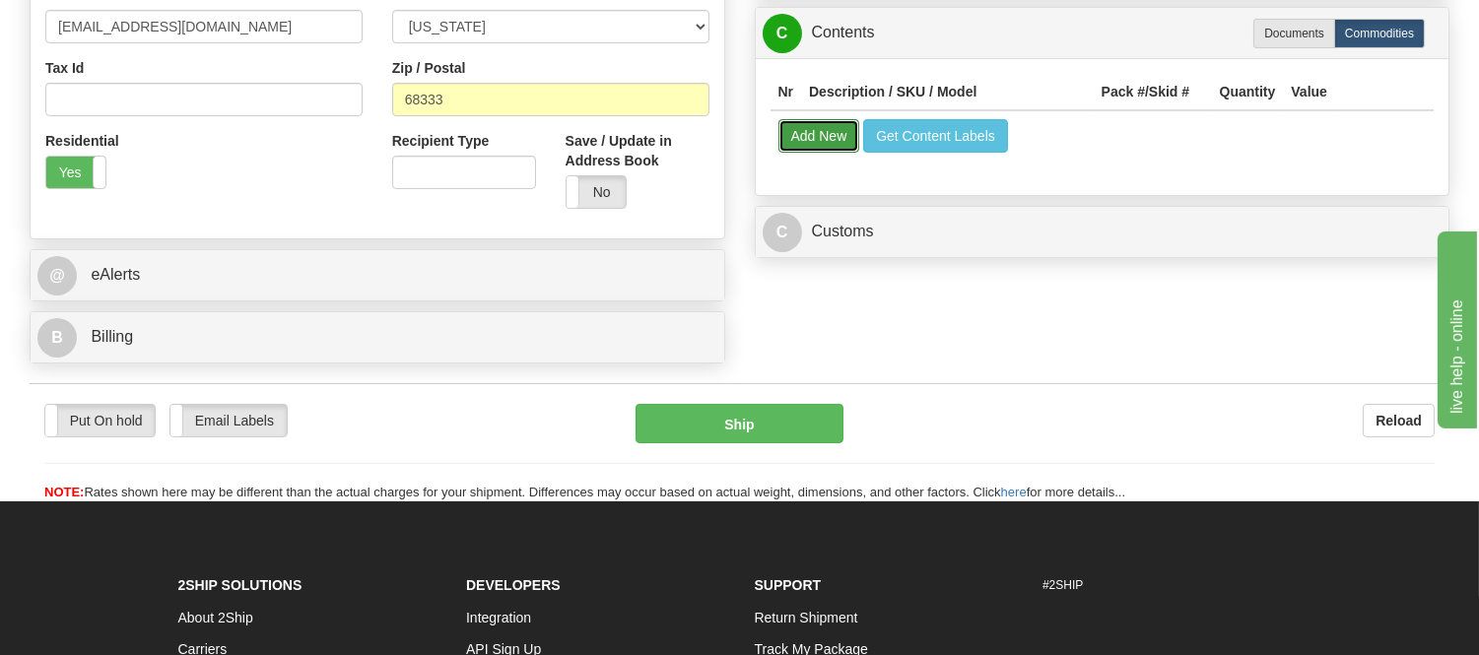
click at [793, 153] on button "Add New" at bounding box center [820, 136] width 82 height 34
select select
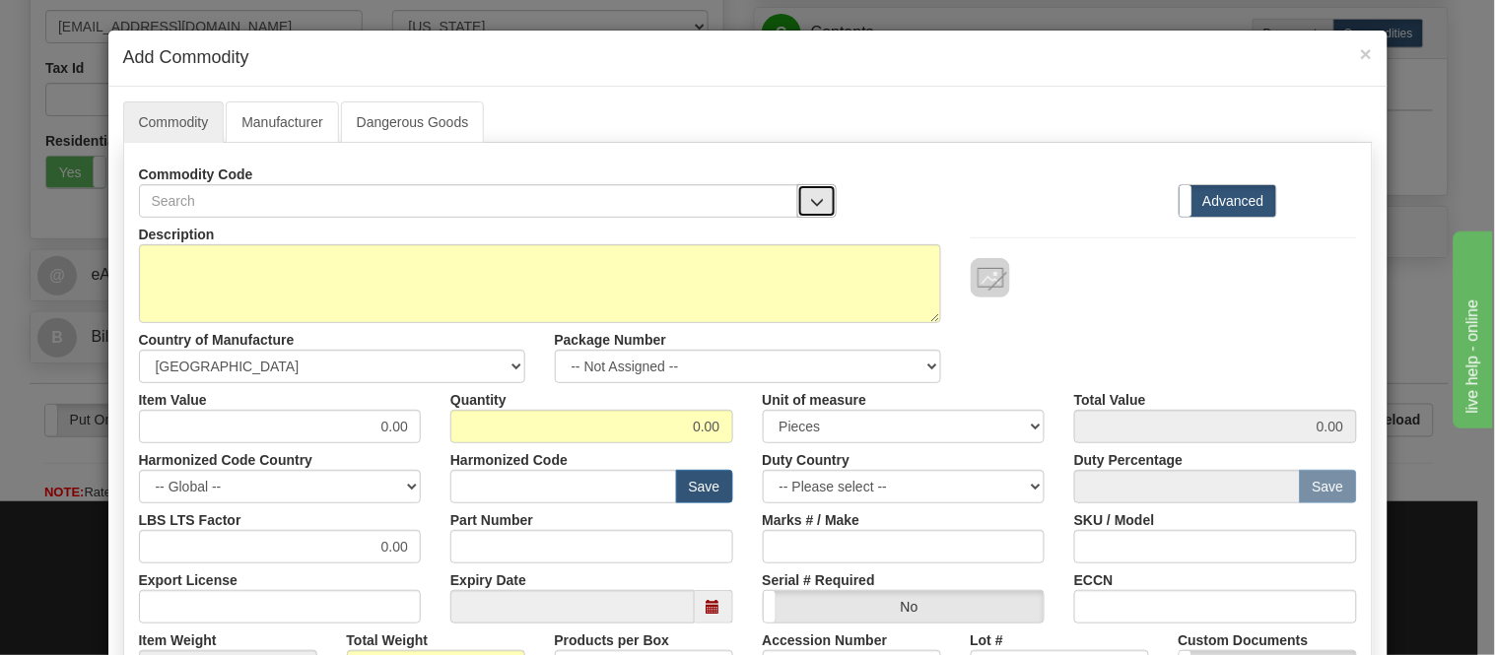
click at [810, 196] on span "button" at bounding box center [817, 202] width 14 height 13
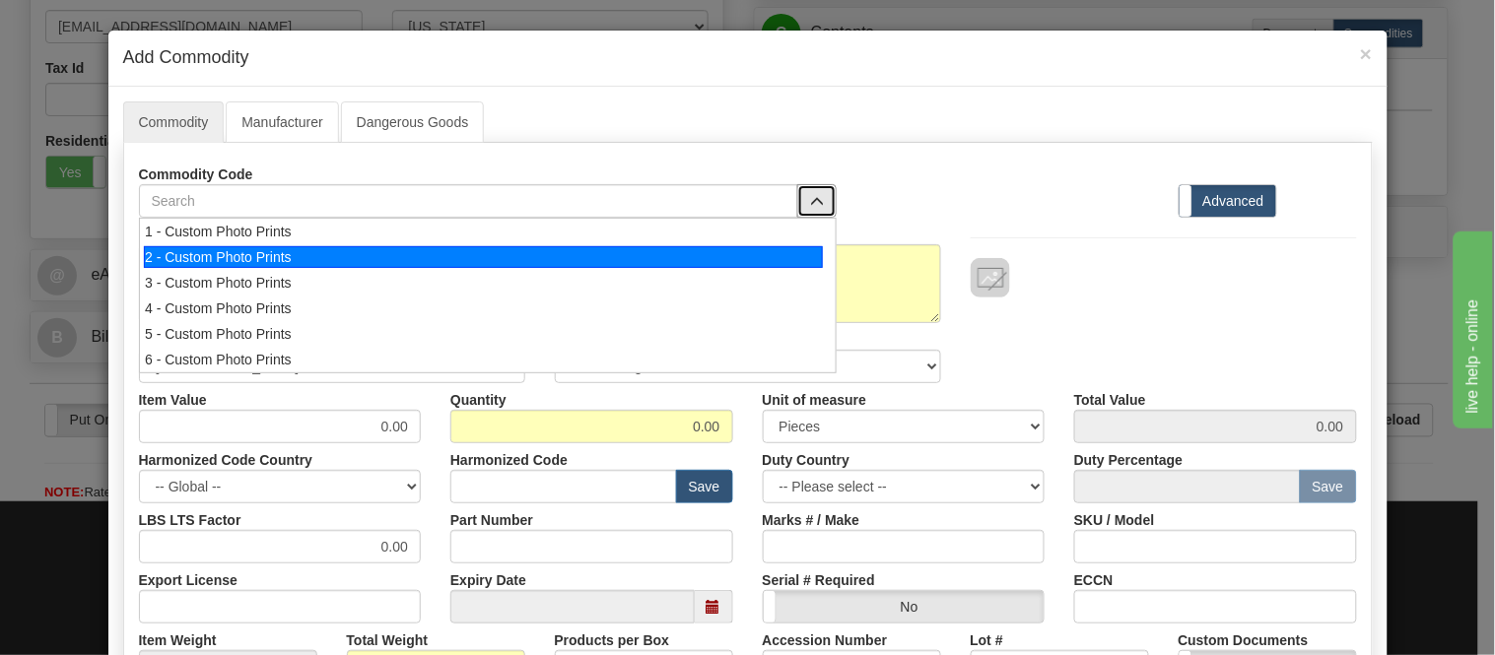
click at [790, 267] on div "2 - Custom Photo Prints" at bounding box center [483, 257] width 679 height 22
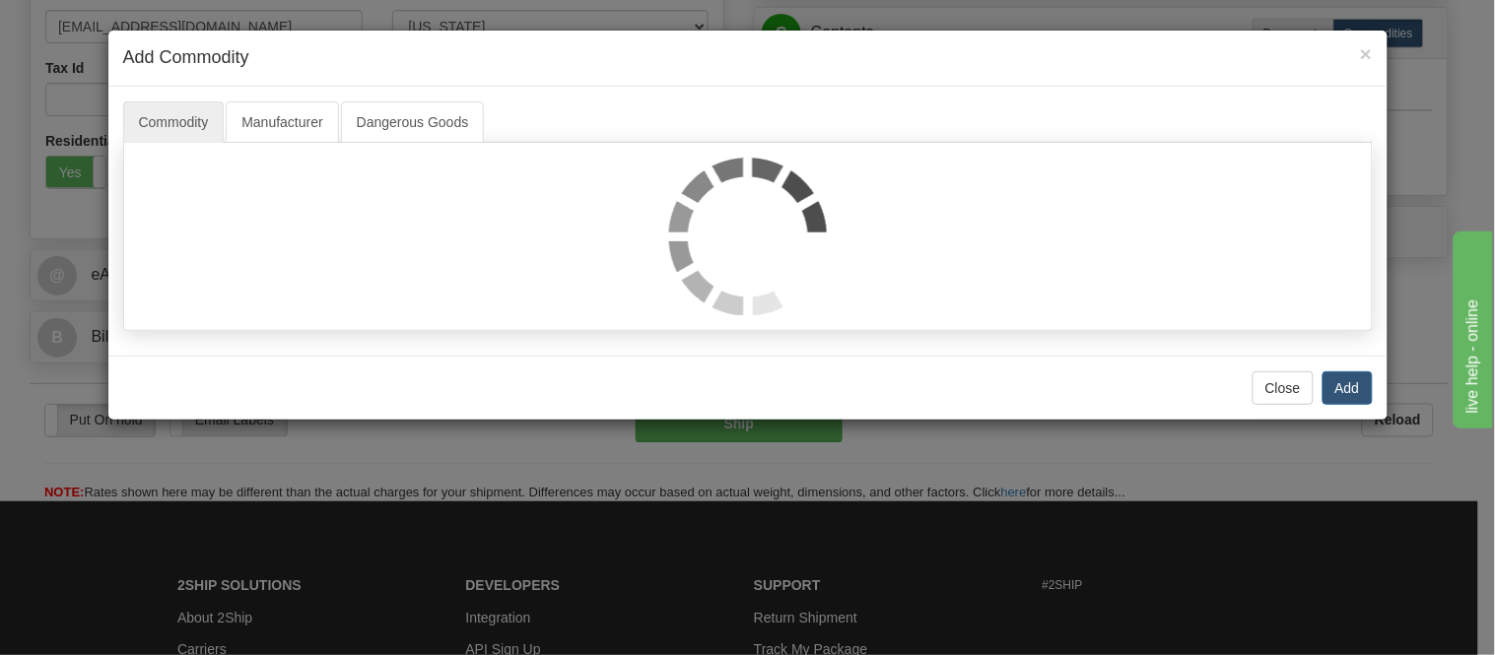
select select "1"
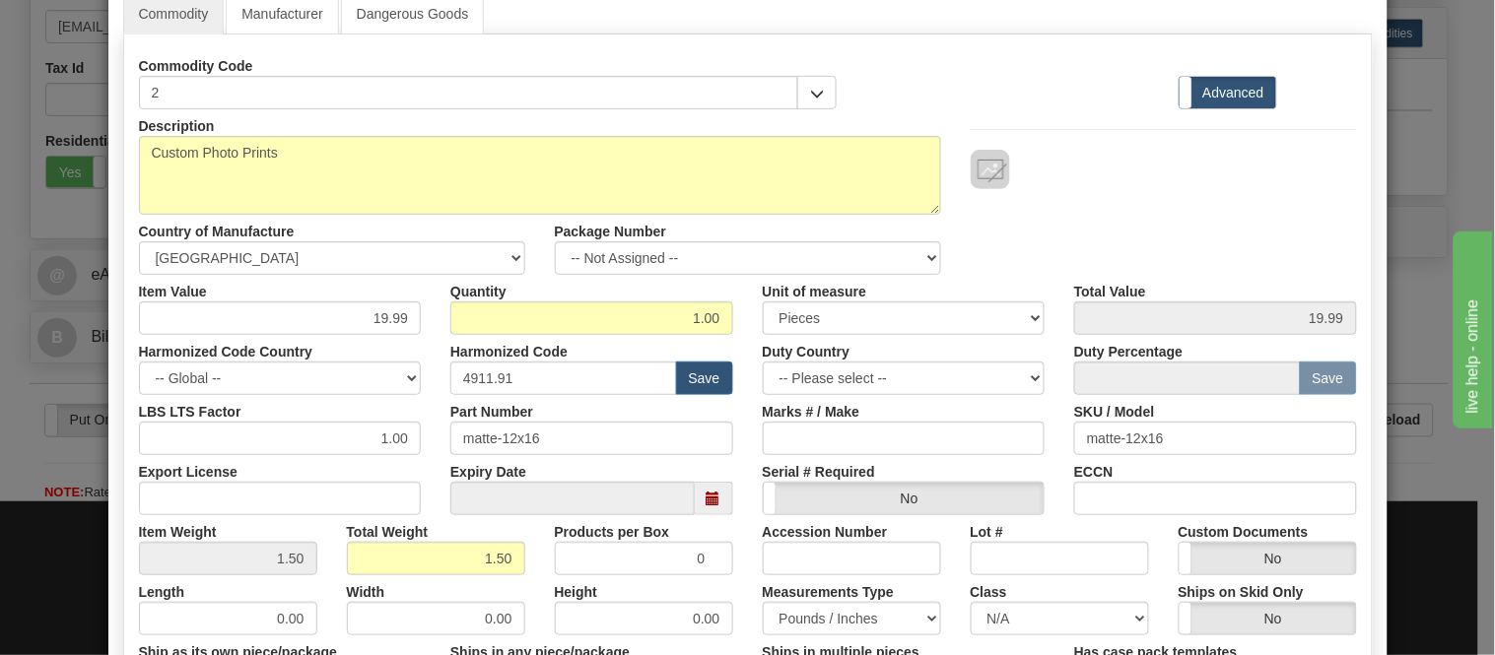
scroll to position [109, 0]
click at [765, 260] on select "-- Not Assigned -- Item 1" at bounding box center [748, 257] width 386 height 34
select select "0"
click at [555, 240] on select "-- Not Assigned -- Item 1" at bounding box center [748, 257] width 386 height 34
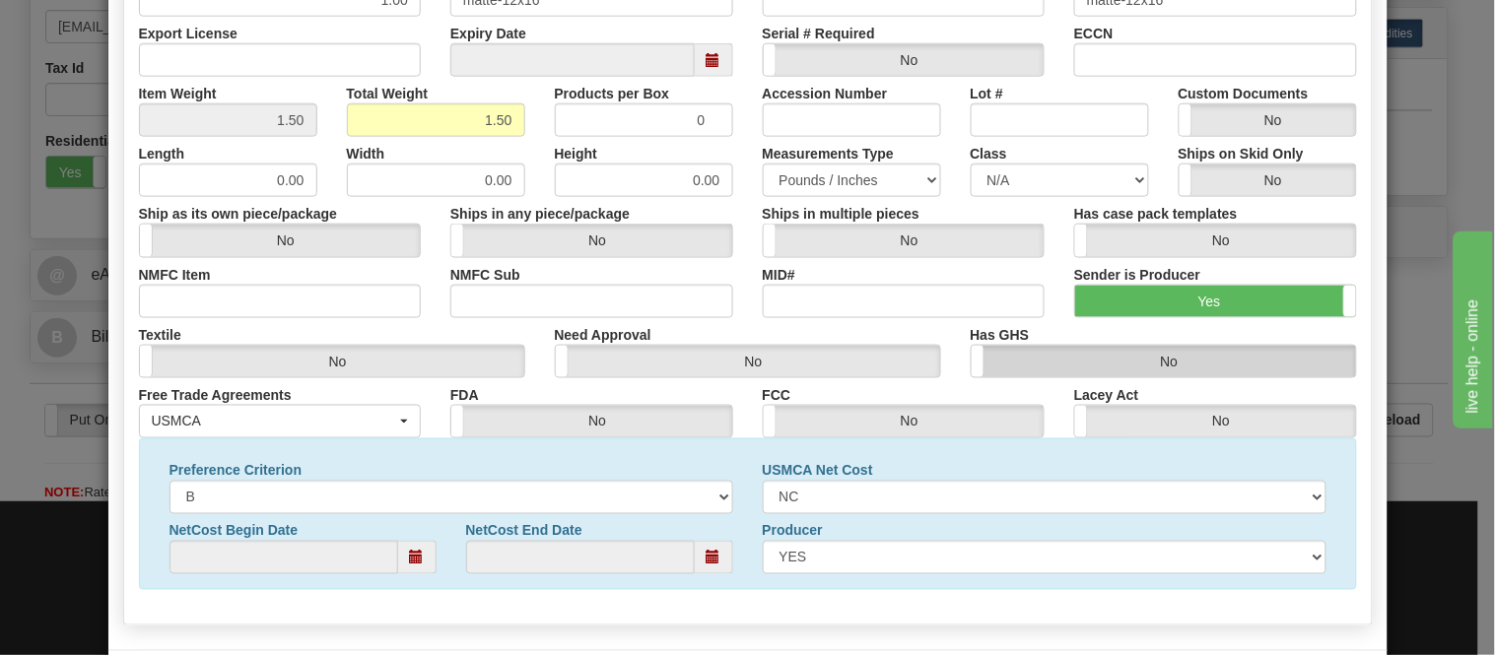
scroll to position [637, 0]
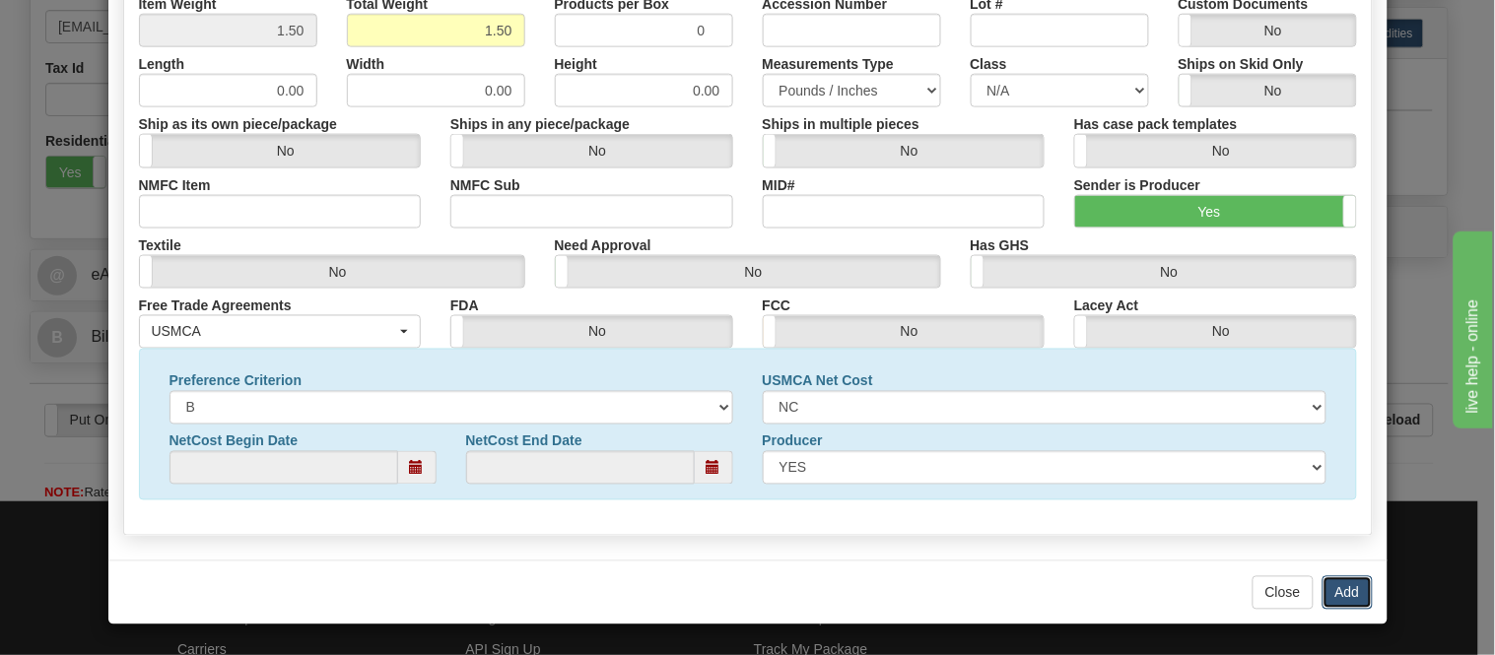
click at [1332, 579] on button "Add" at bounding box center [1348, 594] width 50 height 34
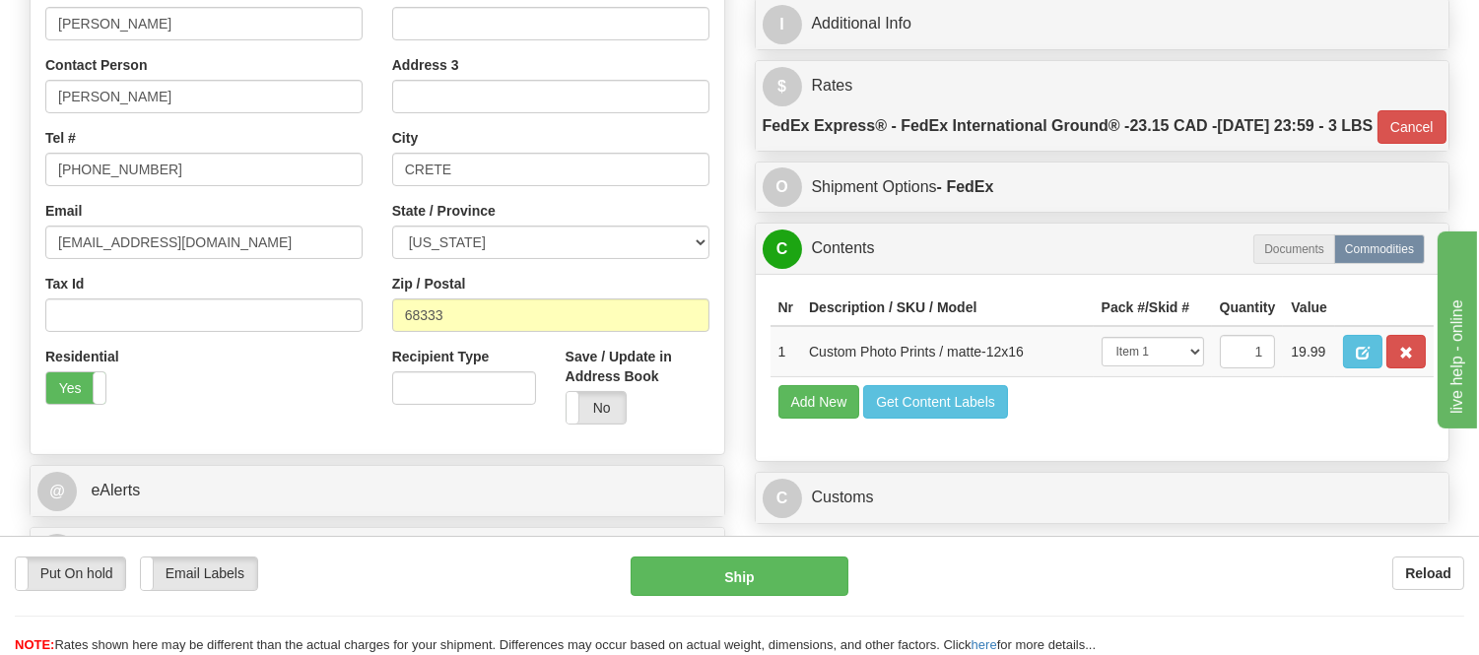
scroll to position [547, 0]
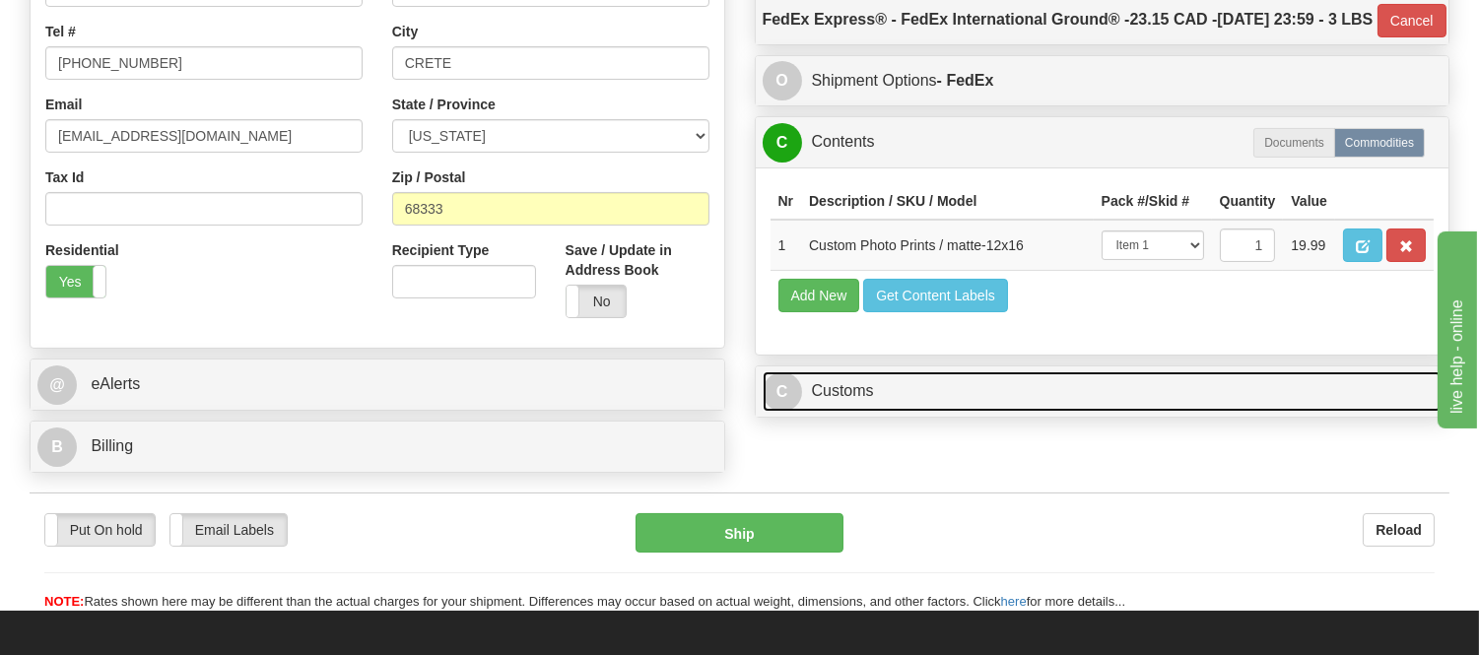
click at [964, 412] on link "C Customs" at bounding box center [1103, 392] width 680 height 40
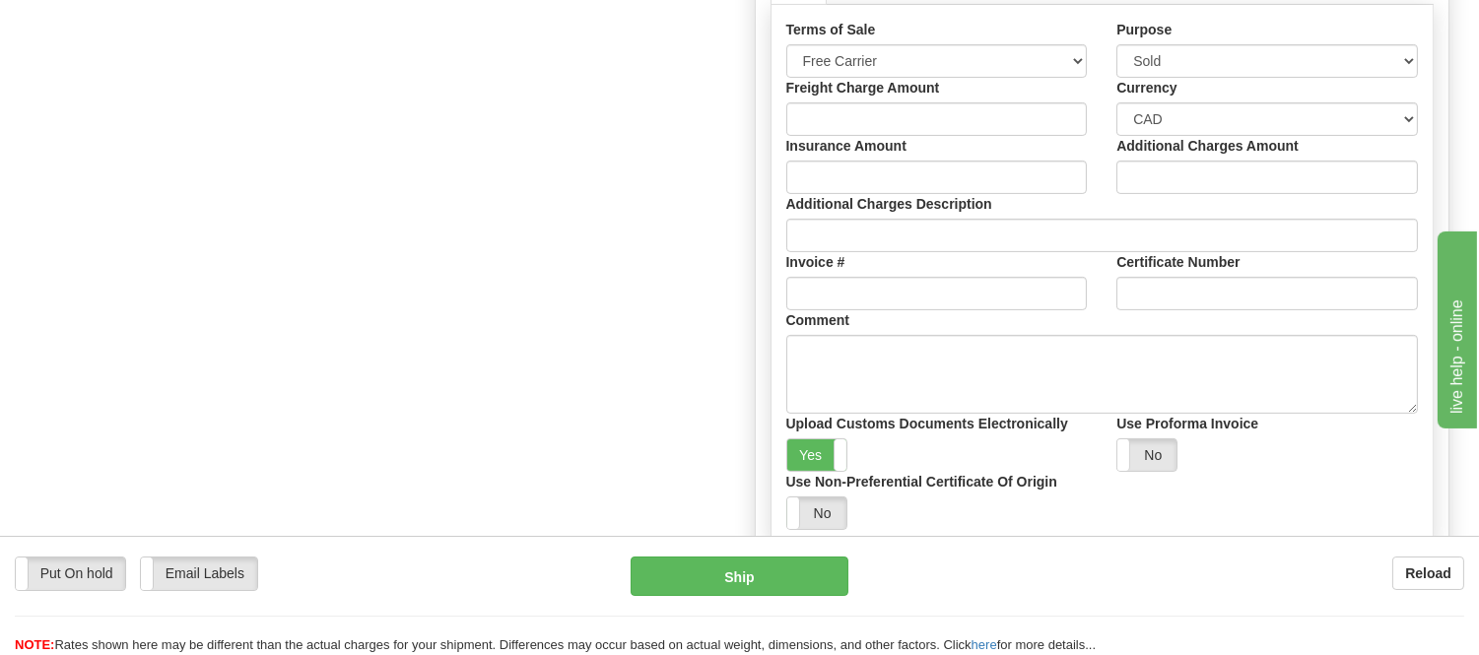
scroll to position [986, 0]
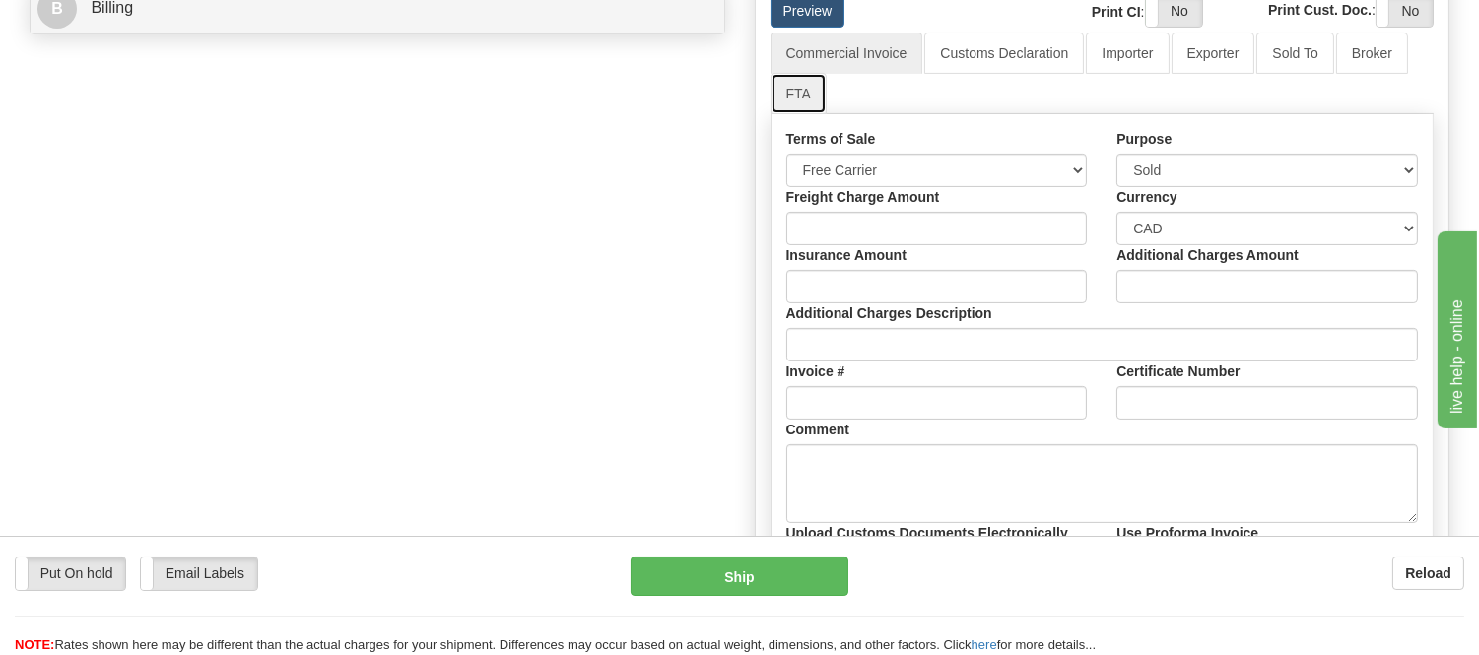
click at [819, 114] on link "FTA" at bounding box center [799, 93] width 56 height 41
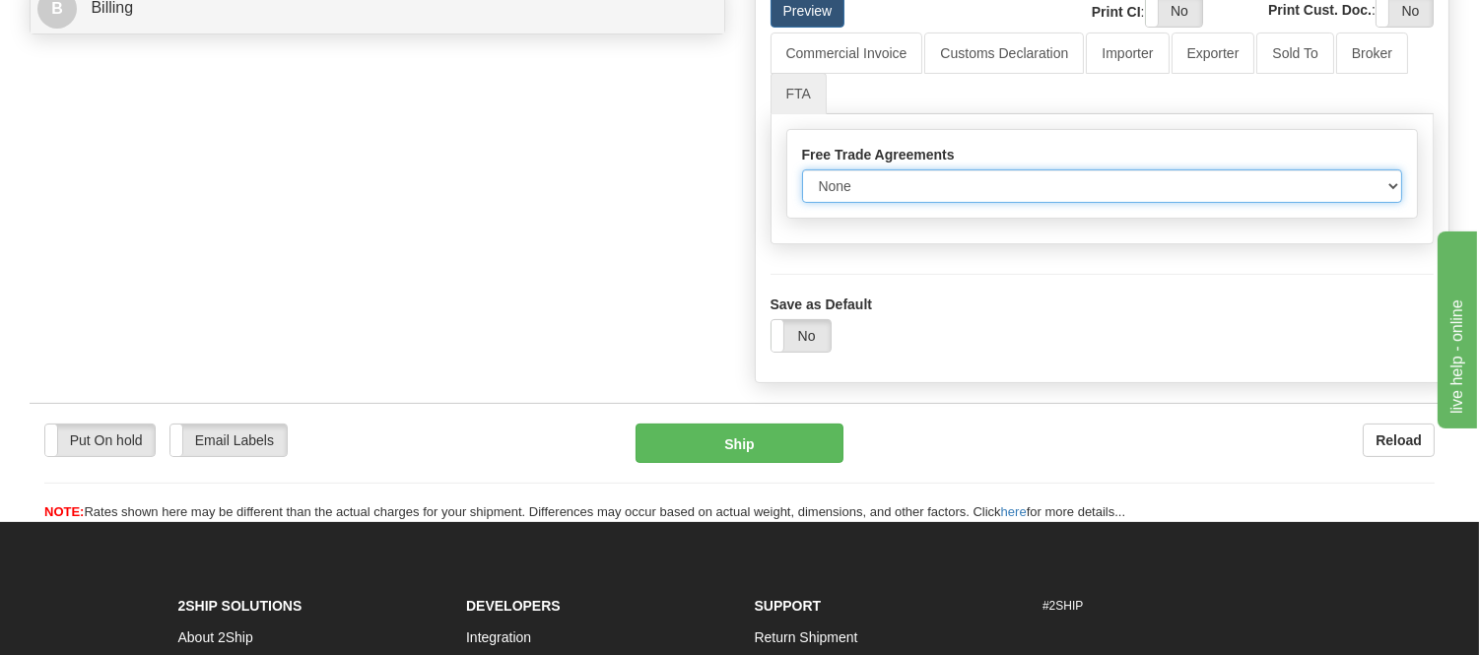
click at [843, 203] on select "None Other USMCA CETA CUKTCA" at bounding box center [1102, 187] width 601 height 34
select select "1"
click at [802, 203] on select "None Other USMCA CETA CUKTCA" at bounding box center [1102, 187] width 601 height 34
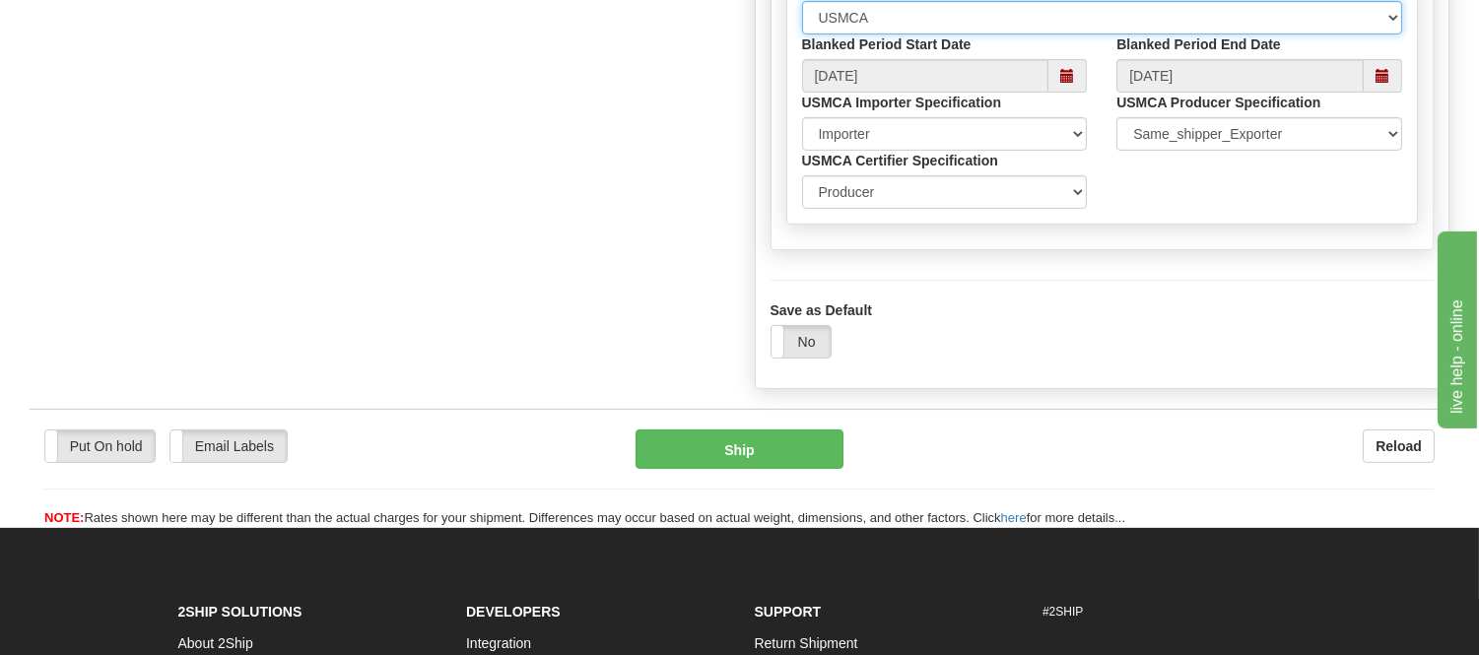
scroll to position [1204, 0]
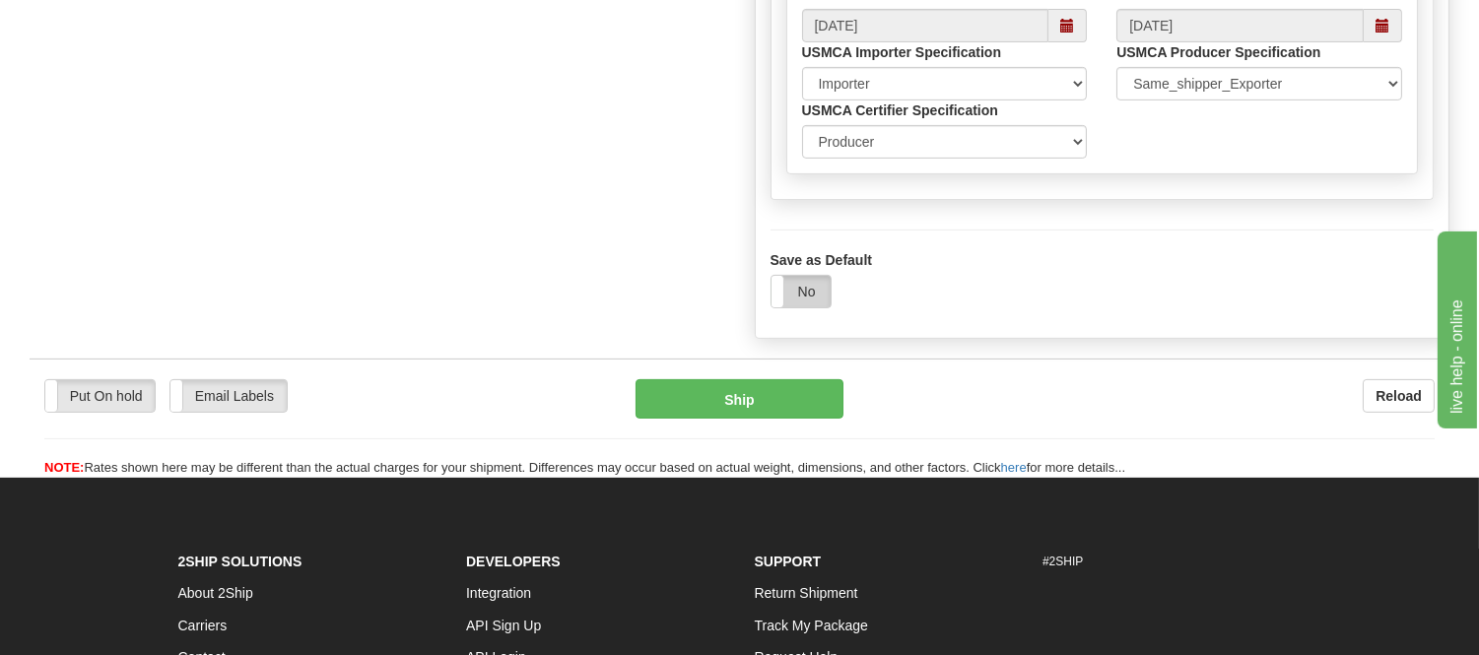
click at [808, 308] on label "No" at bounding box center [801, 292] width 59 height 32
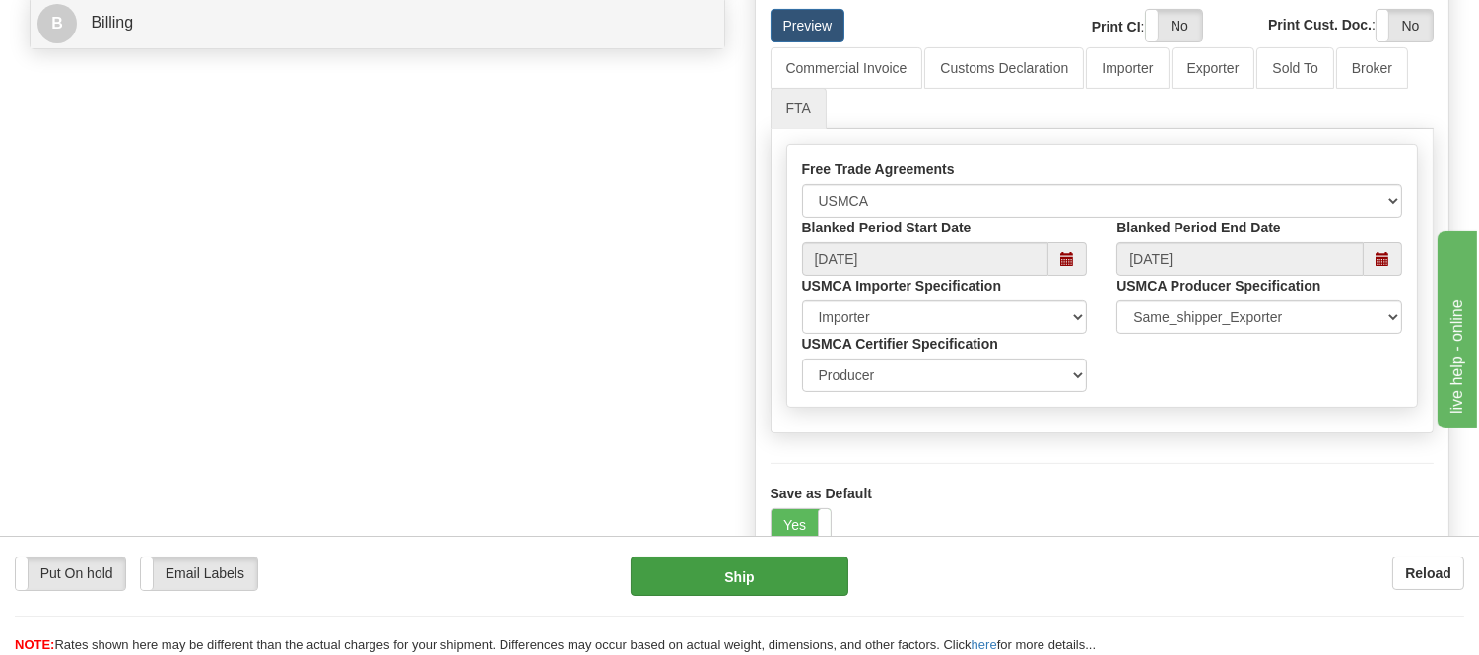
scroll to position [656, 0]
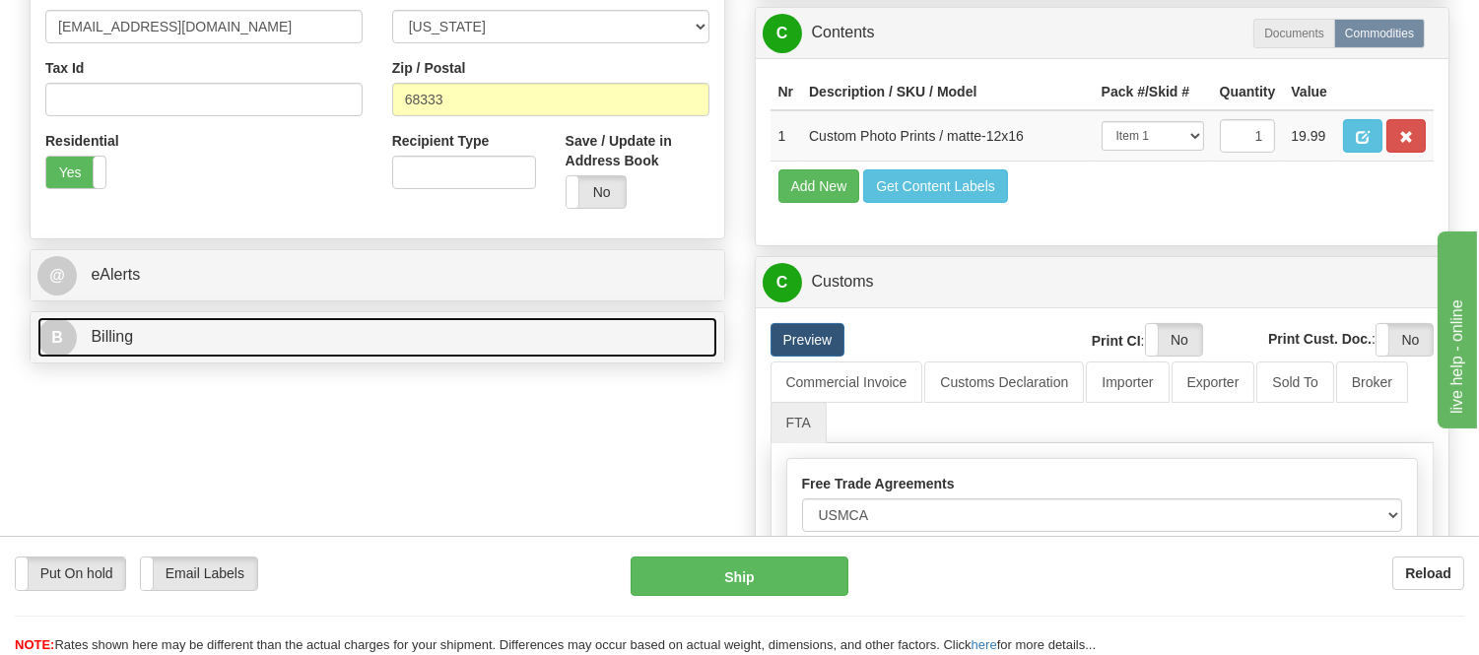
click at [326, 332] on link "B Billing" at bounding box center [377, 337] width 680 height 40
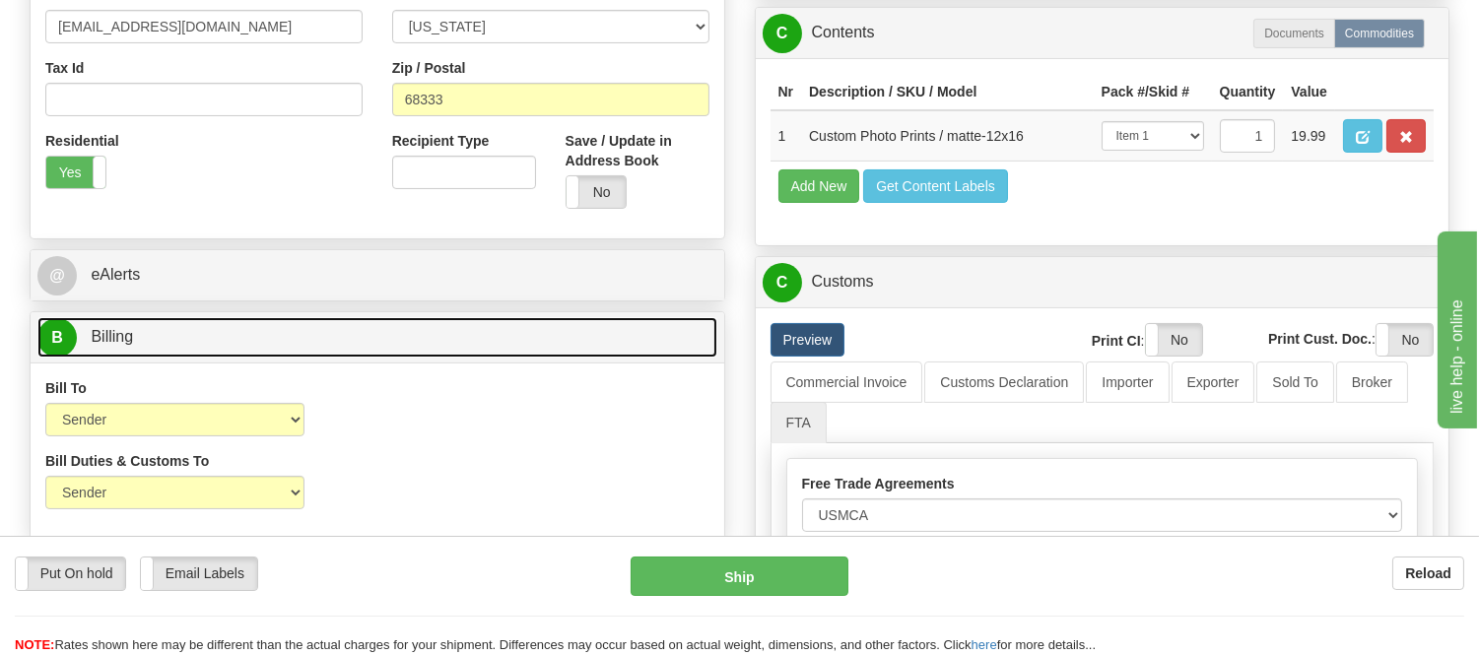
click at [326, 332] on link "B Billing" at bounding box center [377, 337] width 680 height 40
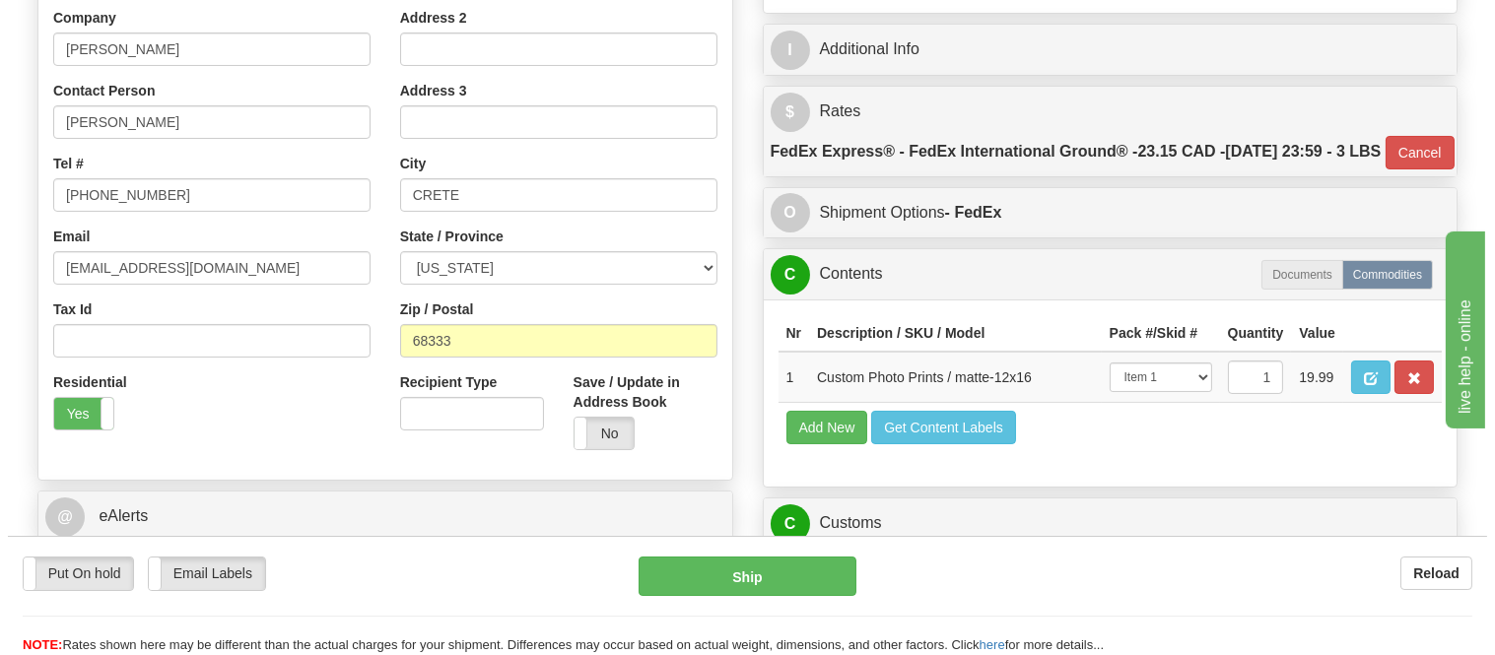
scroll to position [438, 0]
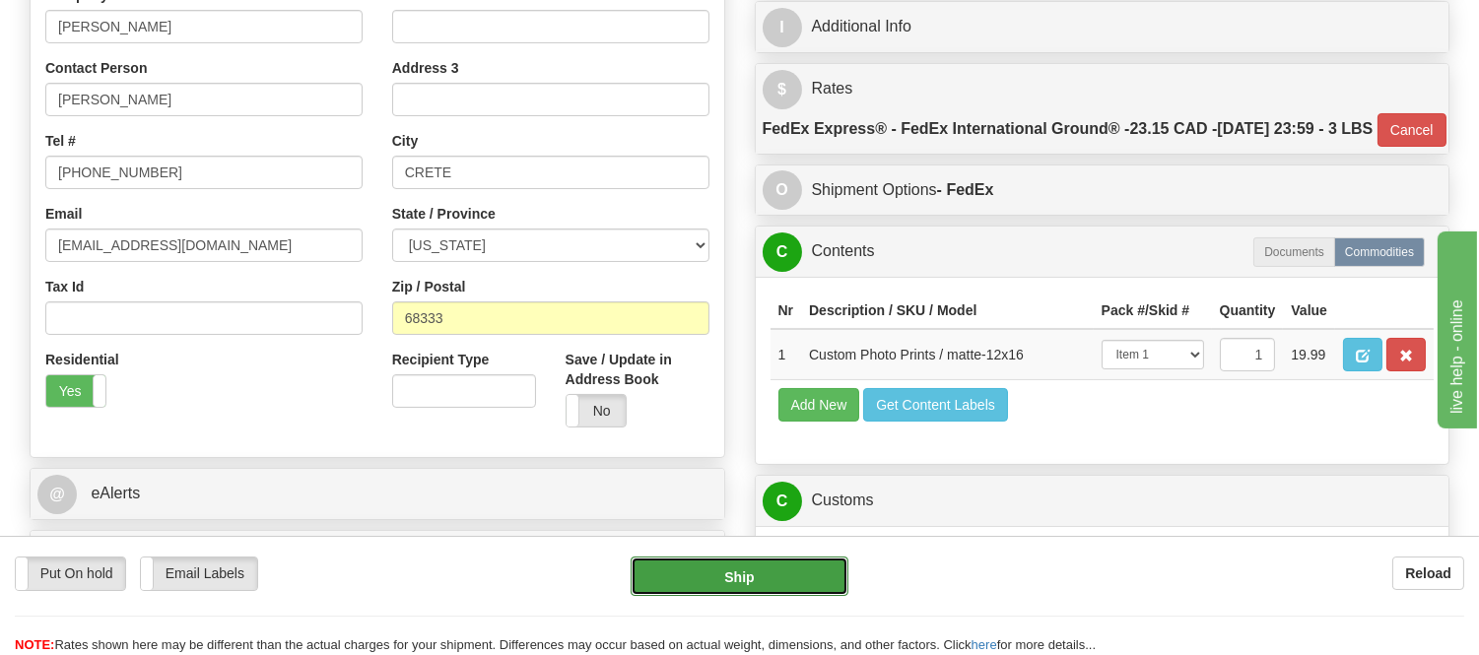
click at [730, 566] on button "Ship" at bounding box center [739, 576] width 217 height 39
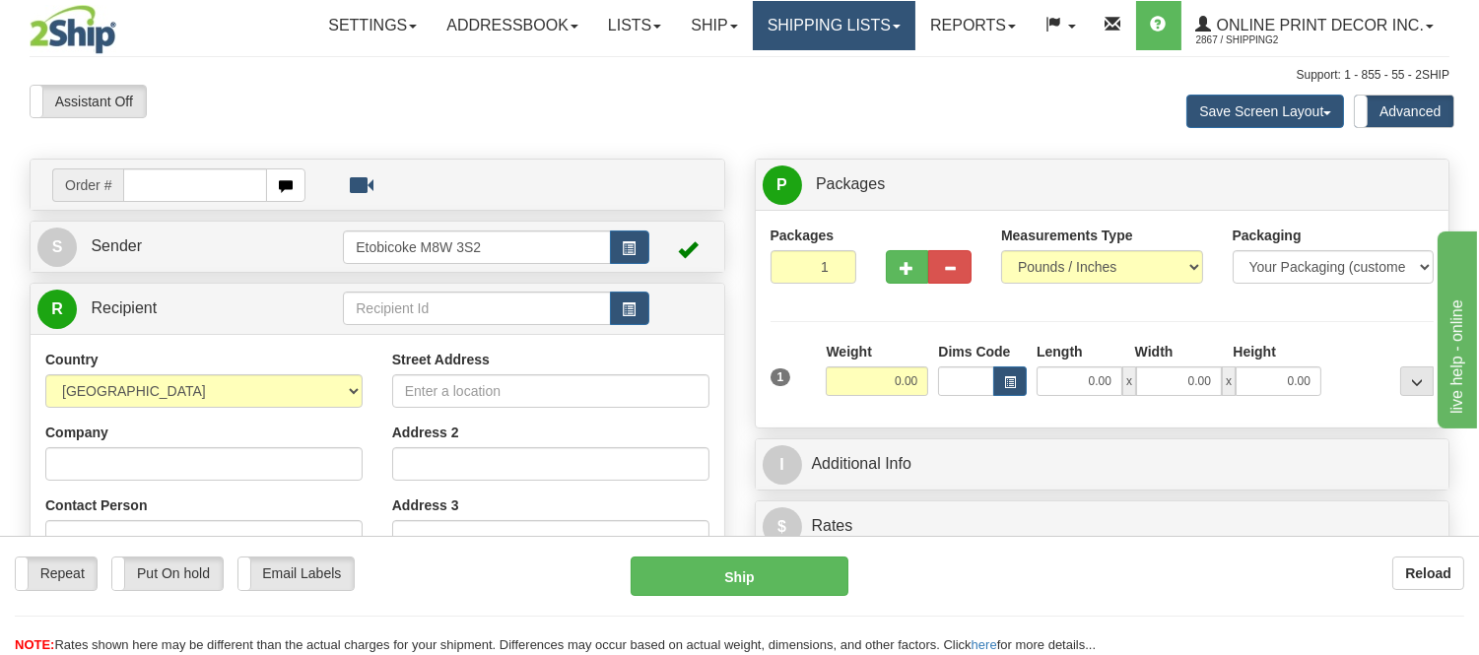
click at [805, 35] on link "Shipping lists" at bounding box center [834, 25] width 163 height 49
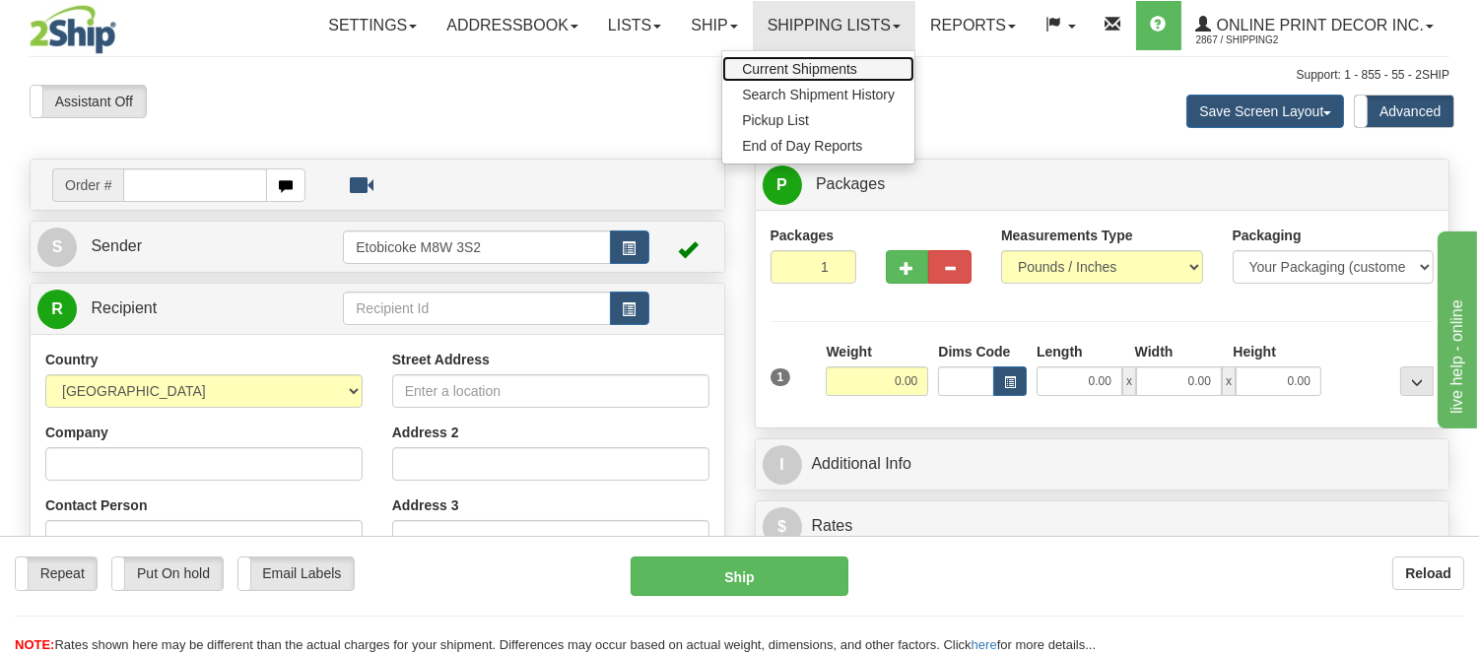
click at [803, 57] on link "Current Shipments" at bounding box center [818, 69] width 192 height 26
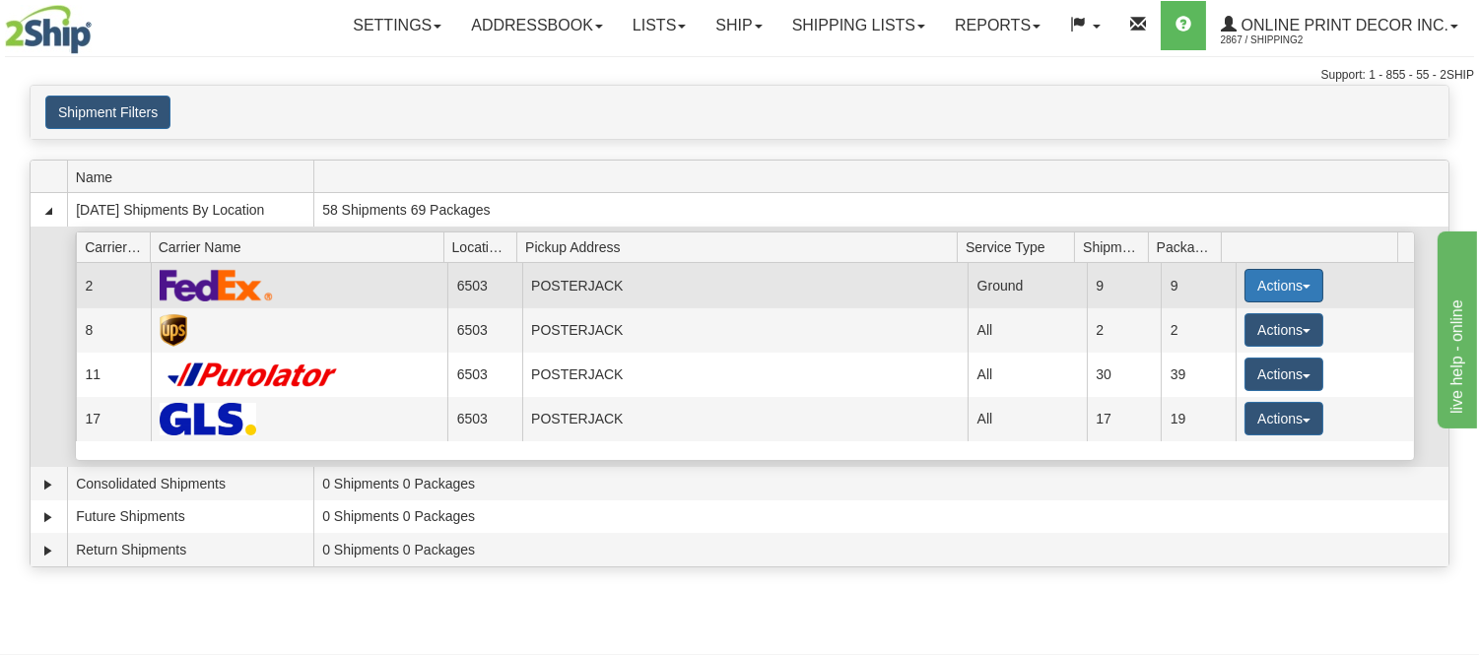
click at [1254, 280] on button "Actions" at bounding box center [1284, 286] width 79 height 34
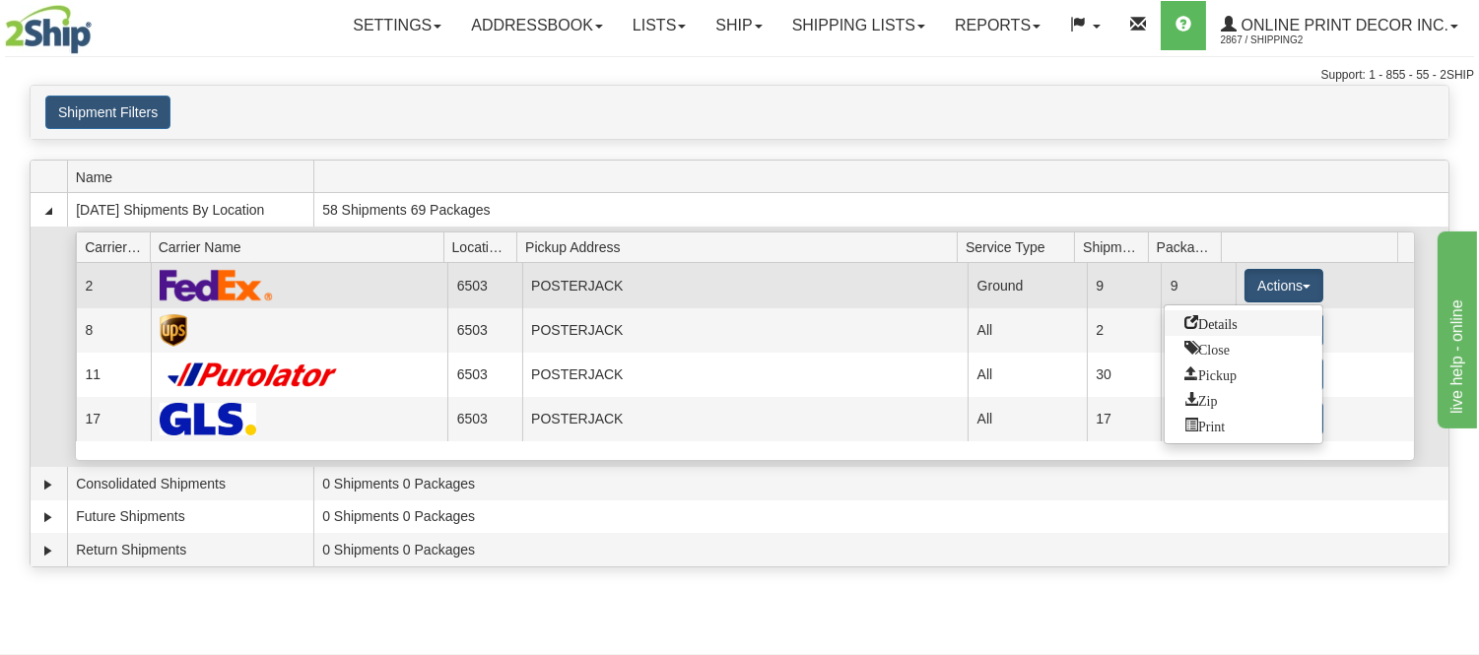
click at [1230, 320] on span "Details" at bounding box center [1211, 322] width 53 height 14
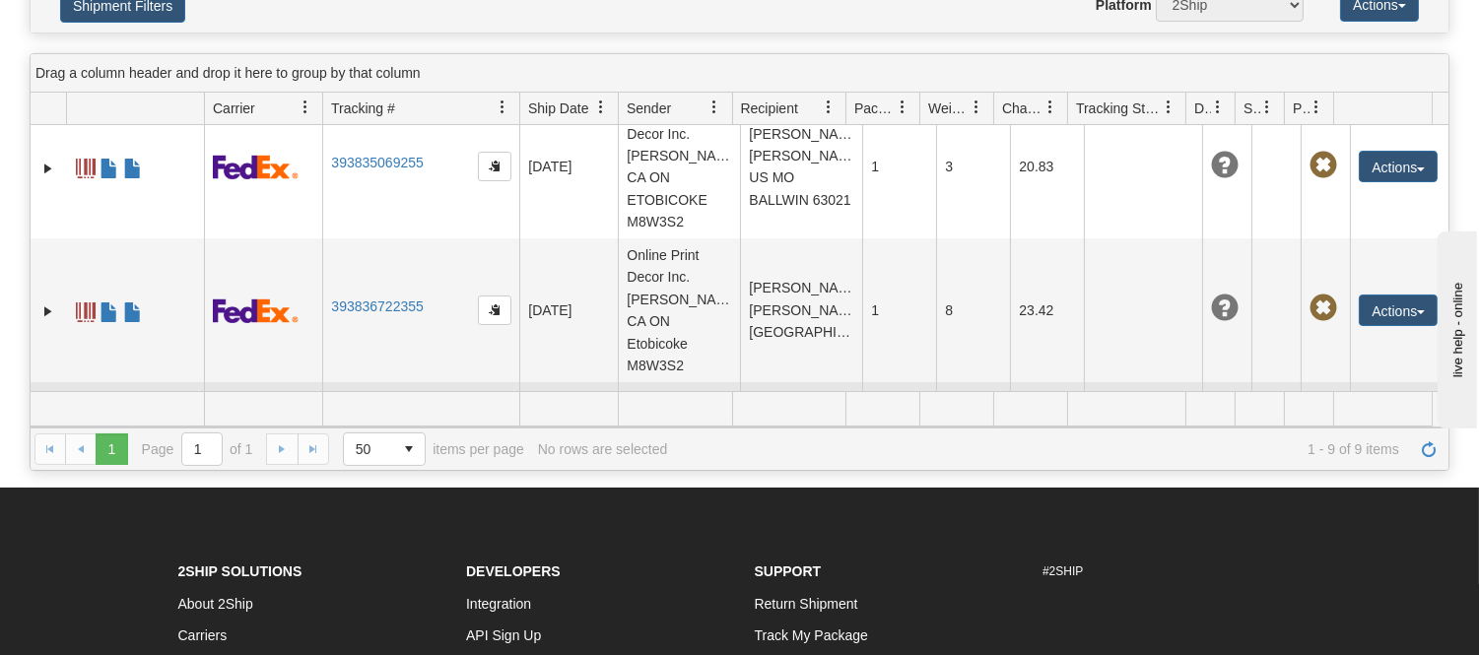
scroll to position [328, 0]
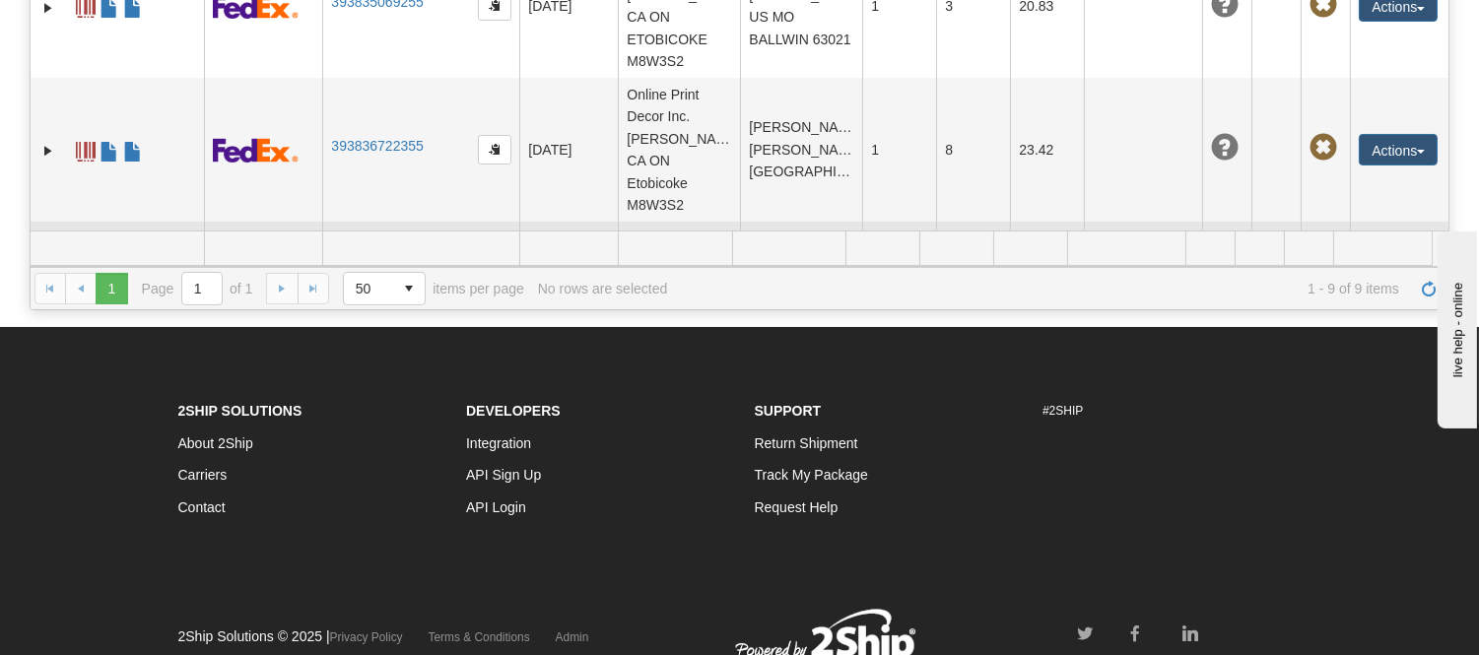
click at [397, 282] on link "393836882445" at bounding box center [377, 290] width 92 height 16
click at [404, 282] on link "393836882445" at bounding box center [377, 290] width 92 height 16
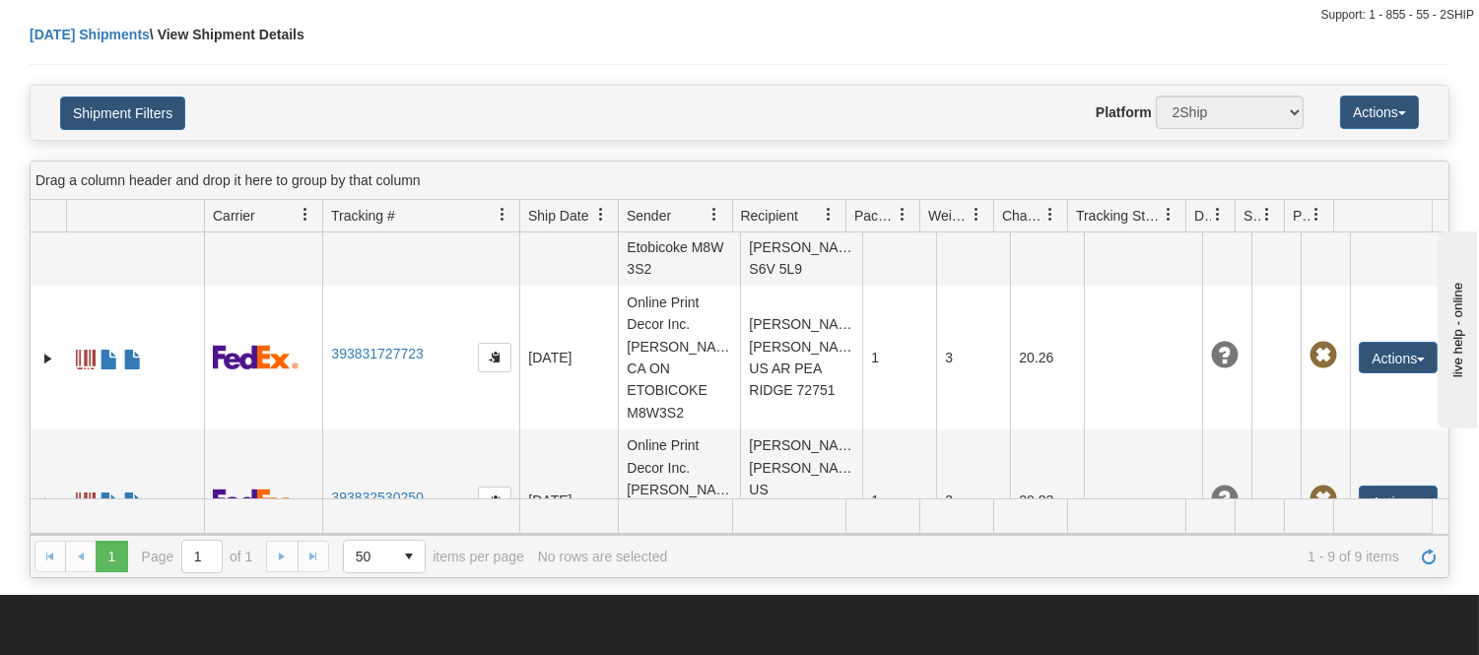
scroll to position [0, 0]
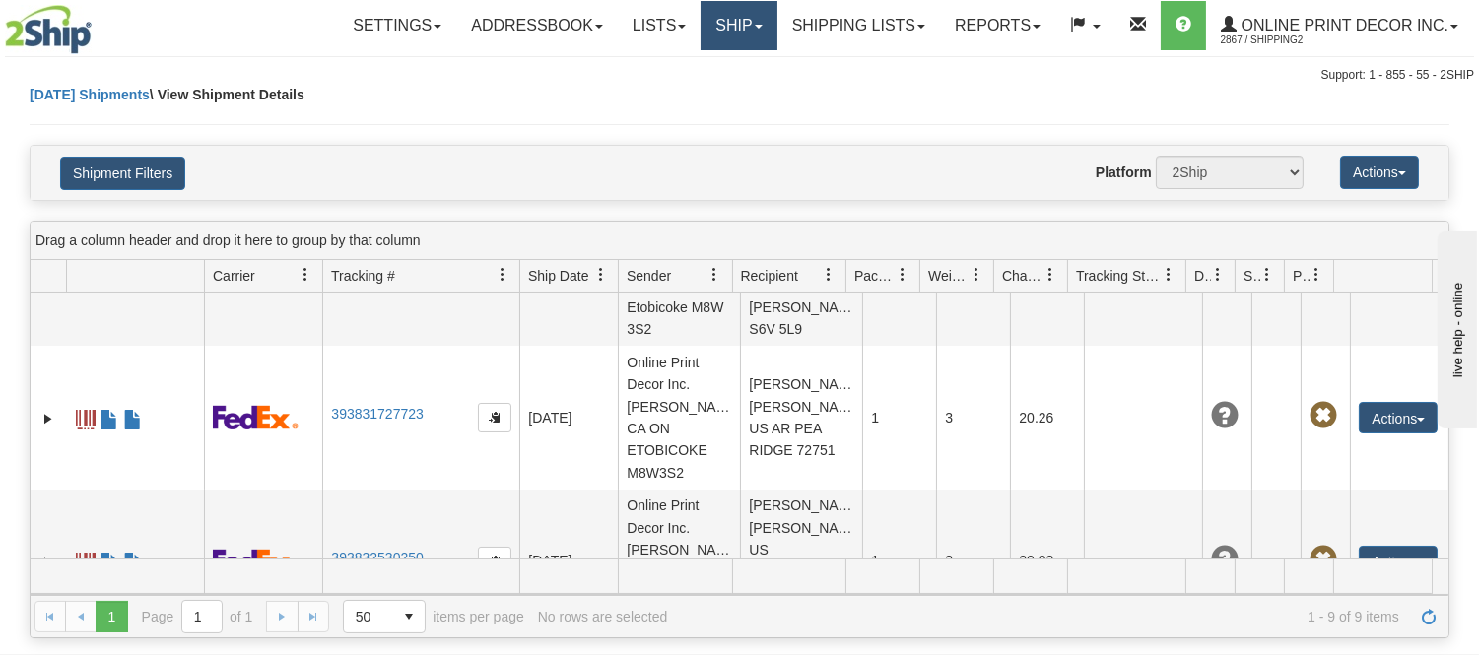
click at [756, 40] on link "Ship" at bounding box center [739, 25] width 76 height 49
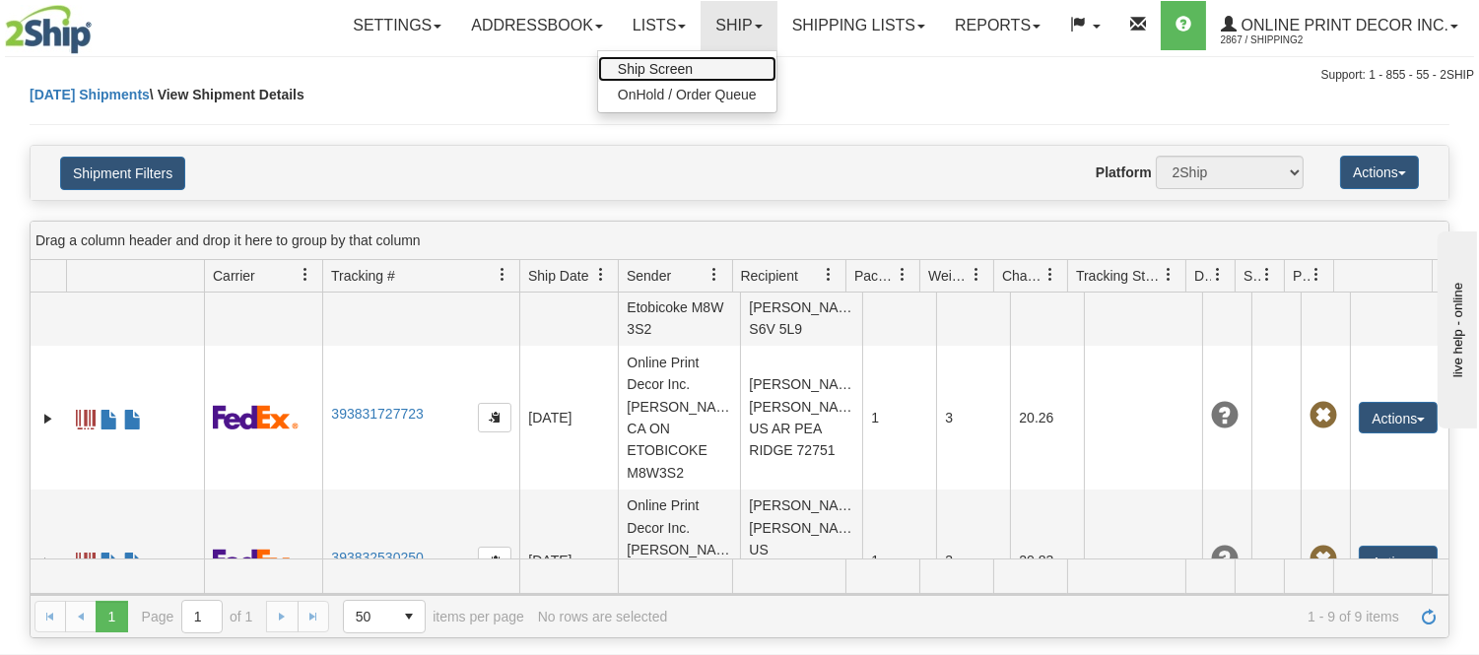
click at [725, 65] on link "Ship Screen" at bounding box center [687, 69] width 178 height 26
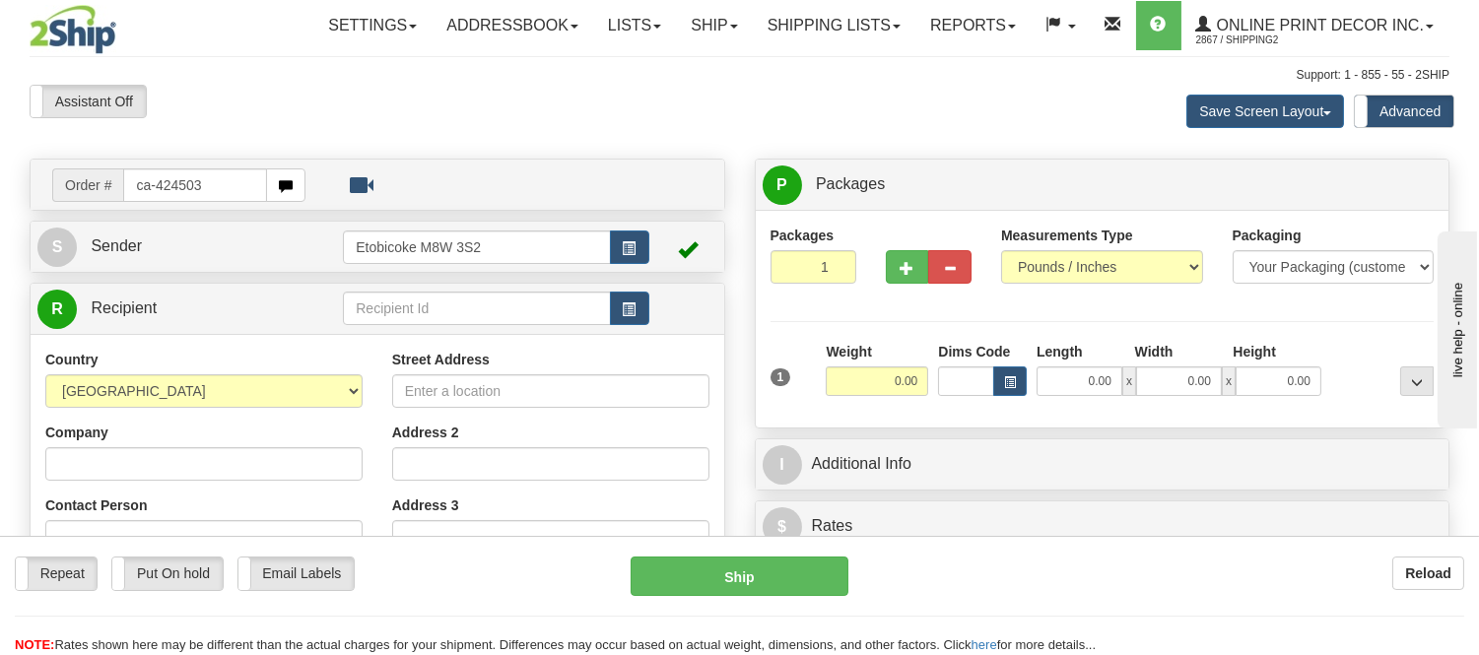
type input "ca-424503"
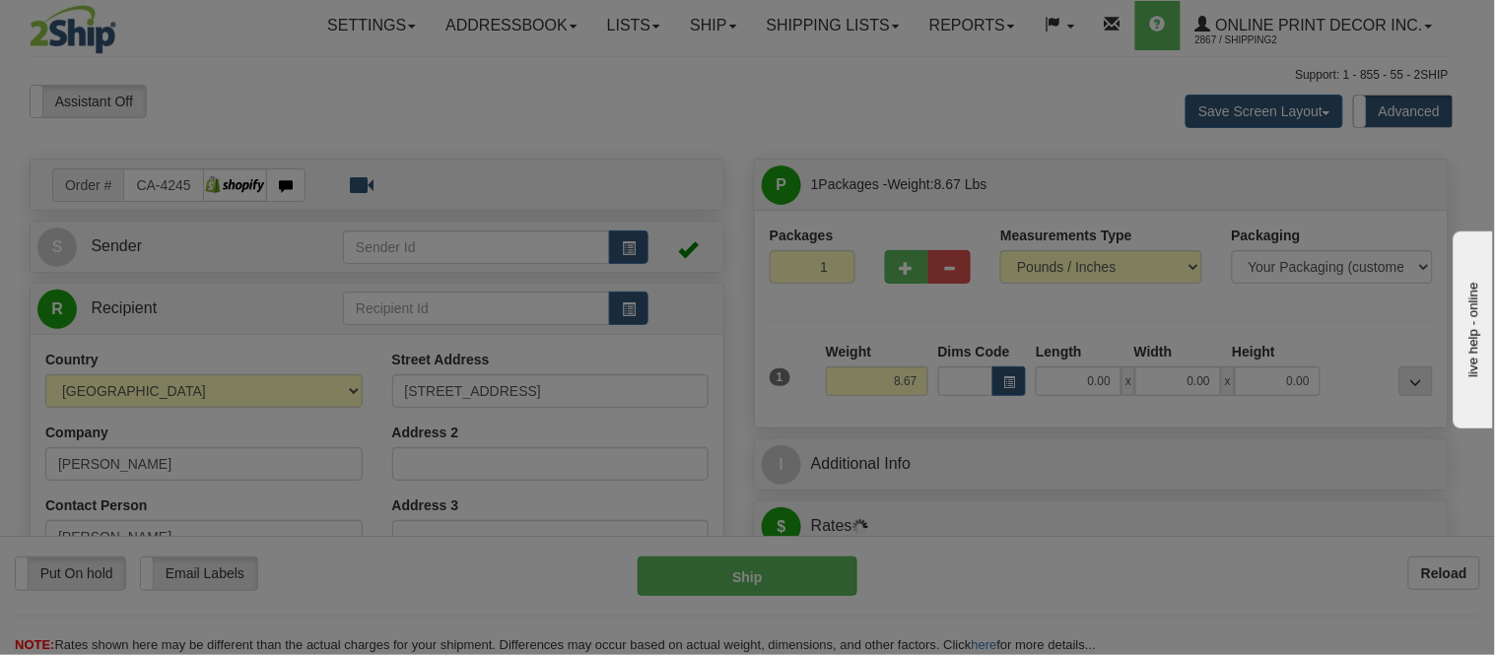
type input "OAKVILLE"
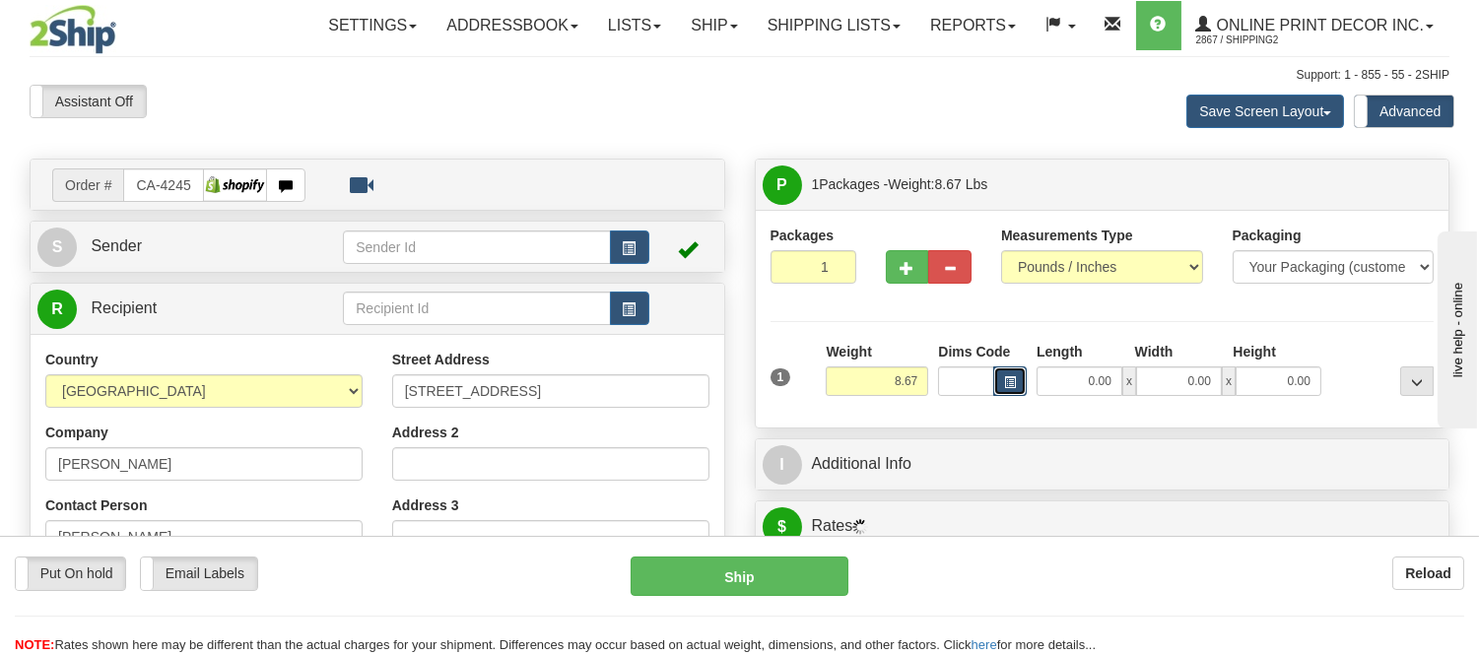
click at [1006, 379] on span "button" at bounding box center [1010, 382] width 12 height 11
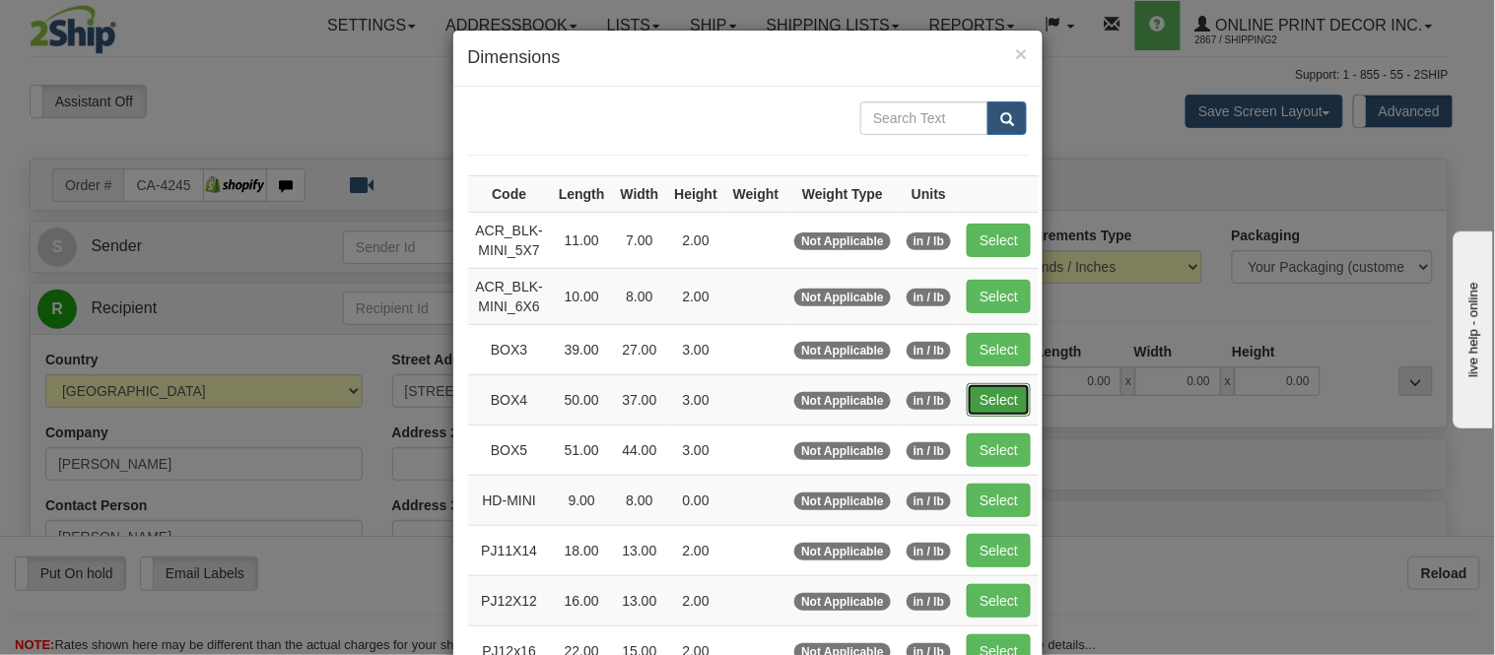
click at [1005, 391] on button "Select" at bounding box center [999, 400] width 64 height 34
type input "BOX4"
type input "50.00"
type input "37.00"
type input "3.00"
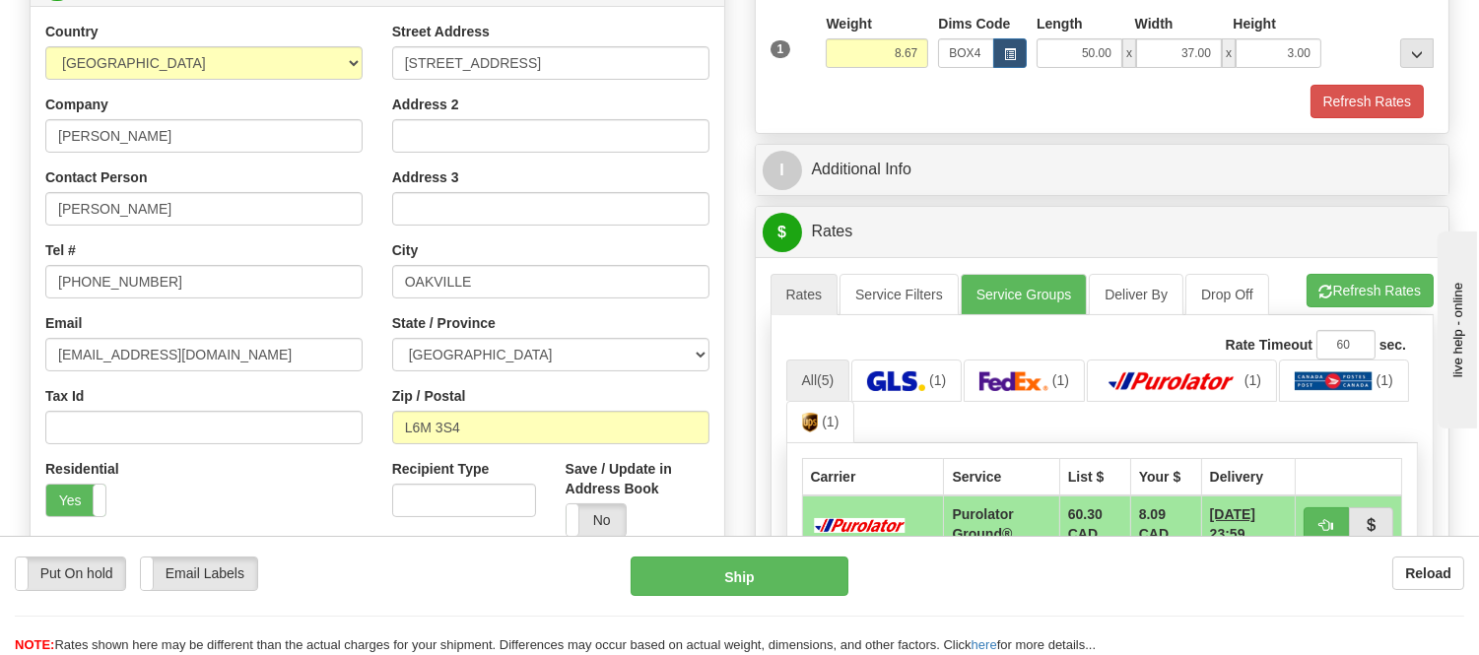
scroll to position [109, 0]
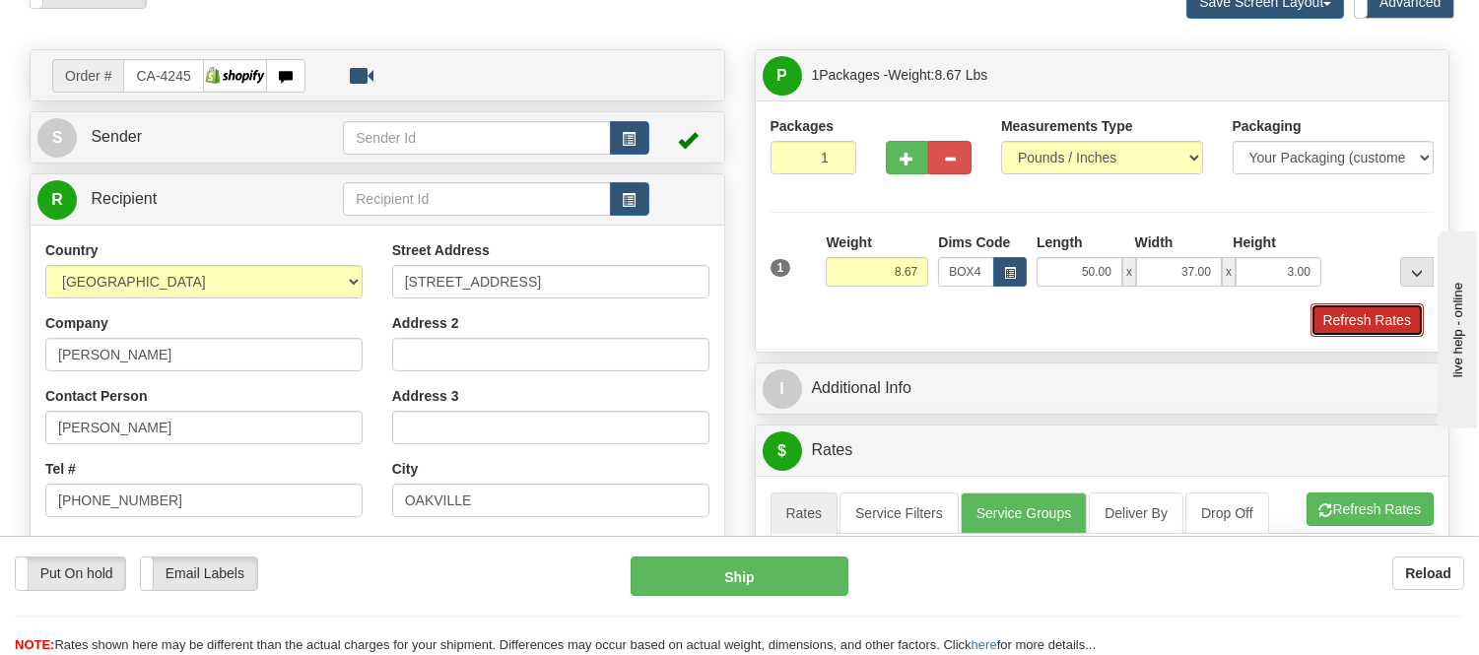
click at [1350, 312] on button "Refresh Rates" at bounding box center [1367, 321] width 113 height 34
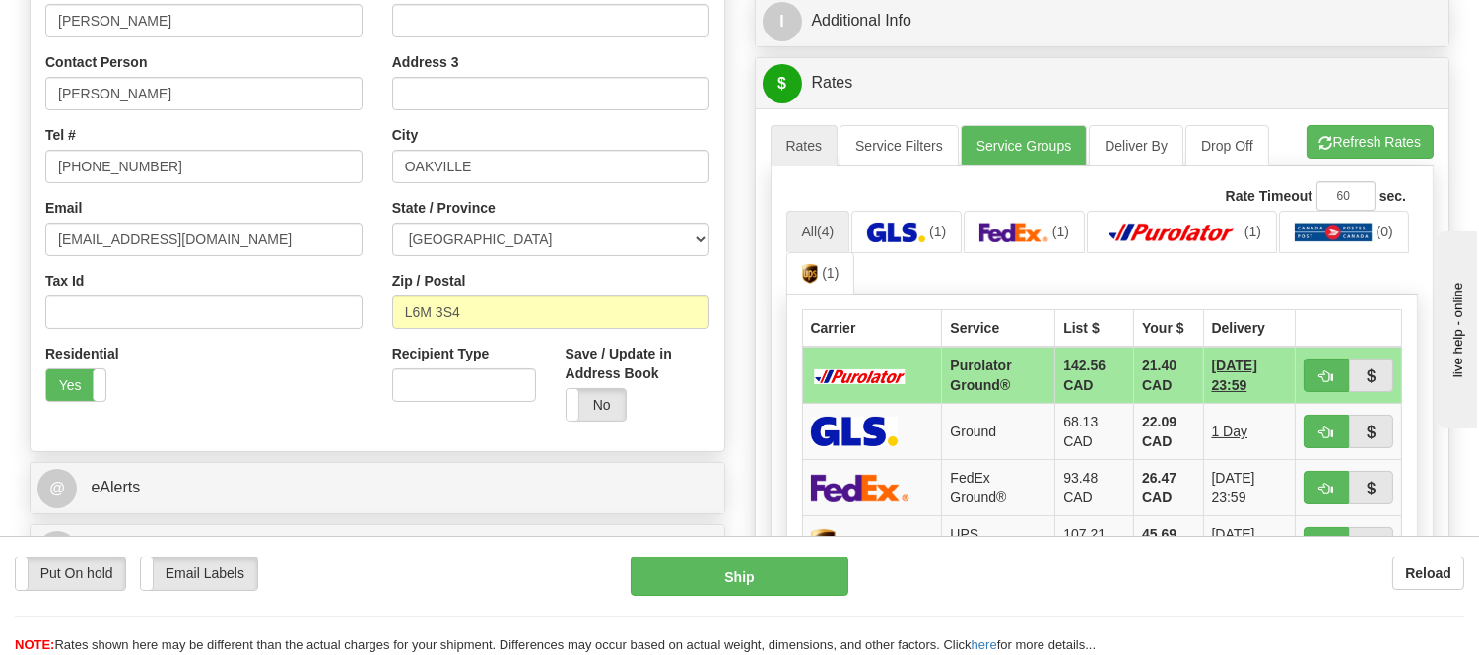
scroll to position [328, 0]
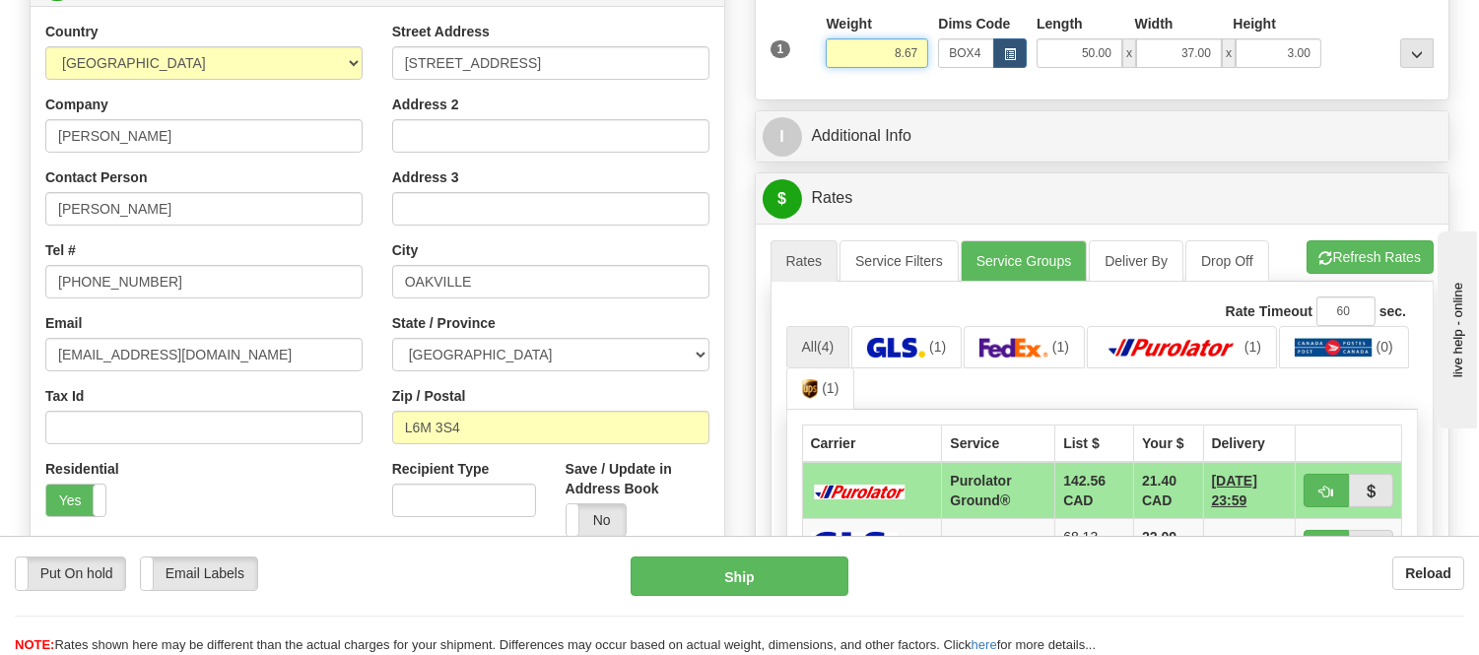
drag, startPoint x: 918, startPoint y: 46, endPoint x: 805, endPoint y: 65, distance: 113.9
click at [805, 65] on div "1 Weight 8.67 Dims Code BOX4" at bounding box center [1103, 49] width 674 height 70
type input "16.50"
drag, startPoint x: 1384, startPoint y: 227, endPoint x: 1384, endPoint y: 257, distance: 30.6
click at [1384, 230] on div "A change has been made which could impact your rate estimate. To ensure the est…" at bounding box center [1103, 571] width 694 height 694
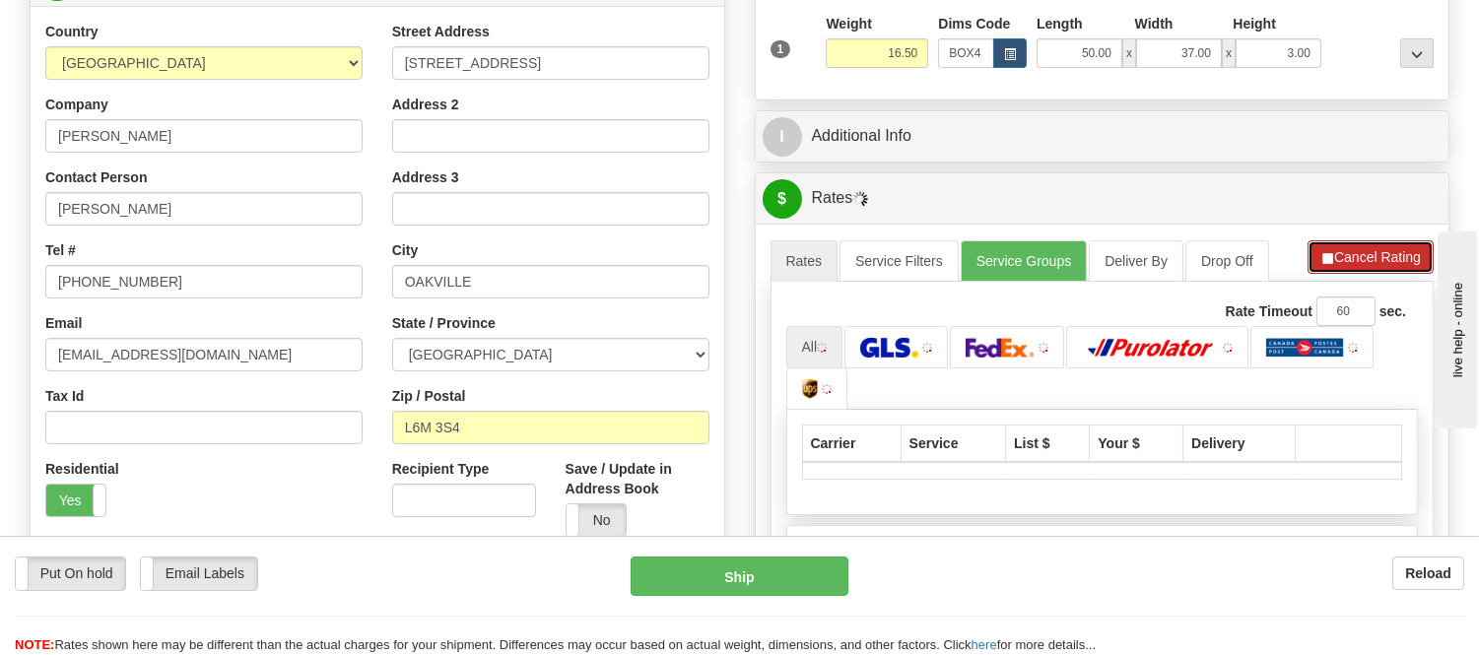
click at [1387, 260] on button "Cancel Rating" at bounding box center [1371, 257] width 126 height 34
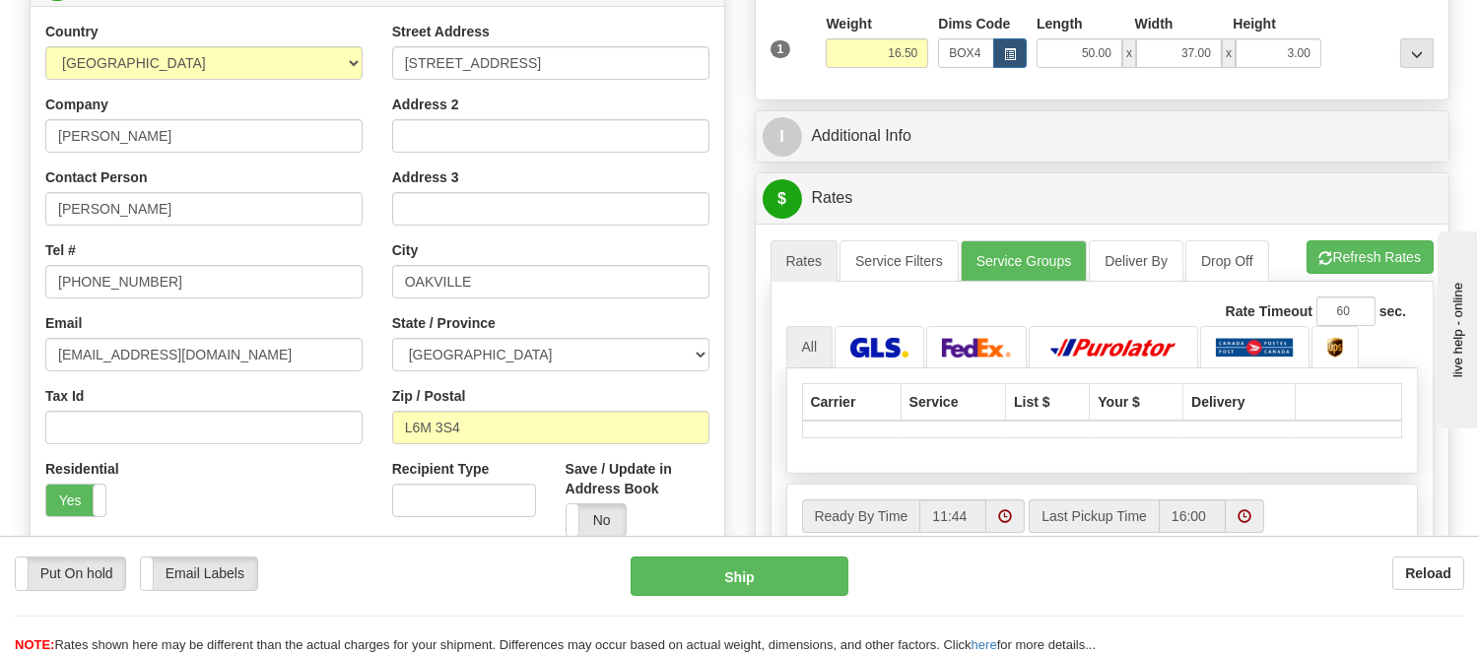
scroll to position [547, 0]
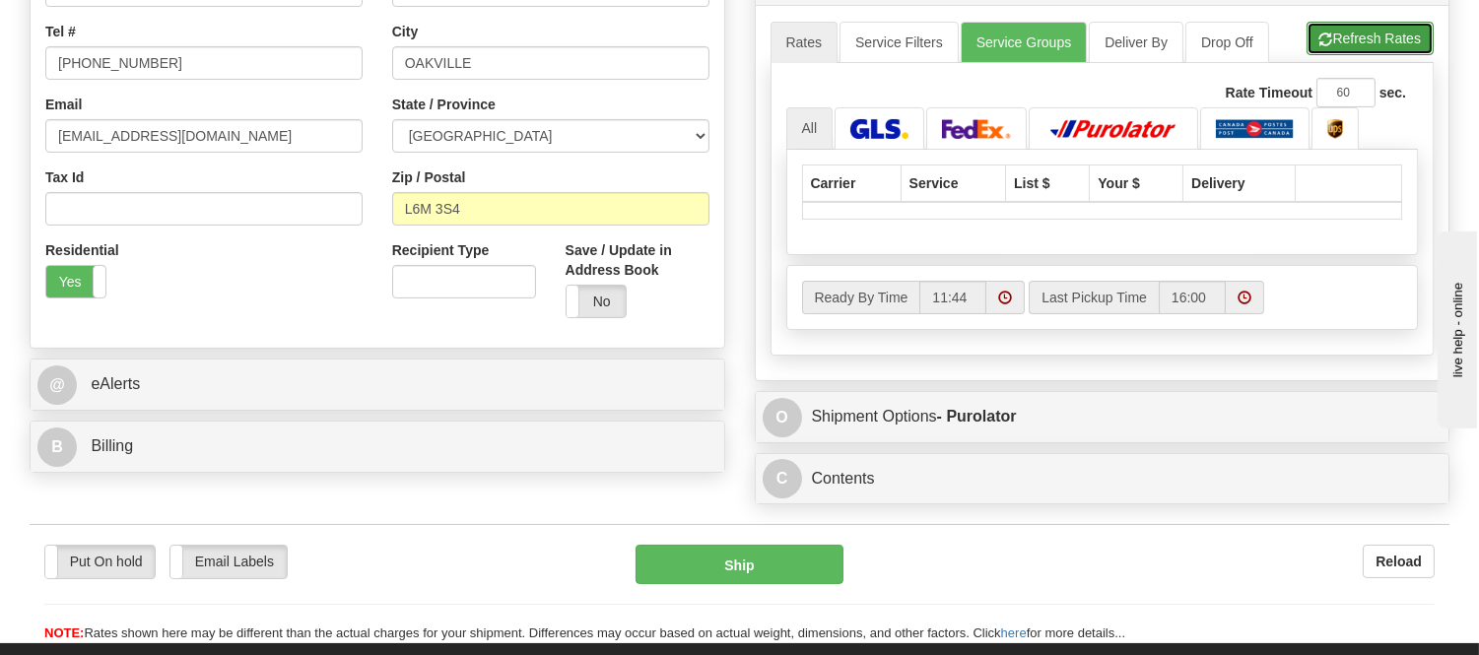
click at [1382, 40] on button "Refresh Rates" at bounding box center [1370, 39] width 127 height 34
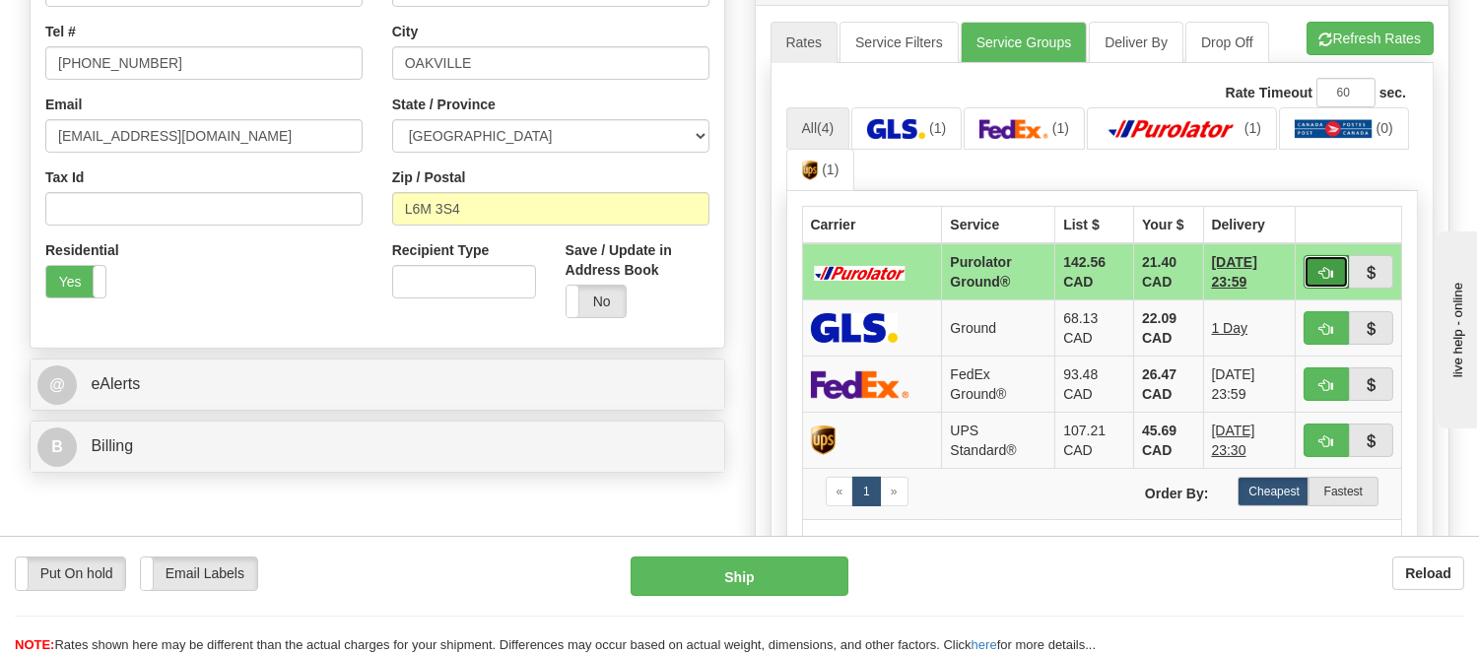
click at [1322, 272] on span "button" at bounding box center [1327, 273] width 14 height 13
type input "260"
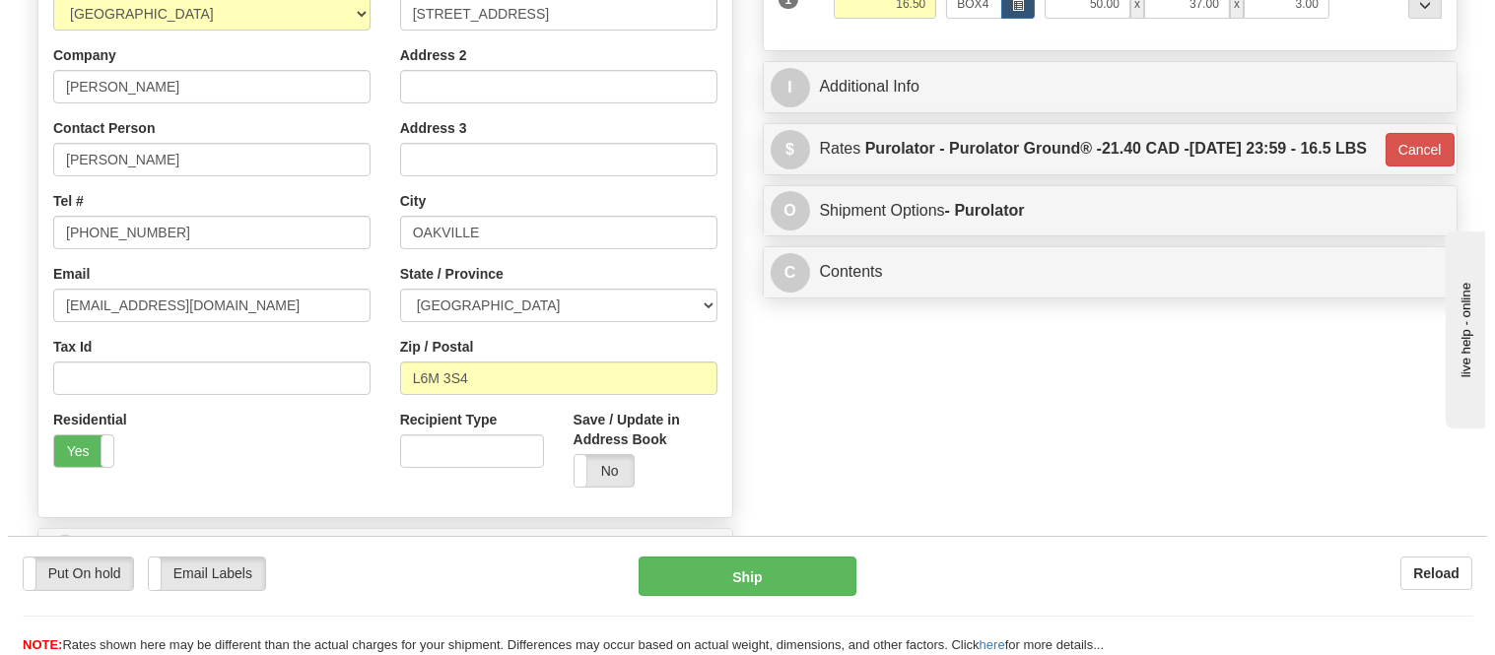
scroll to position [109, 0]
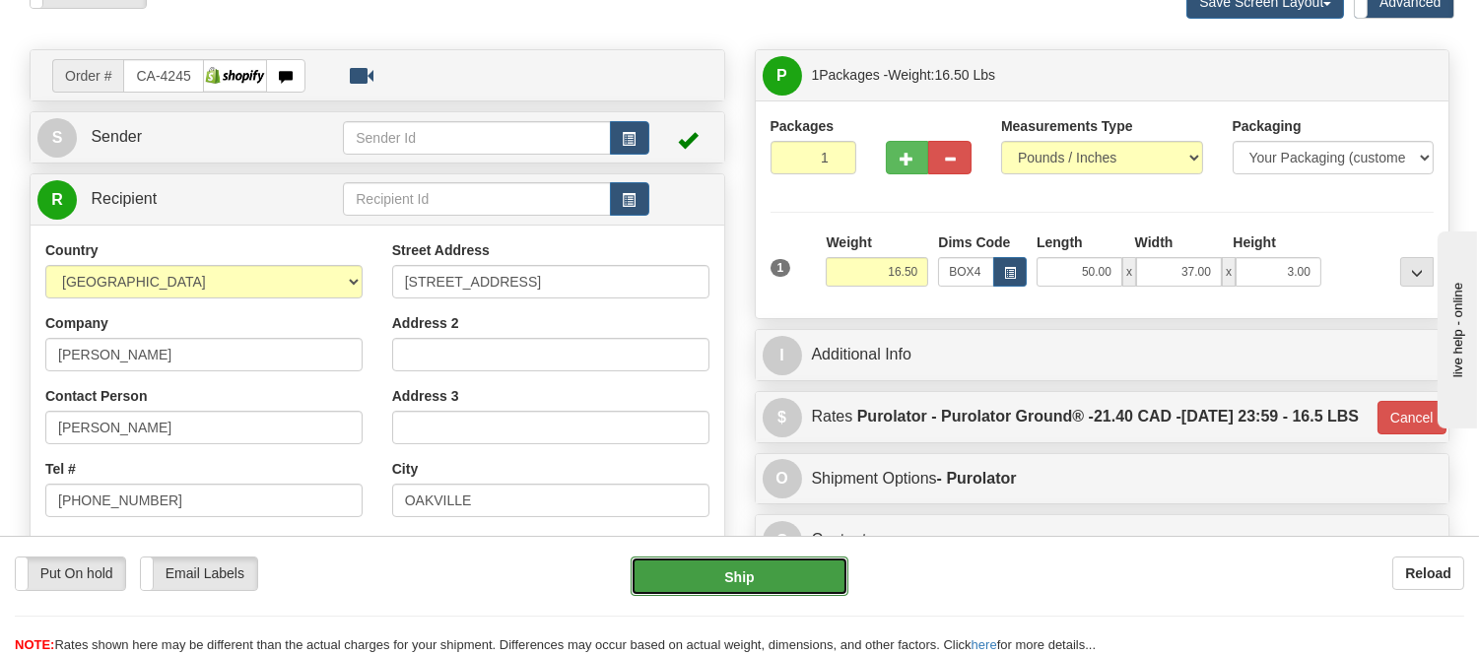
click at [804, 564] on button "Ship" at bounding box center [739, 576] width 217 height 39
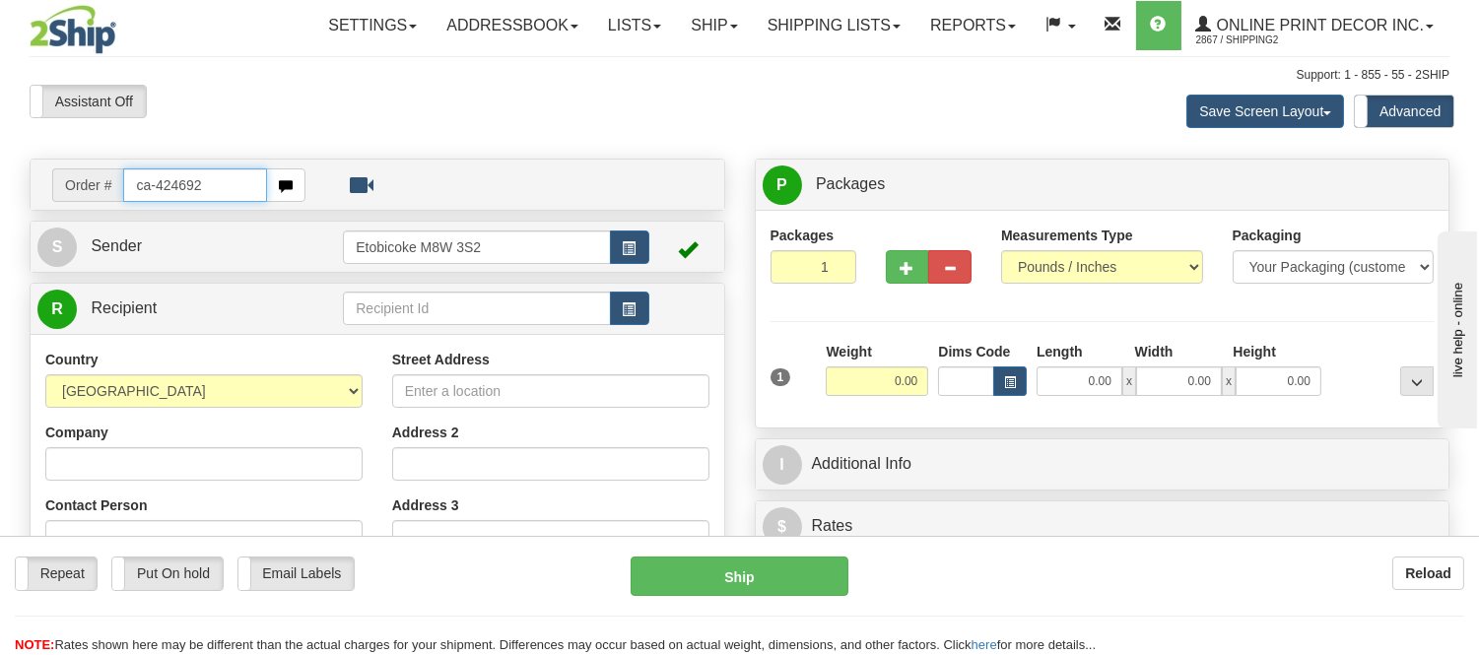
type input "ca-424692"
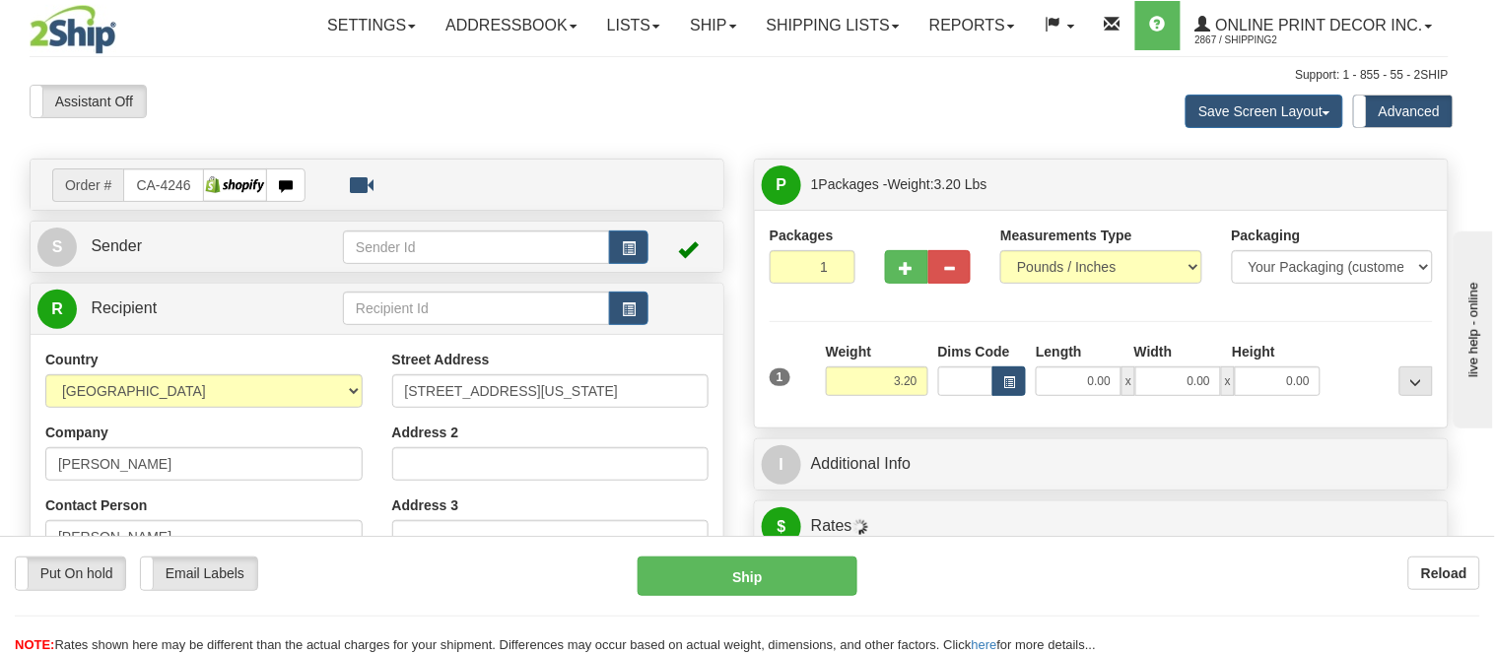
type input "BRAMPTON"
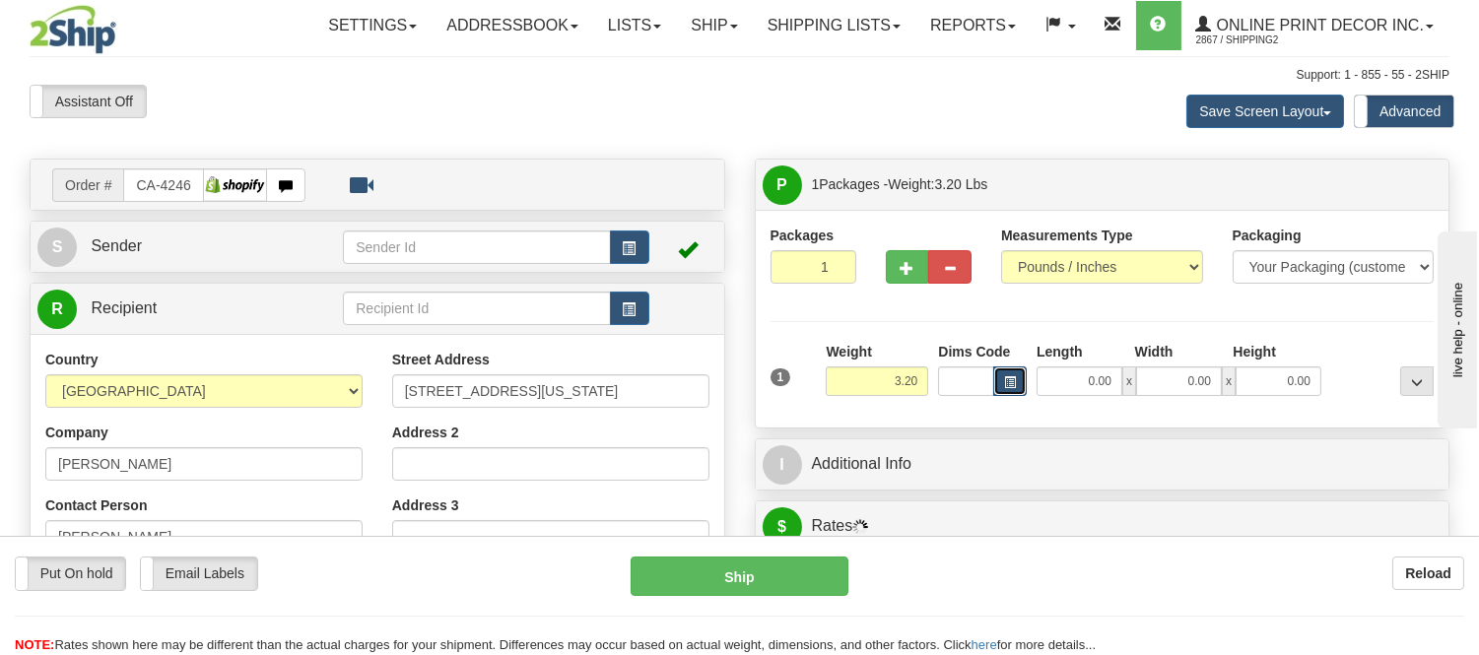
click at [1012, 384] on span "button" at bounding box center [1010, 382] width 12 height 11
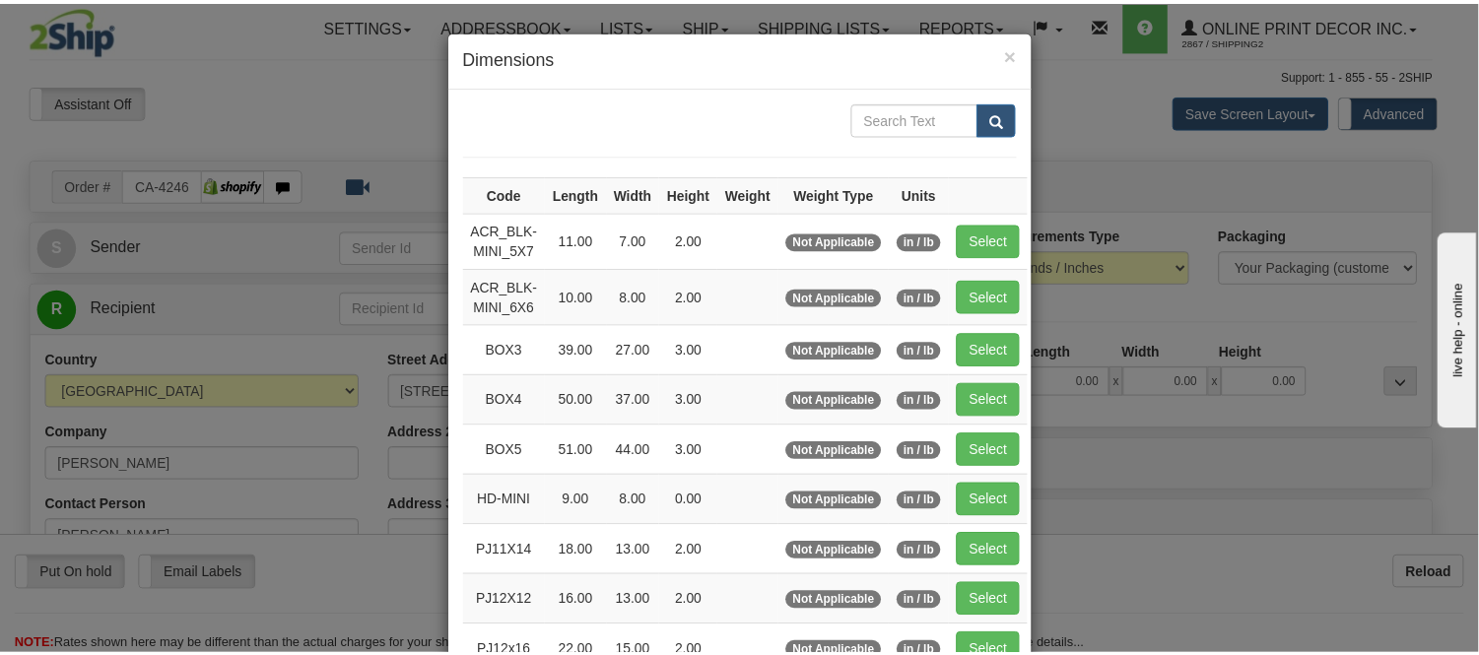
scroll to position [219, 0]
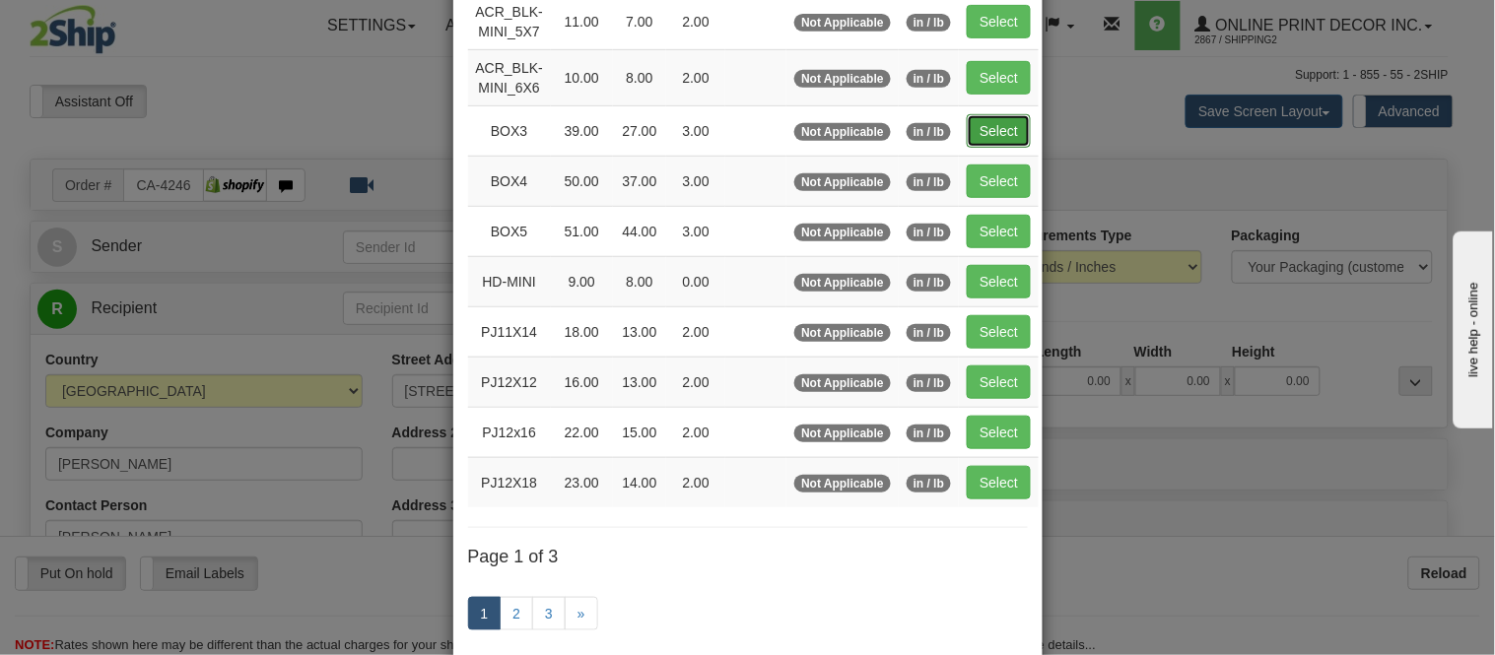
click at [986, 128] on button "Select" at bounding box center [999, 131] width 64 height 34
type input "BOX3"
type input "39.00"
type input "27.00"
type input "3.00"
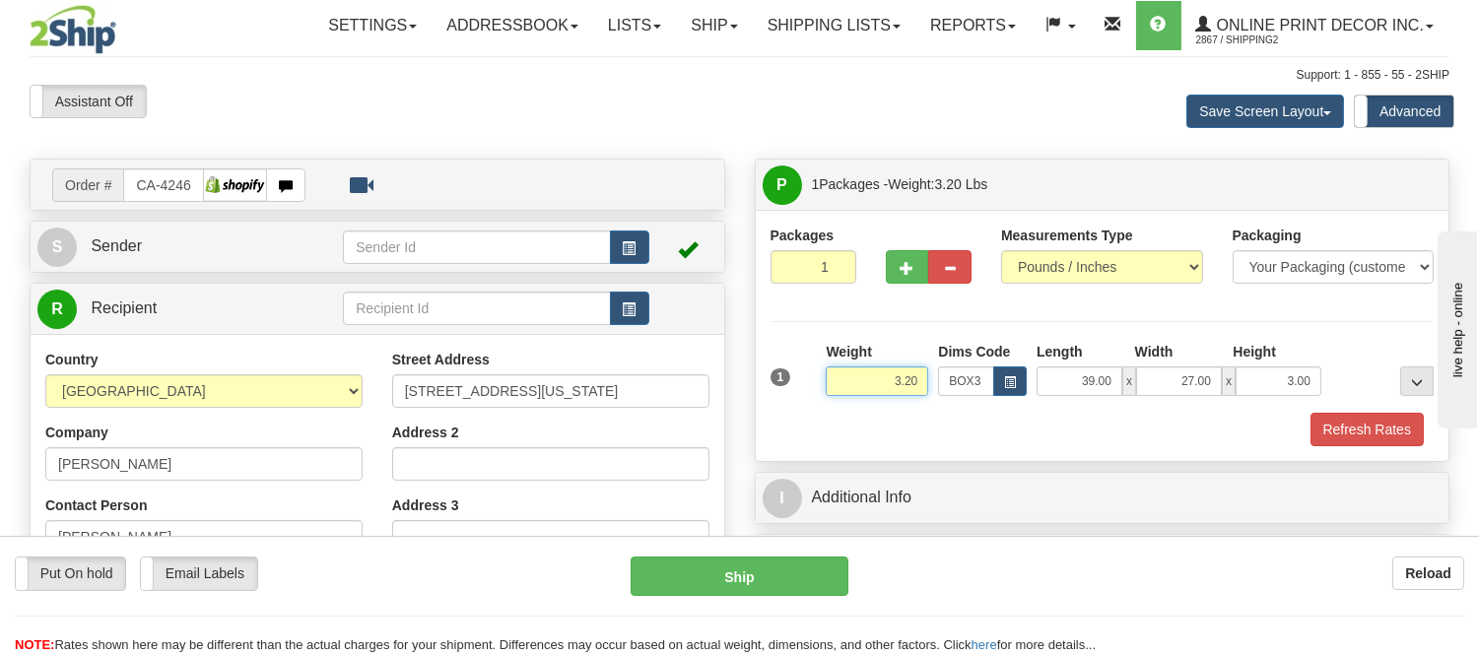
drag, startPoint x: 920, startPoint y: 372, endPoint x: 782, endPoint y: 408, distance: 142.7
click at [782, 408] on div "1 Weight 3.20 Dims Code BOX3" at bounding box center [1103, 377] width 674 height 70
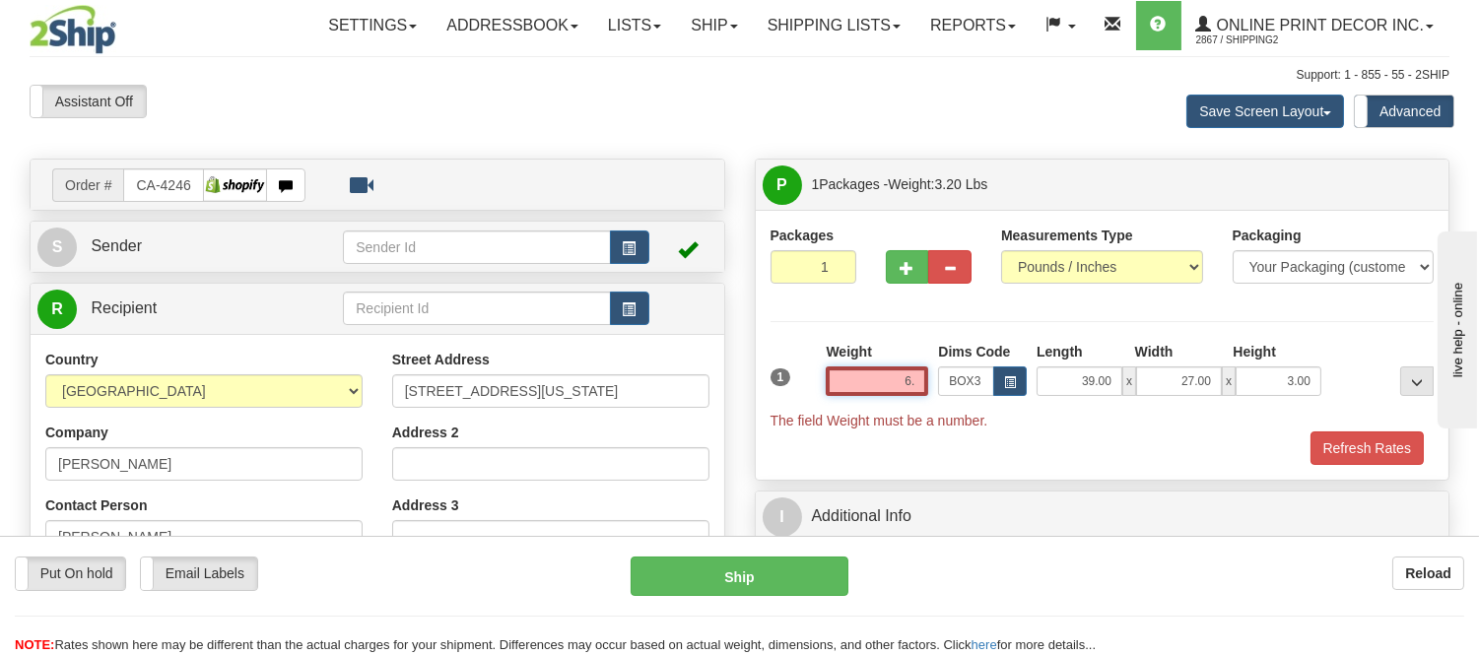
type input "6"
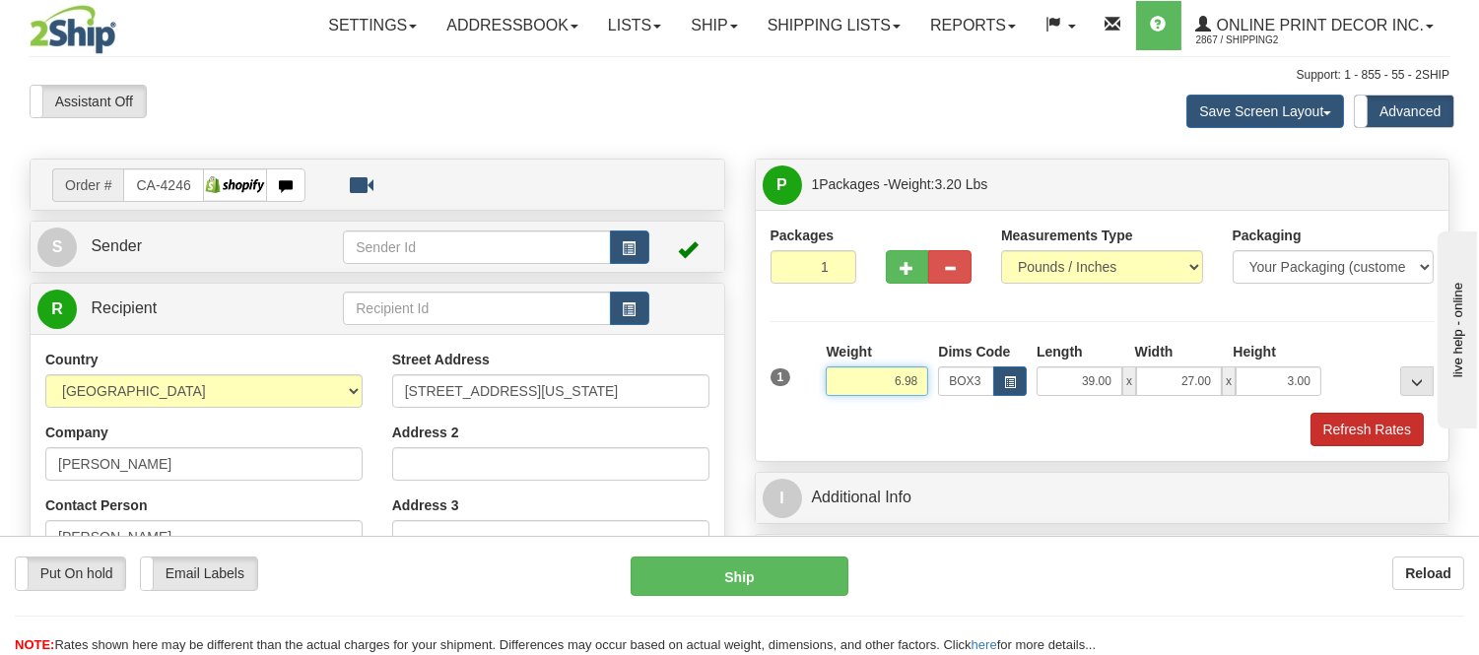
type input "6.98"
click at [1337, 417] on button "Refresh Rates" at bounding box center [1367, 430] width 113 height 34
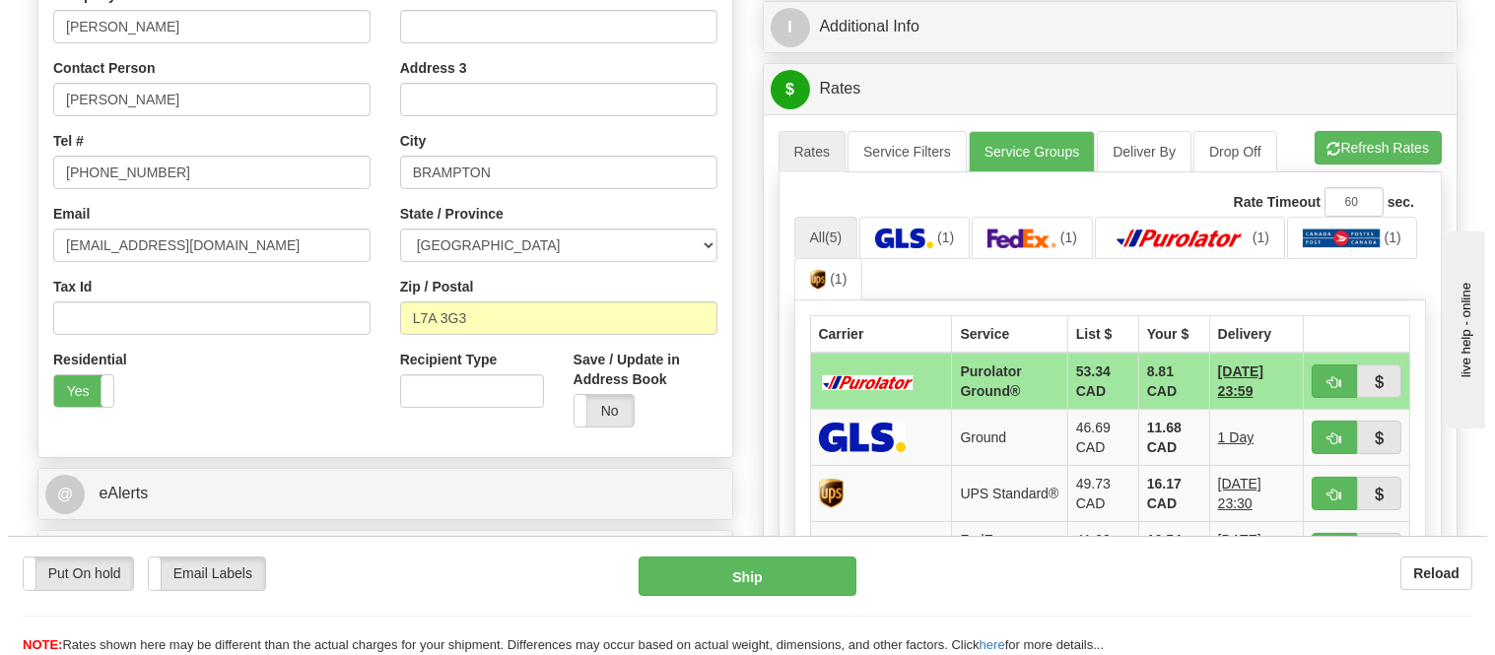
scroll to position [547, 0]
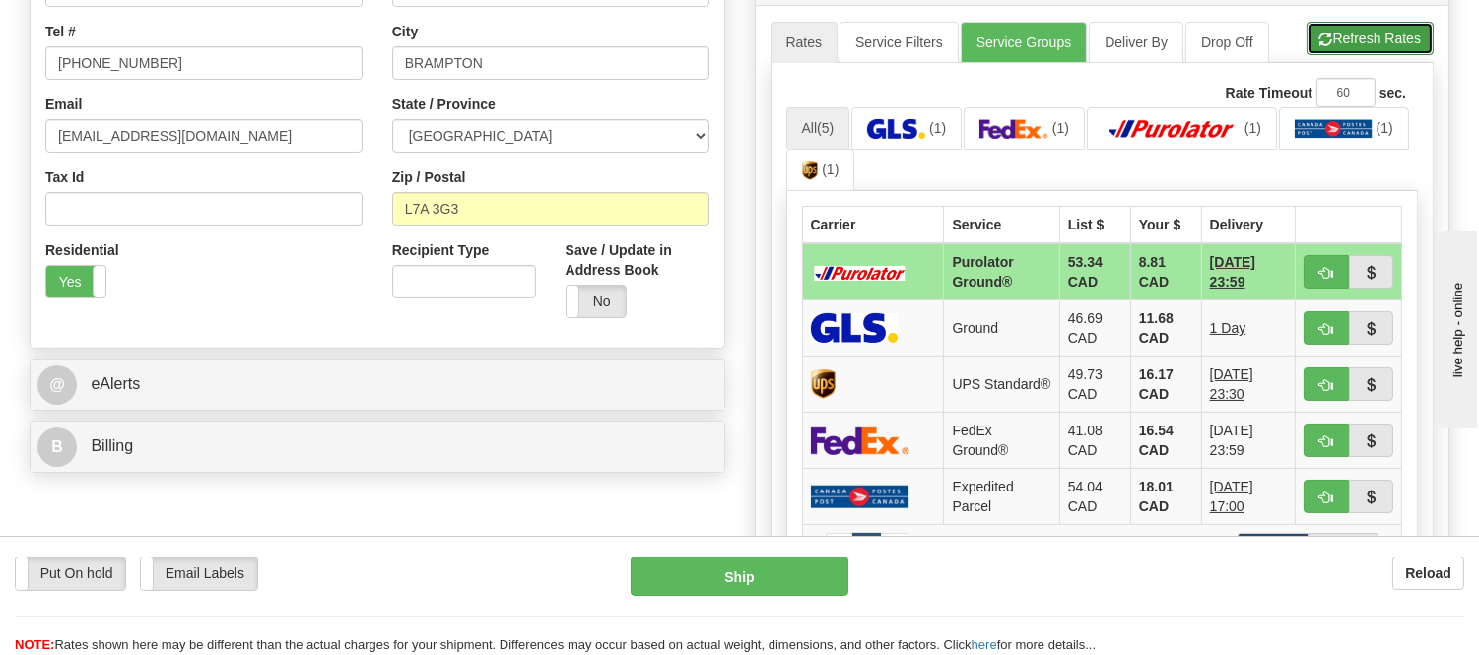
click at [1383, 39] on button "Refresh Rates" at bounding box center [1370, 39] width 127 height 34
click at [1316, 270] on button "button" at bounding box center [1326, 272] width 45 height 34
type input "260"
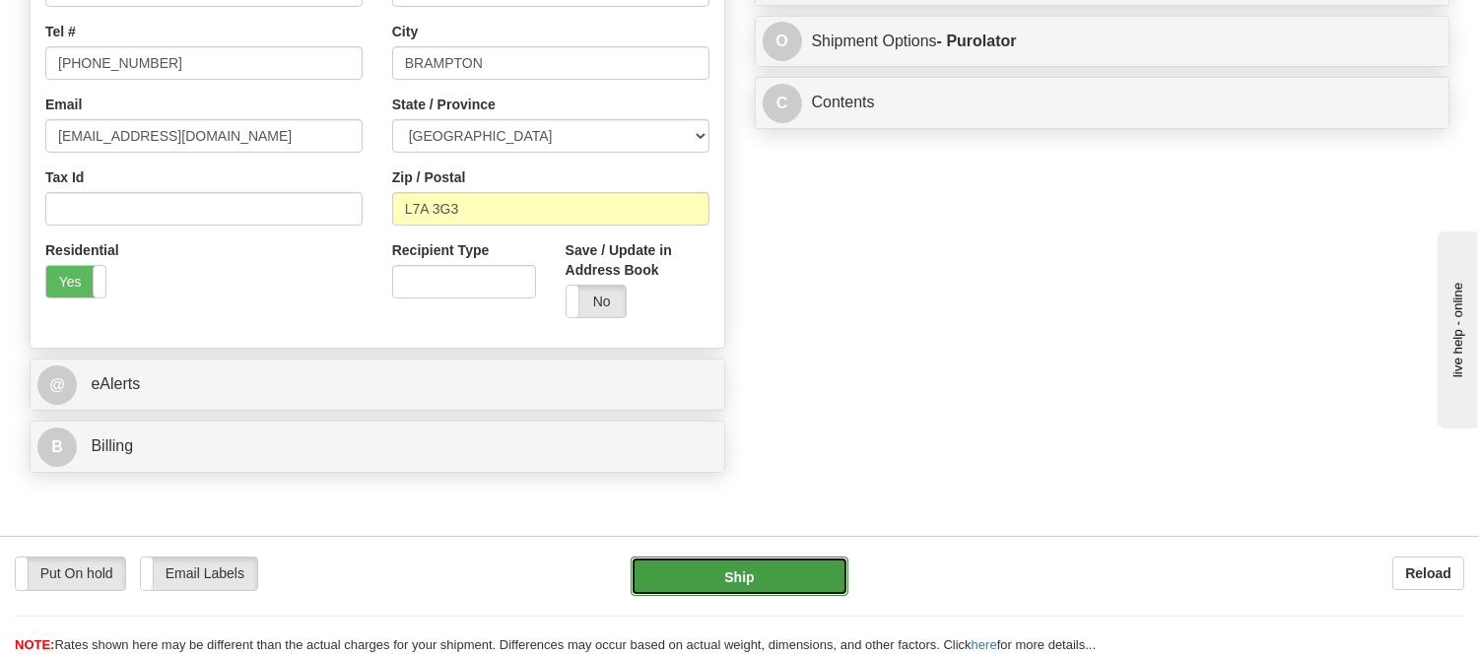
click at [721, 580] on button "Ship" at bounding box center [739, 576] width 217 height 39
